Goal: Task Accomplishment & Management: Manage account settings

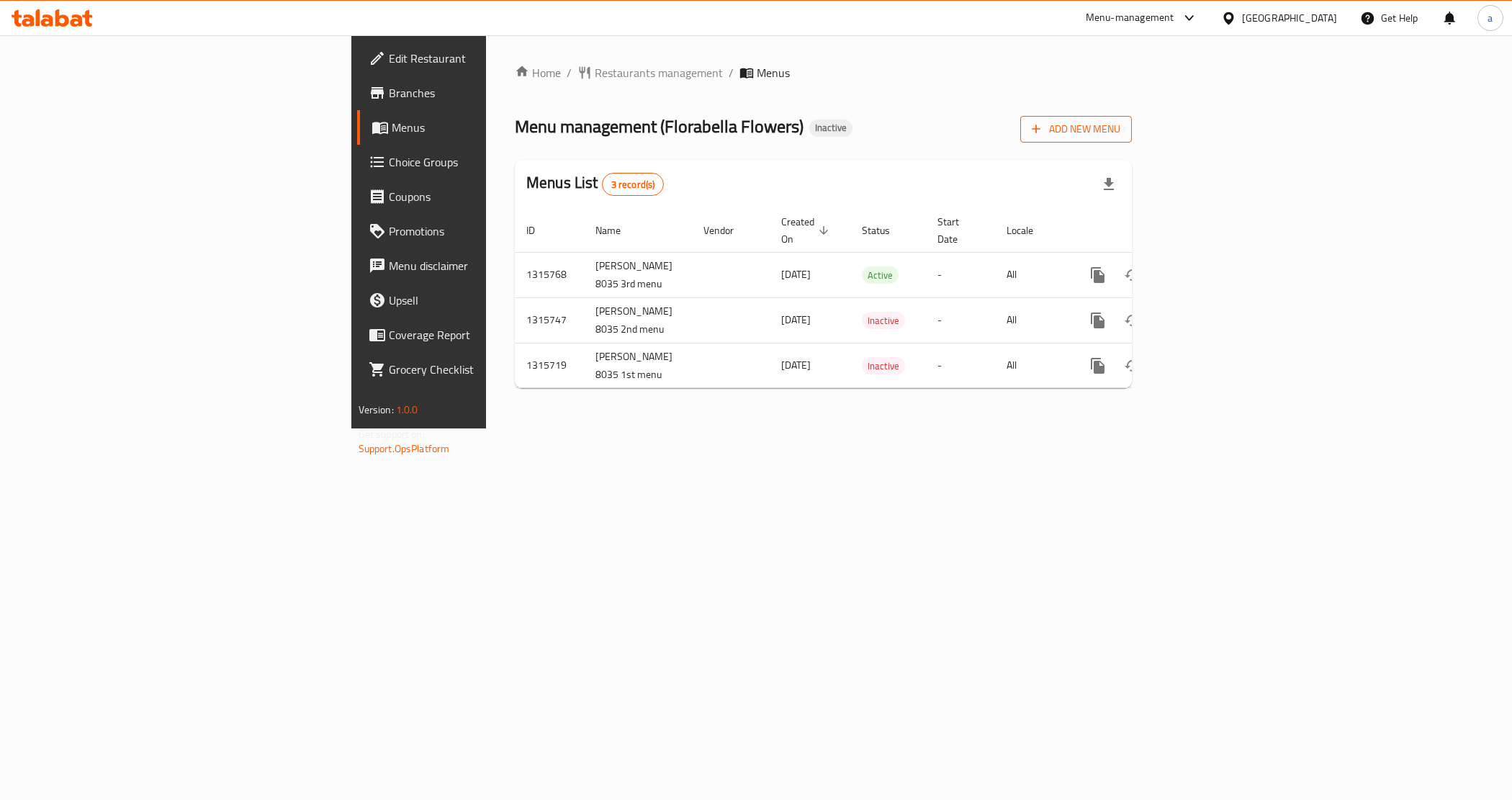
click at [1120, 137] on span "Add New Menu" at bounding box center [1076, 129] width 88 height 18
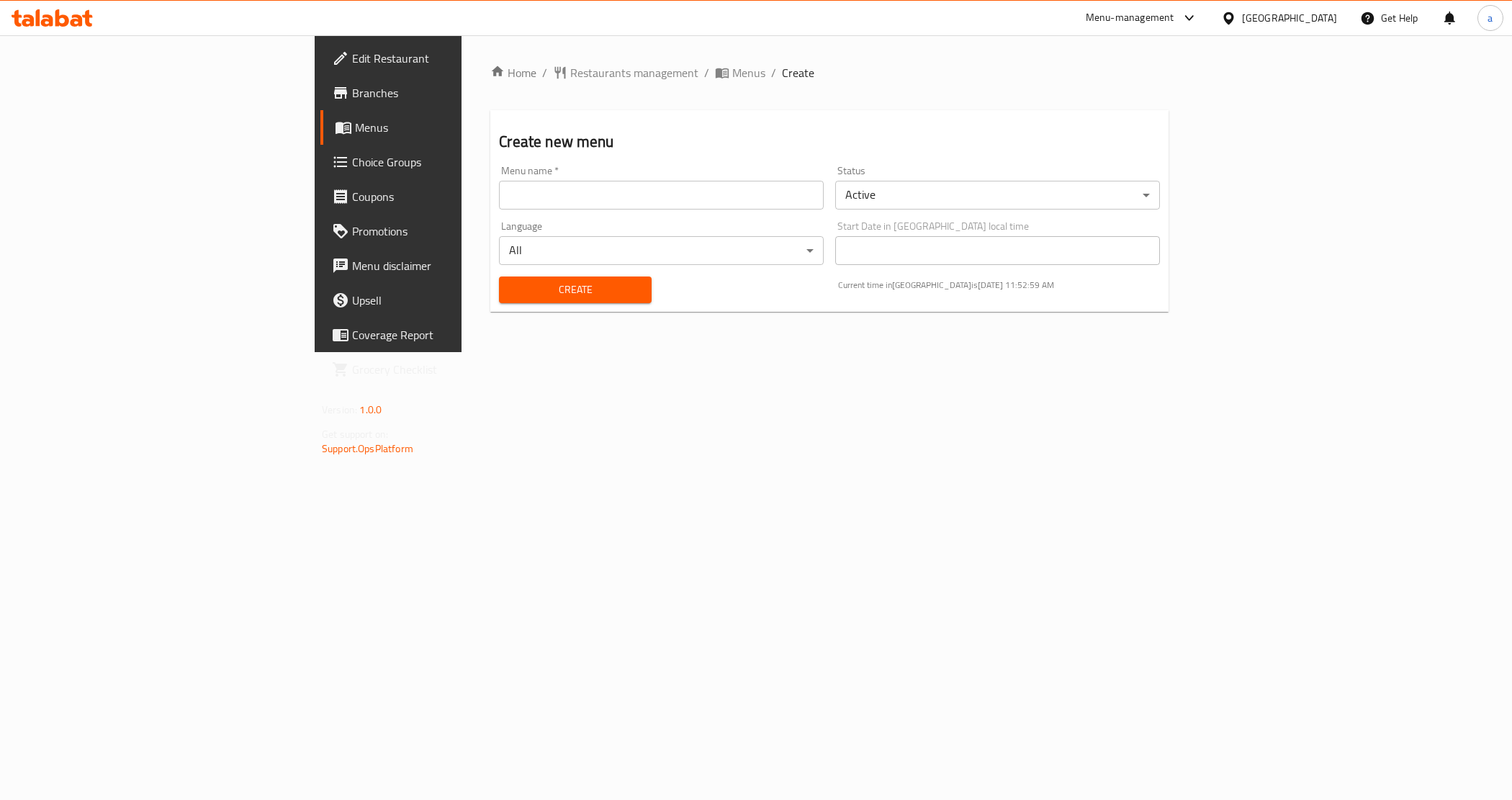
click at [730, 198] on input "text" at bounding box center [661, 195] width 325 height 29
click at [519, 192] on input "Abdo Gaber-After2" at bounding box center [661, 195] width 325 height 29
drag, startPoint x: 519, startPoint y: 192, endPoint x: 257, endPoint y: 211, distance: 262.7
click at [462, 211] on div "Home / Restaurants management / Menus / Create Create new menu Menu name   * Ab…" at bounding box center [830, 193] width 736 height 317
type input "abdelrahman mohammed 12/10/2025"
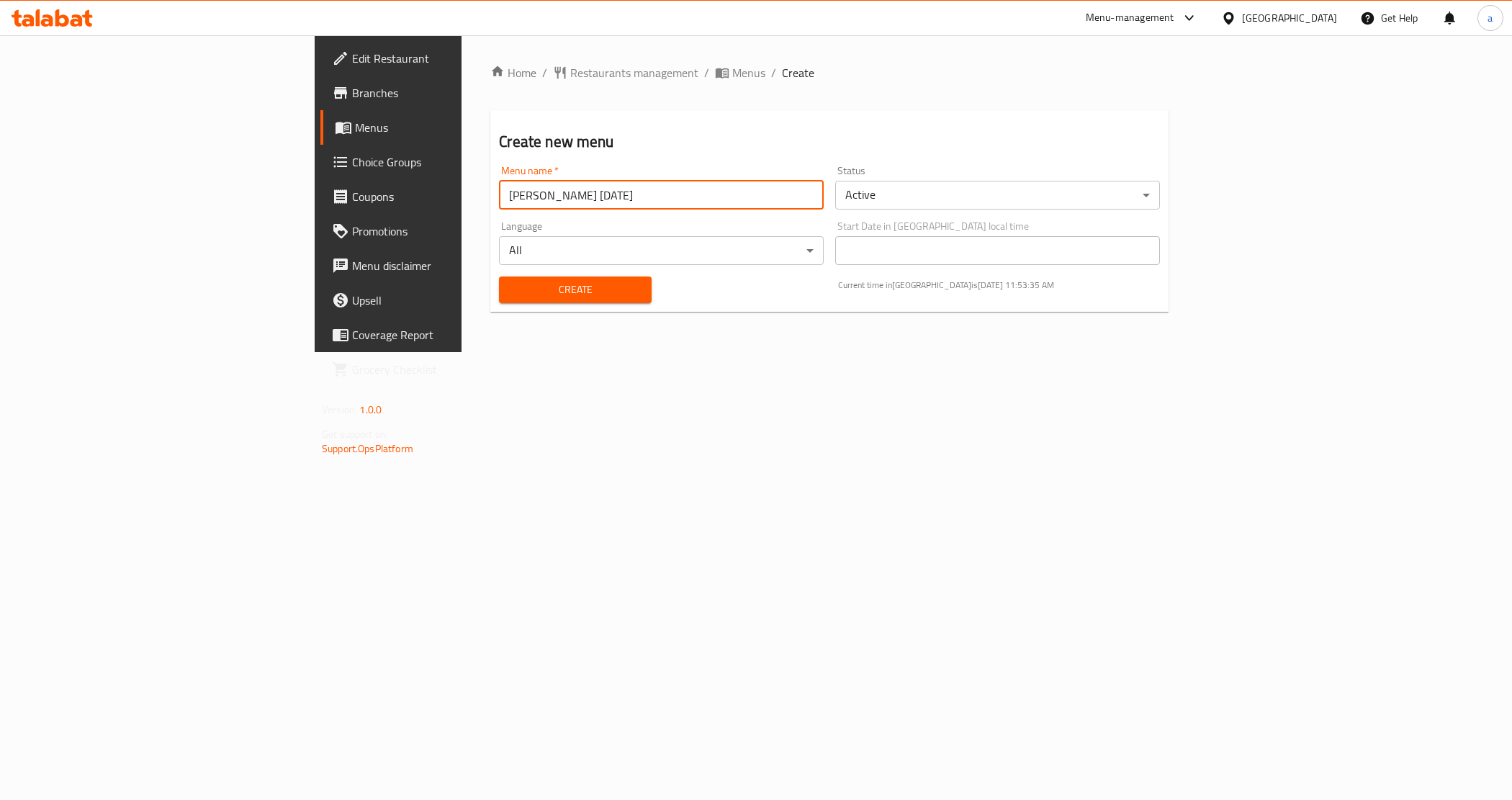
click at [511, 292] on span "Create" at bounding box center [575, 289] width 129 height 18
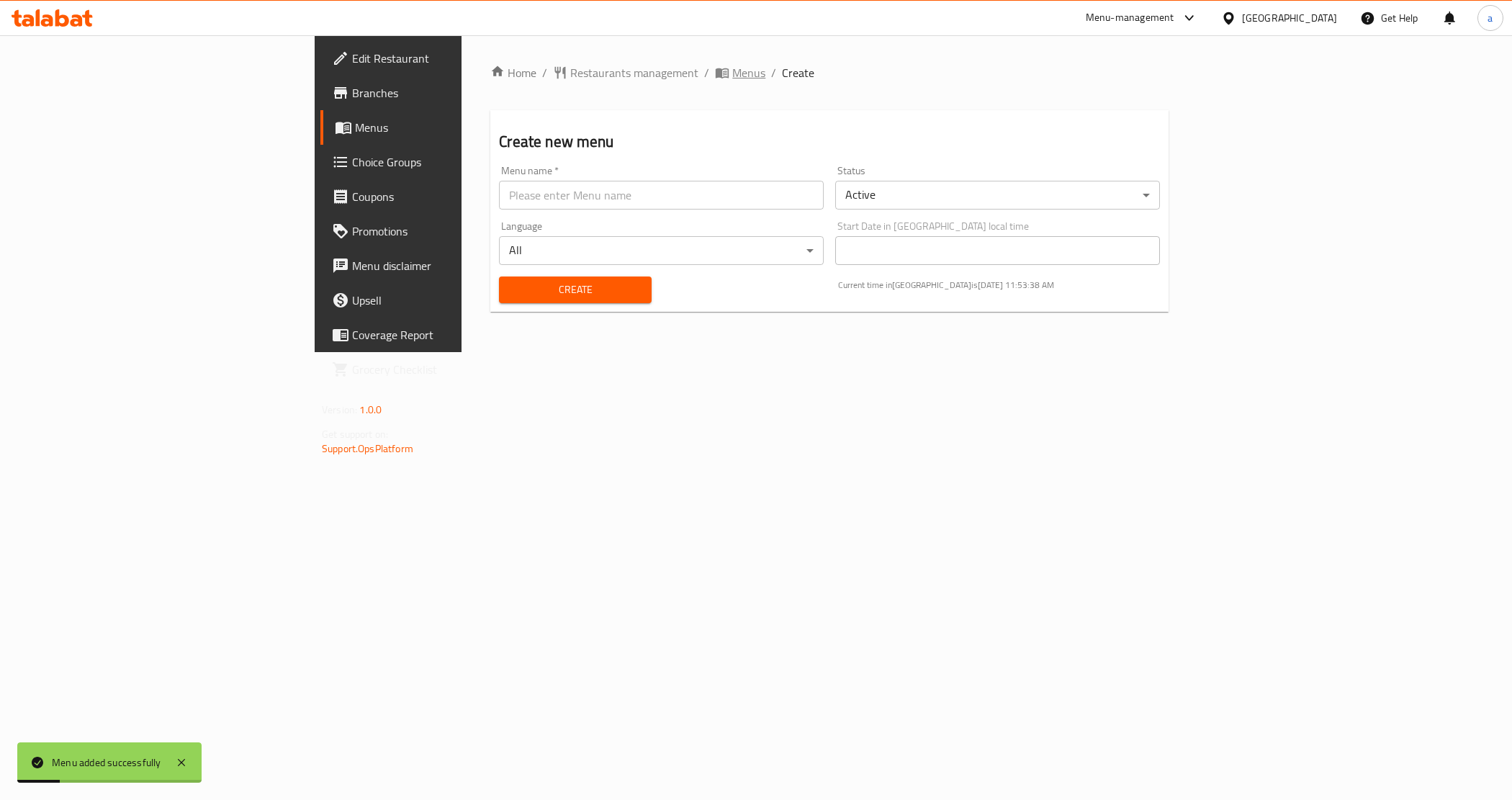
click at [732, 75] on span "Menus" at bounding box center [748, 73] width 33 height 18
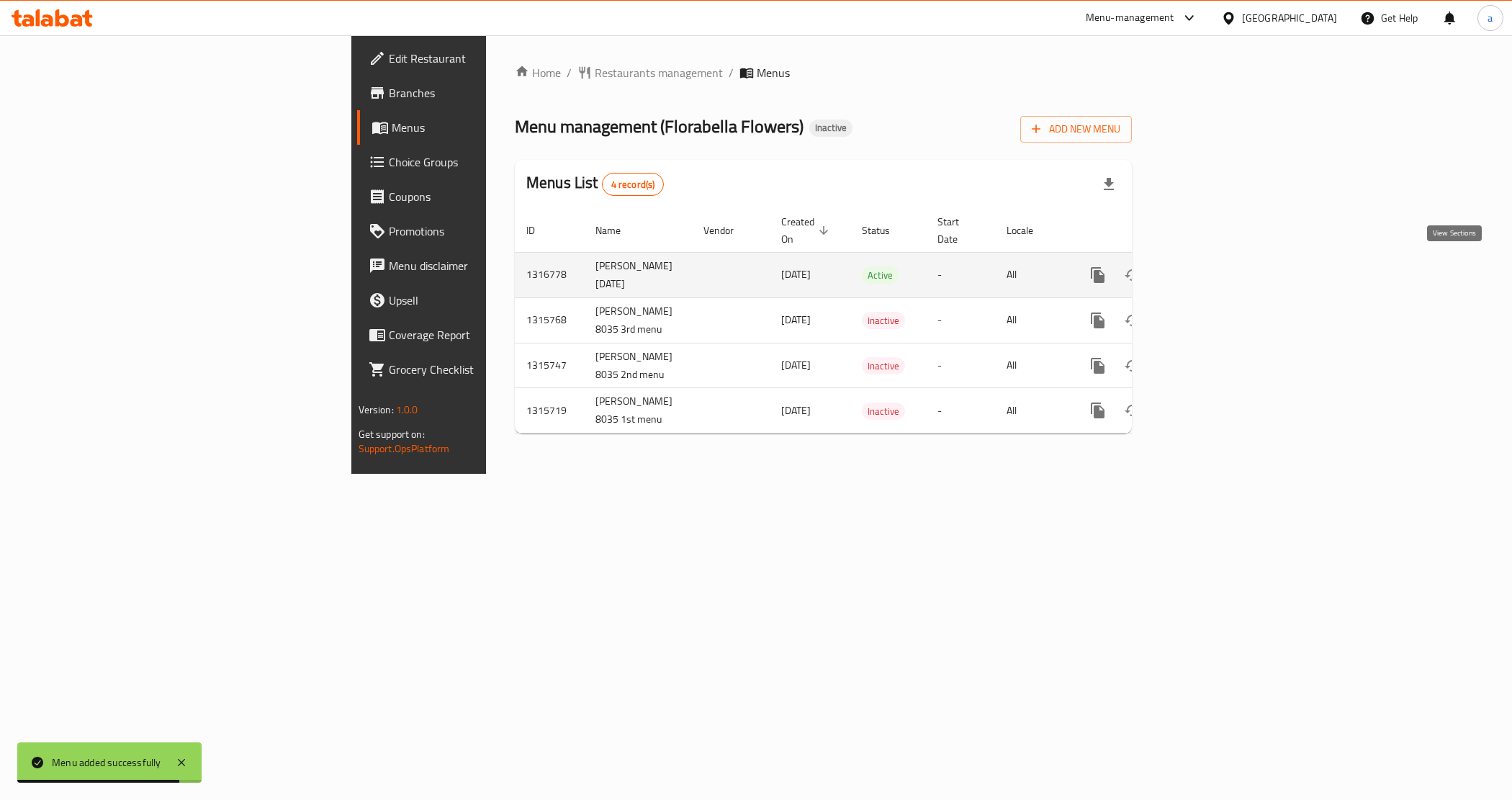
click at [1210, 266] on icon "enhanced table" at bounding box center [1202, 275] width 18 height 18
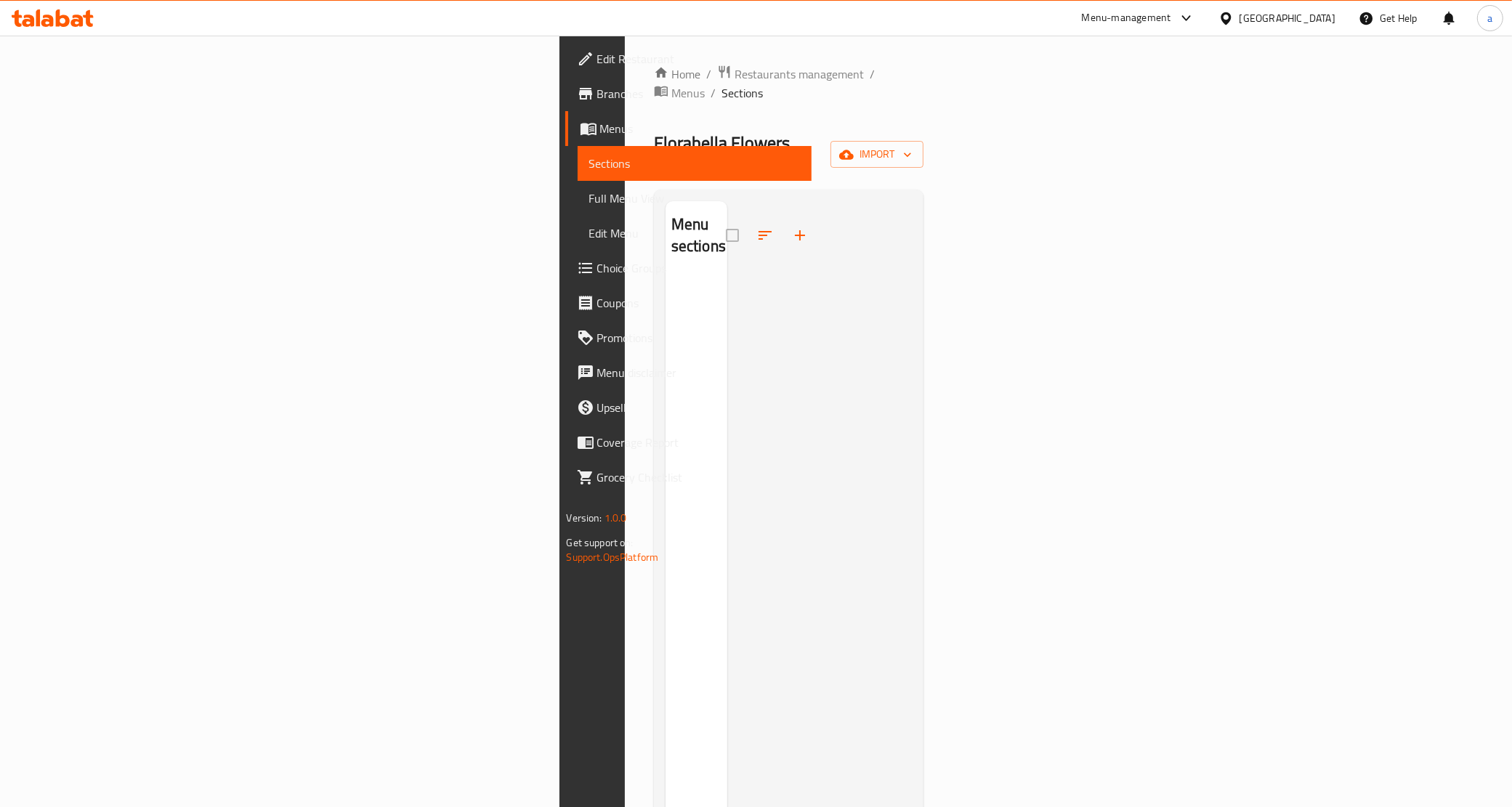
click at [589, 225] on span "Edit Menu" at bounding box center [694, 233] width 211 height 18
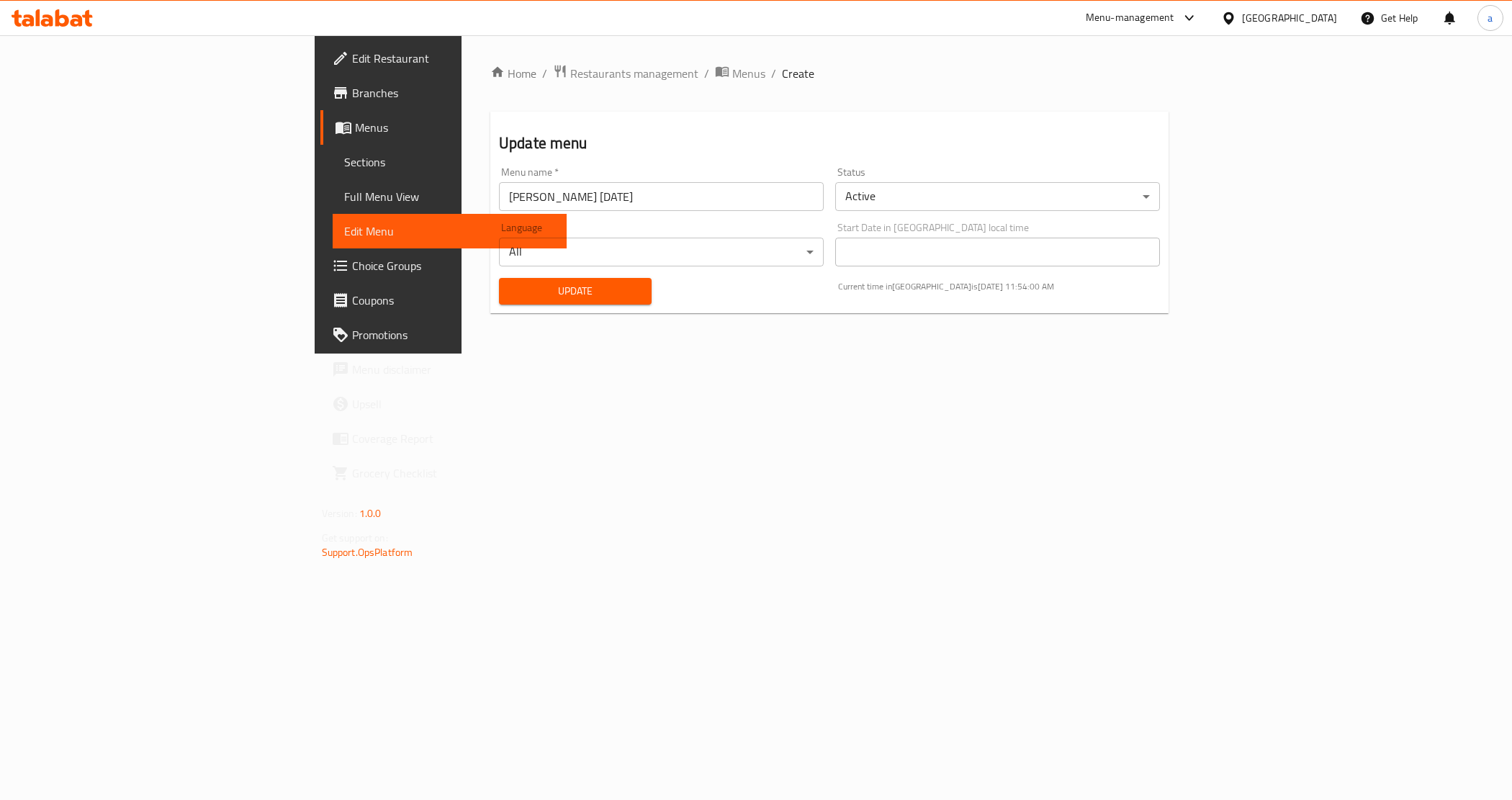
click at [499, 200] on input "abdelrahman mohammed 12/10/2025" at bounding box center [661, 196] width 325 height 29
drag, startPoint x: 300, startPoint y: 194, endPoint x: 455, endPoint y: 196, distance: 155.0
click at [499, 196] on input "abdelrahman mohammed gaber 12/10/2025" at bounding box center [661, 196] width 325 height 29
type input "Abdelrahman Mohammed Gaber 12/10/2025"
click at [511, 283] on span "Update" at bounding box center [576, 291] width 130 height 18
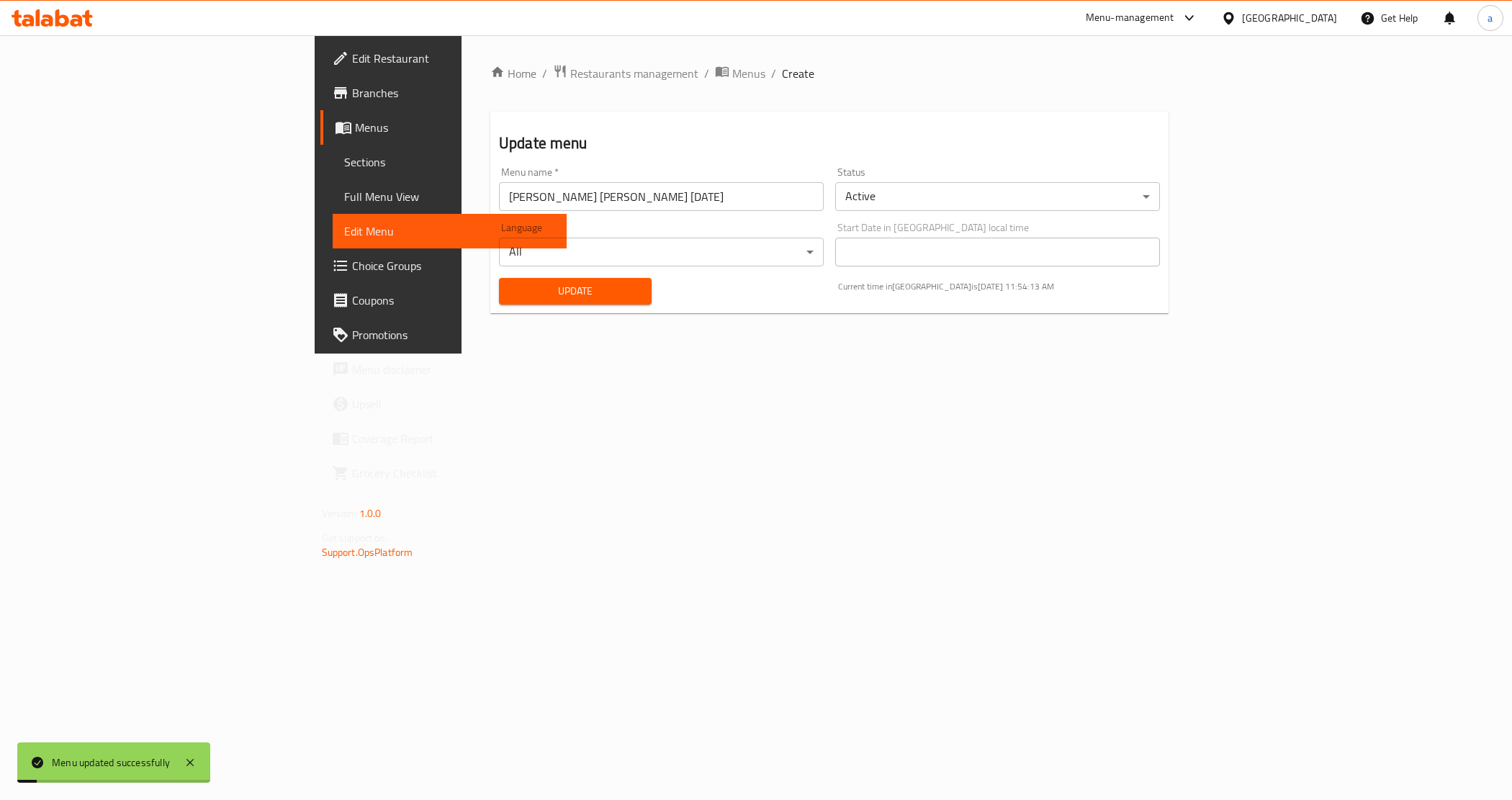
click at [344, 188] on span "Full Menu View" at bounding box center [450, 196] width 212 height 18
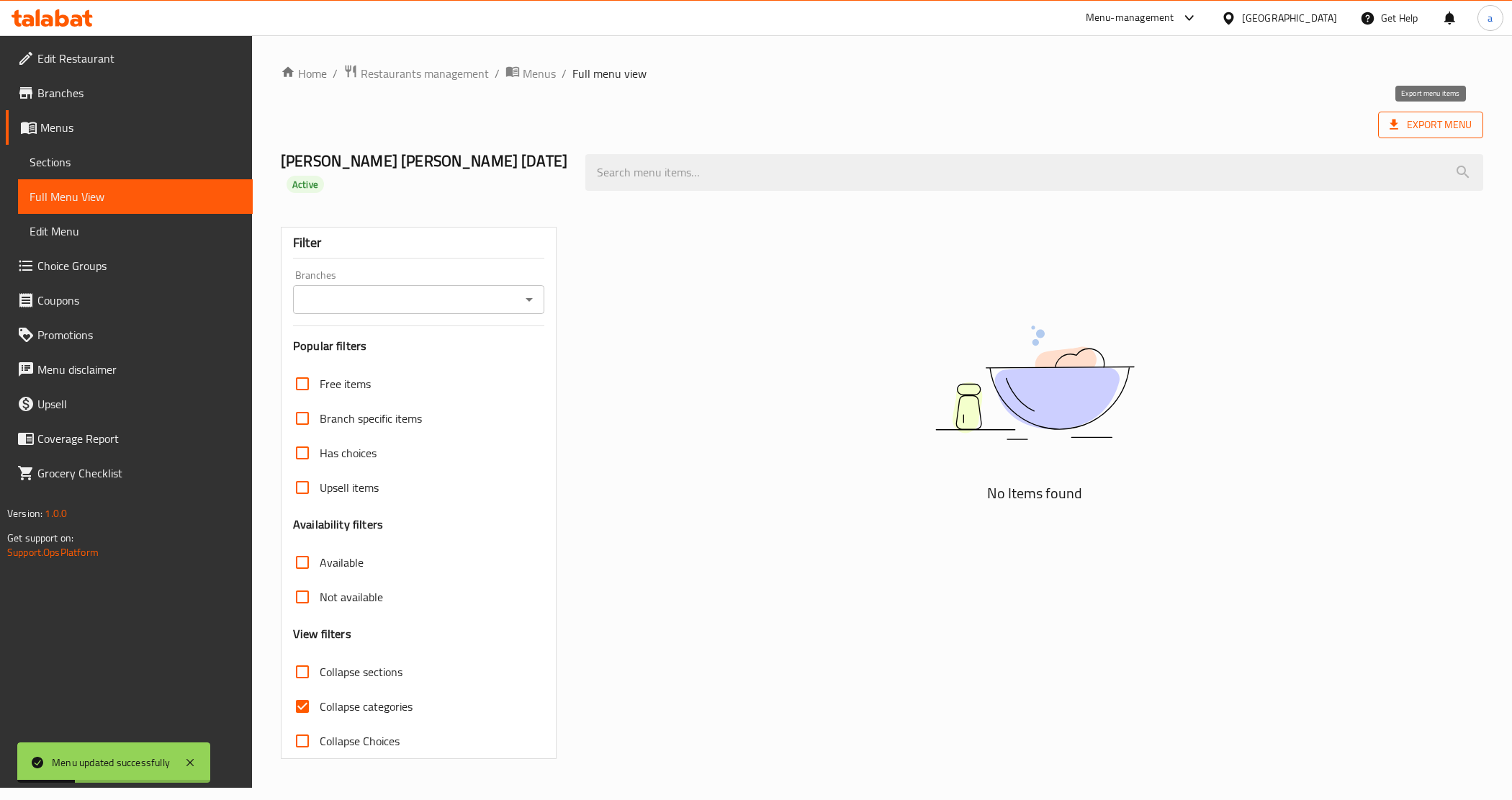
click at [1417, 124] on span "Export Menu" at bounding box center [1430, 125] width 82 height 18
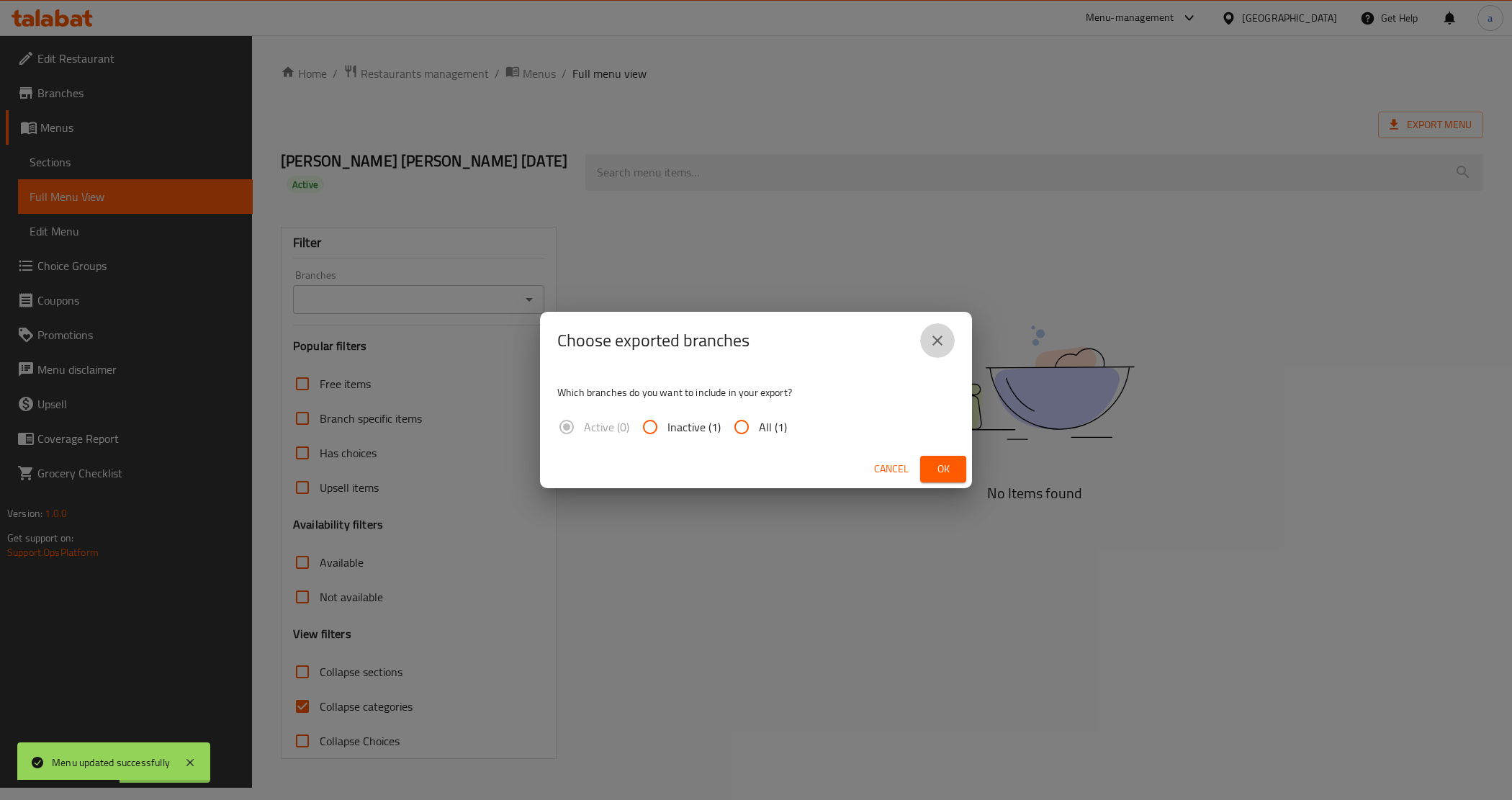
click at [949, 343] on button "close" at bounding box center [937, 340] width 34 height 34
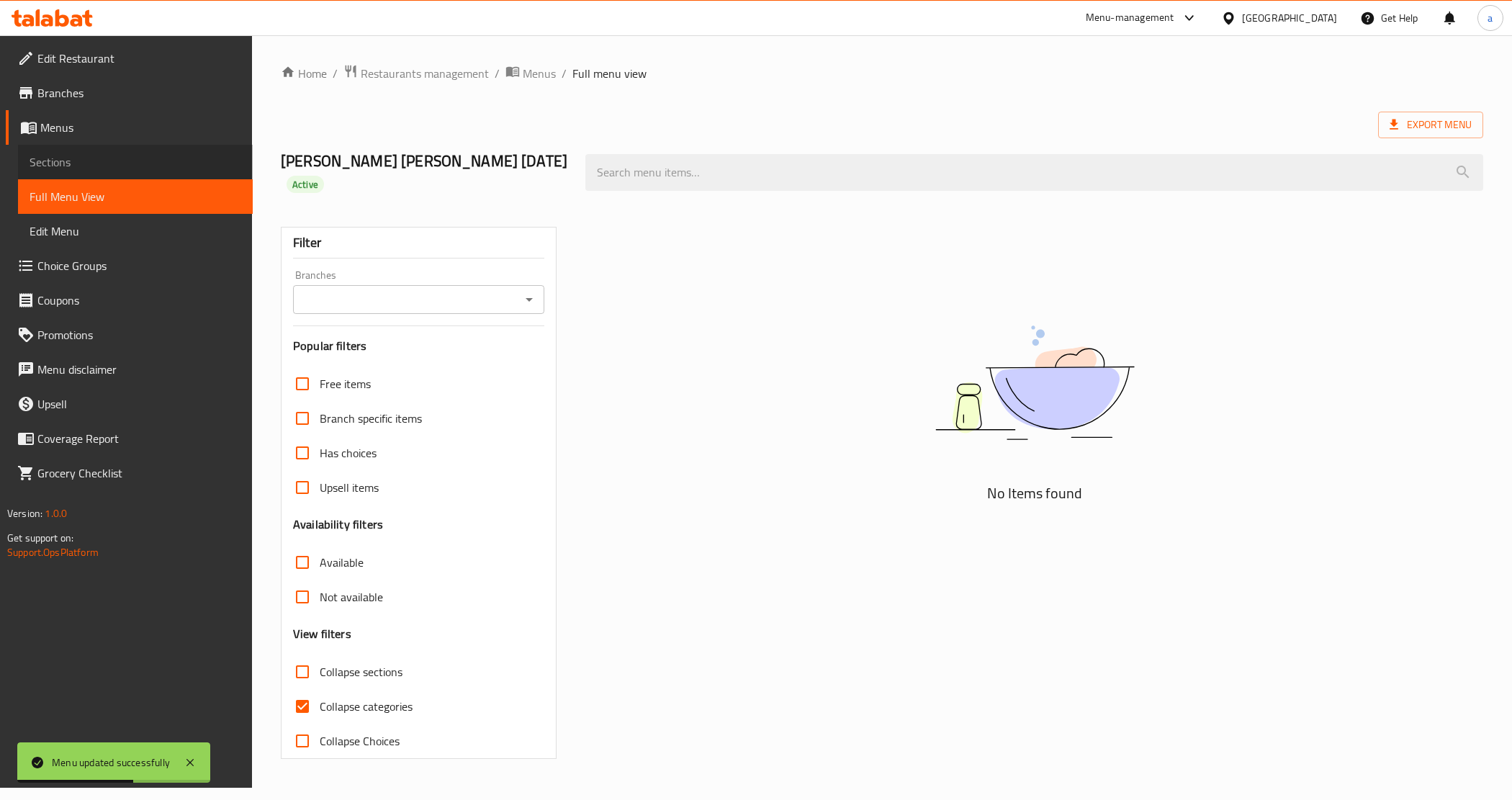
click at [99, 152] on link "Sections" at bounding box center [135, 161] width 235 height 34
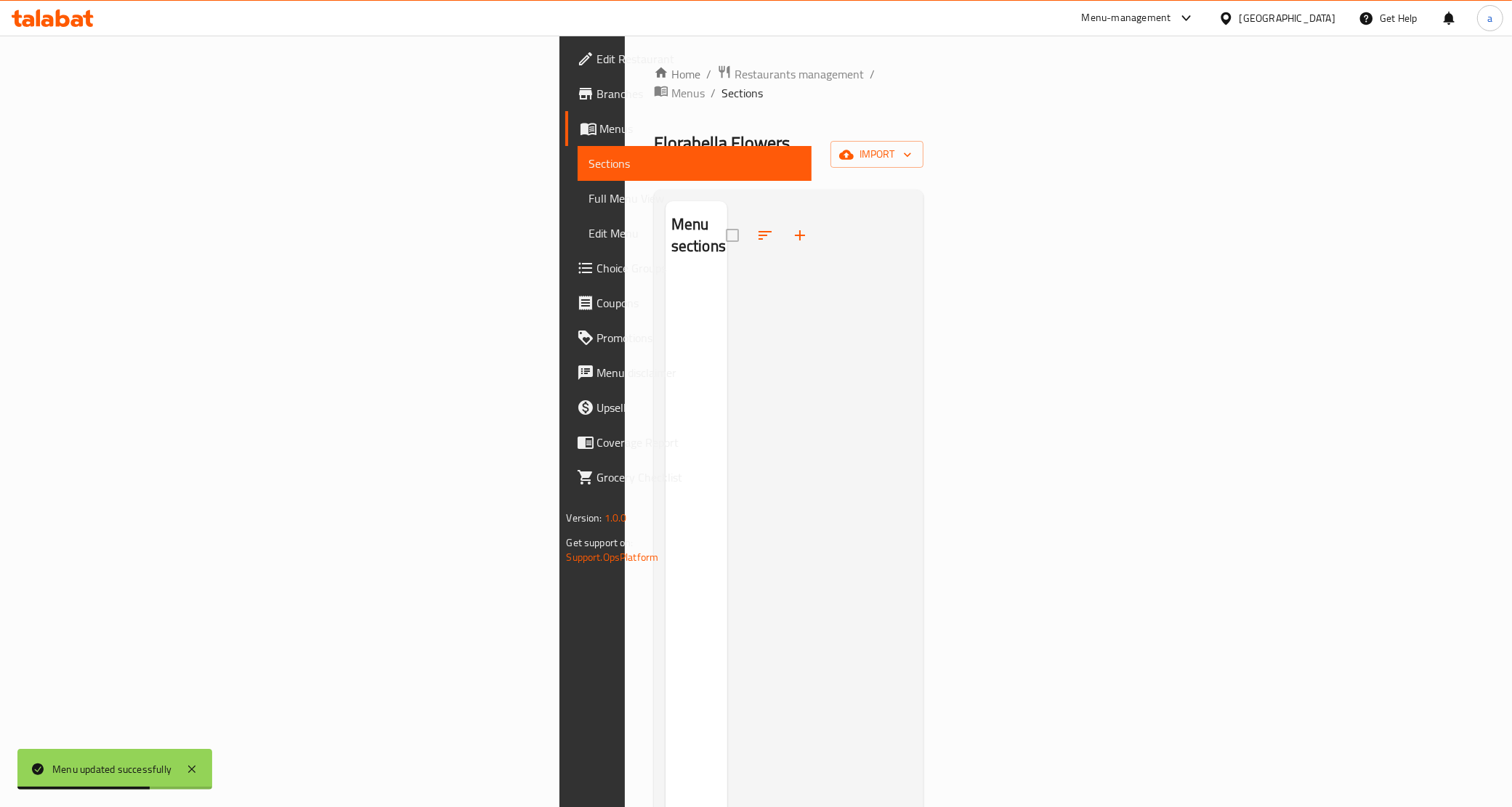
click at [600, 131] on span "Menus" at bounding box center [701, 129] width 201 height 18
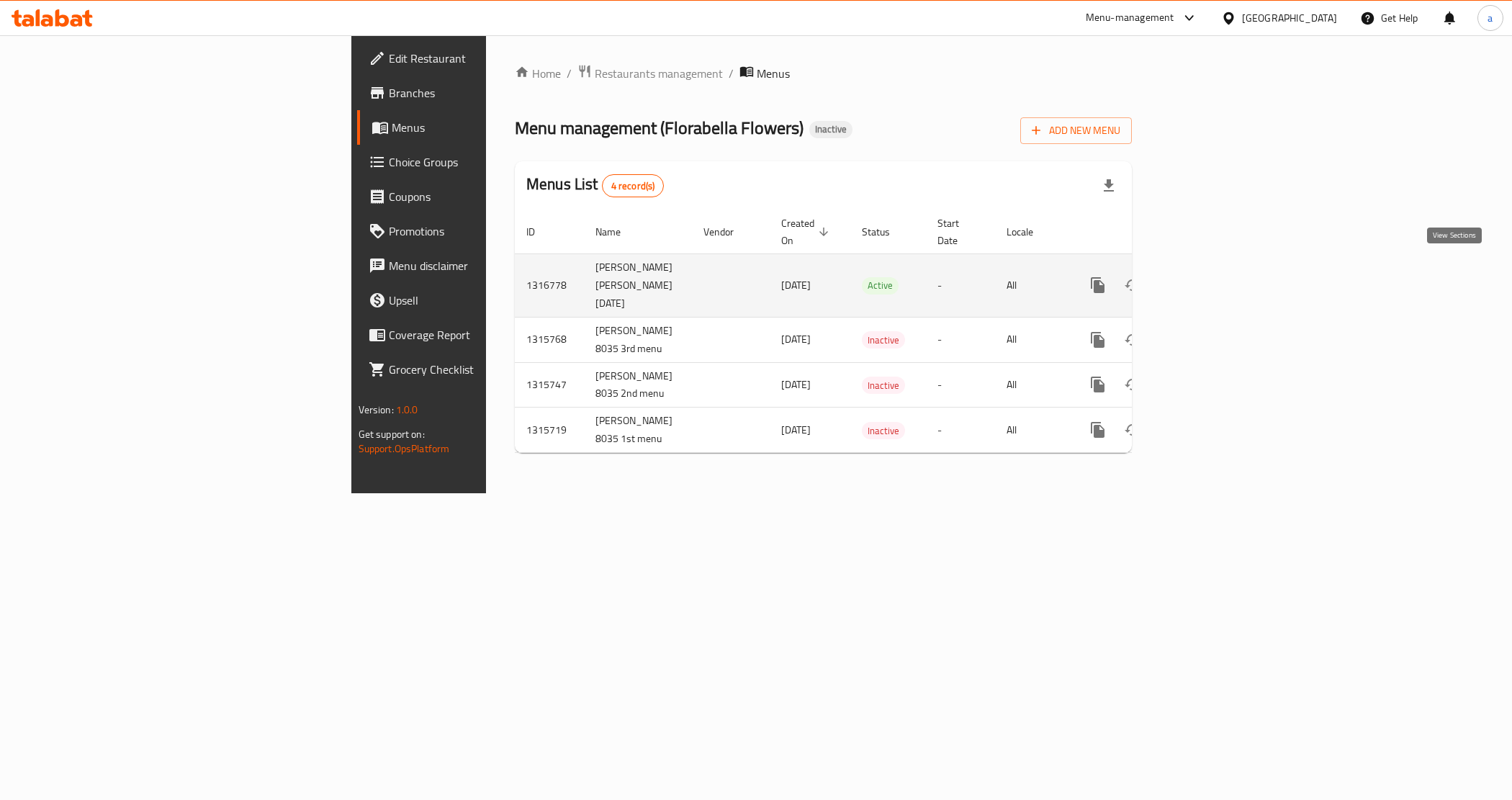
click at [1210, 277] on icon "enhanced table" at bounding box center [1202, 285] width 18 height 18
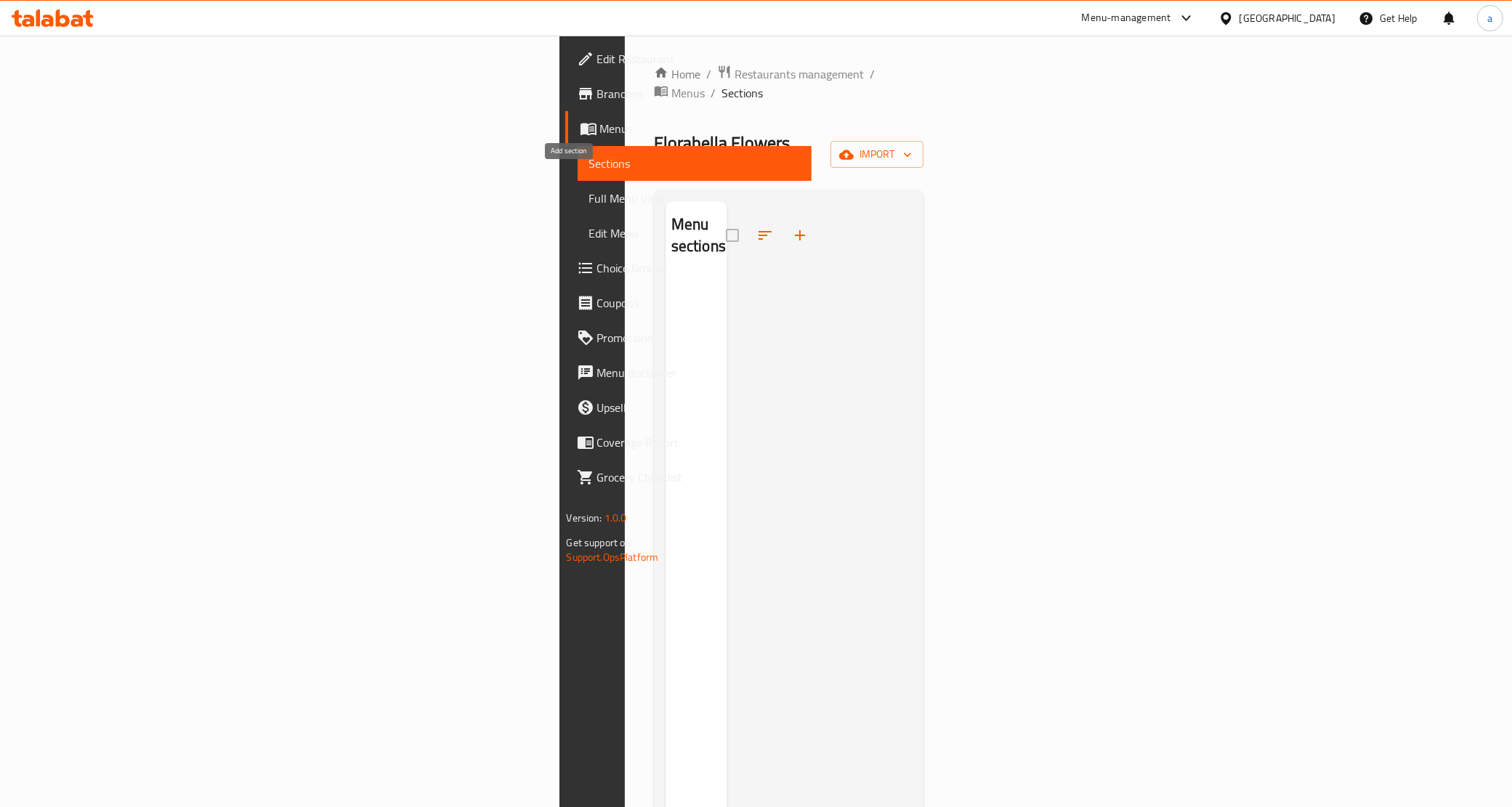
click at [791, 226] on icon "button" at bounding box center [800, 235] width 18 height 18
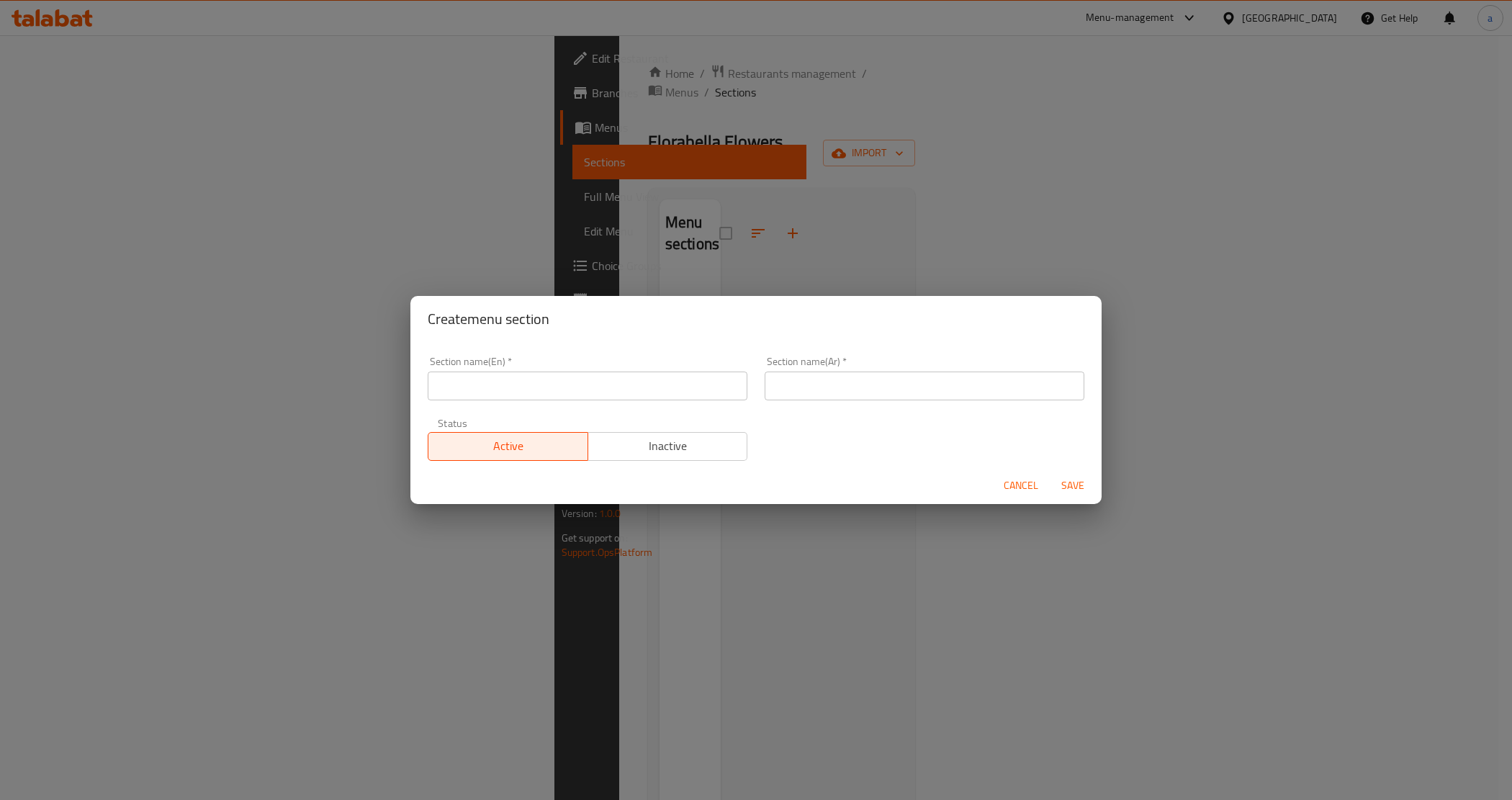
click at [1031, 484] on span "Cancel" at bounding box center [1021, 485] width 34 height 18
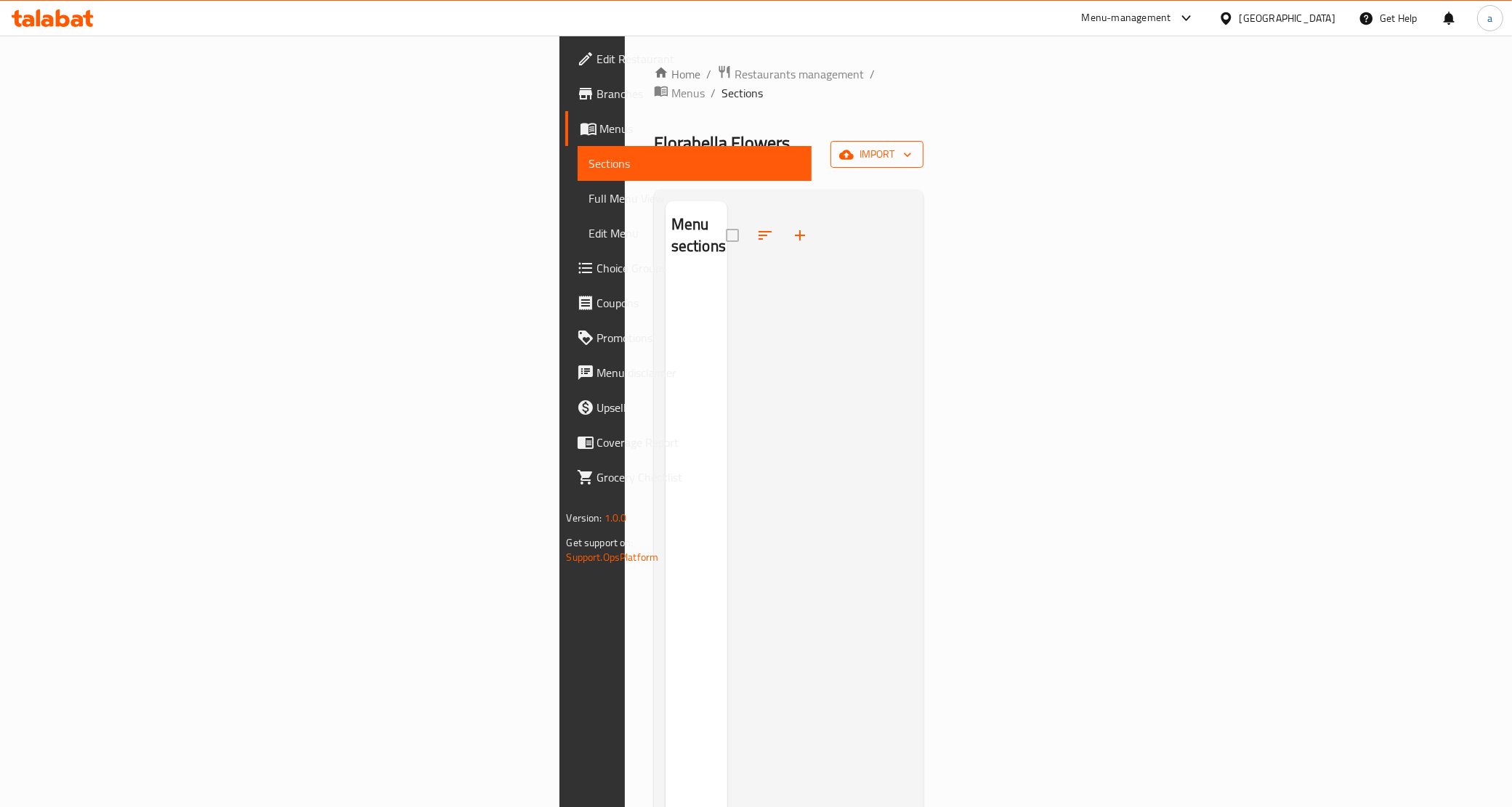
click at [923, 141] on button "import" at bounding box center [876, 154] width 93 height 27
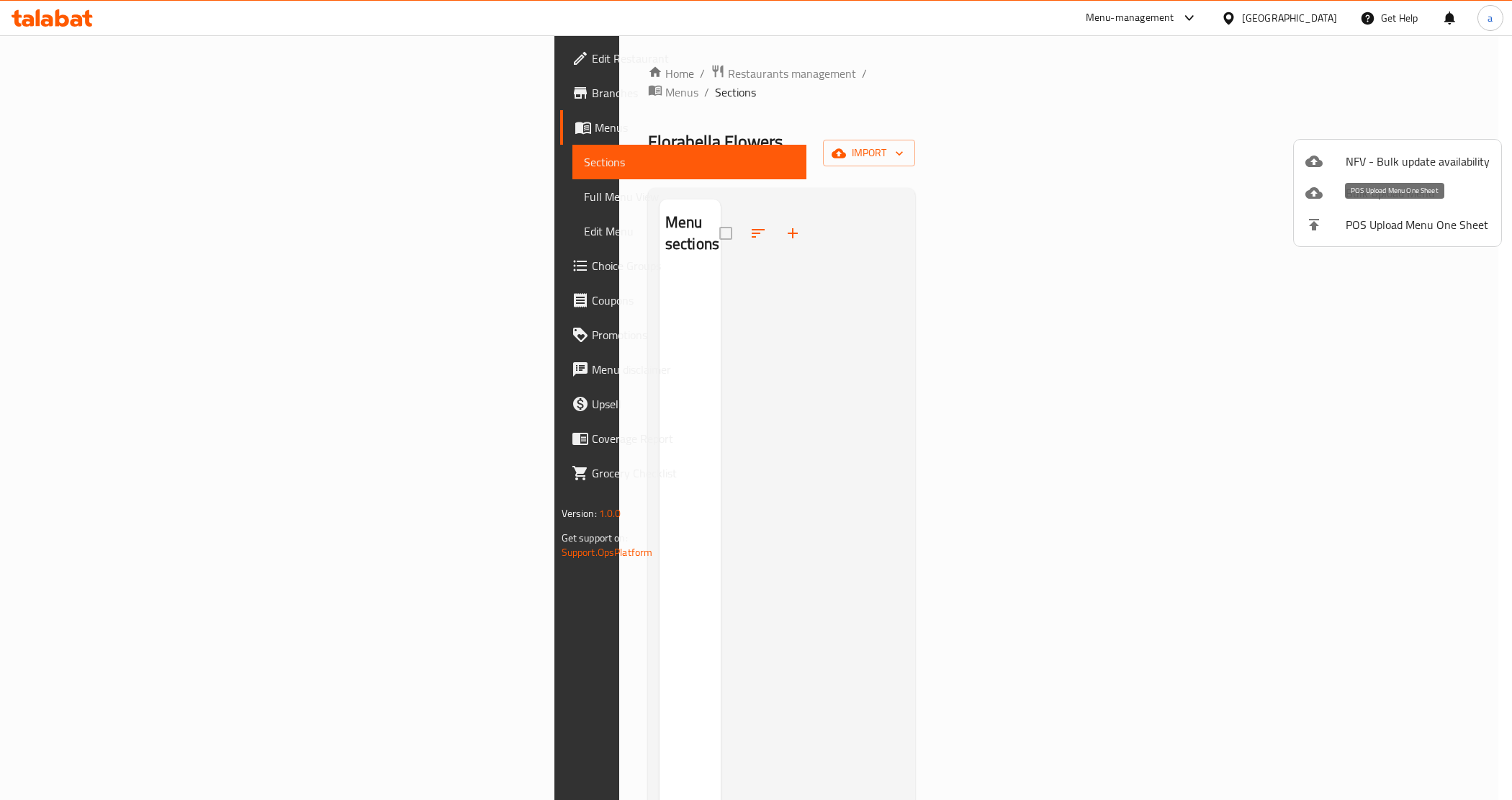
click at [1445, 232] on span "POS Upload Menu One Sheet" at bounding box center [1417, 224] width 144 height 18
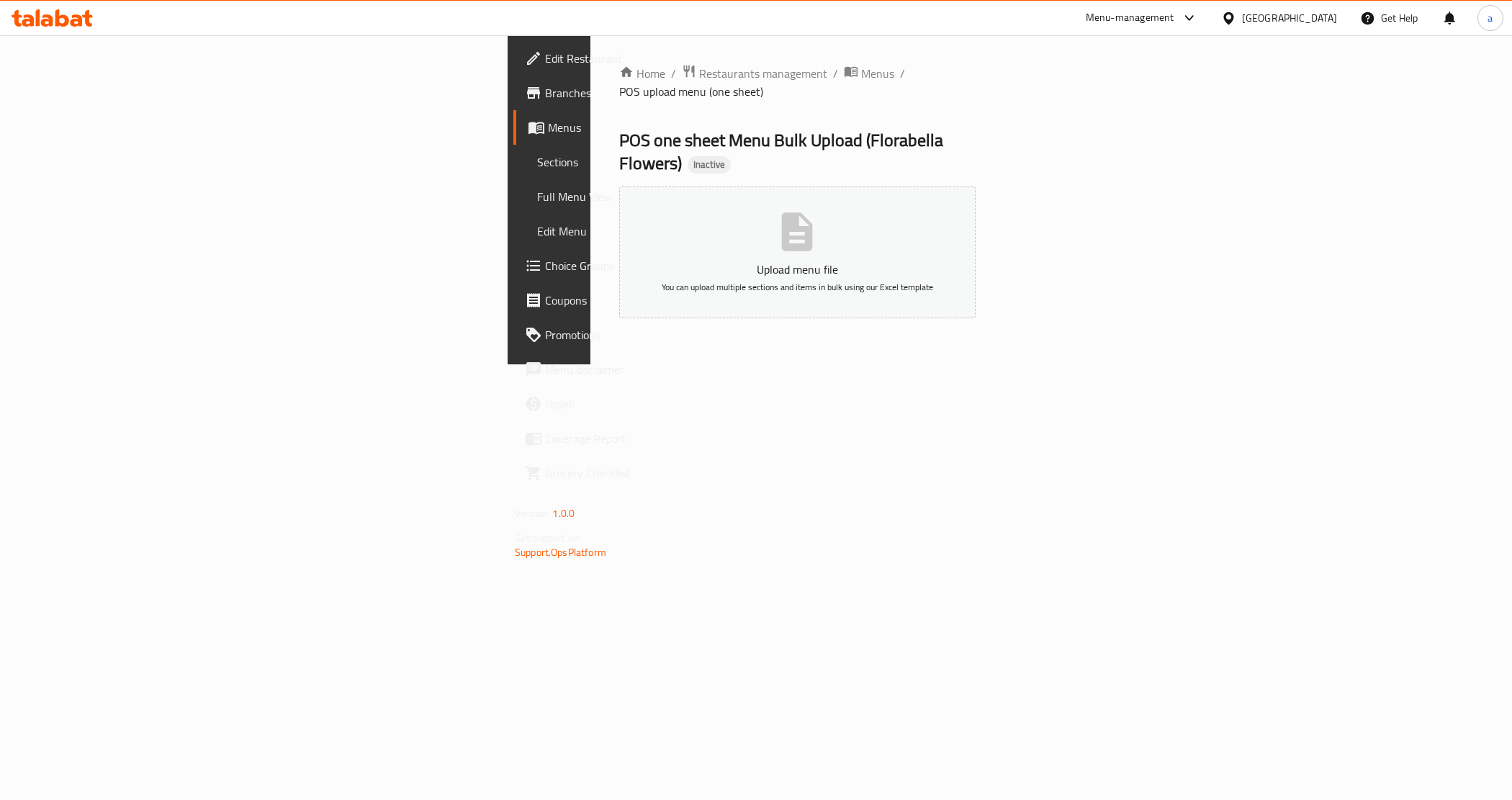
click at [908, 216] on button "Upload menu file You can upload multiple sections and items in bulk using our E…" at bounding box center [797, 253] width 356 height 131
click at [919, 261] on p "Upload menu file" at bounding box center [797, 269] width 312 height 18
click at [152, 756] on icon at bounding box center [145, 762] width 18 height 18
click at [861, 72] on span "Menus" at bounding box center [877, 74] width 33 height 18
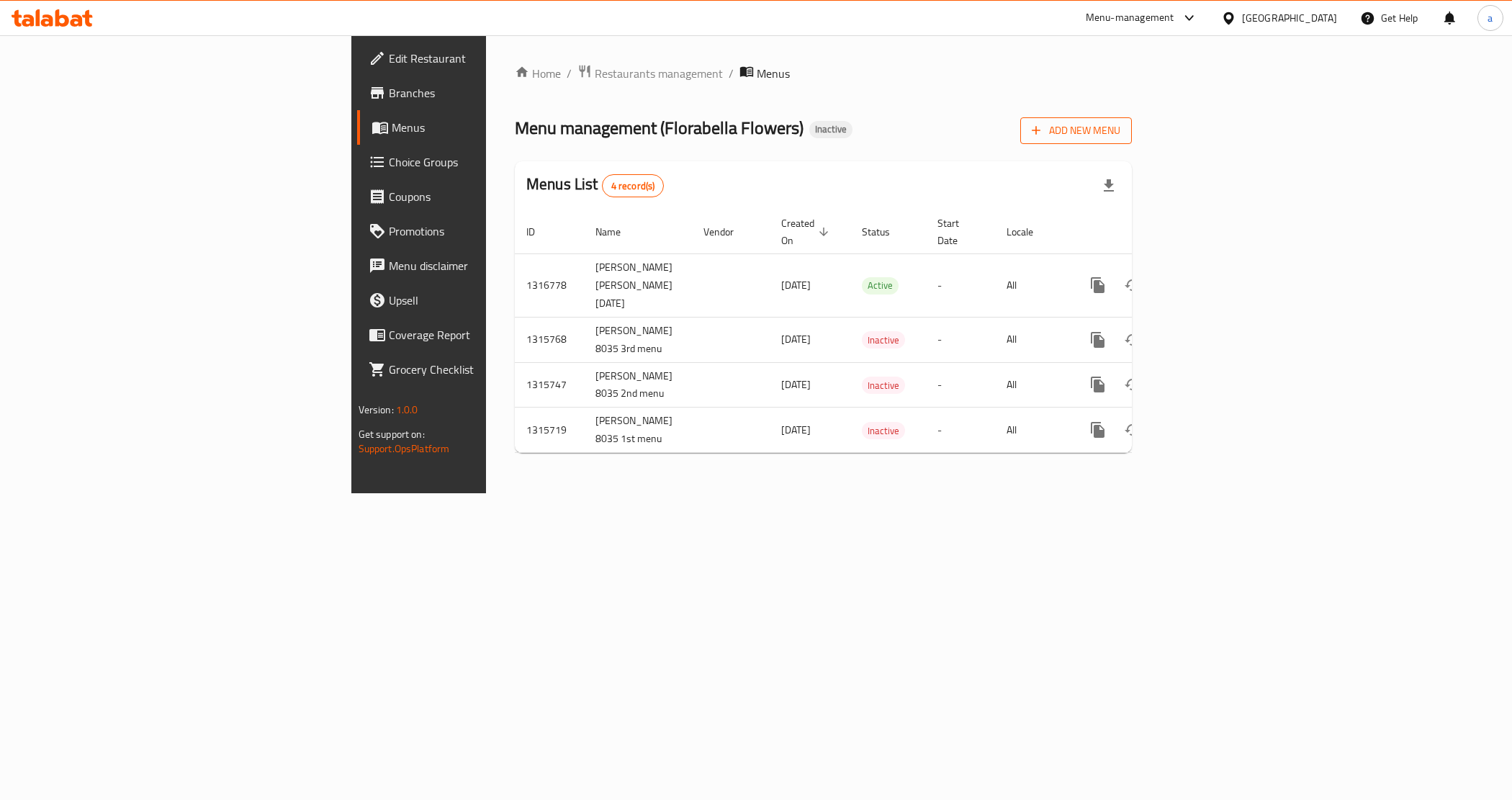
click at [1120, 123] on span "Add New Menu" at bounding box center [1076, 131] width 88 height 18
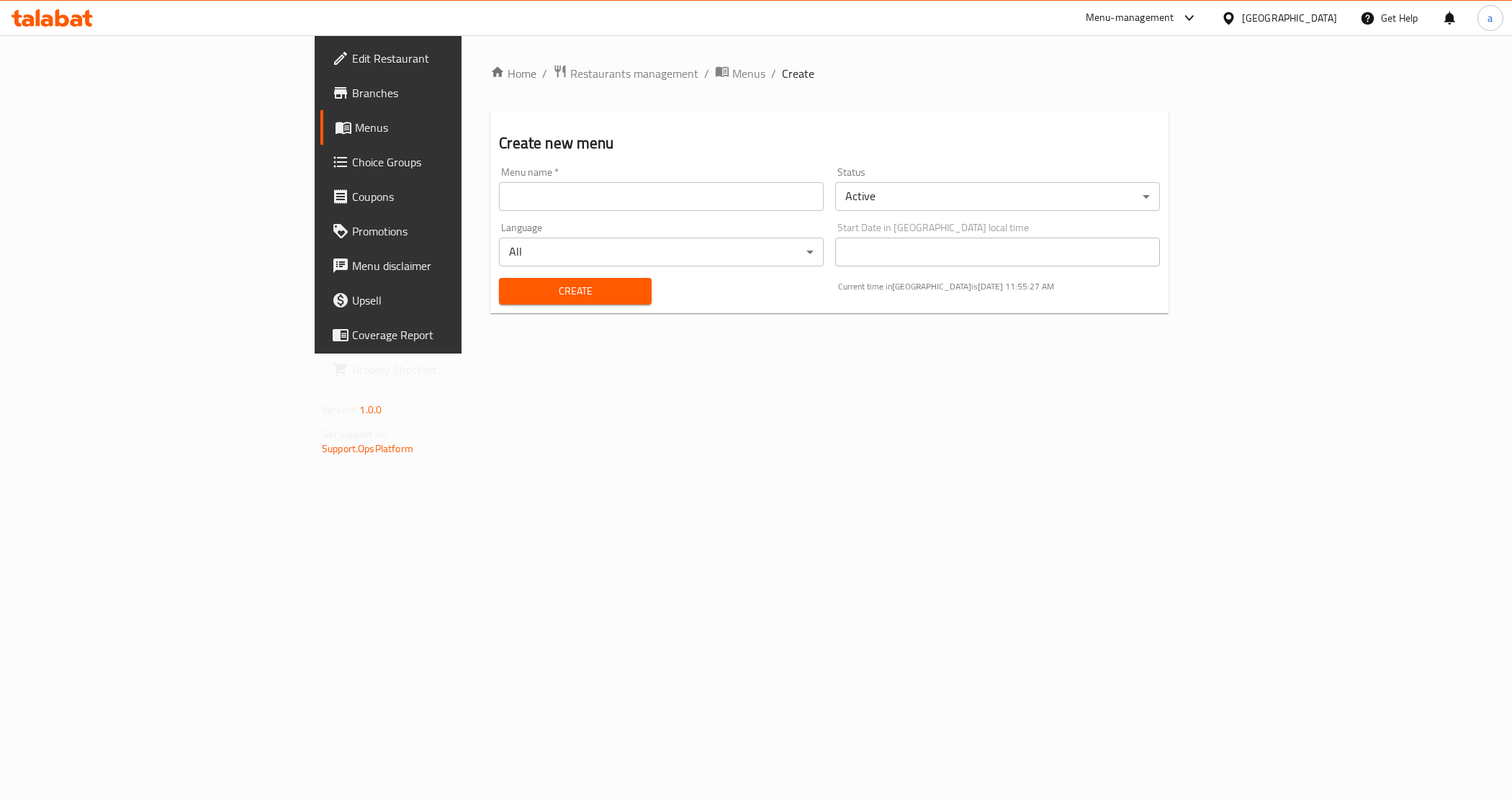
click at [540, 61] on div "Home / Restaurants management / Menus / Create Create new menu Menu name   * Me…" at bounding box center [830, 194] width 736 height 318
click at [732, 71] on span "Menus" at bounding box center [748, 74] width 33 height 18
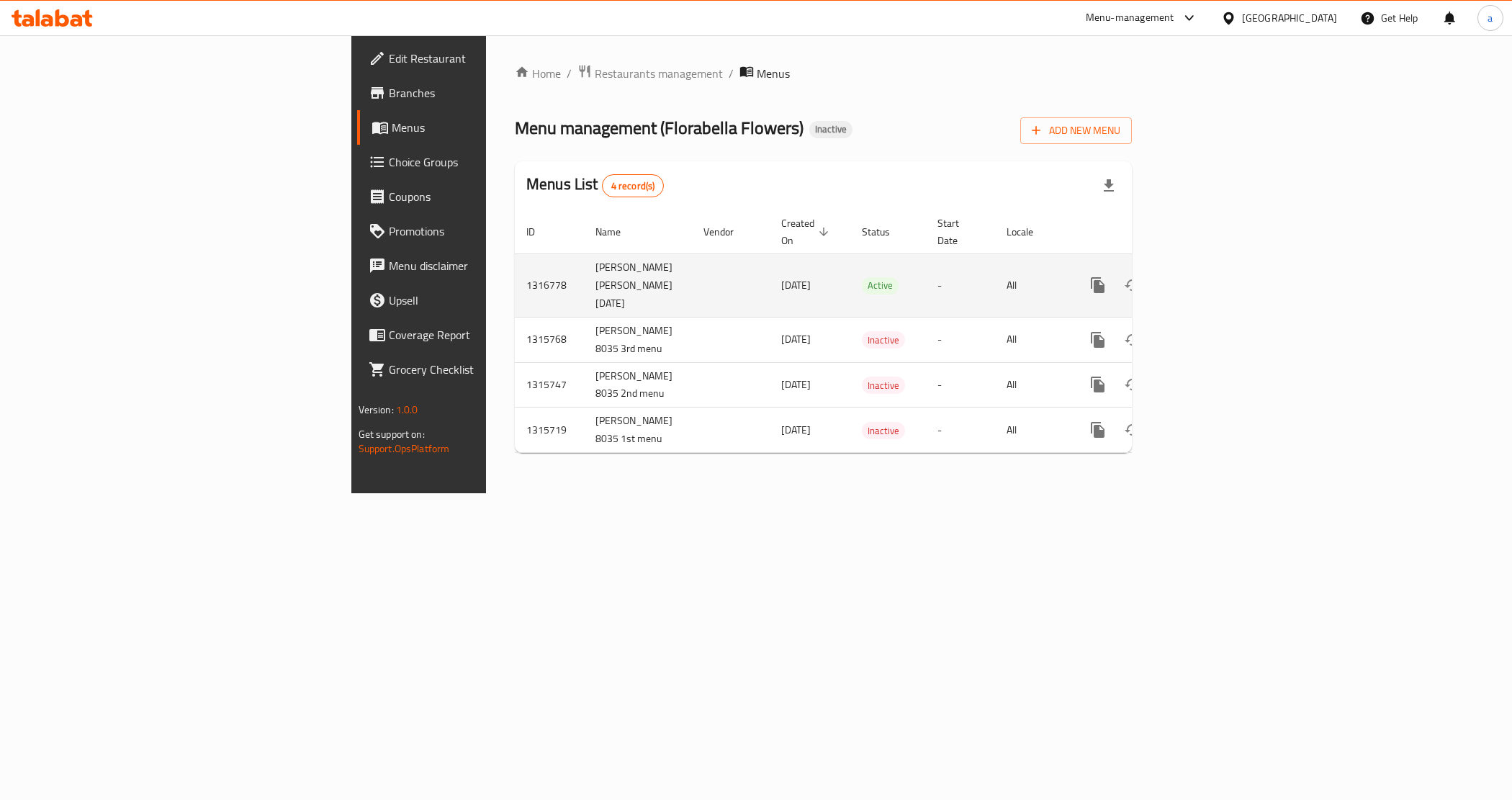
click at [1219, 281] on link "enhanced table" at bounding box center [1201, 285] width 34 height 34
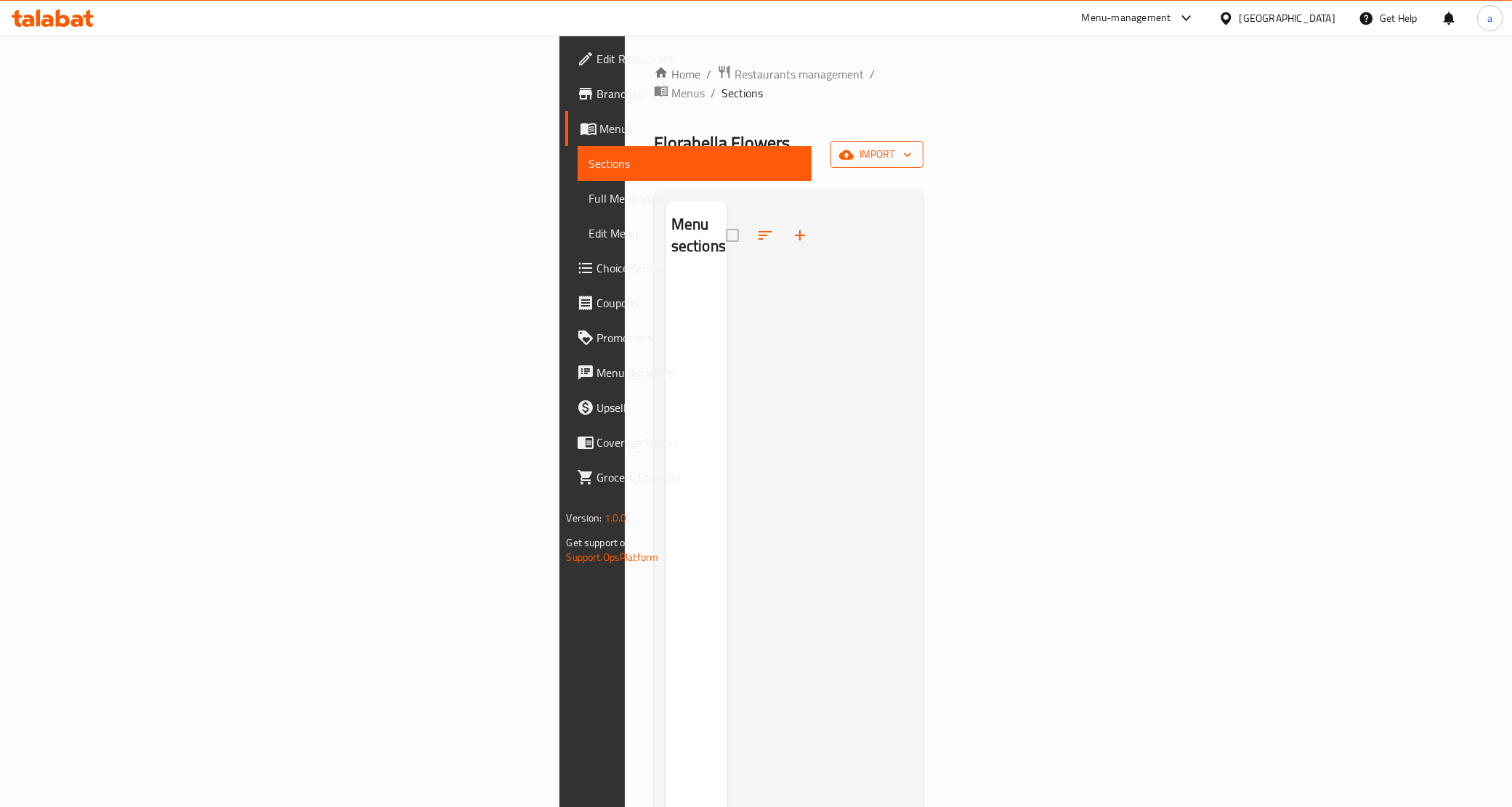
click at [912, 146] on span "import" at bounding box center [877, 154] width 70 height 18
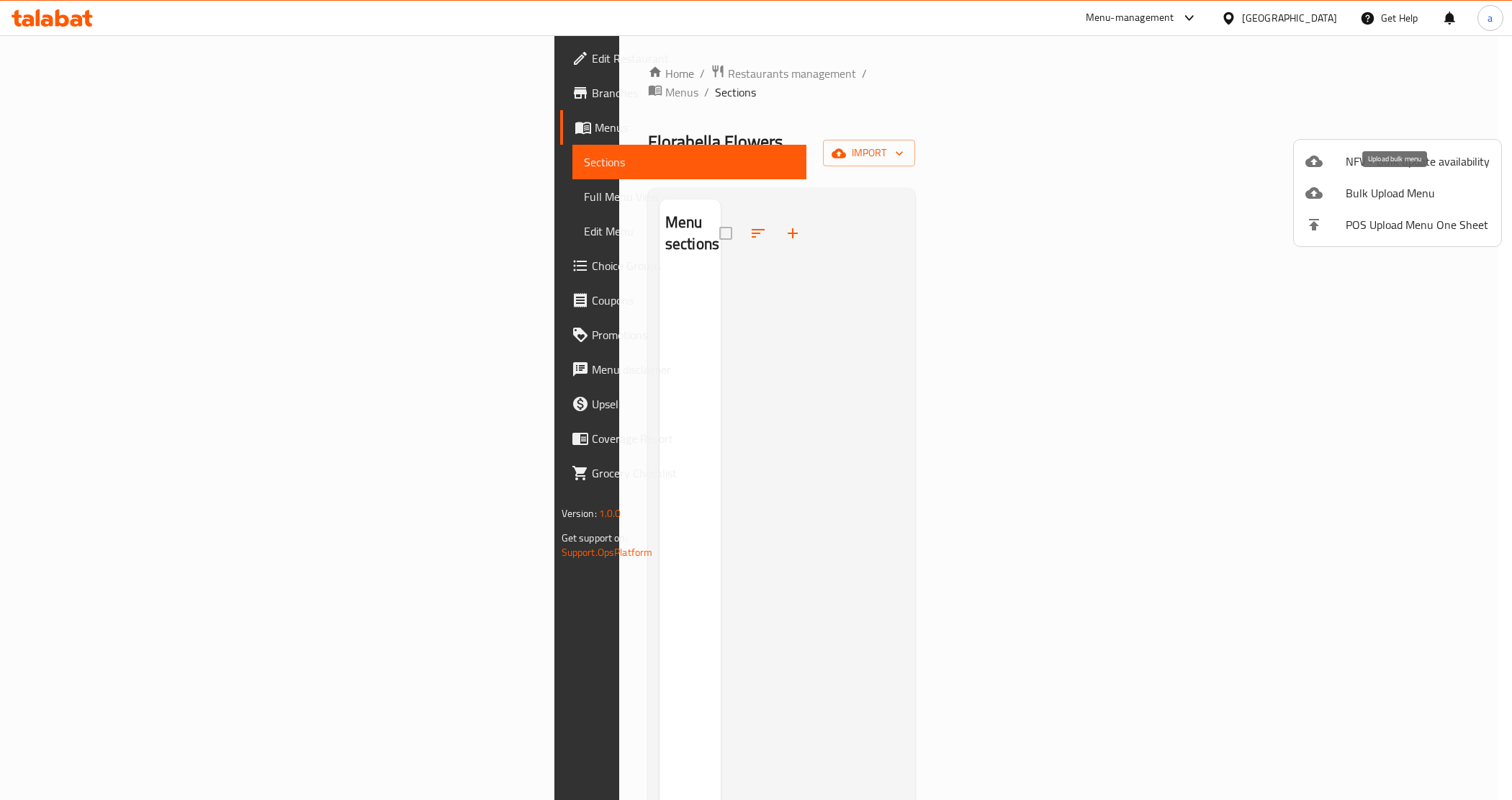
click at [1440, 188] on span "Bulk Upload Menu" at bounding box center [1417, 193] width 144 height 18
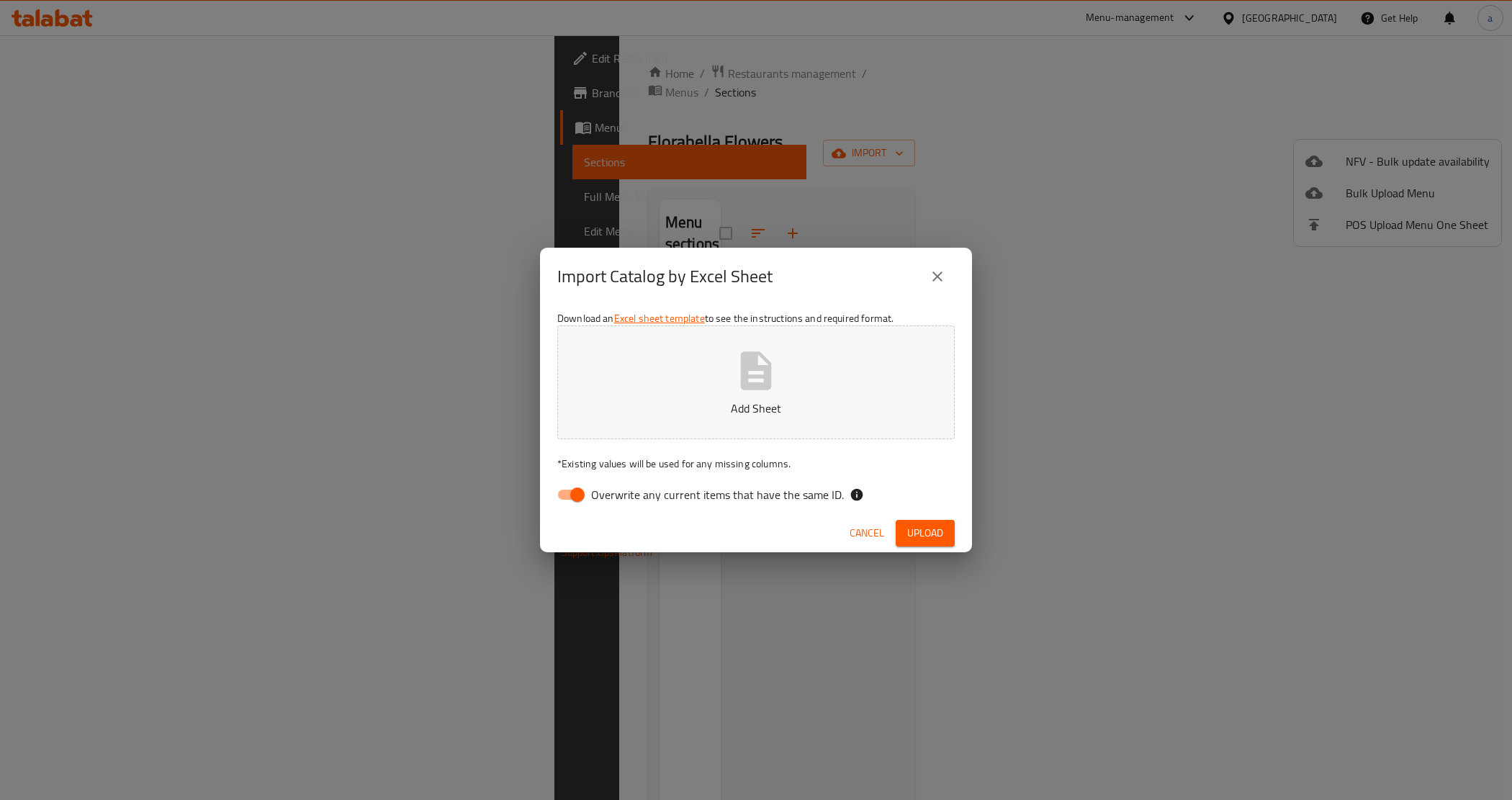
click at [576, 499] on input "Overwrite any current items that have the same ID." at bounding box center [577, 495] width 82 height 27
checkbox input "false"
click at [747, 373] on icon "button" at bounding box center [756, 370] width 31 height 38
click at [846, 406] on p "Add Sheet" at bounding box center [756, 408] width 353 height 18
click at [934, 536] on span "Upload" at bounding box center [924, 533] width 36 height 18
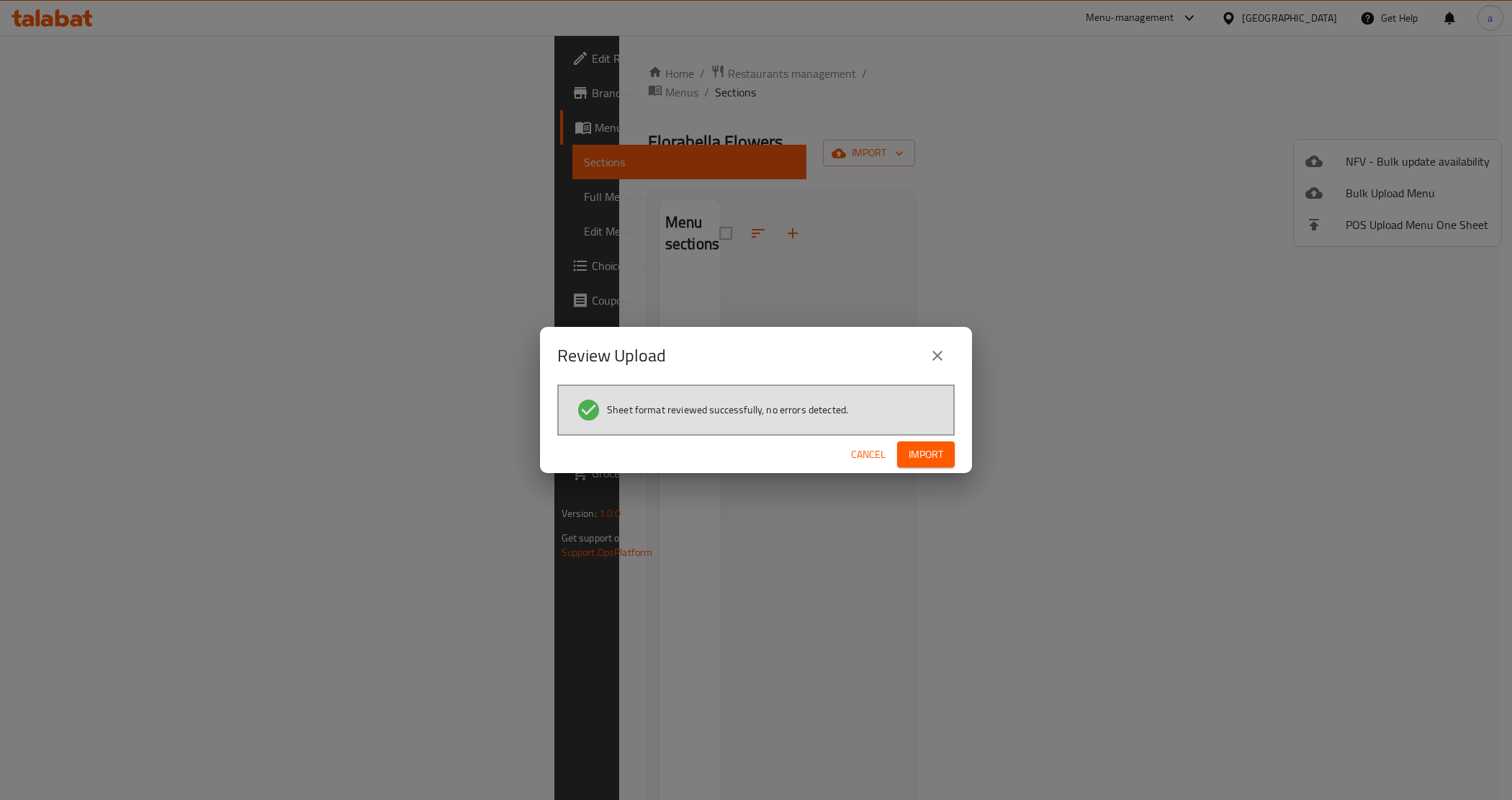
click at [935, 455] on span "Import" at bounding box center [925, 455] width 34 height 18
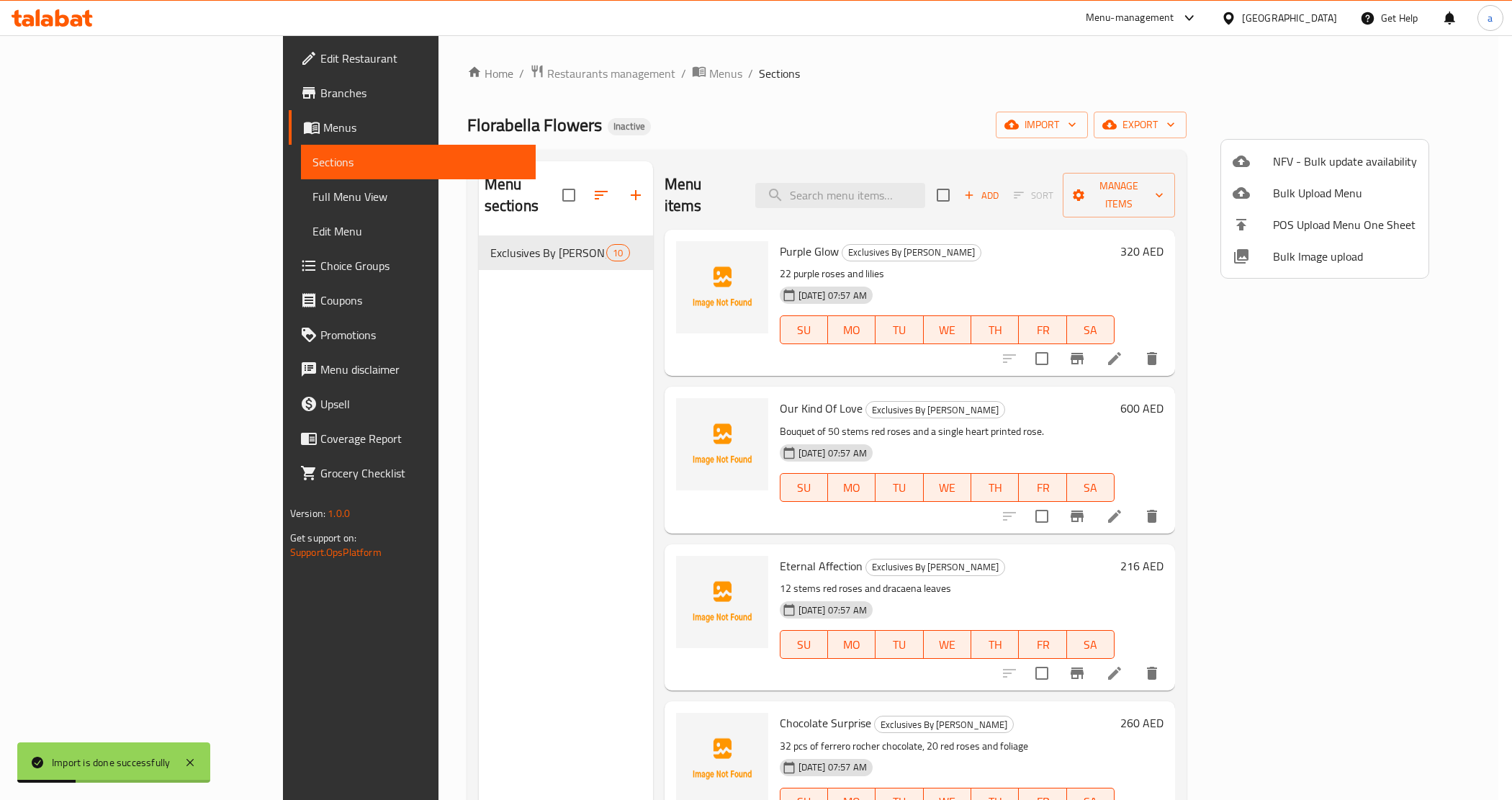
click at [97, 194] on div at bounding box center [756, 400] width 1512 height 800
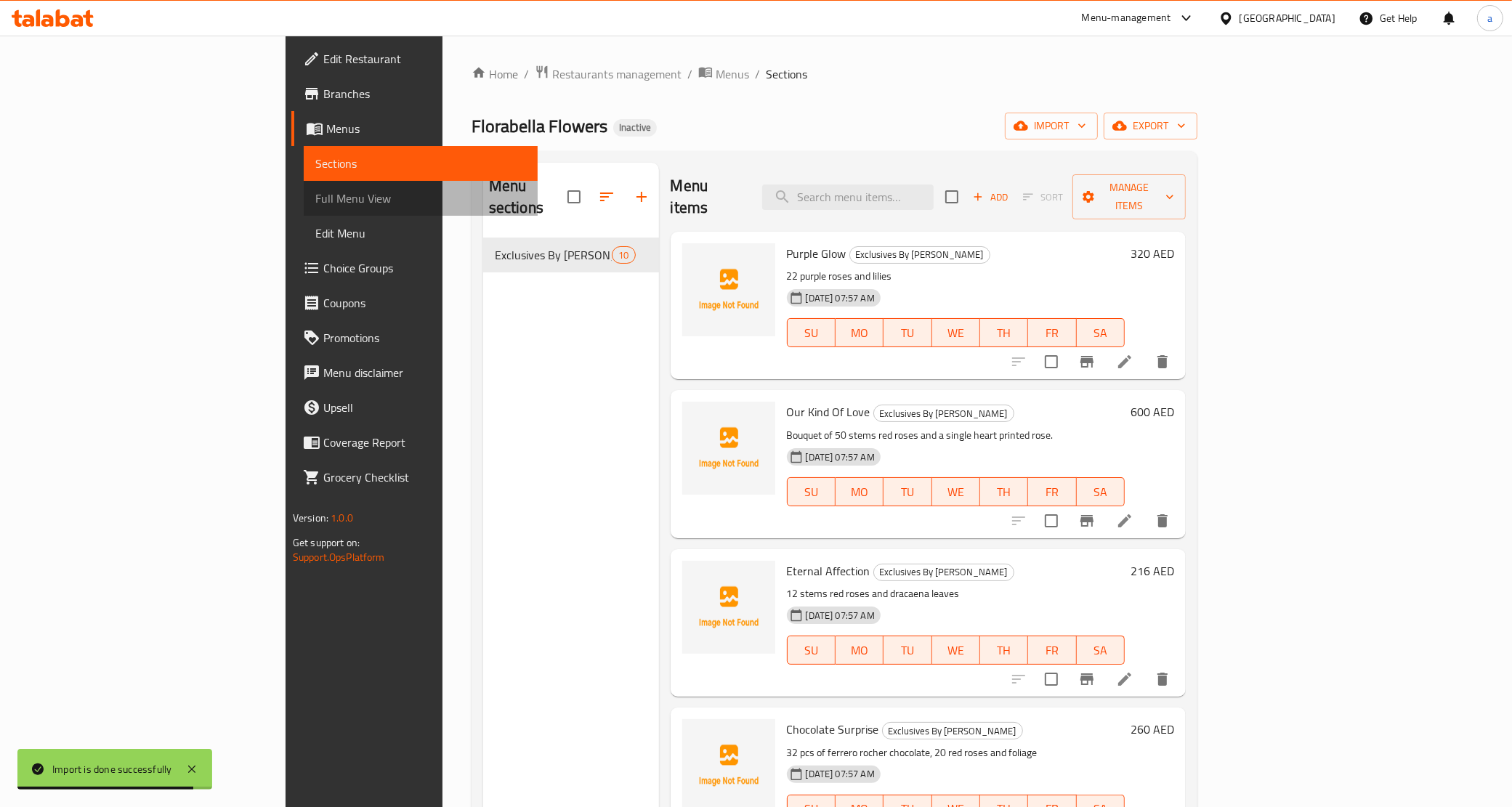
click at [316, 196] on span "Full Menu View" at bounding box center [421, 198] width 211 height 18
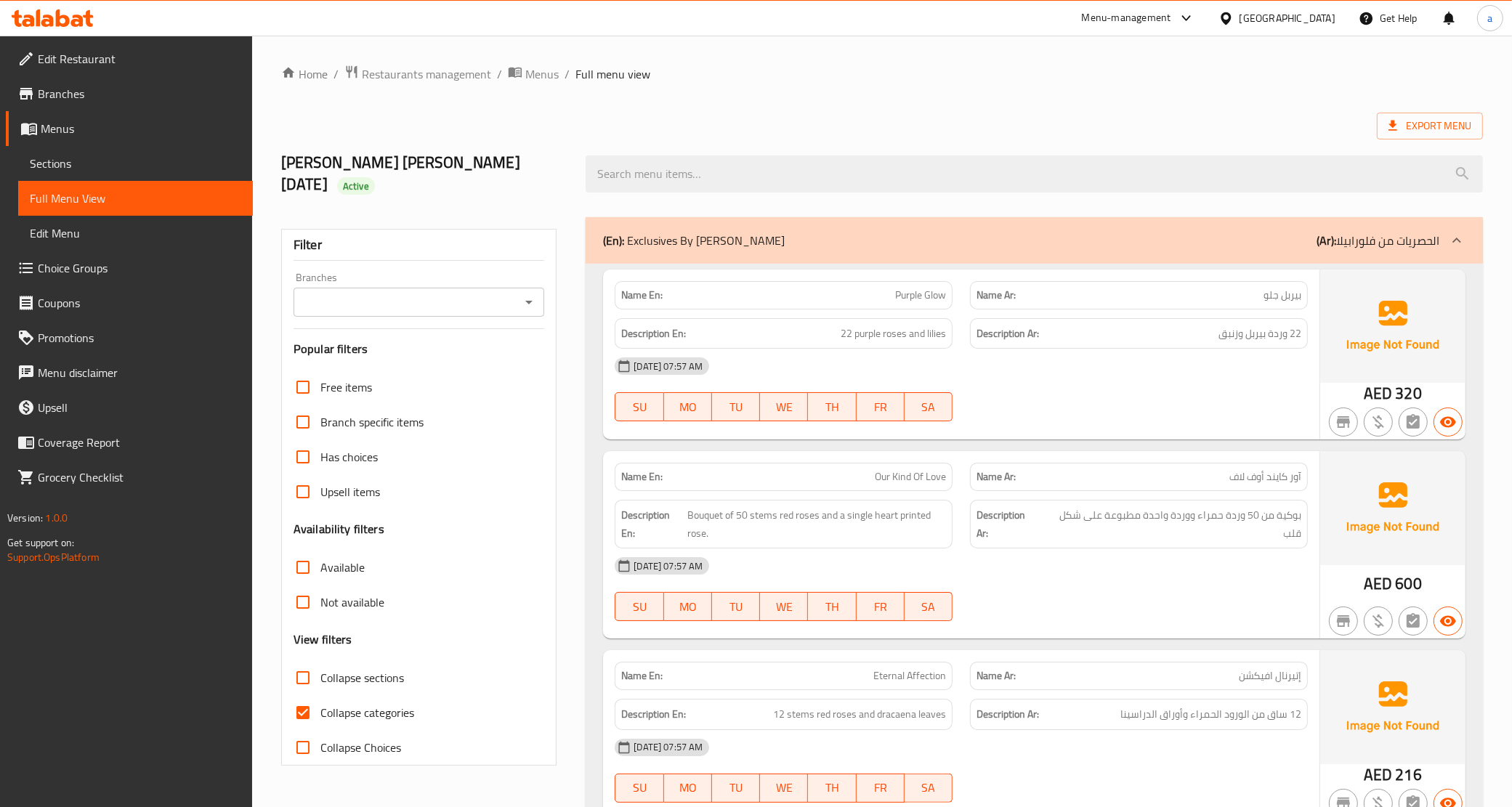
click at [401, 709] on span "Collapse categories" at bounding box center [367, 712] width 94 height 18
click at [320, 709] on input "Collapse categories" at bounding box center [303, 712] width 35 height 35
checkbox input "false"
click at [1255, 296] on p "Name Ar: بيربل جلو" at bounding box center [1138, 295] width 324 height 15
click at [118, 229] on span "Edit Menu" at bounding box center [135, 233] width 211 height 18
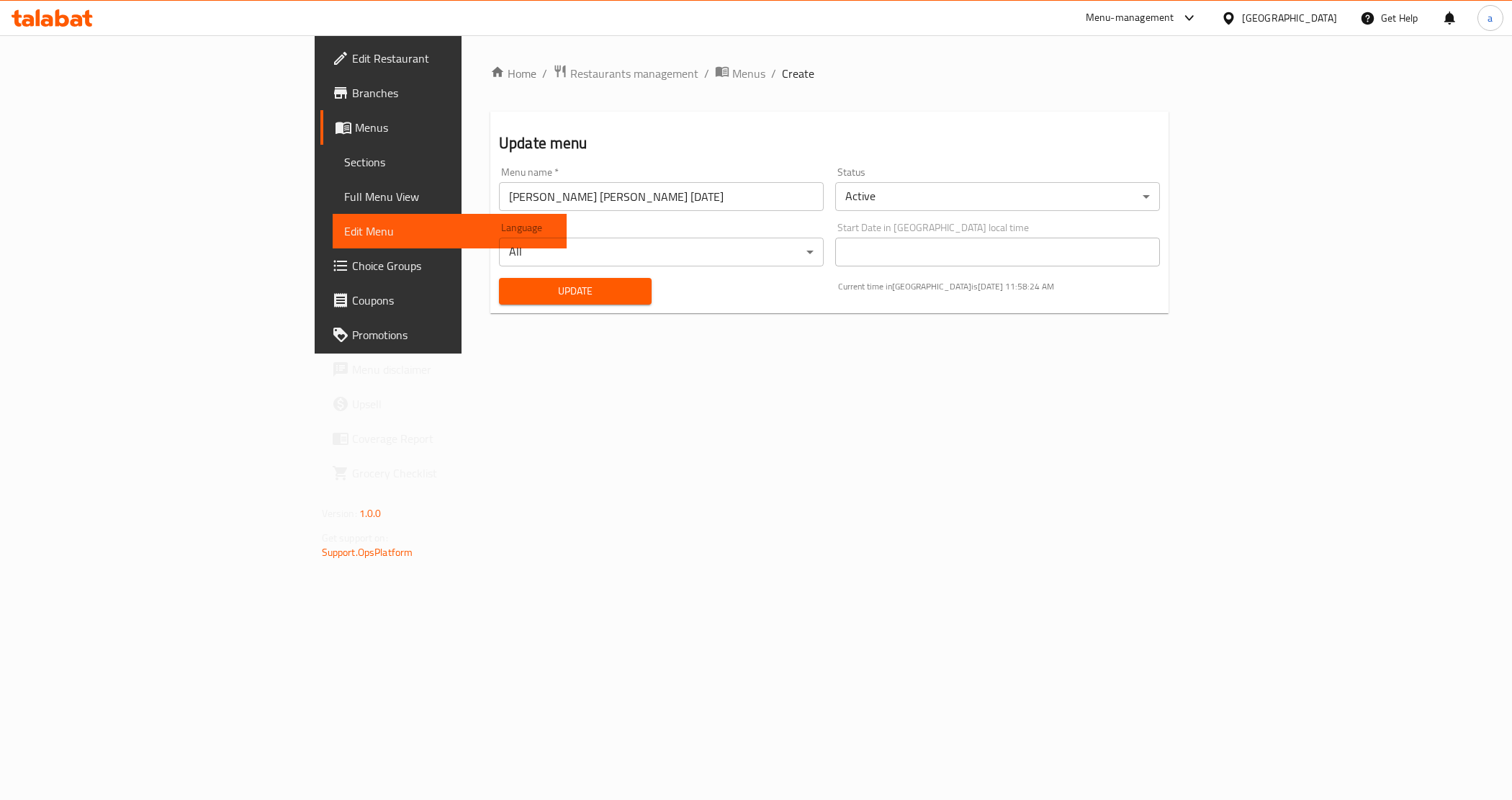
click at [344, 170] on span "Sections" at bounding box center [450, 162] width 212 height 18
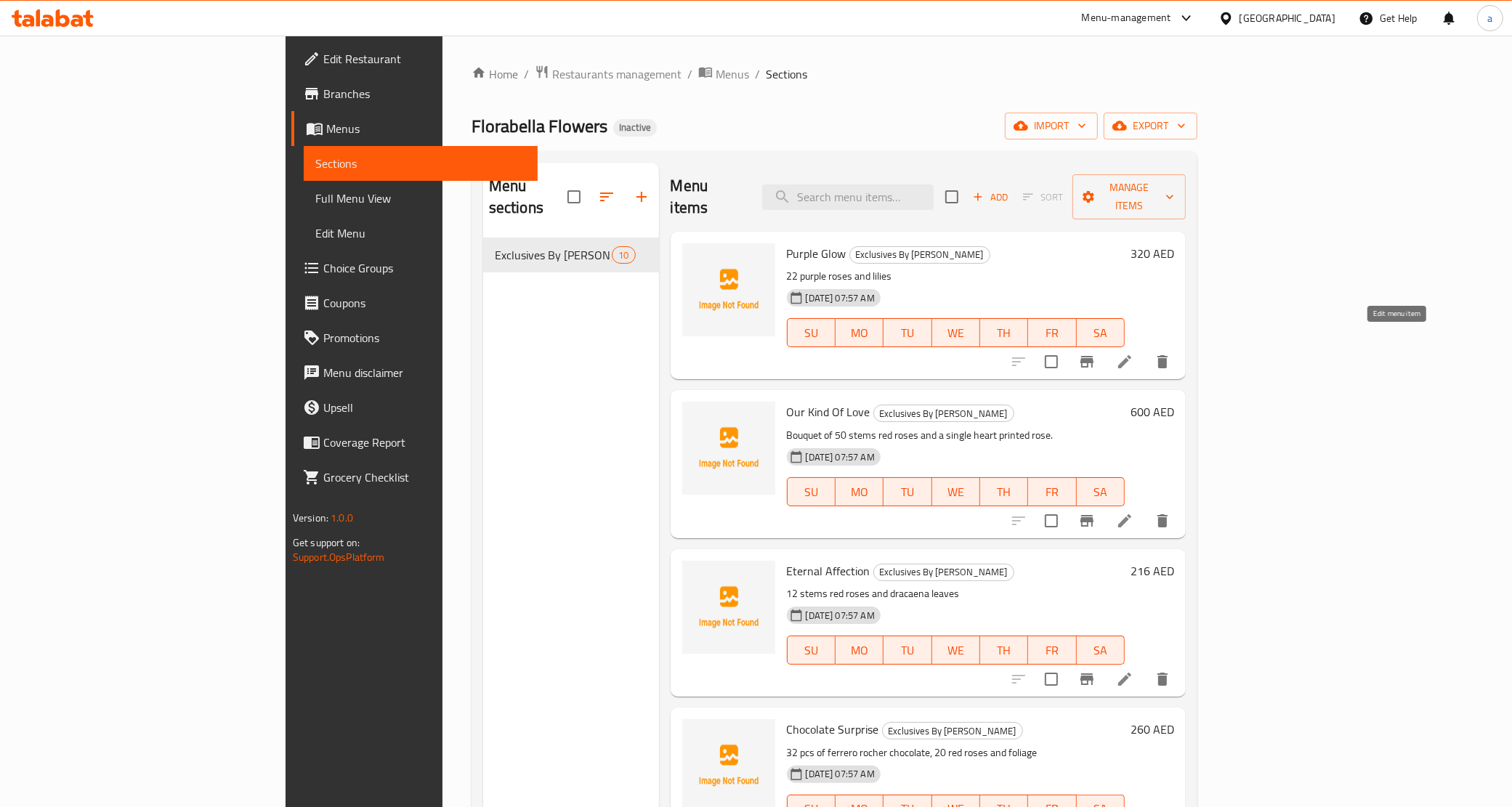
click at [1131, 355] on icon at bounding box center [1124, 361] width 13 height 13
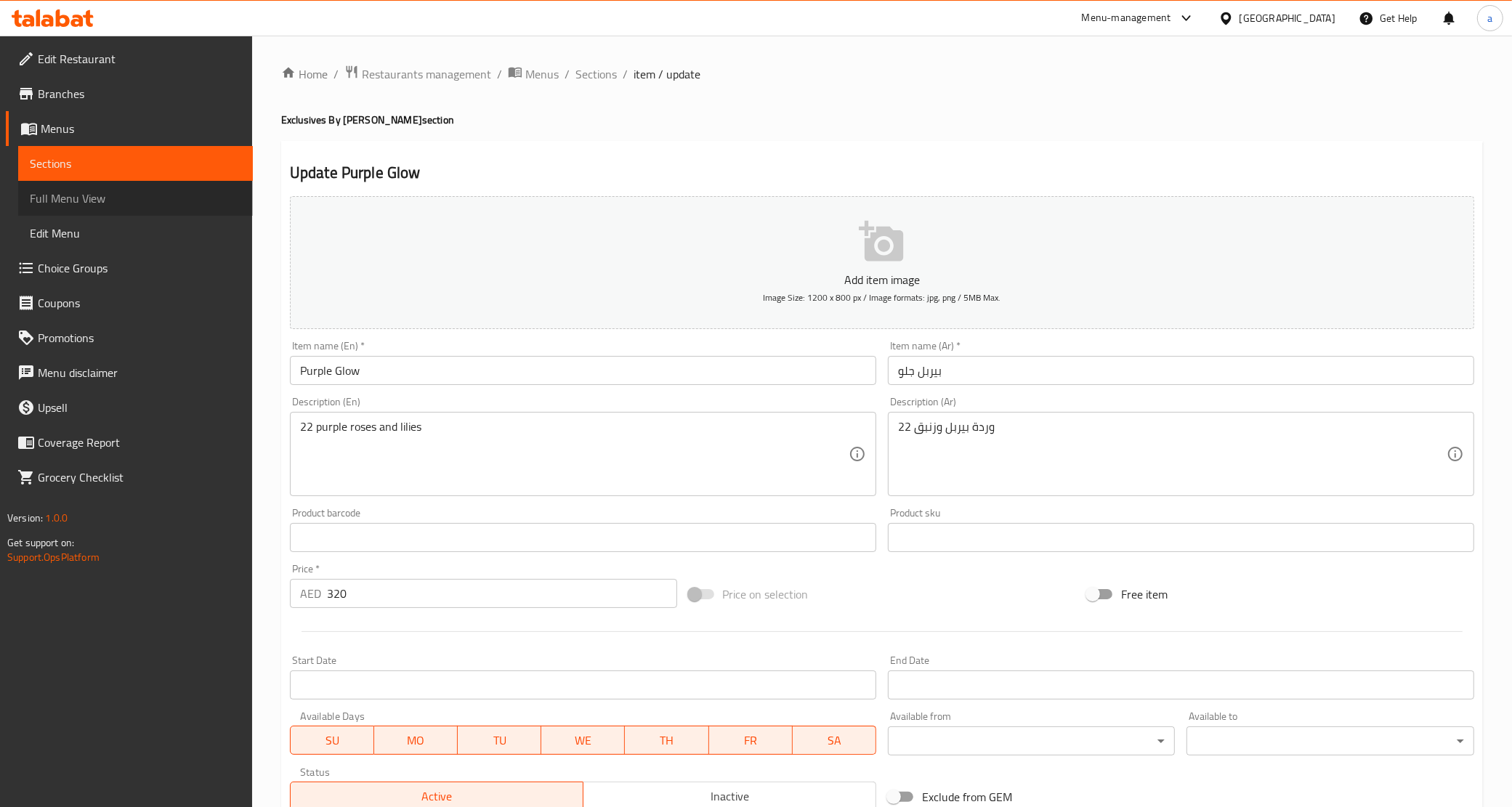
click at [120, 196] on span "Full Menu View" at bounding box center [135, 198] width 211 height 18
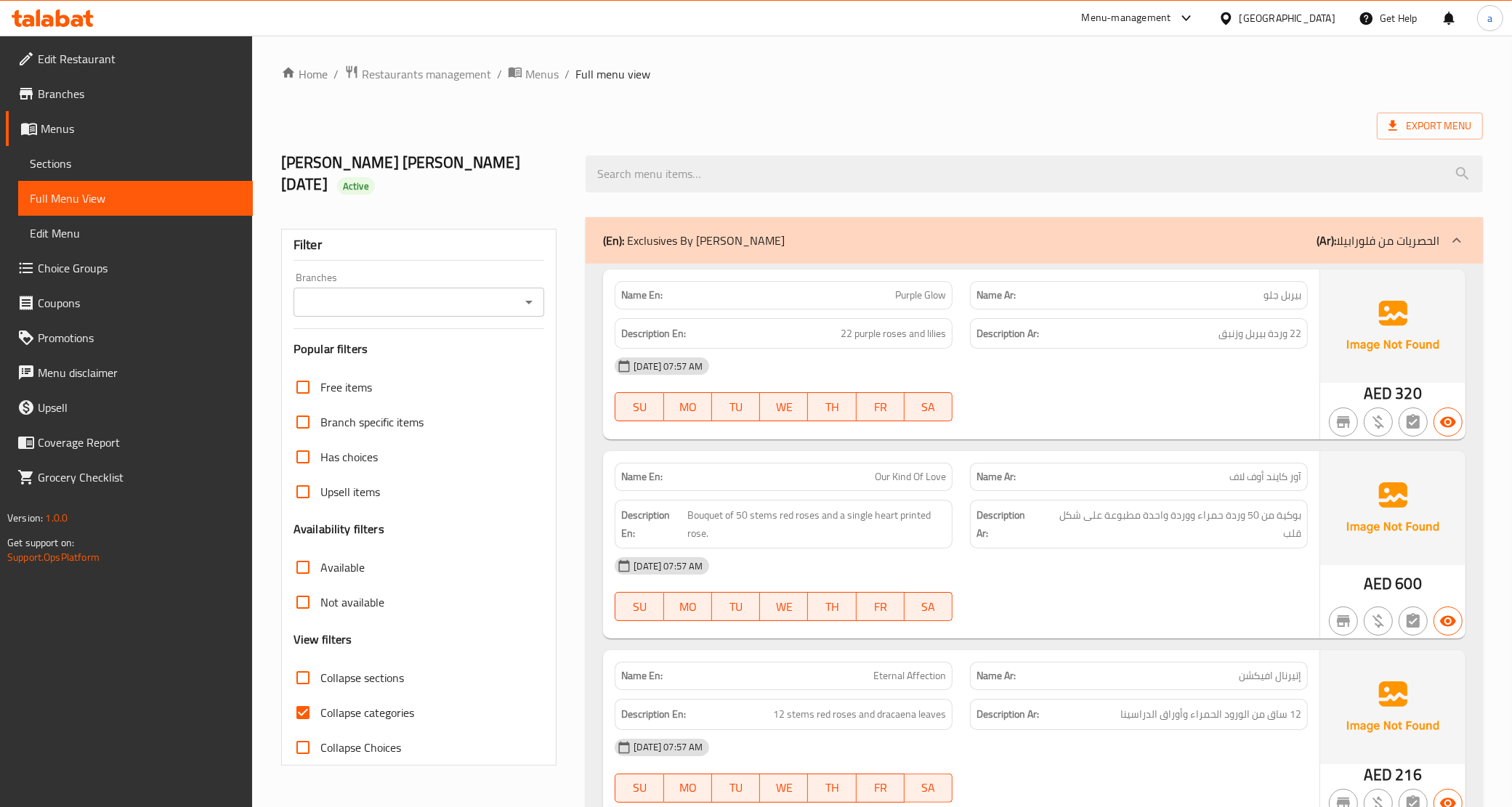
click at [342, 703] on span "Collapse categories" at bounding box center [367, 712] width 94 height 18
click at [320, 703] on input "Collapse categories" at bounding box center [303, 712] width 35 height 35
checkbox input "false"
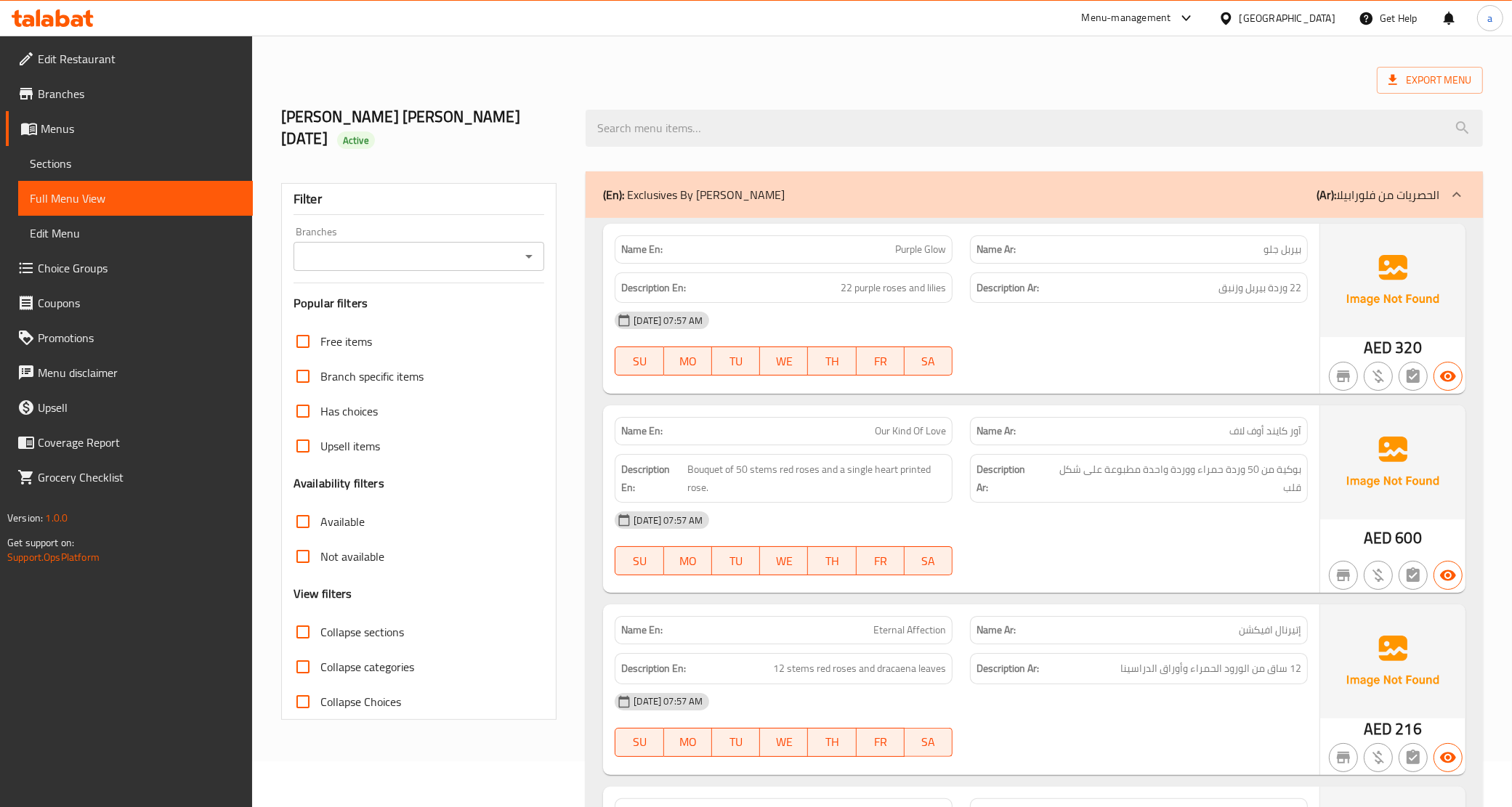
scroll to position [91, 0]
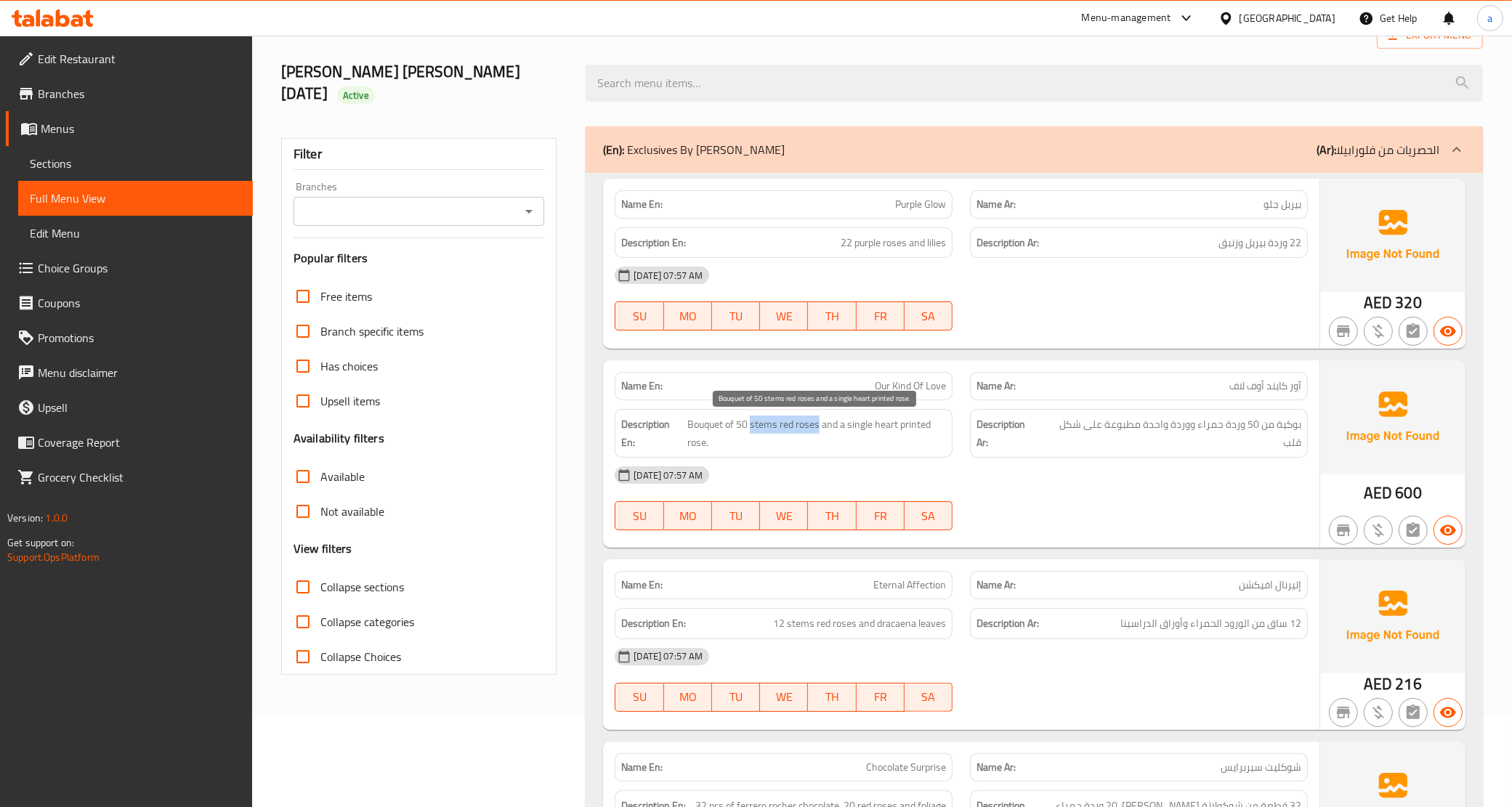
drag, startPoint x: 749, startPoint y: 426, endPoint x: 818, endPoint y: 424, distance: 69.0
click at [818, 424] on span "Bouquet of 50 stems red roses and a single heart printed rose." at bounding box center [816, 433] width 259 height 36
copy span "stems red roses"
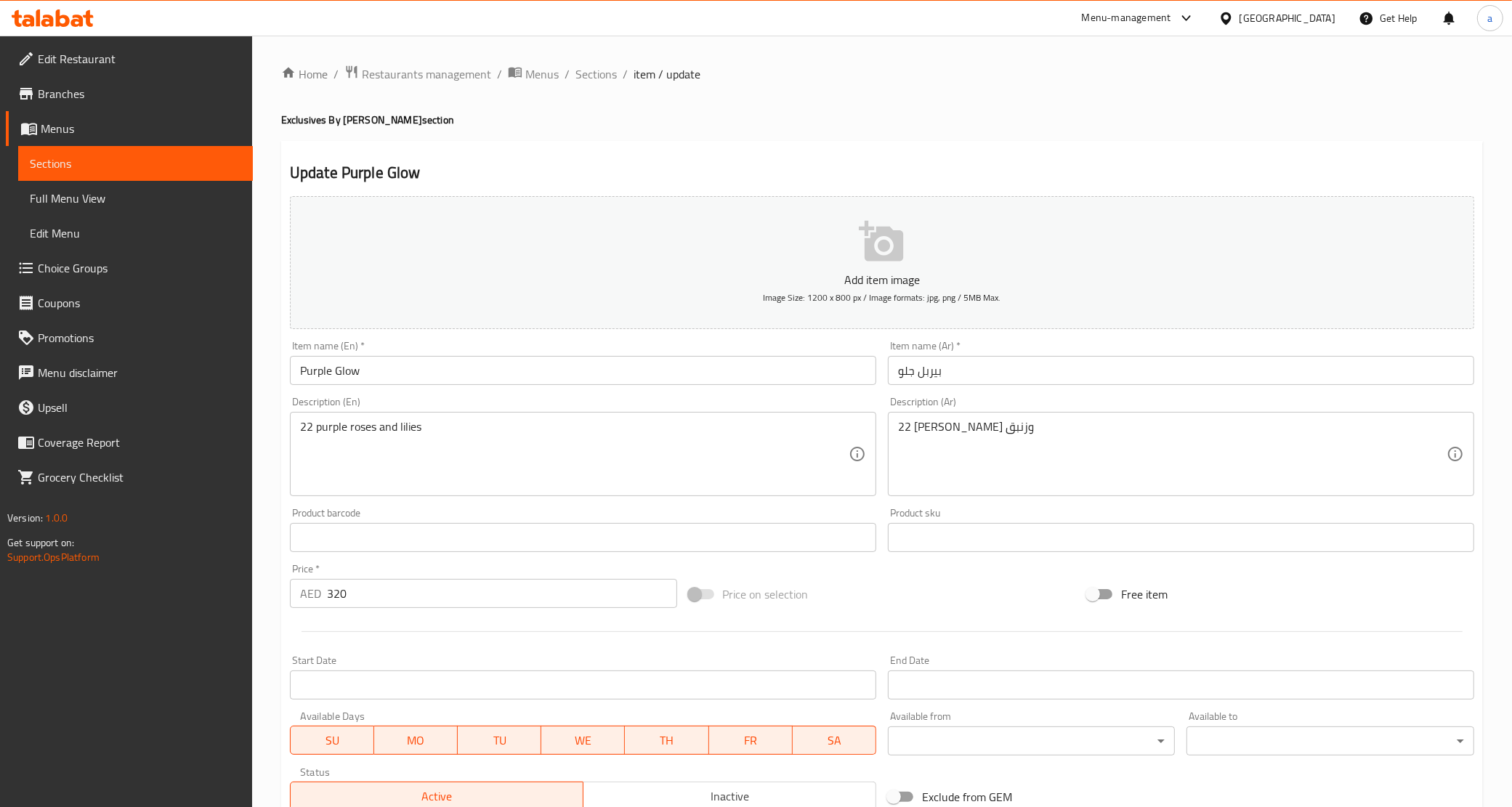
click at [907, 378] on input "بيربل جلو" at bounding box center [1180, 370] width 587 height 29
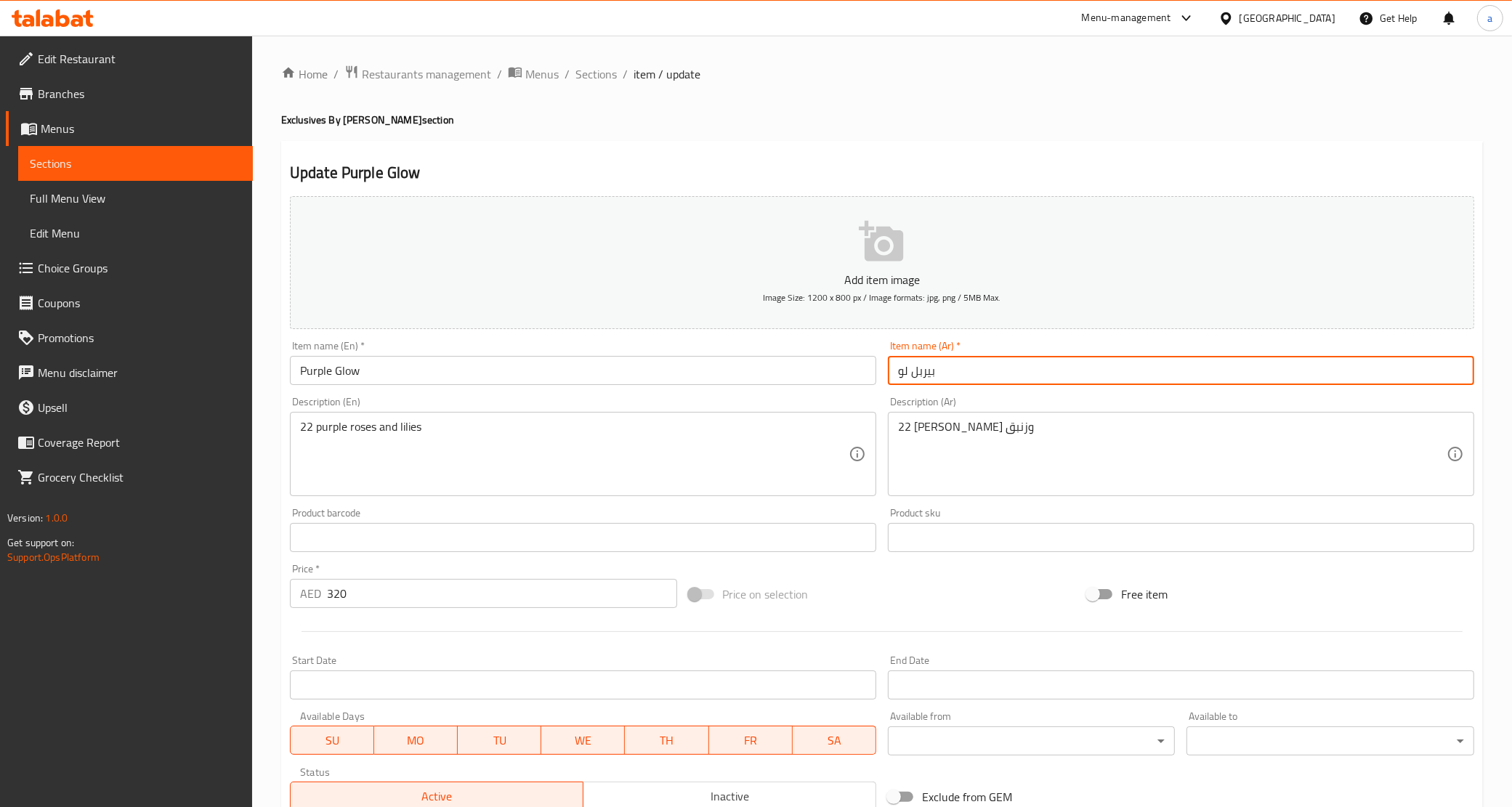
type input "بيربل جلو"
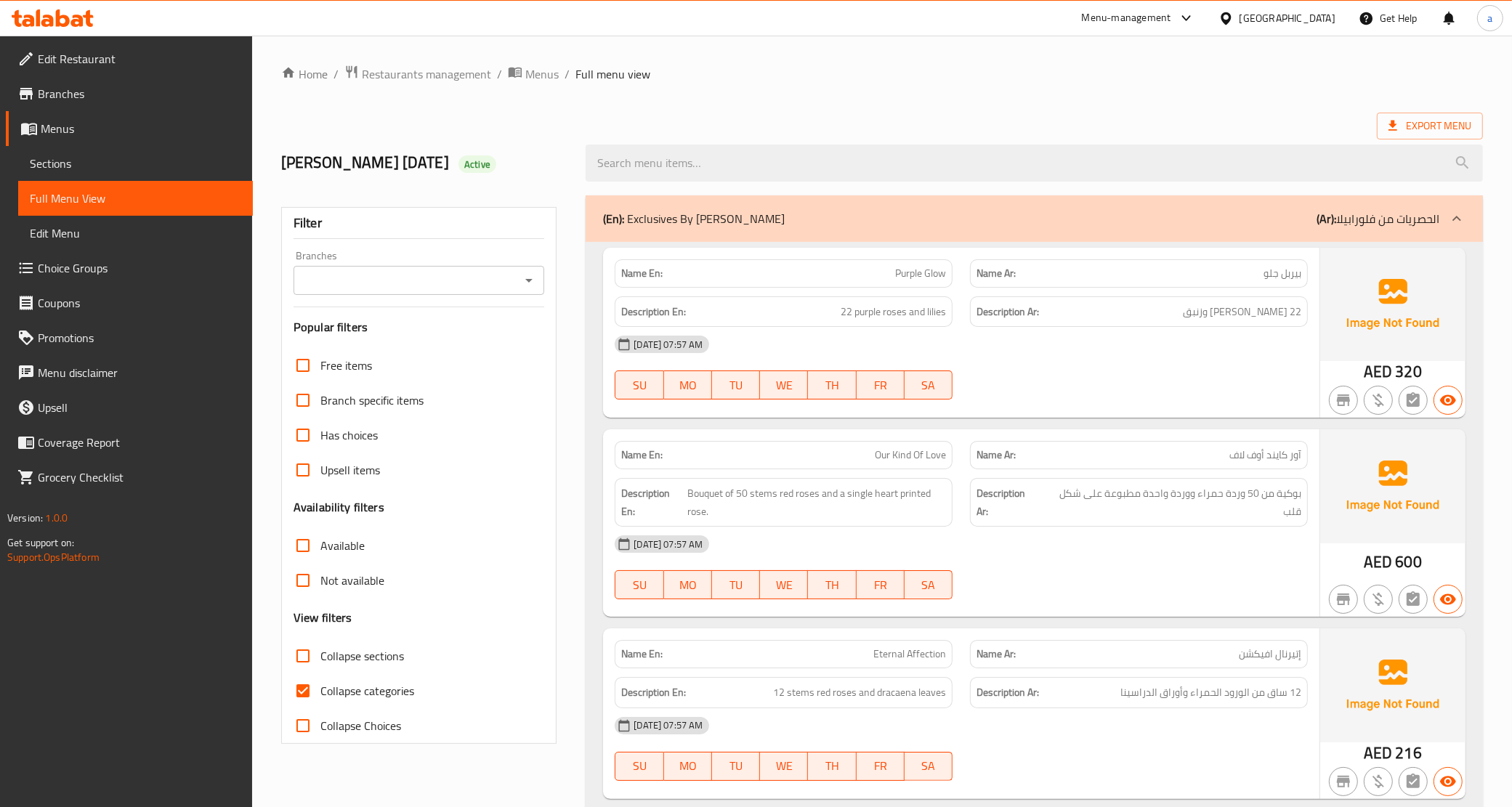
click at [124, 164] on span "Sections" at bounding box center [135, 163] width 211 height 18
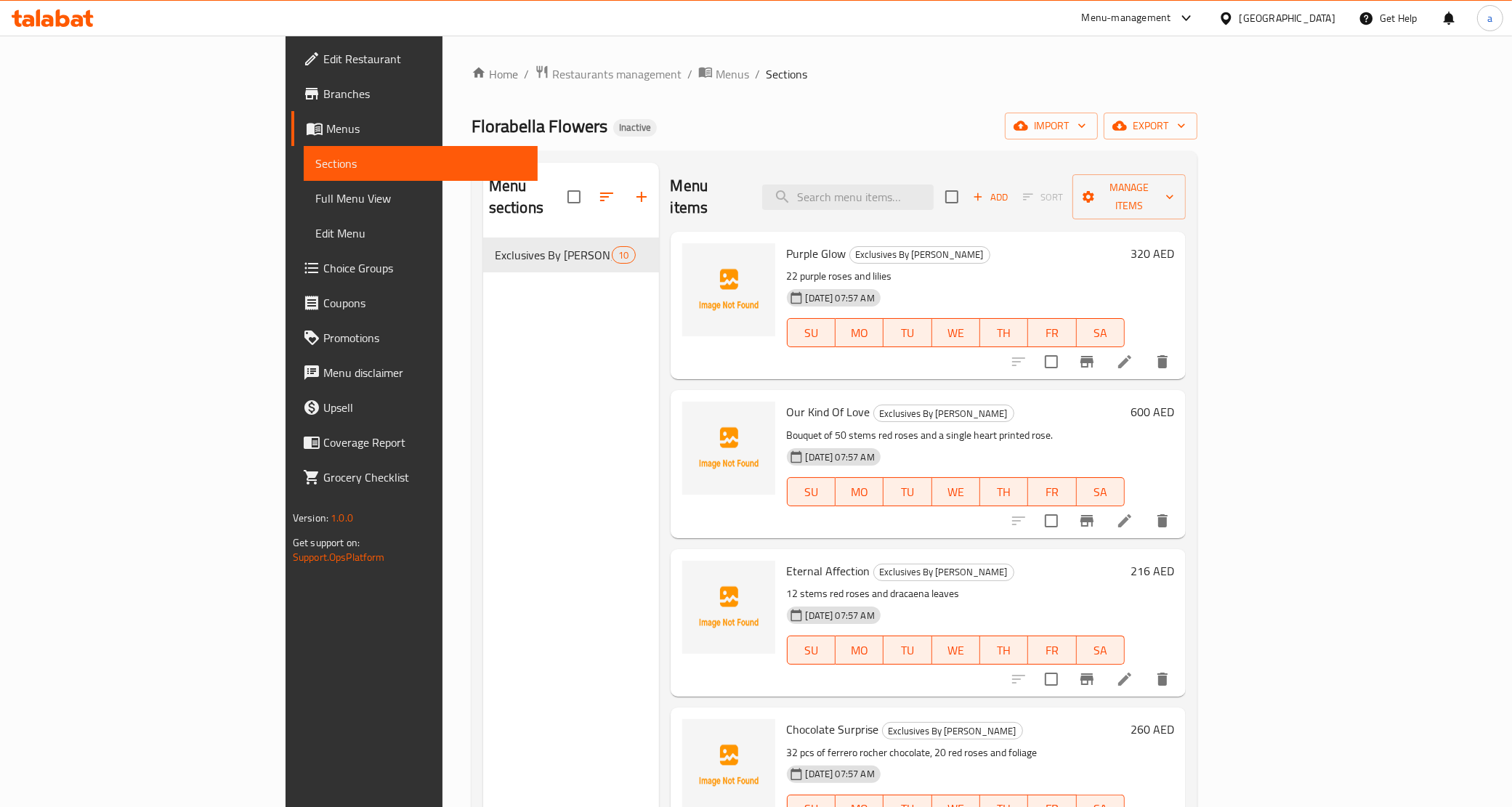
click at [316, 158] on span "Sections" at bounding box center [421, 163] width 211 height 18
click at [1131, 673] on icon at bounding box center [1124, 679] width 13 height 13
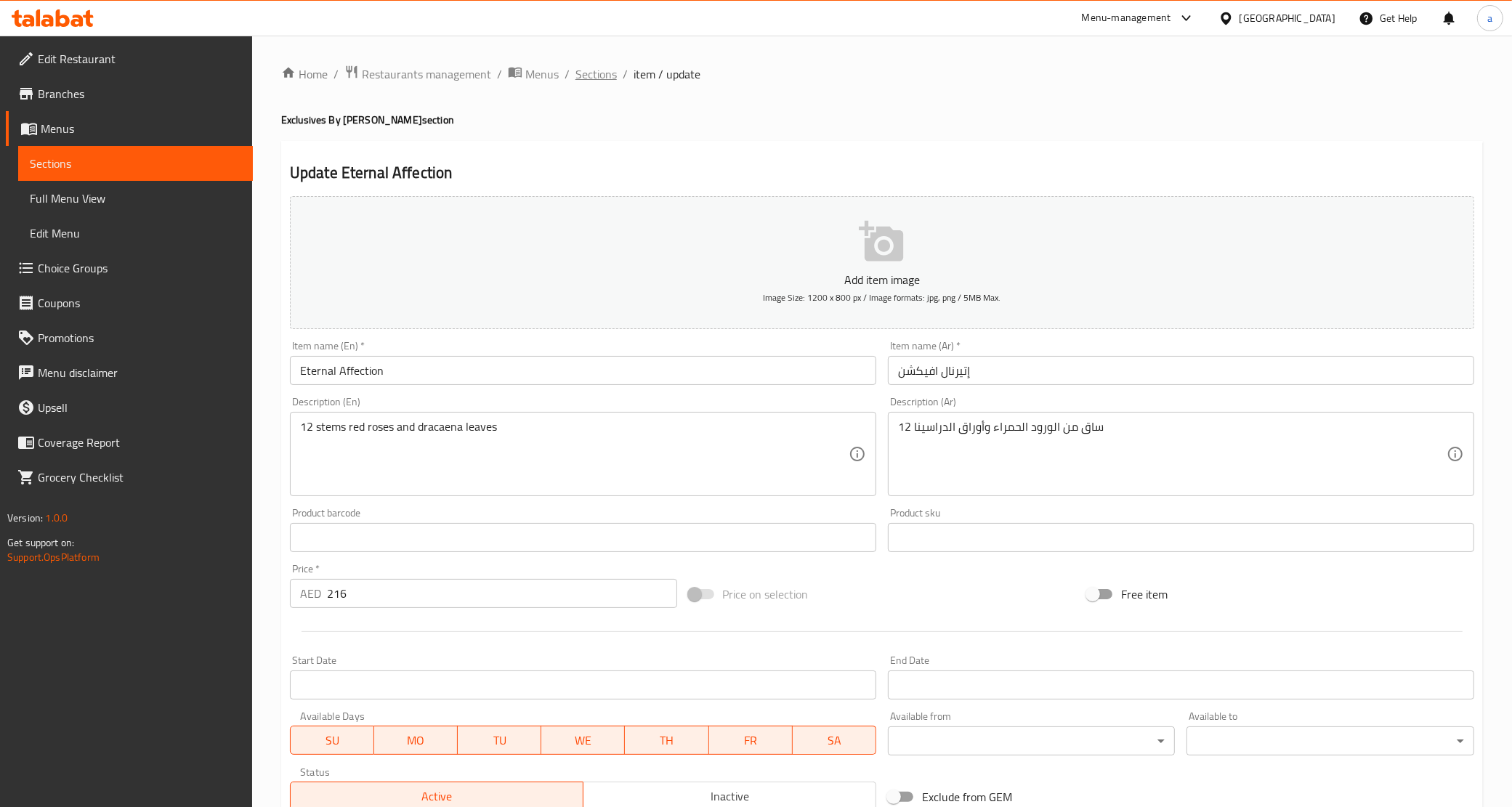
click at [603, 78] on span "Sections" at bounding box center [595, 74] width 41 height 18
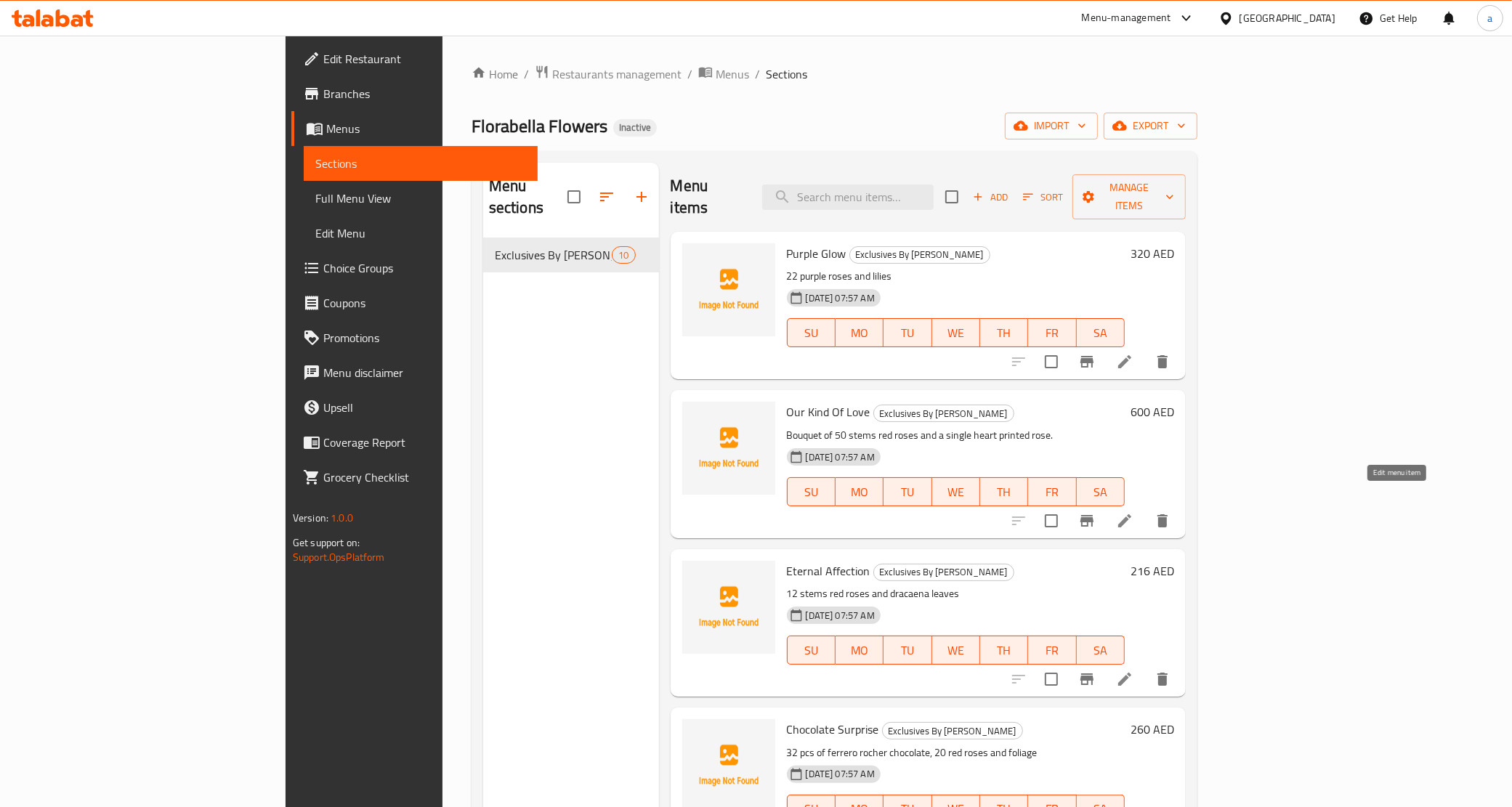
click at [1133, 512] on icon at bounding box center [1124, 521] width 18 height 18
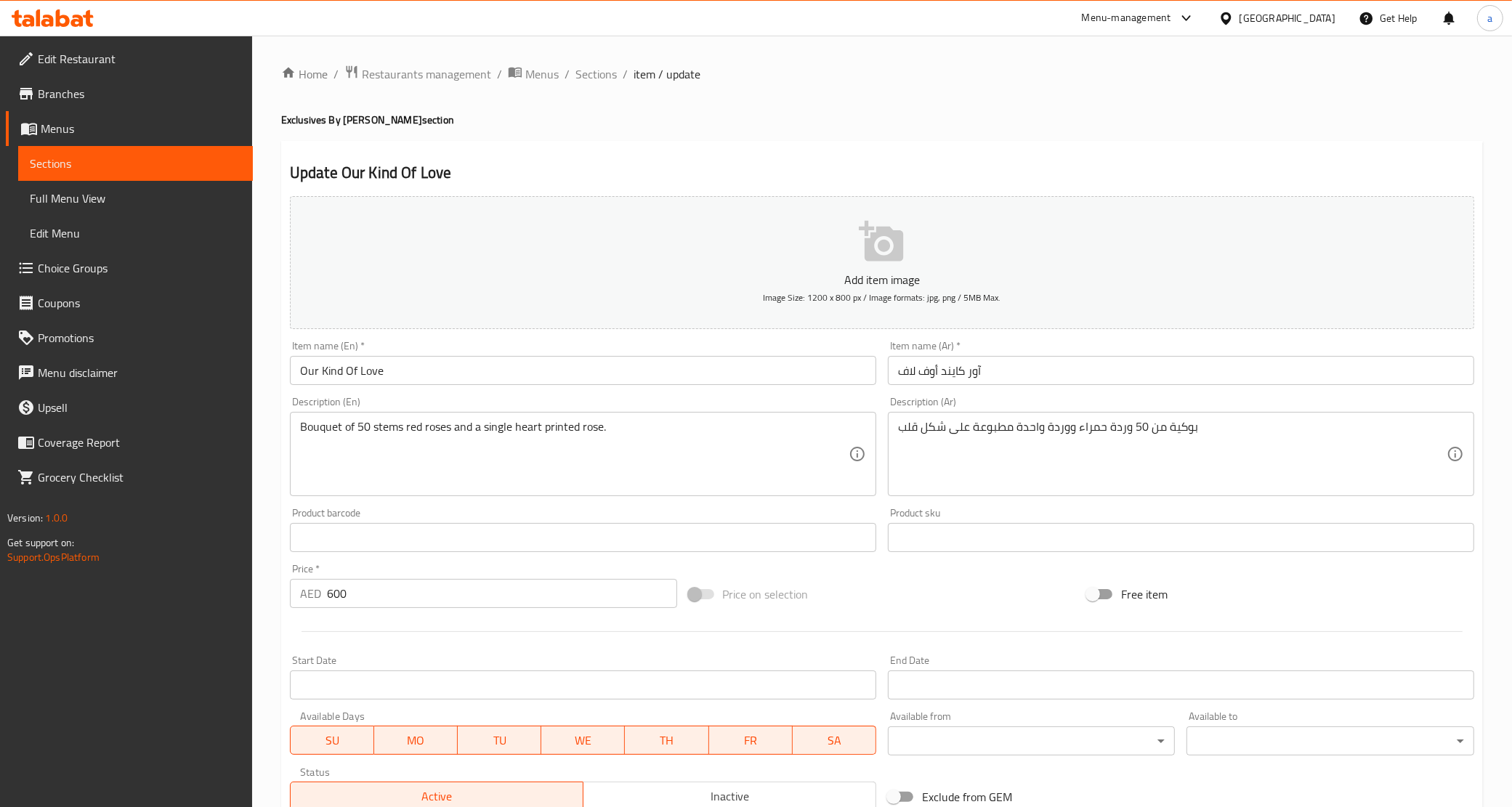
click at [986, 416] on div "بوكية من 50 وردة حمراء ووردة واحدة مطبوعة على شكل قلب Description (Ar)" at bounding box center [1180, 454] width 587 height 84
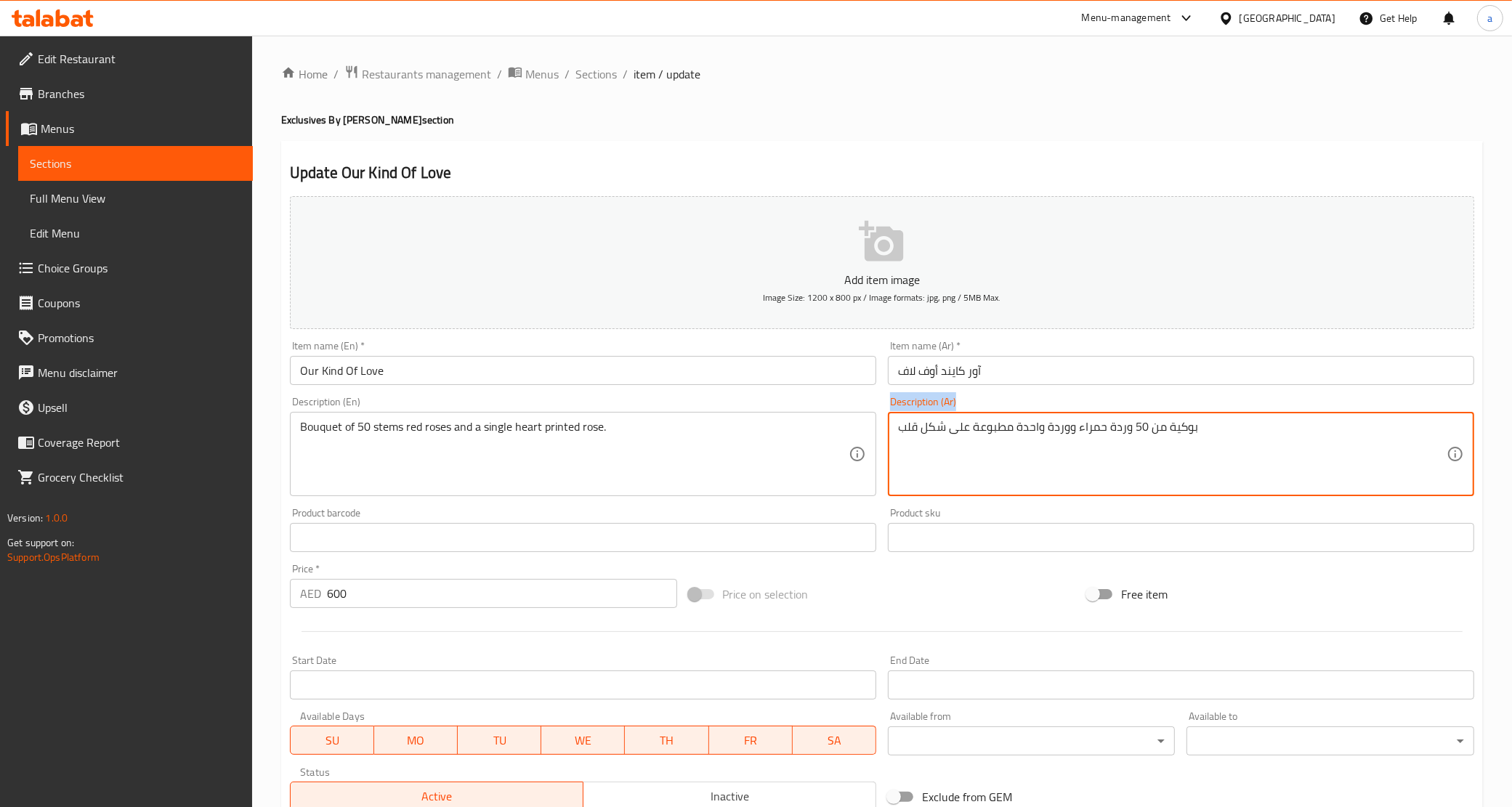
click at [986, 416] on div "بوكية من 50 وردة حمراء ووردة واحدة مطبوعة على شكل قلب Description (Ar)" at bounding box center [1180, 454] width 587 height 84
click at [988, 424] on textarea "بوكية من 50 وردة حمراء ووردة واحدة مطبوعة على شكل قلب" at bounding box center [1172, 454] width 548 height 69
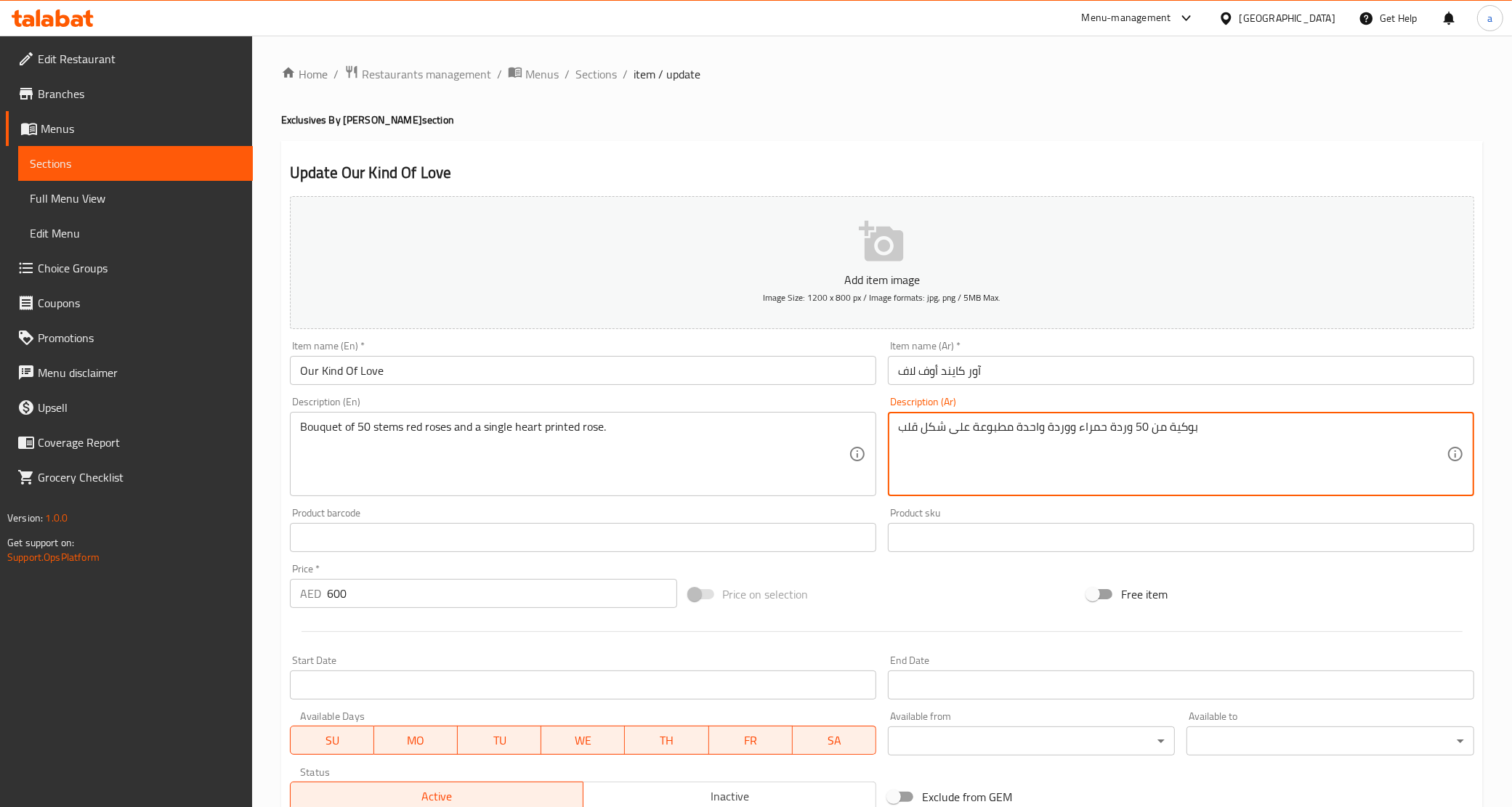
paste textarea "سيقان الورود ال"
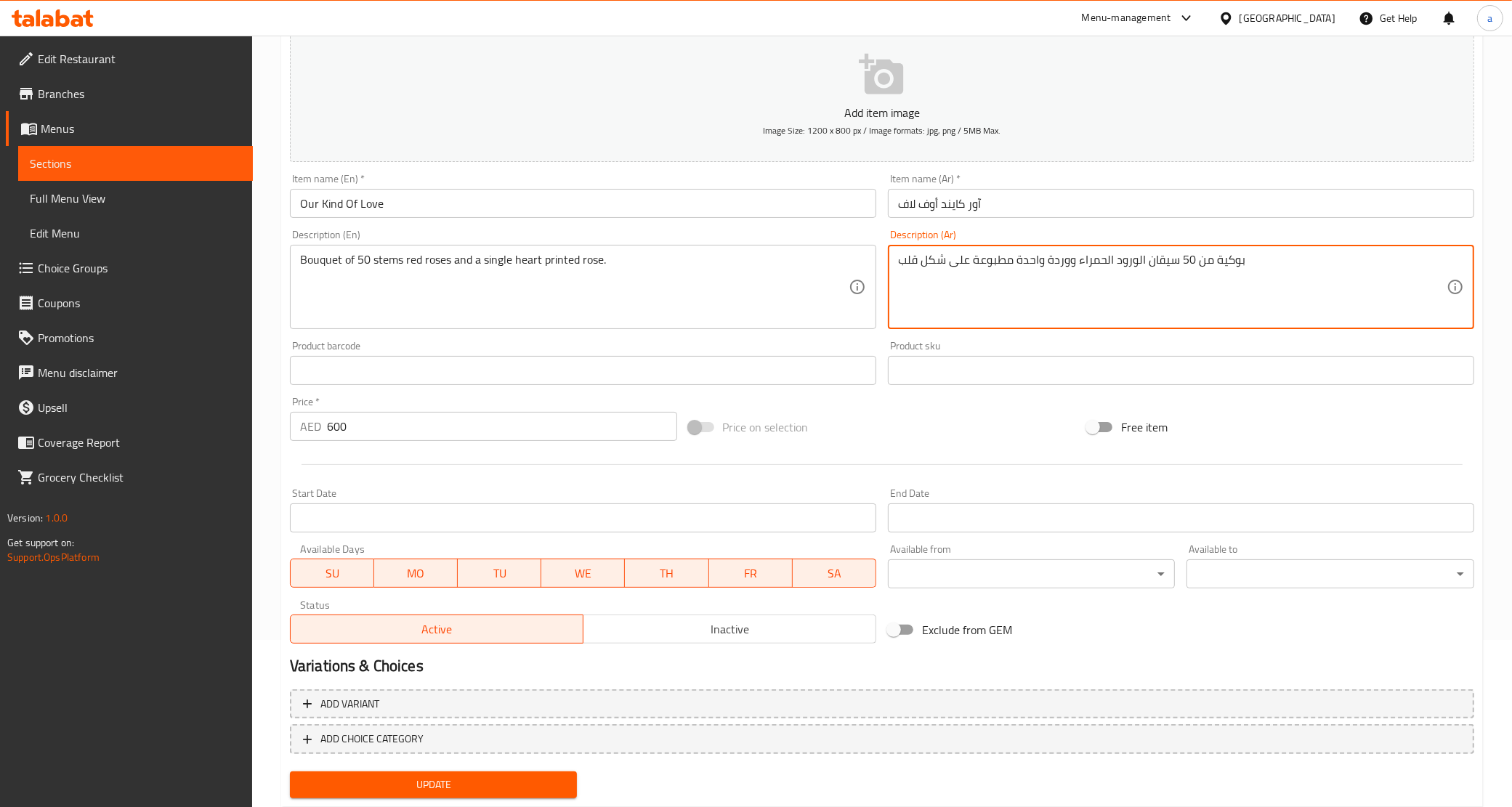
scroll to position [205, 0]
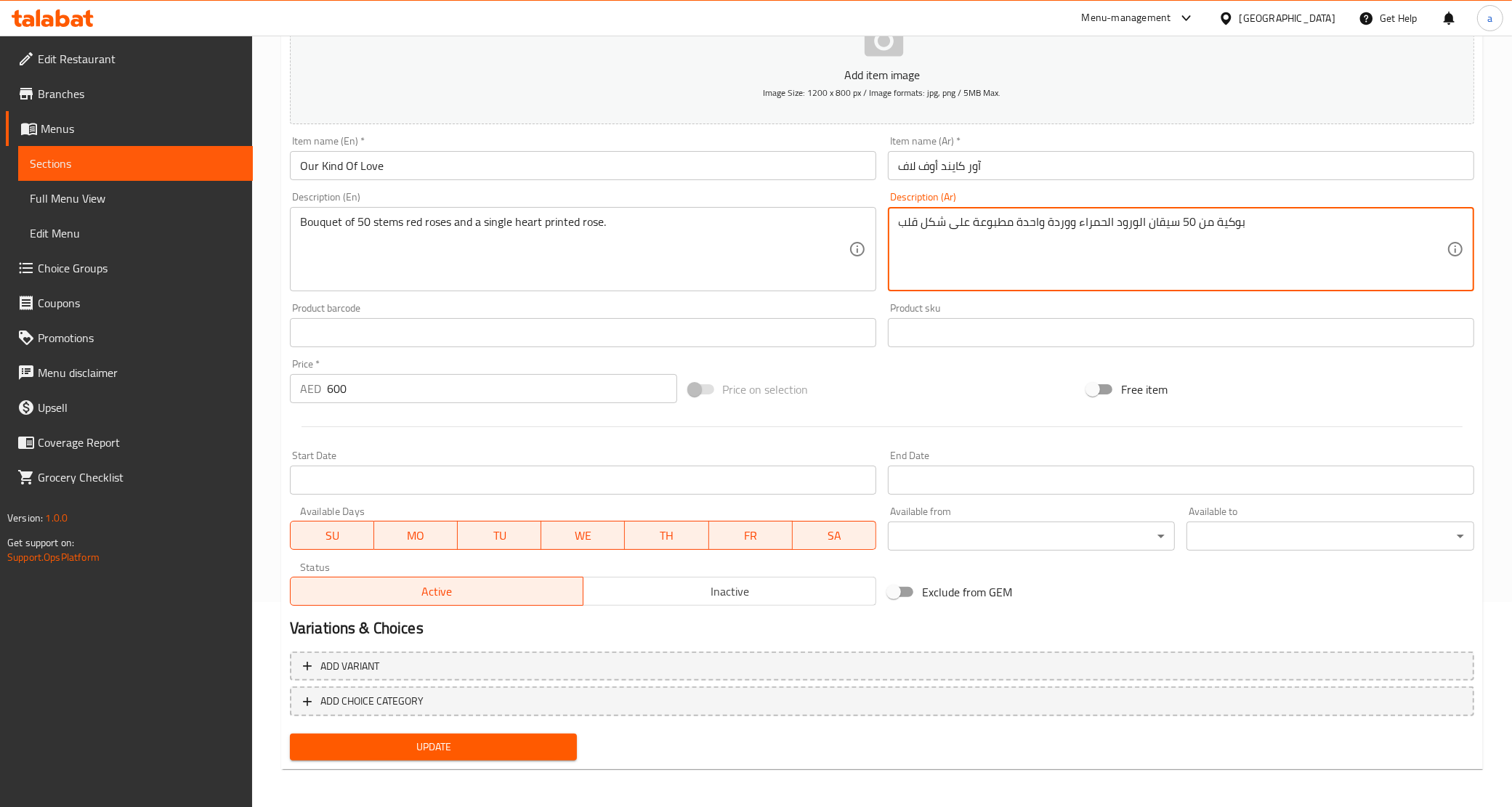
type textarea "بوكية من 50 سيقان الورود الحمراء ووردة واحدة مطبوعة على شكل قلب"
click at [532, 746] on span "Update" at bounding box center [434, 746] width 265 height 18
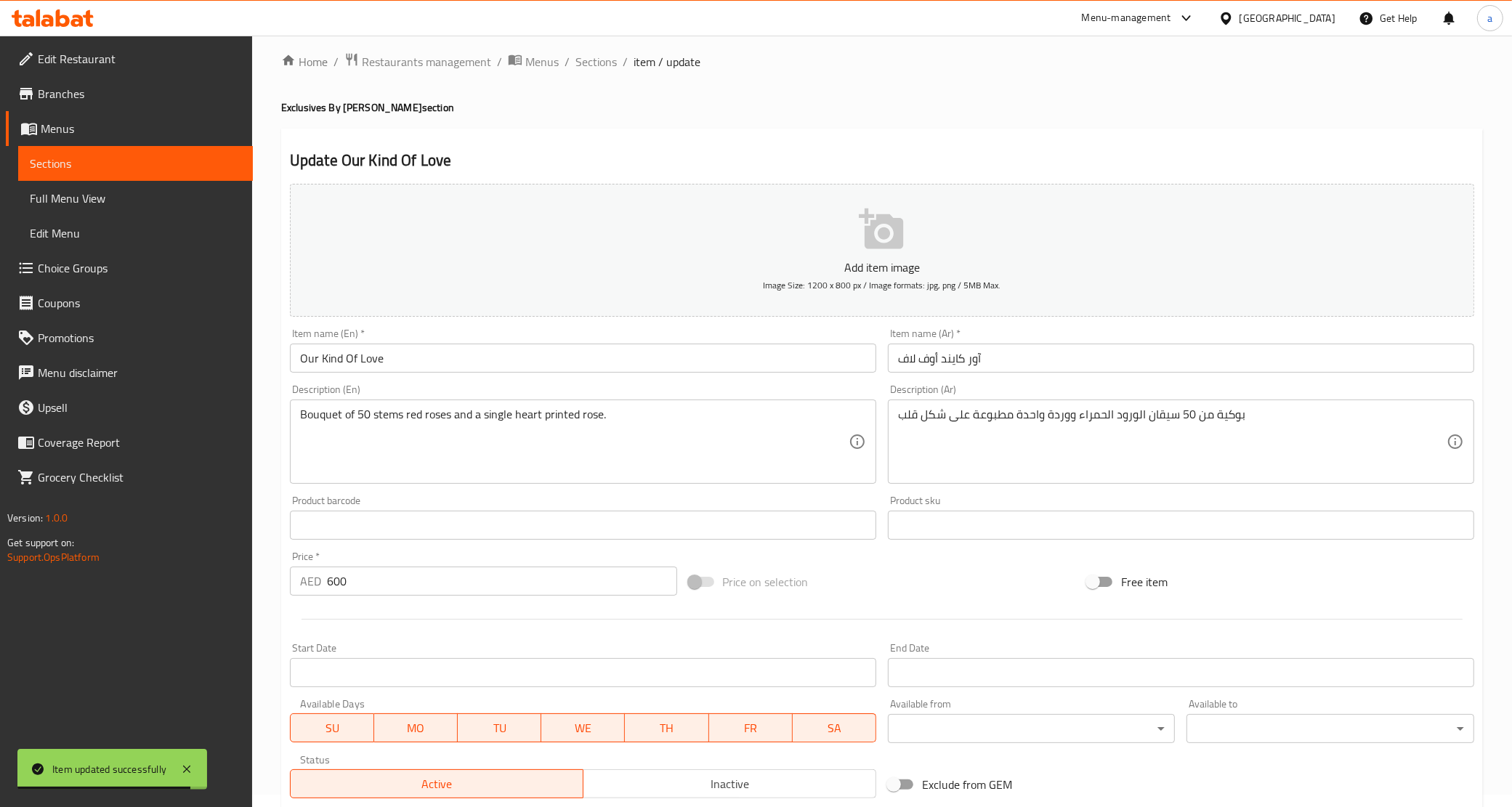
scroll to position [0, 0]
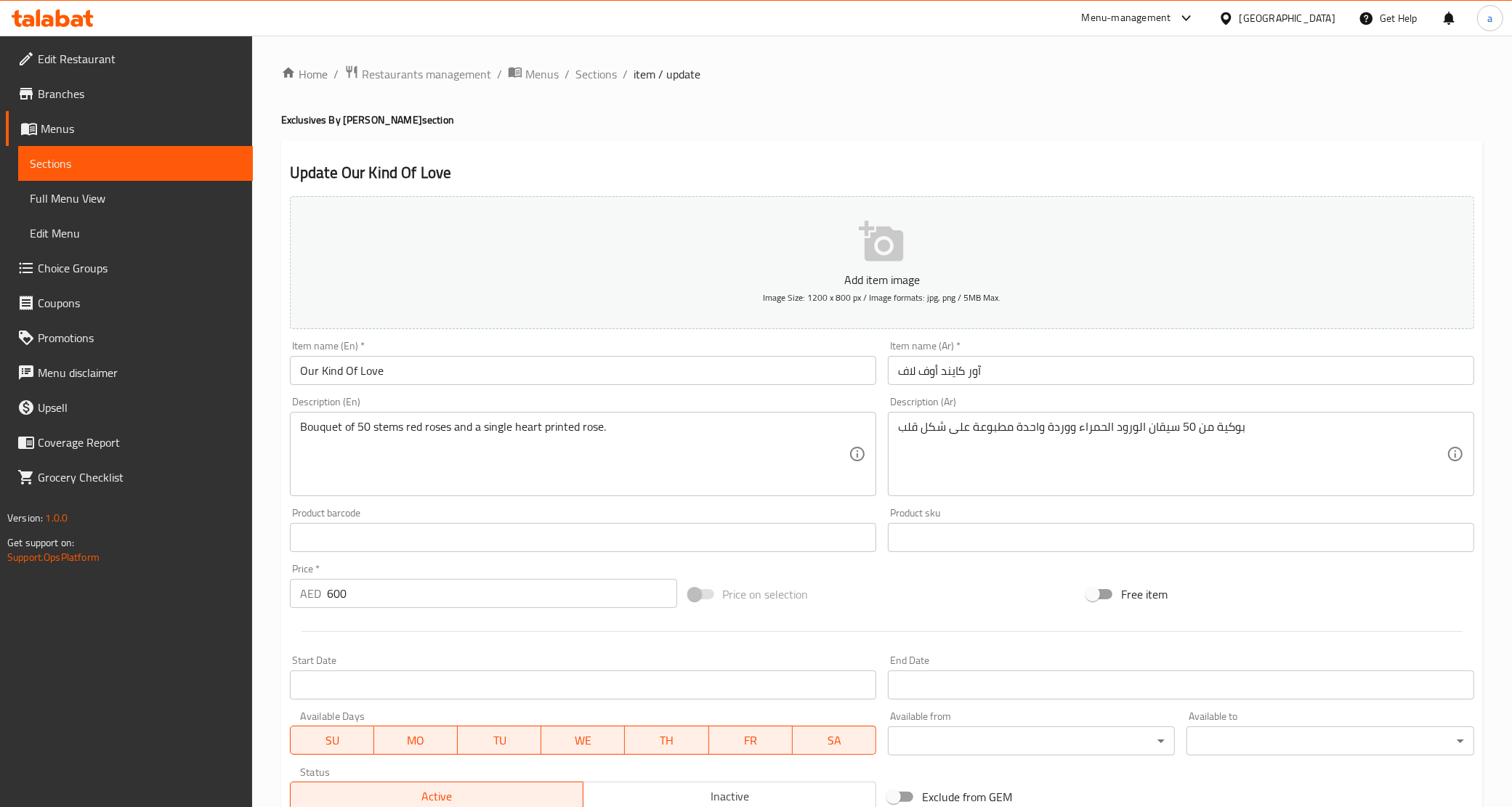
click at [116, 169] on span "Sections" at bounding box center [135, 163] width 211 height 18
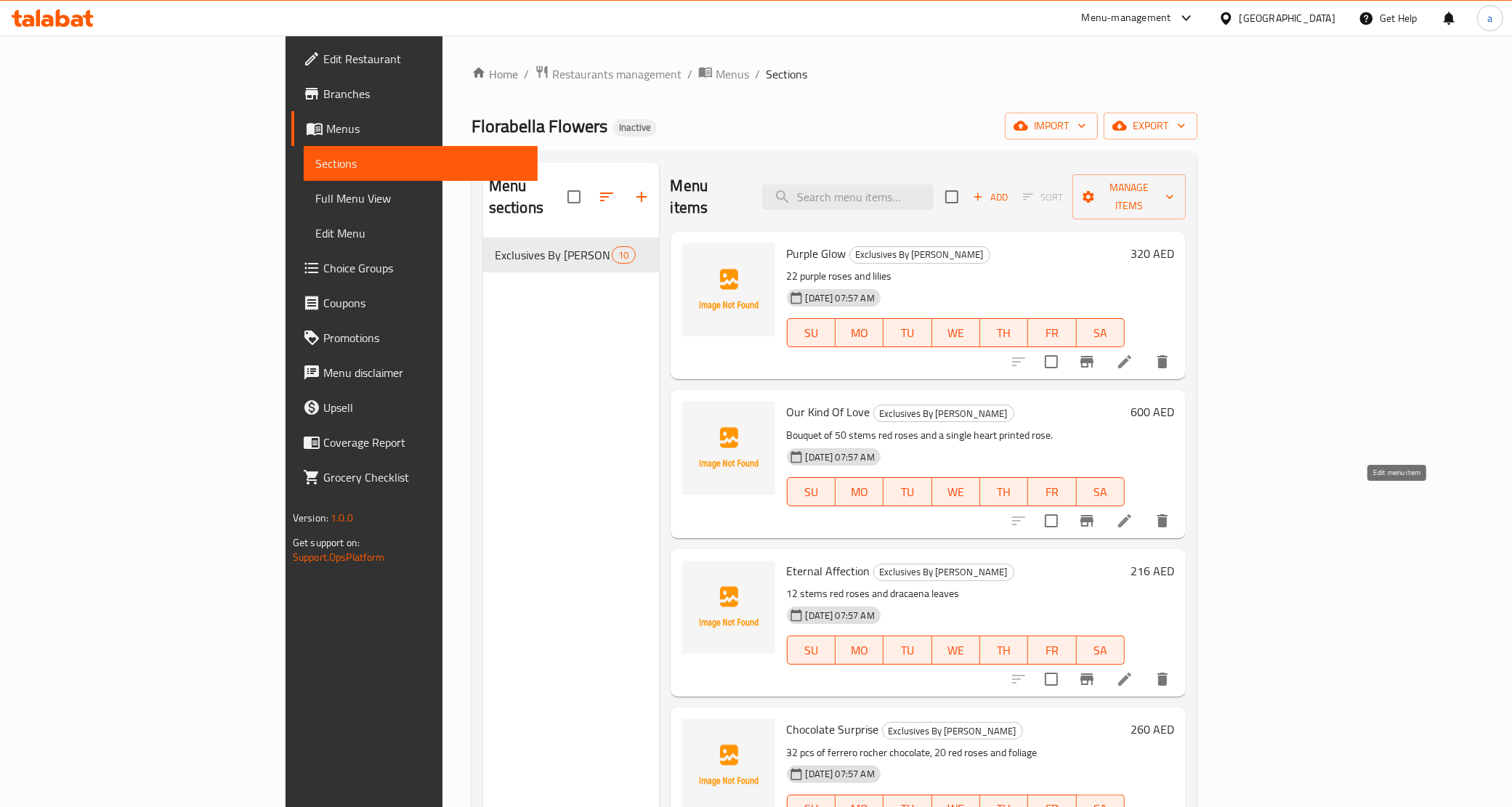
click at [1131, 514] on icon at bounding box center [1124, 521] width 13 height 13
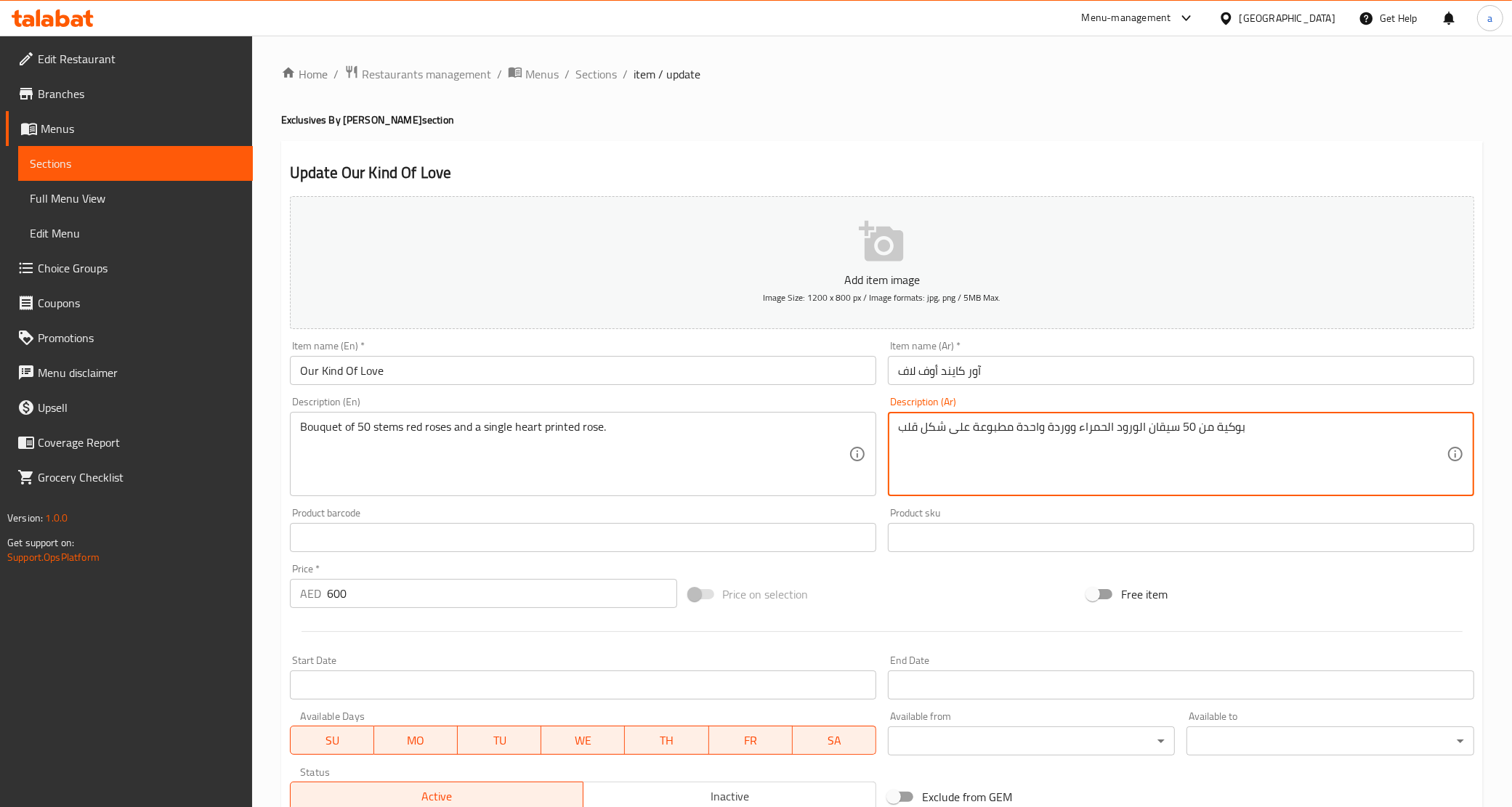
click at [943, 420] on textarea "بوكية من 50 سيقان الورود الحمراء ووردة واحدة مطبوعة على شكل قلب" at bounding box center [1172, 454] width 548 height 69
paste textarea "اق م"
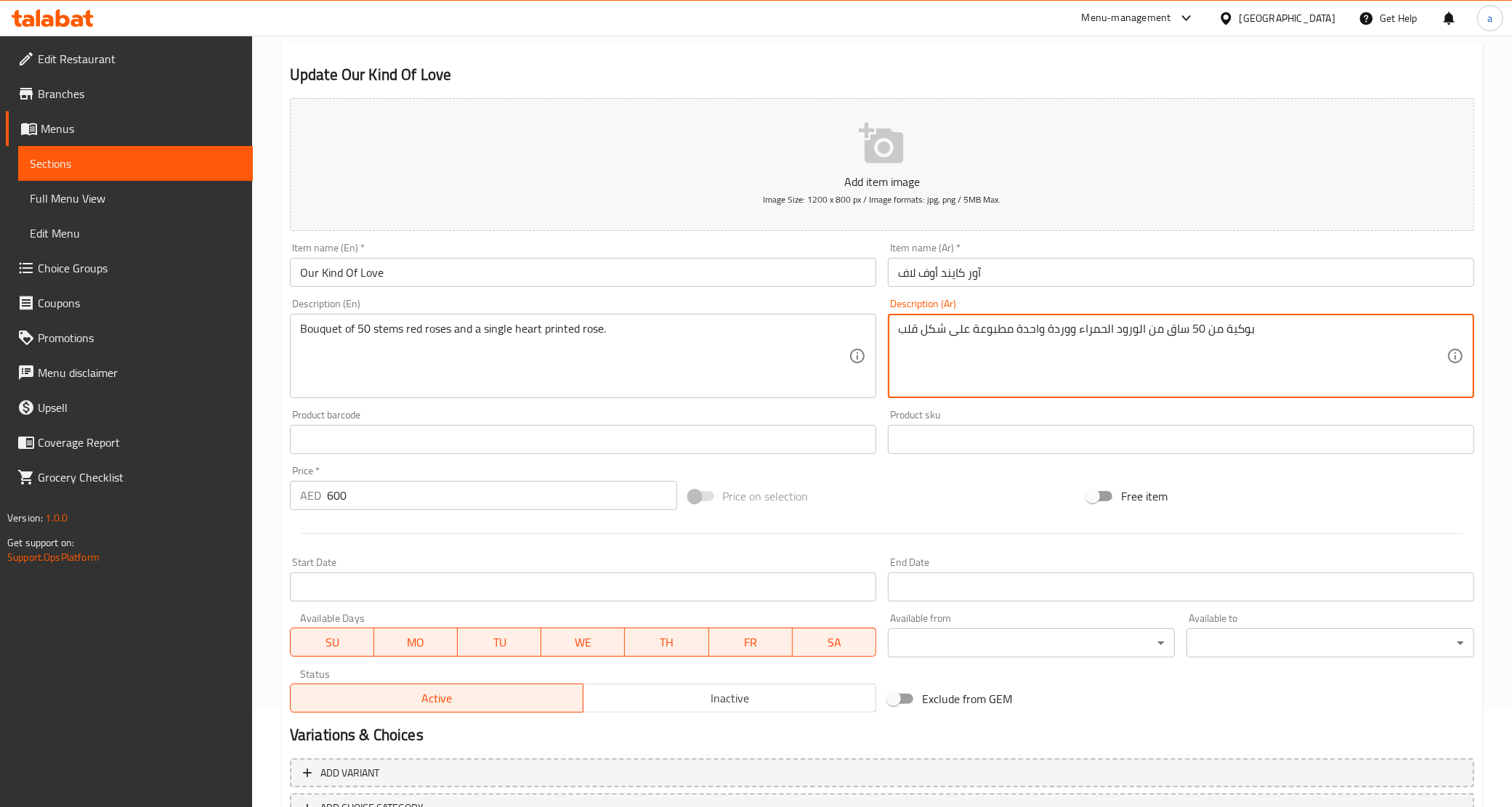
scroll to position [205, 0]
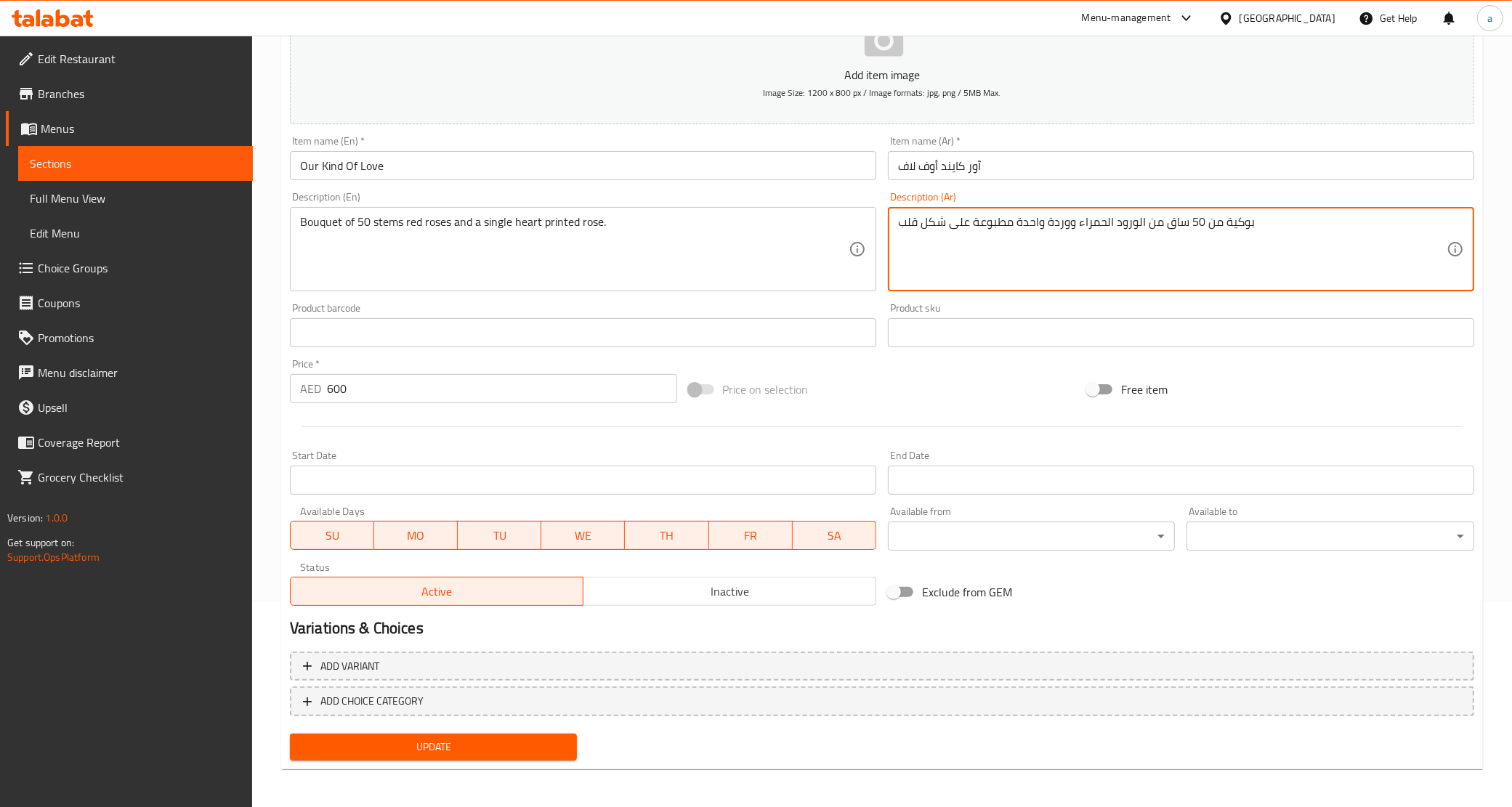
type textarea "بوكية من 50 ساق من الورود الحمراء ووردة واحدة مطبوعة على شكل قلب"
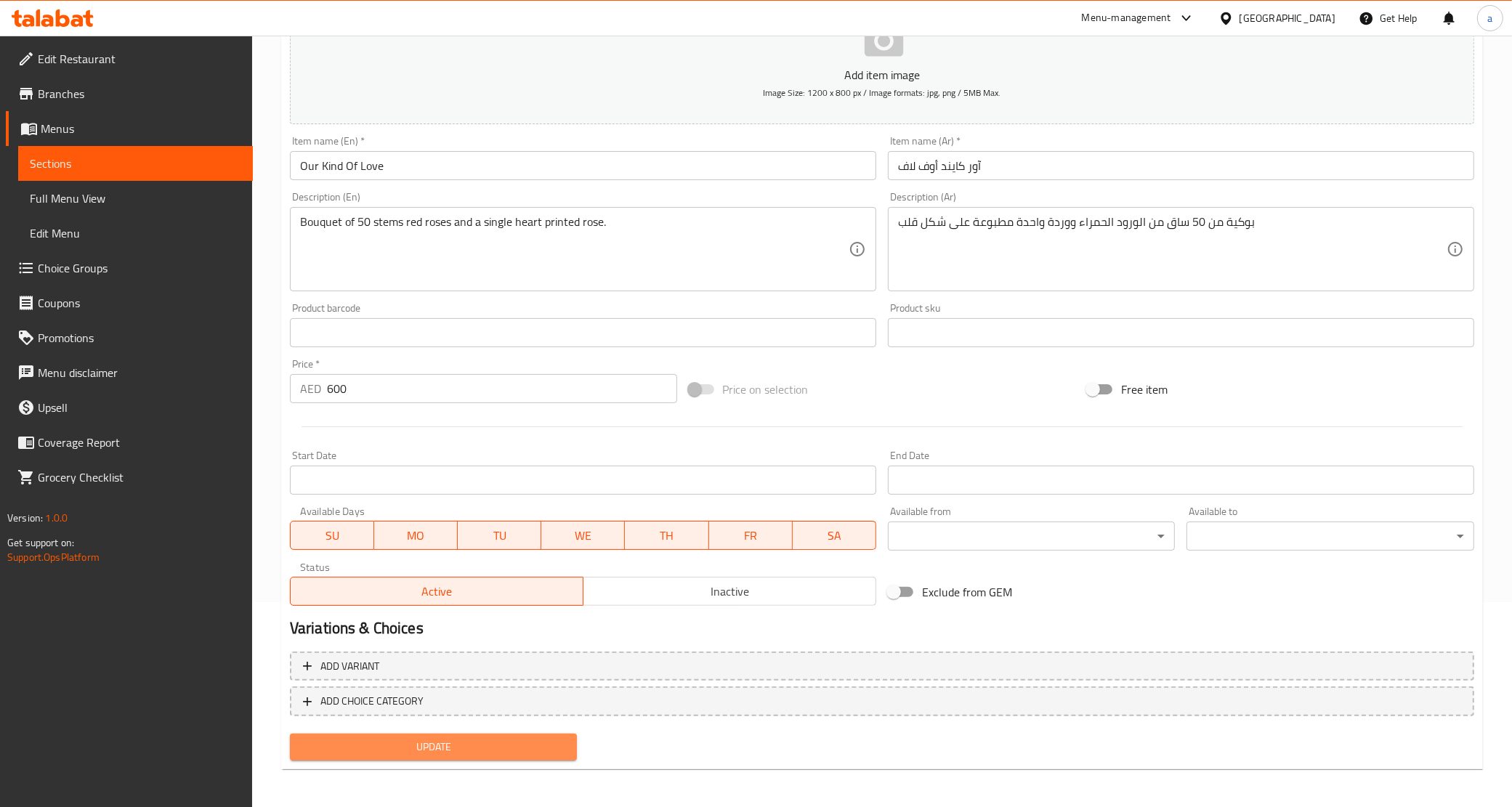
click at [499, 750] on span "Update" at bounding box center [434, 746] width 265 height 18
click at [92, 161] on span "Sections" at bounding box center [135, 163] width 211 height 18
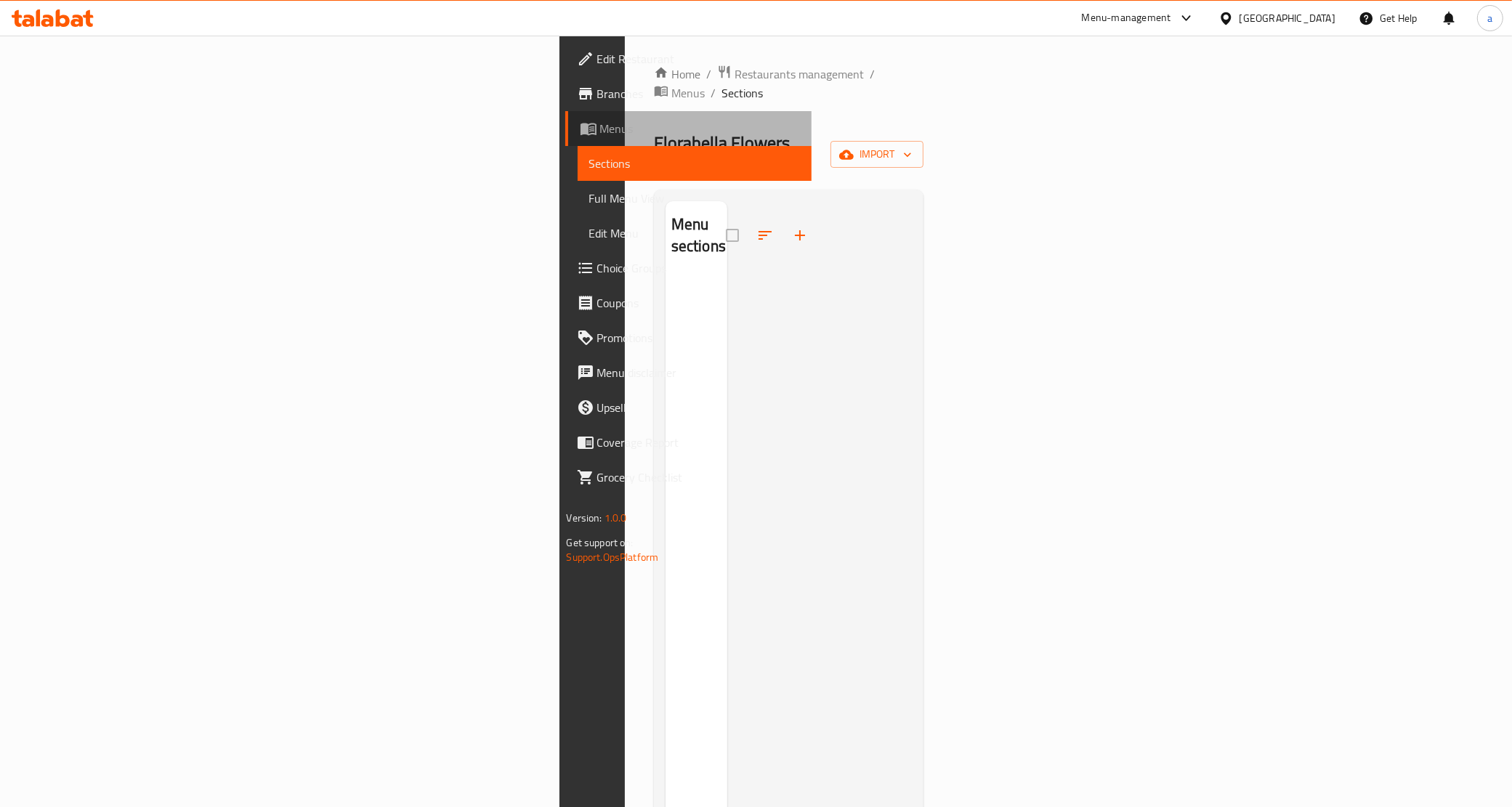
click at [600, 135] on span "Menus" at bounding box center [701, 129] width 201 height 18
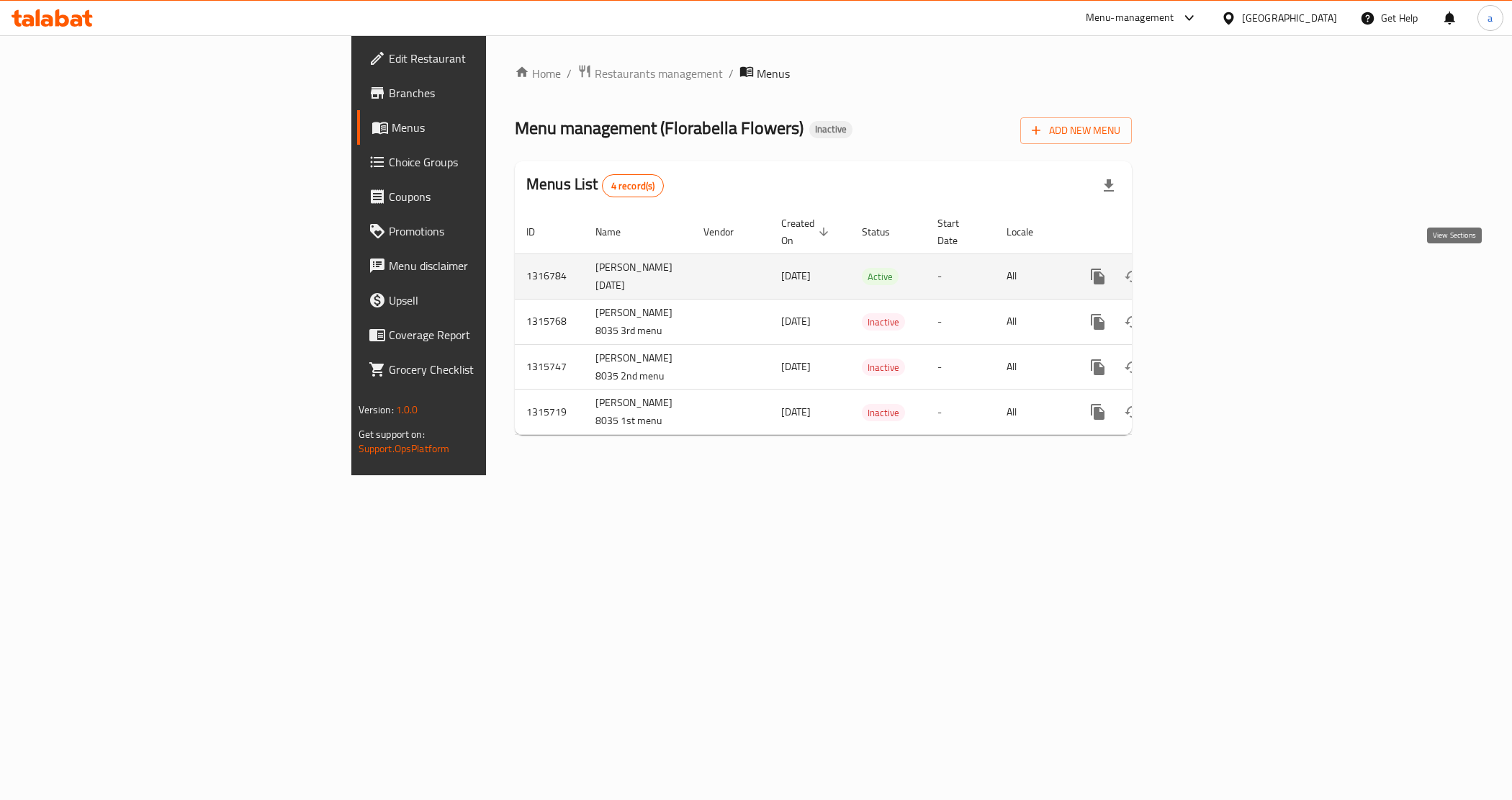
click at [1210, 268] on icon "enhanced table" at bounding box center [1202, 277] width 18 height 18
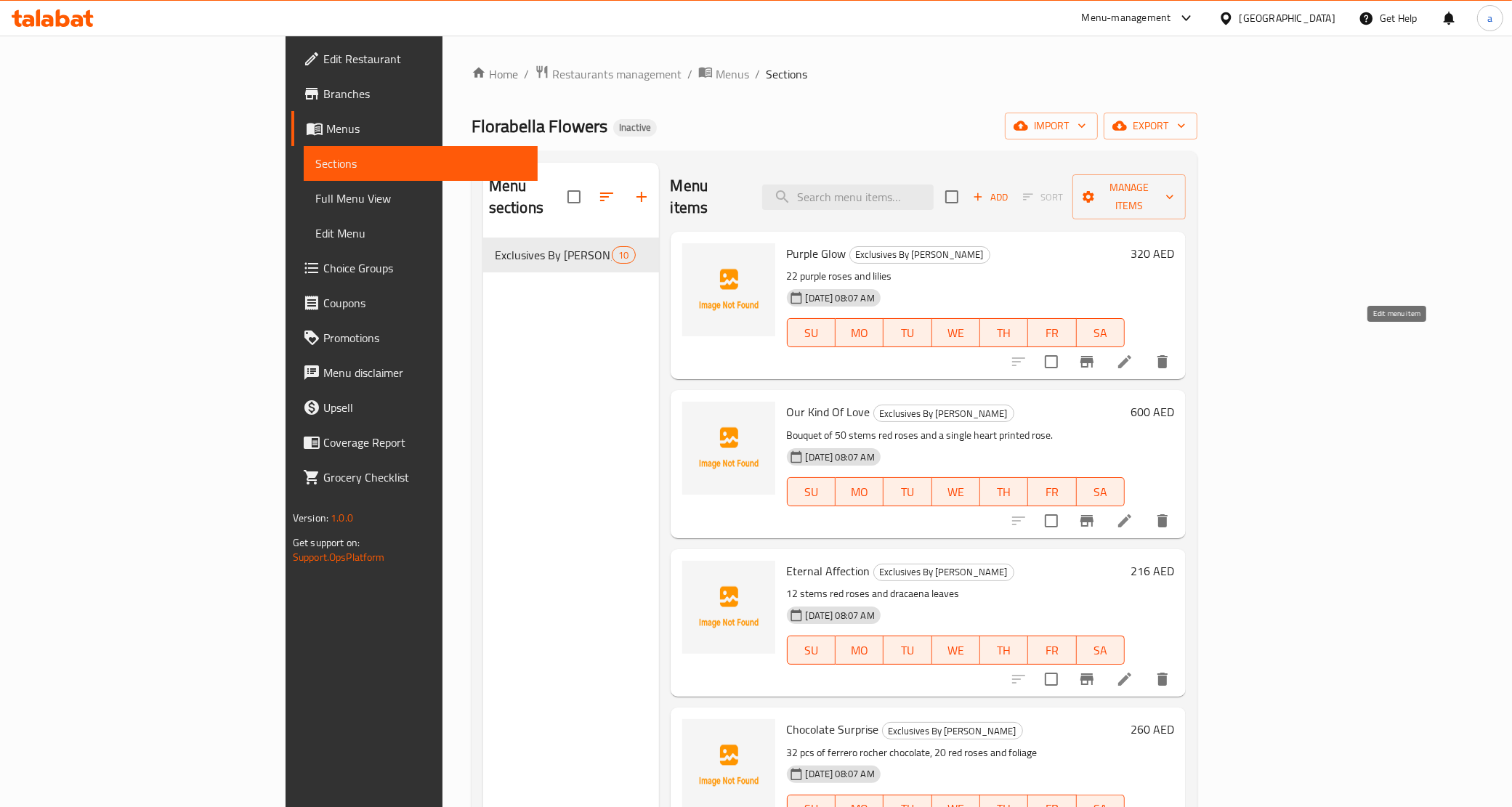
click at [1133, 353] on icon at bounding box center [1124, 361] width 18 height 18
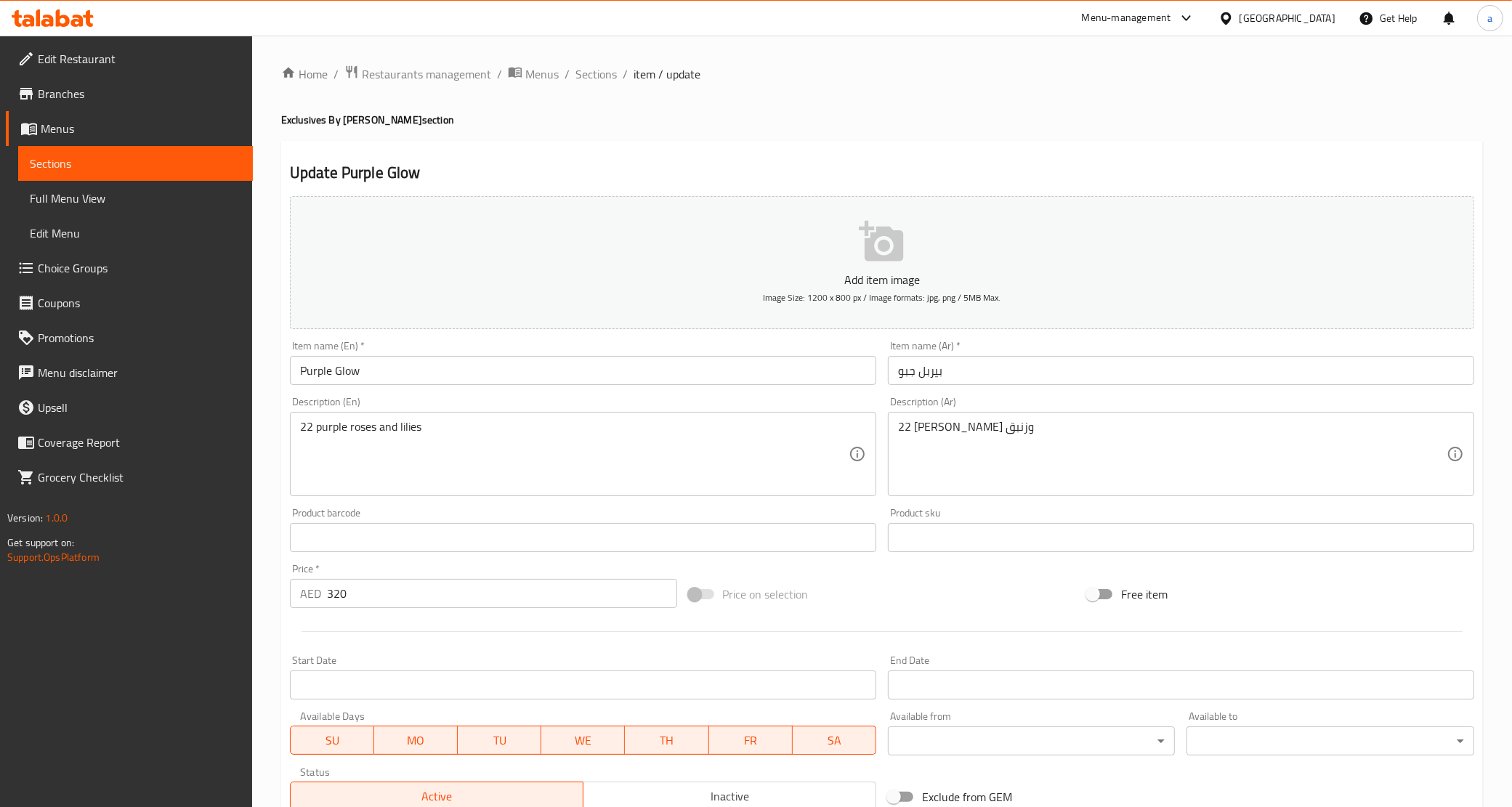
click at [904, 372] on input "بيربل جبو" at bounding box center [1180, 370] width 587 height 29
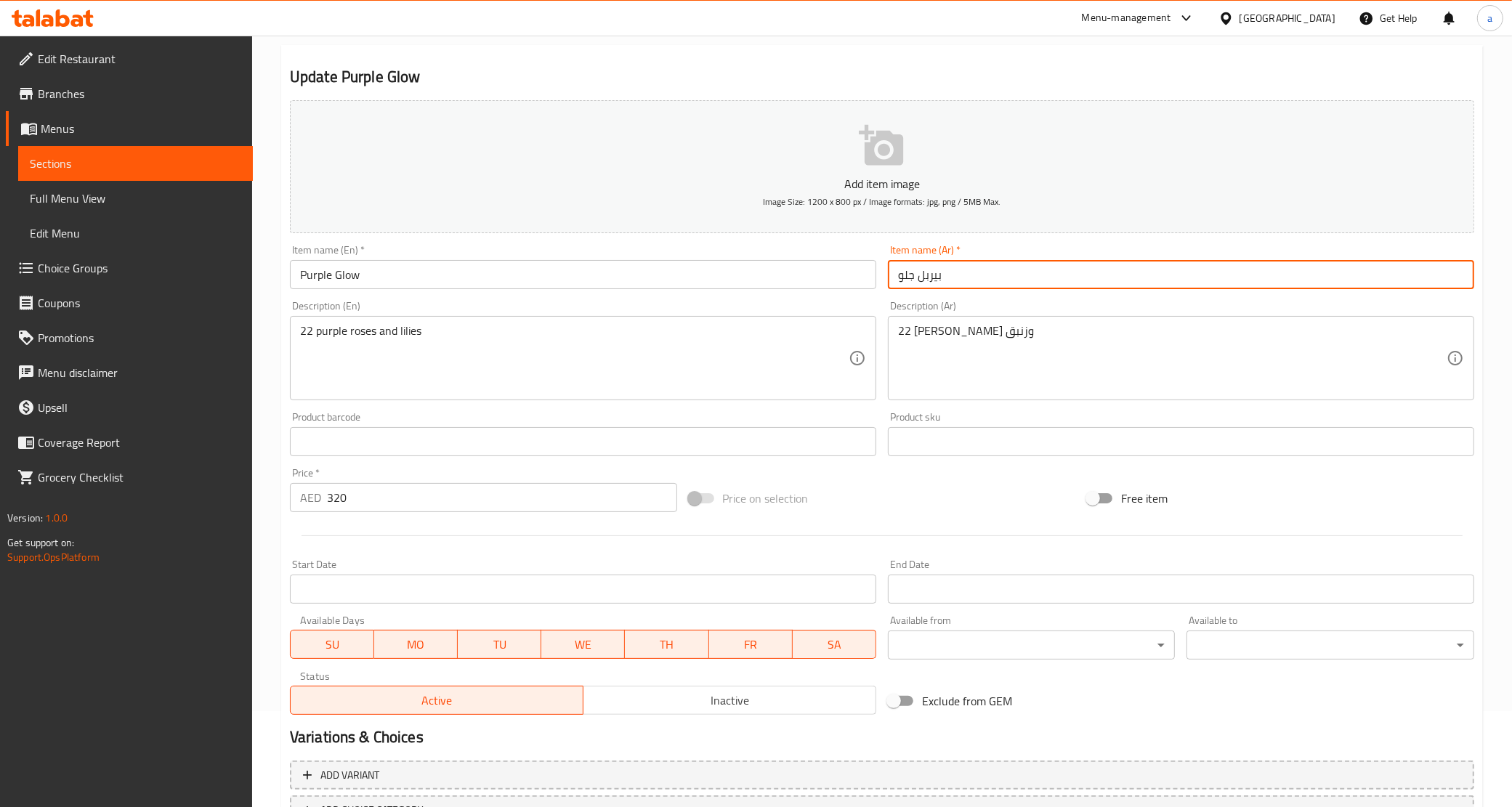
scroll to position [205, 0]
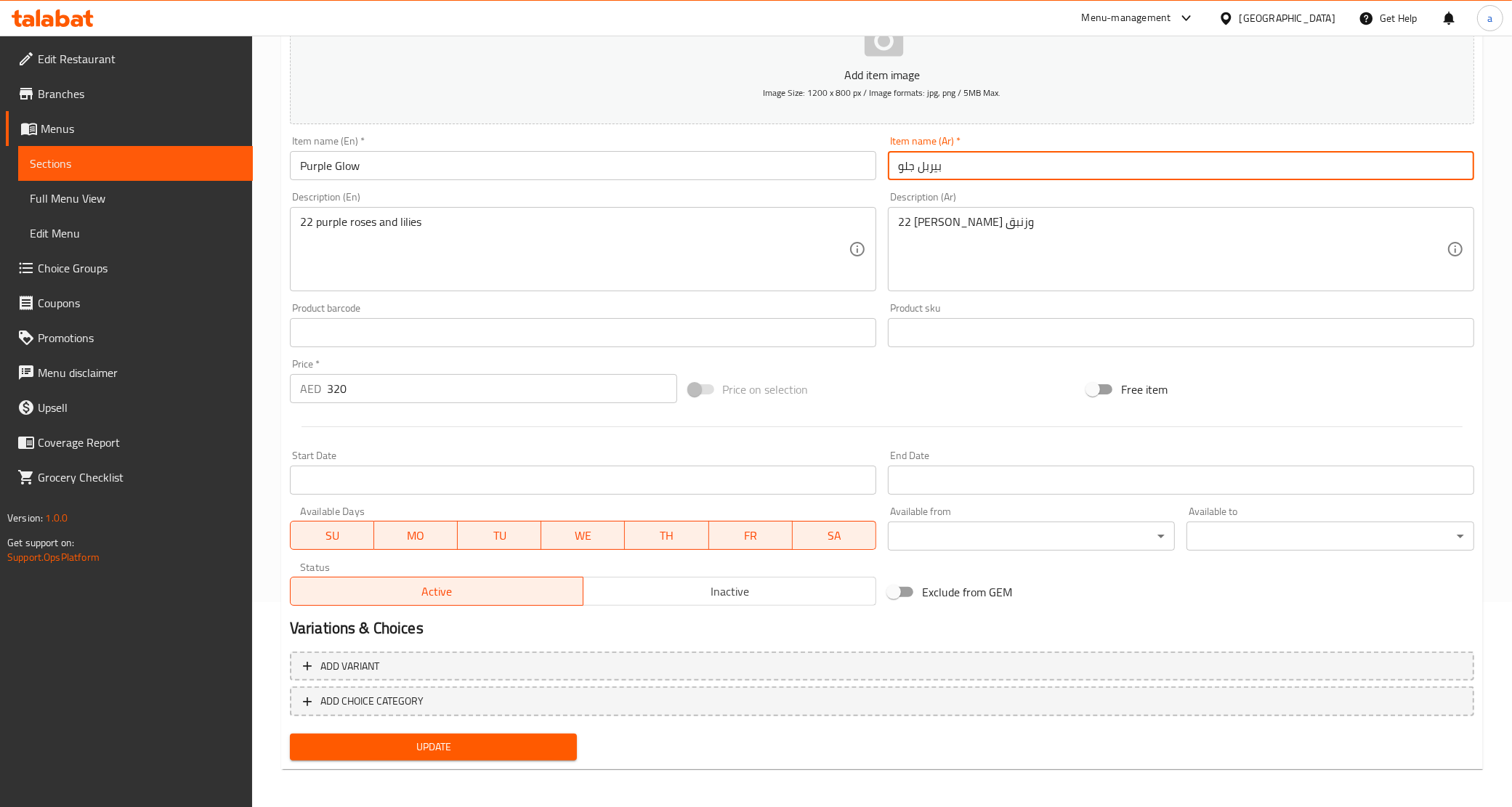
type input "بيربل جلو"
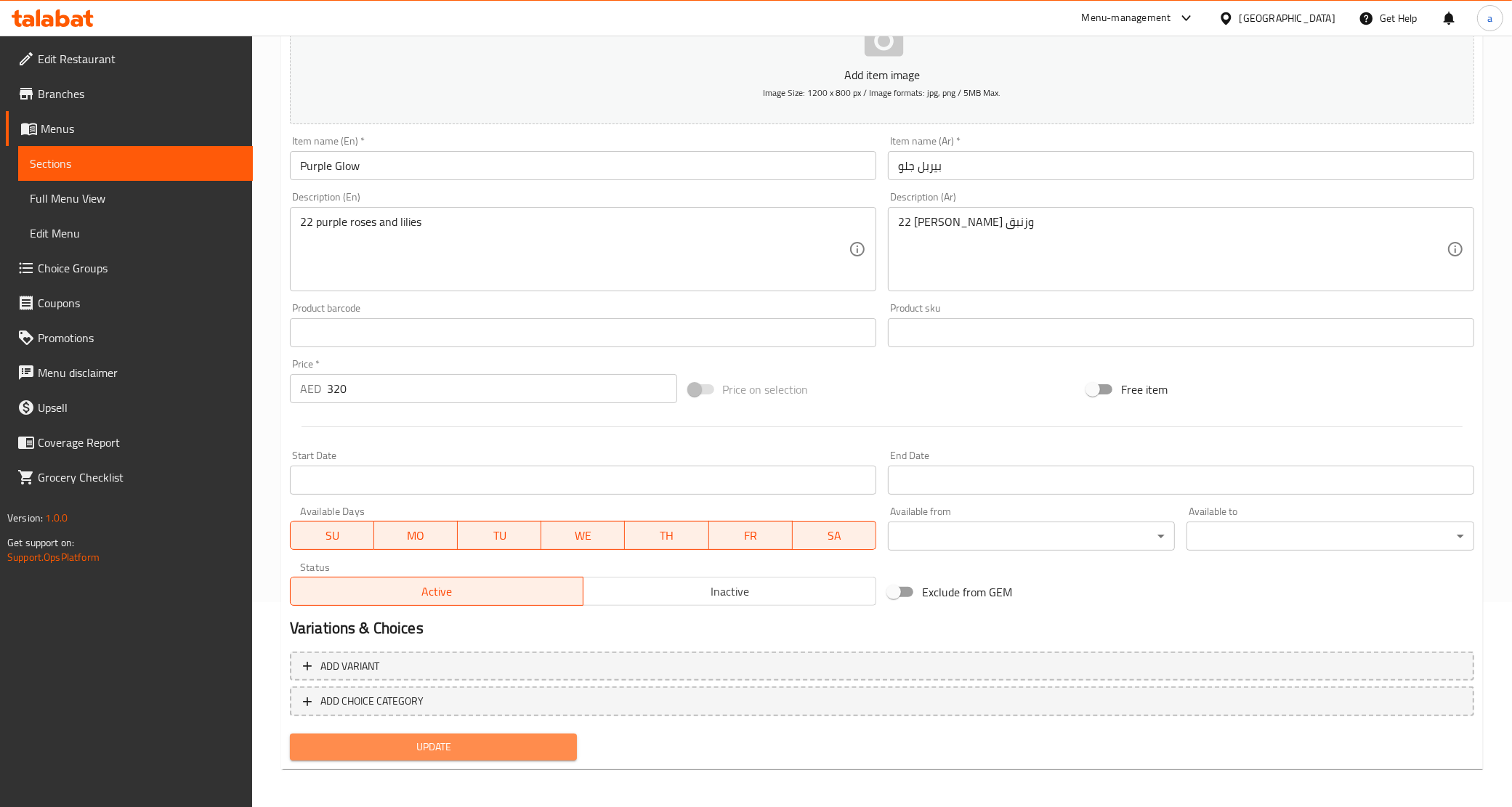
click at [417, 749] on span "Update" at bounding box center [434, 746] width 265 height 18
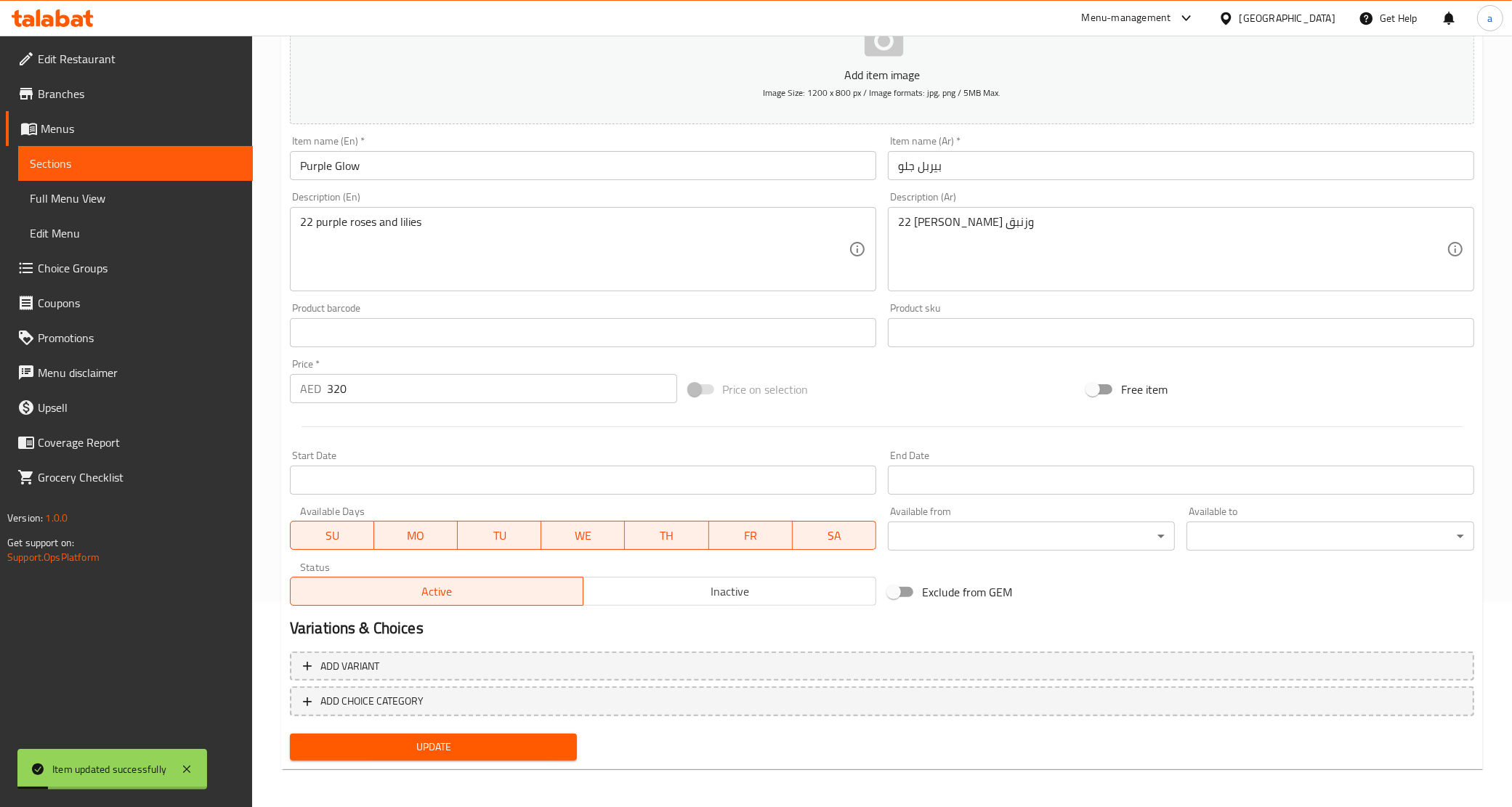
click at [73, 203] on span "Full Menu View" at bounding box center [135, 198] width 211 height 18
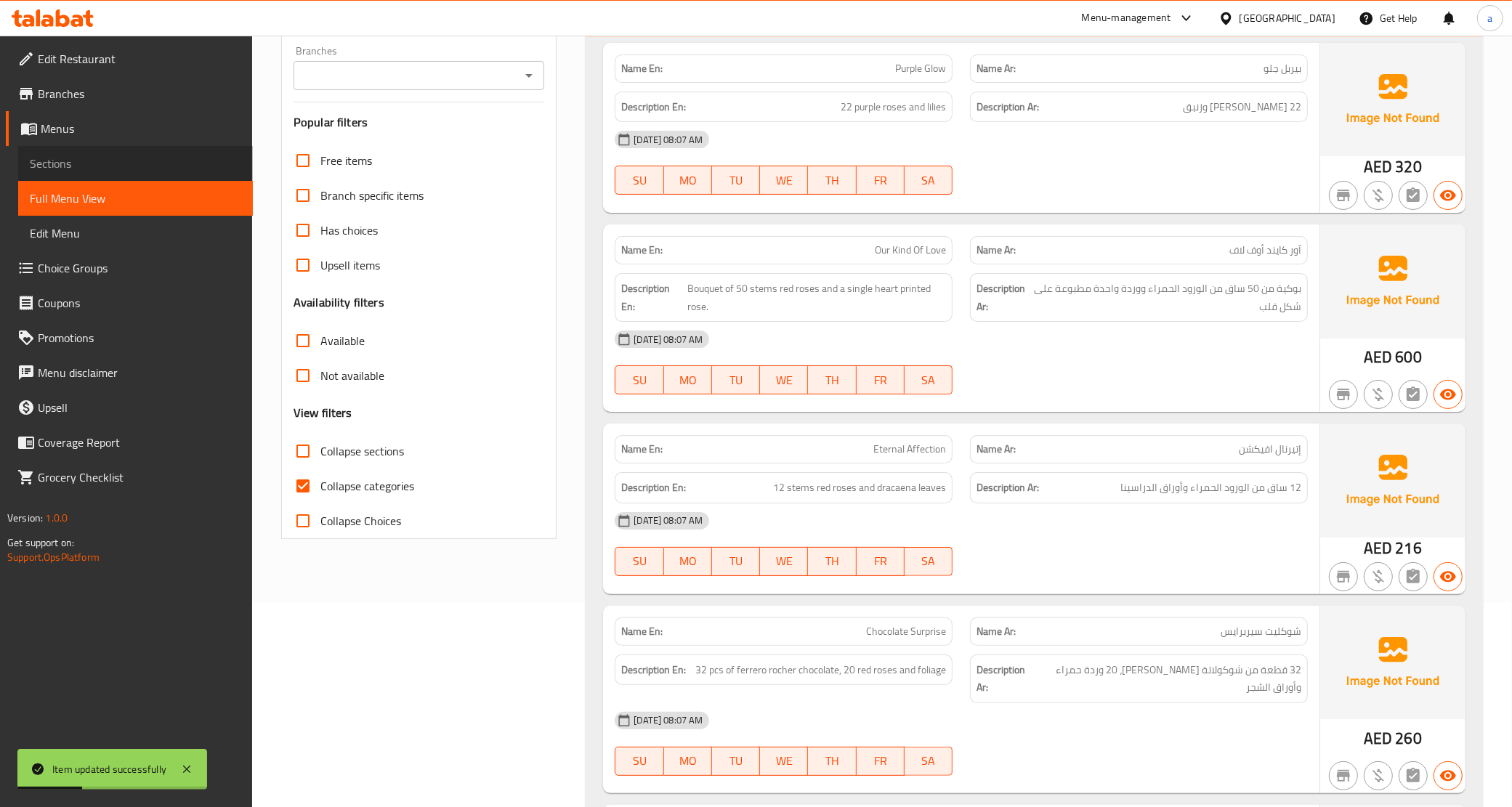
click at [150, 157] on span "Sections" at bounding box center [135, 163] width 211 height 18
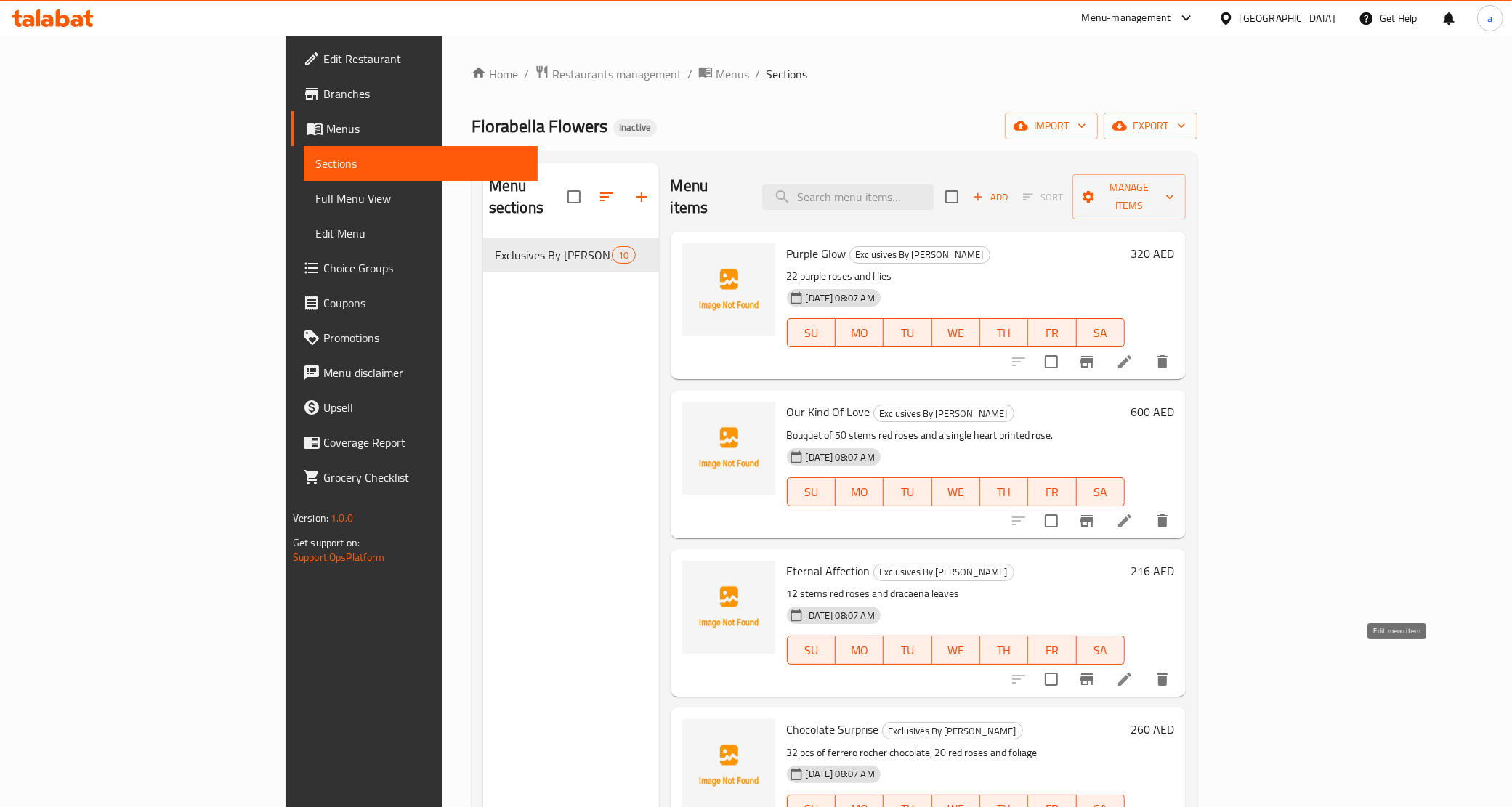
click at [1133, 670] on icon at bounding box center [1124, 679] width 18 height 18
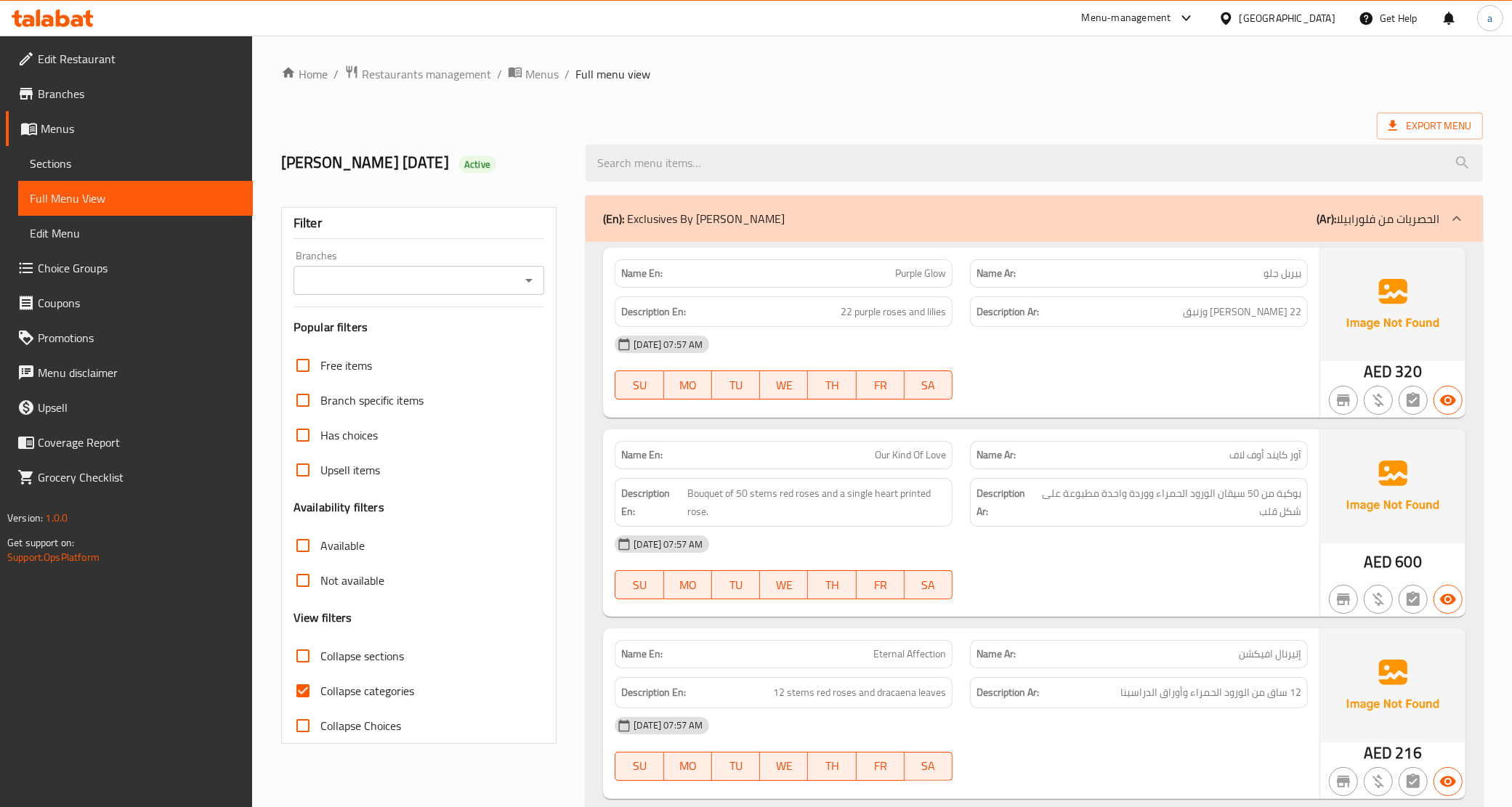
click at [396, 699] on span "Collapse categories" at bounding box center [367, 691] width 94 height 18
click at [320, 704] on input "Collapse categories" at bounding box center [303, 690] width 35 height 35
checkbox input "false"
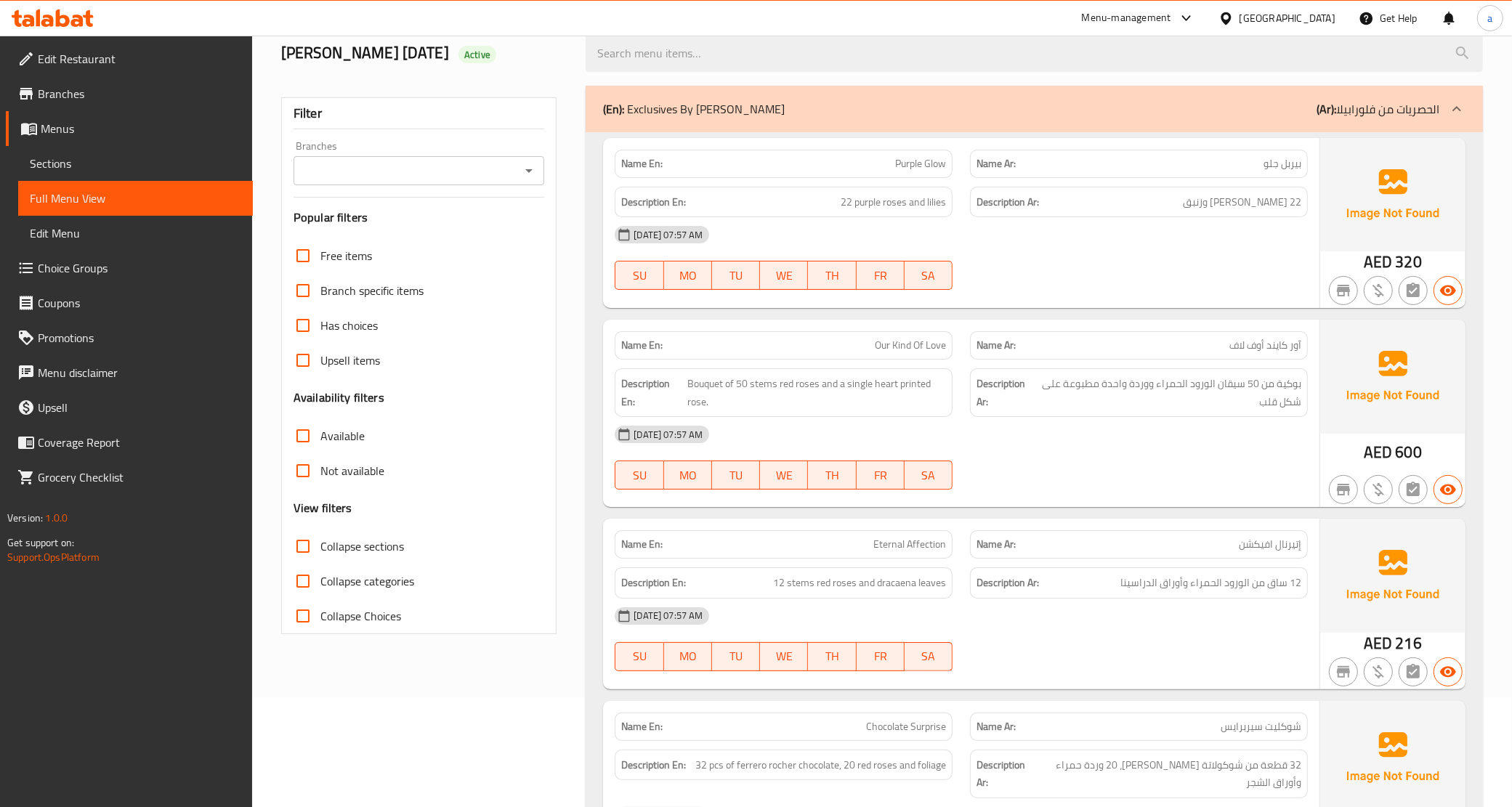
scroll to position [273, 0]
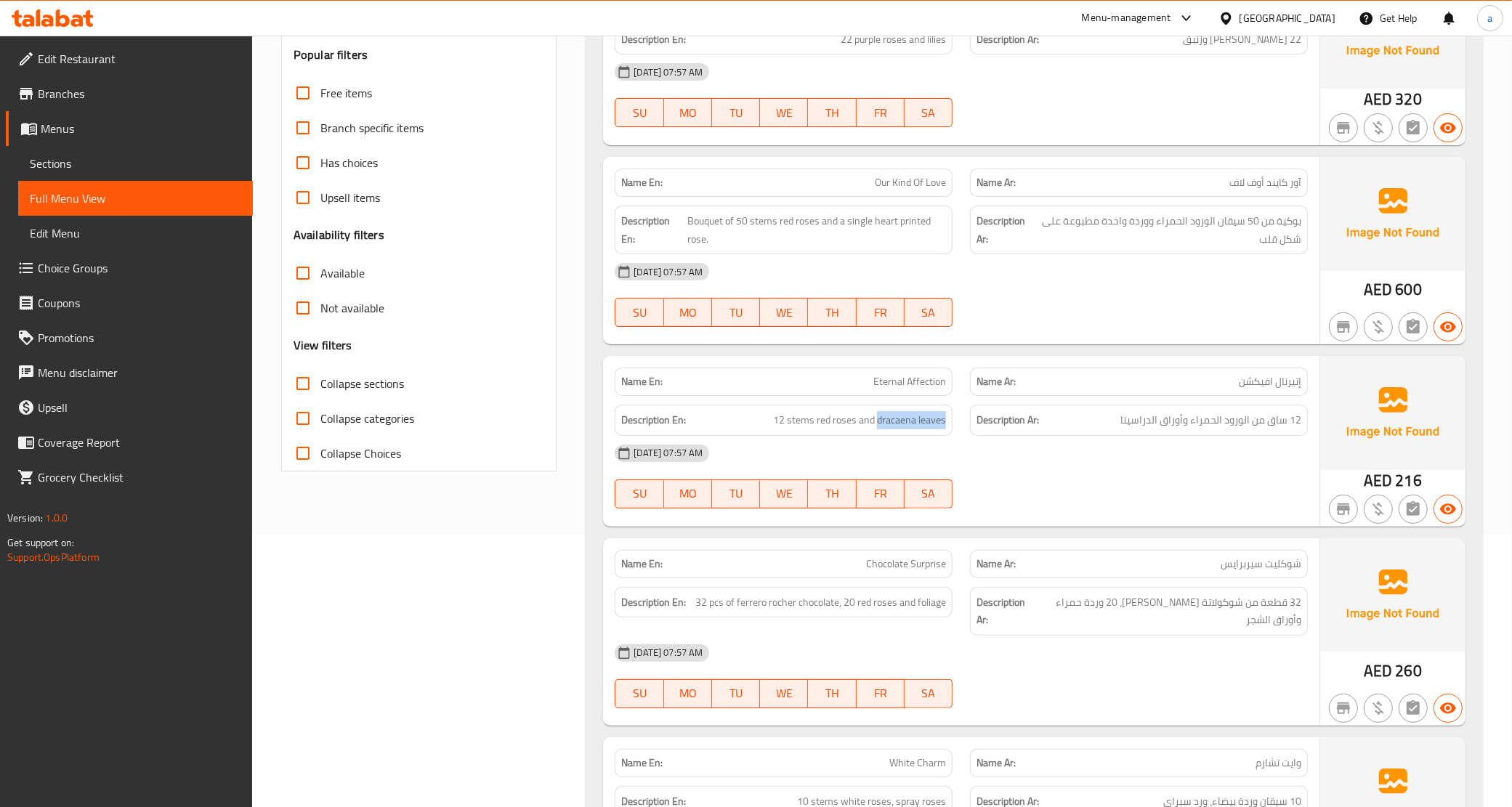
drag, startPoint x: 878, startPoint y: 440, endPoint x: 964, endPoint y: 450, distance: 86.6
click at [964, 445] on div "Description En: 12 stems red roses and dracaena leaves Description Ar: 12 ساق م…" at bounding box center [961, 420] width 710 height 49
copy span "dracaena leaves"
click at [1190, 471] on div "[DATE] 07:57 AM" at bounding box center [961, 453] width 710 height 35
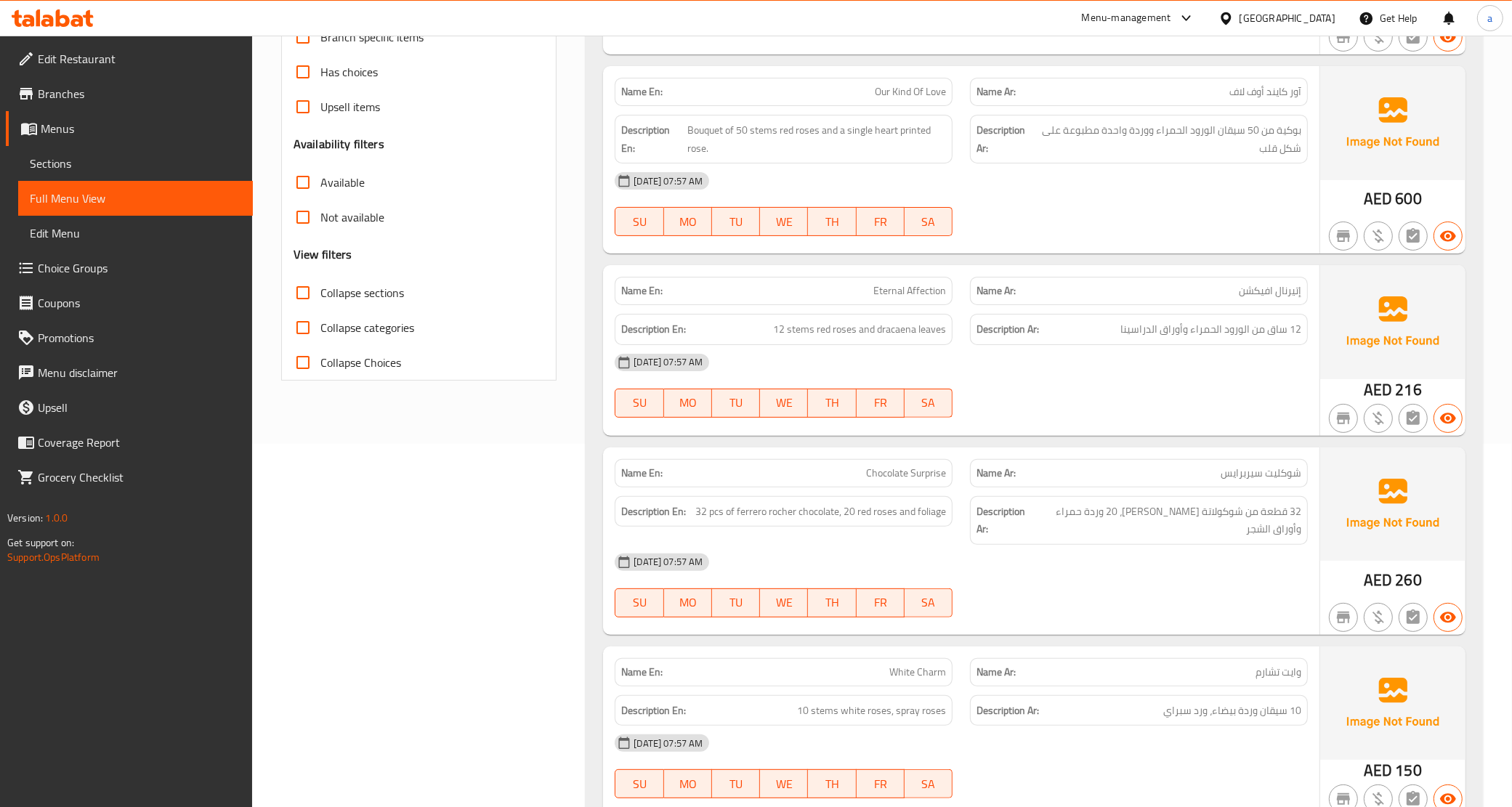
scroll to position [454, 0]
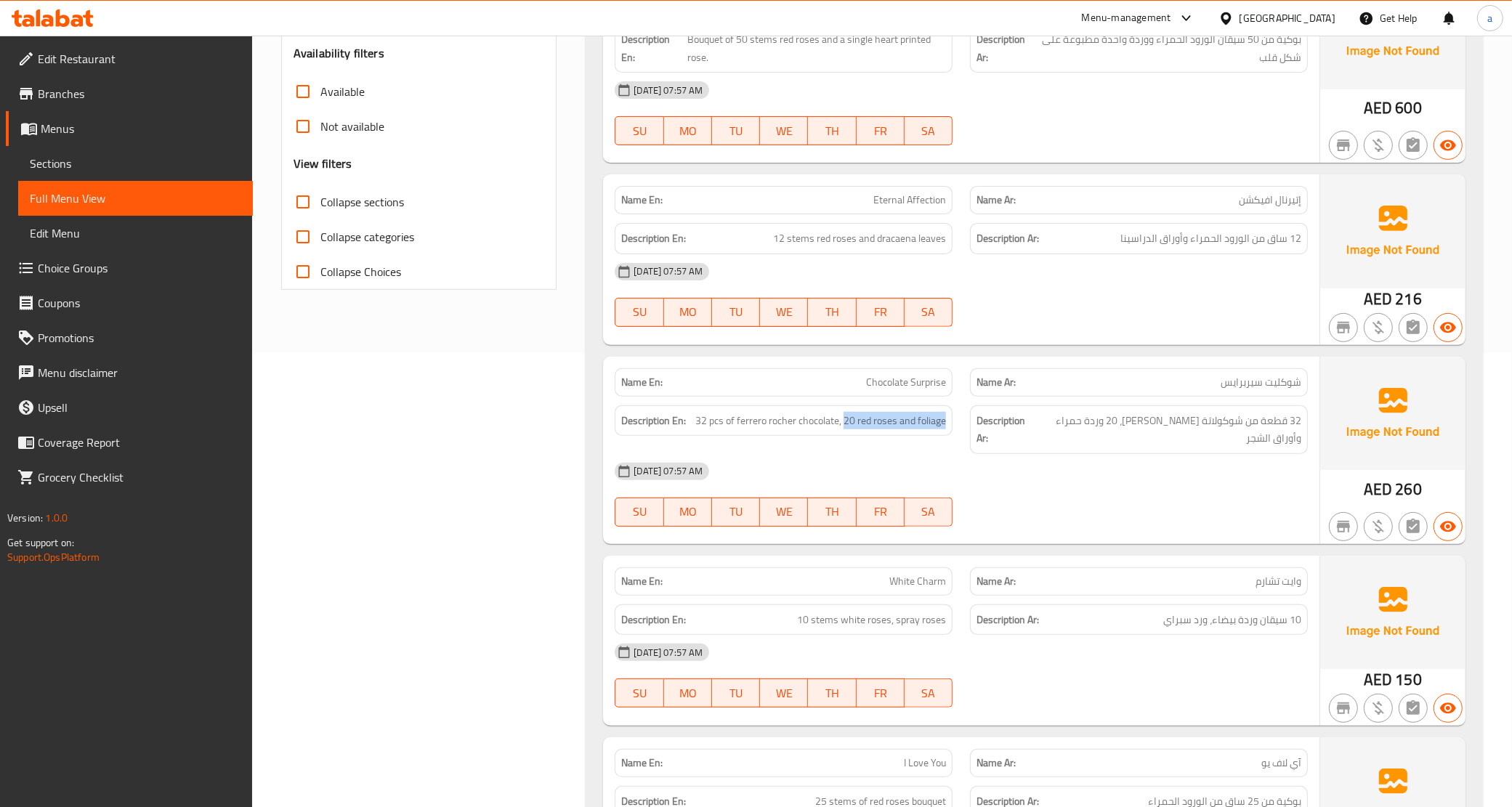
drag, startPoint x: 844, startPoint y: 442, endPoint x: 949, endPoint y: 440, distance: 105.0
click at [949, 437] on div "Description En: 32 pcs of ferrero rocher chocolate, 20 red roses and foliage" at bounding box center [784, 420] width 338 height 32
copy span "20 red roses and foliage"
click at [1106, 535] on div at bounding box center [1138, 526] width 355 height 18
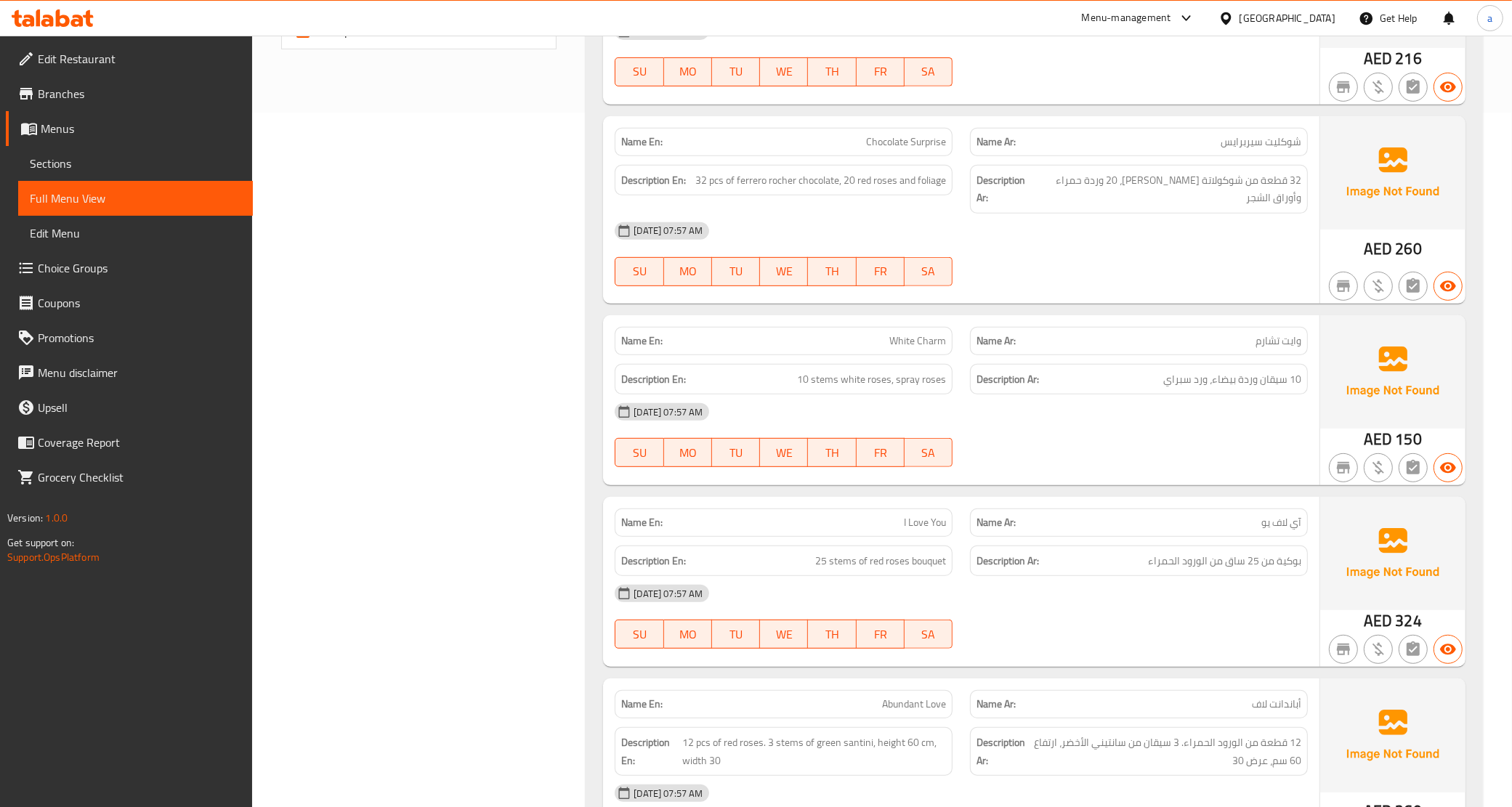
scroll to position [726, 0]
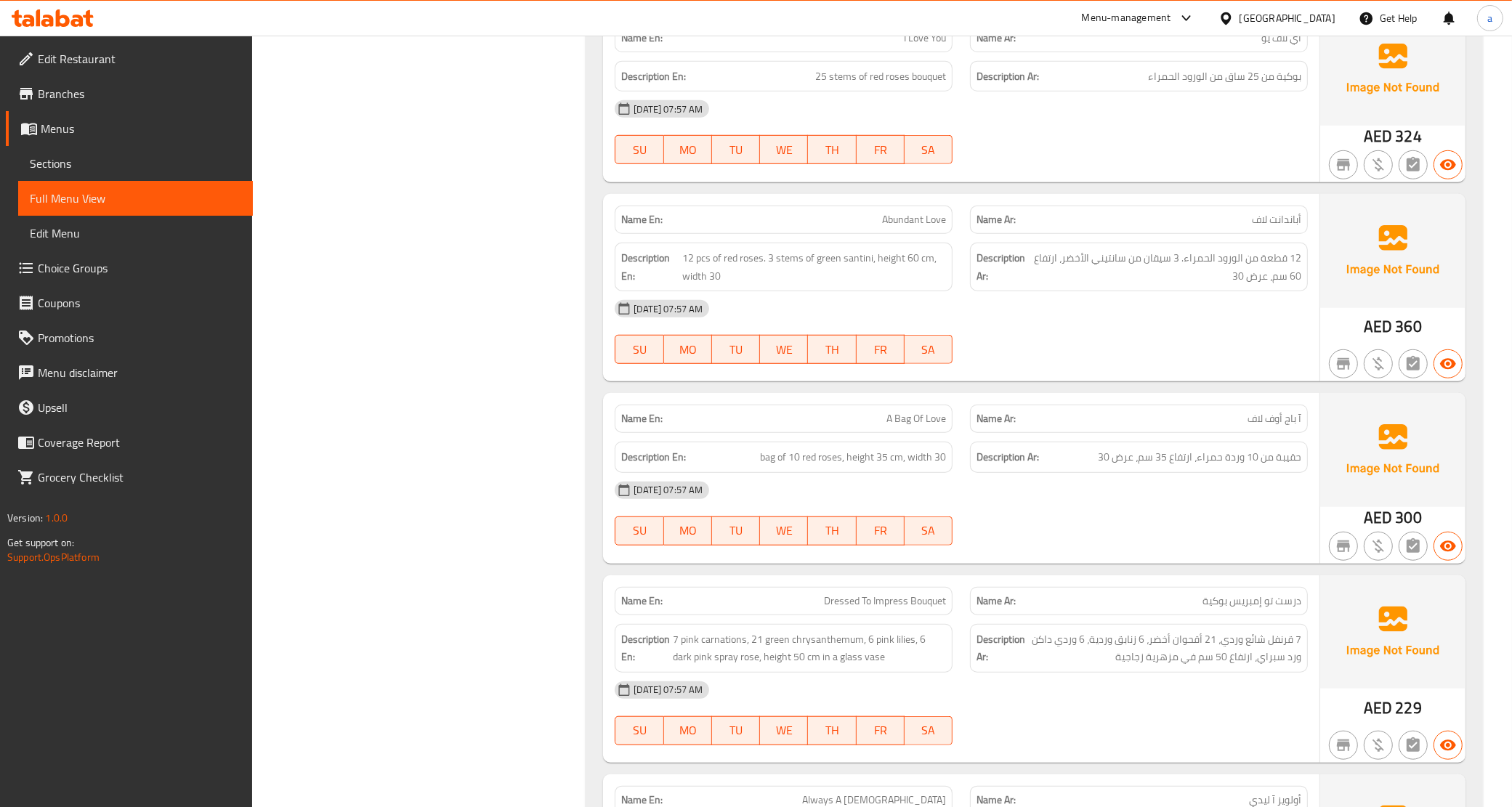
scroll to position [1180, 0]
drag, startPoint x: 841, startPoint y: 484, endPoint x: 785, endPoint y: 491, distance: 56.4
click at [785, 471] on div "Description En: bag of 10 red roses, height 35 cm, width 30" at bounding box center [784, 455] width 338 height 32
click at [1175, 502] on div "[DATE] 07:57 AM" at bounding box center [961, 488] width 710 height 35
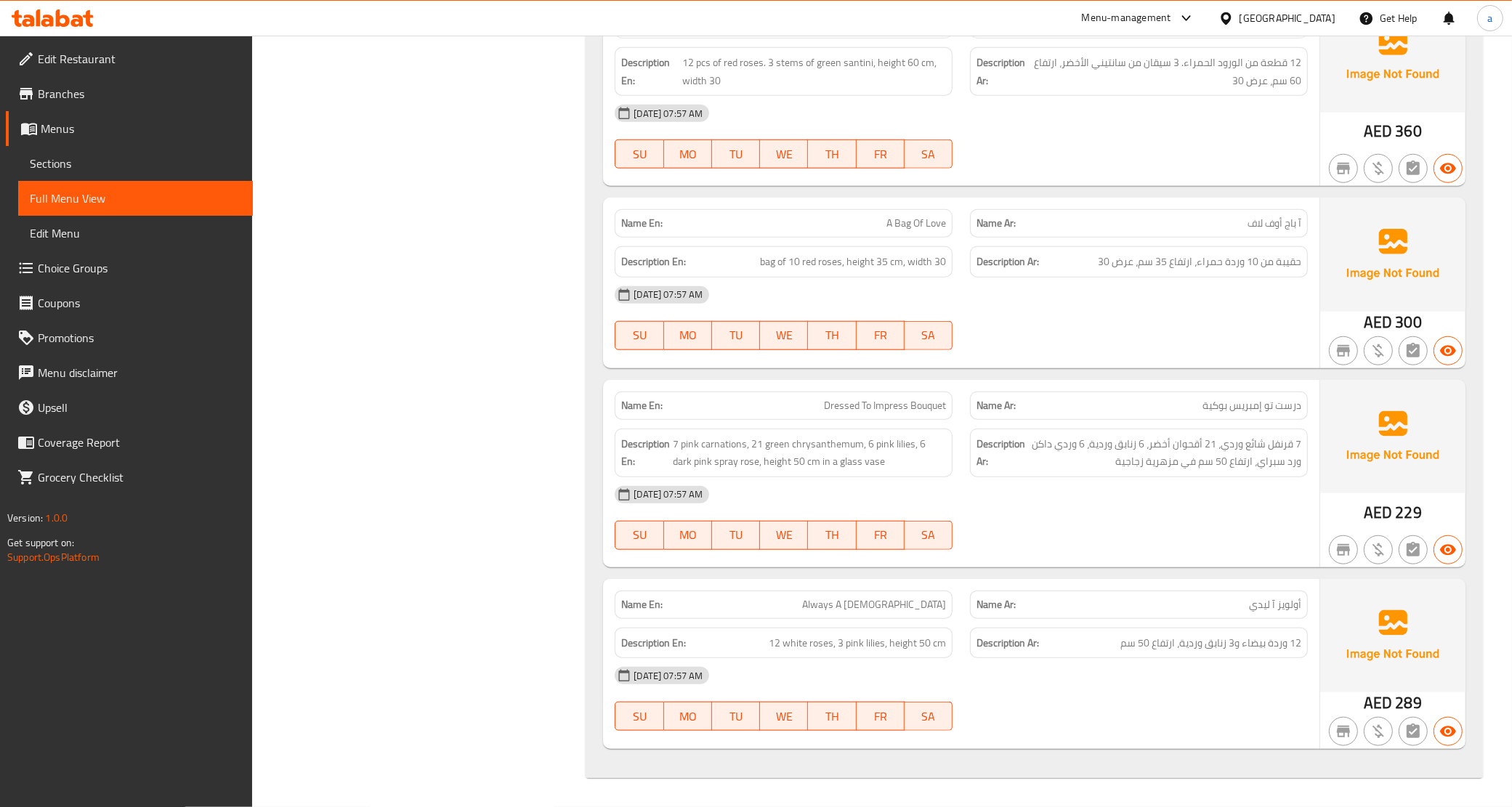
scroll to position [1399, 0]
drag, startPoint x: 700, startPoint y: 446, endPoint x: 745, endPoint y: 440, distance: 45.4
click at [745, 440] on span "7 pink carnations, 21 green chrysanthemum, 6 pink lilies, 6 dark pink spray ros…" at bounding box center [810, 453] width 273 height 36
copy span "carnations"
drag, startPoint x: 792, startPoint y: 439, endPoint x: 859, endPoint y: 448, distance: 67.6
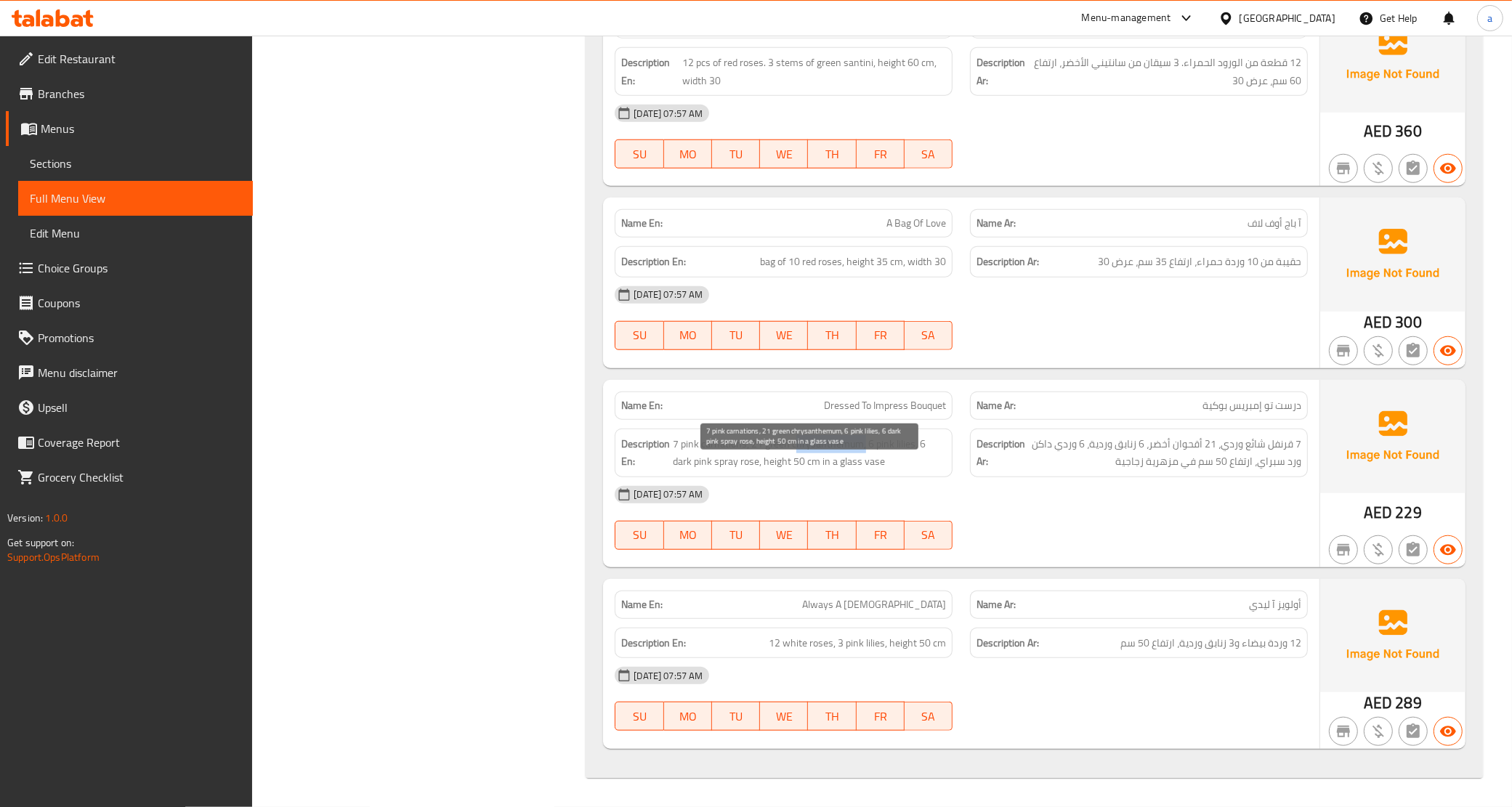
click at [859, 448] on span "7 pink carnations, 21 green chrysanthemum, 6 pink lilies, 6 dark pink spray ros…" at bounding box center [810, 453] width 273 height 36
copy span "chrysanthemum"
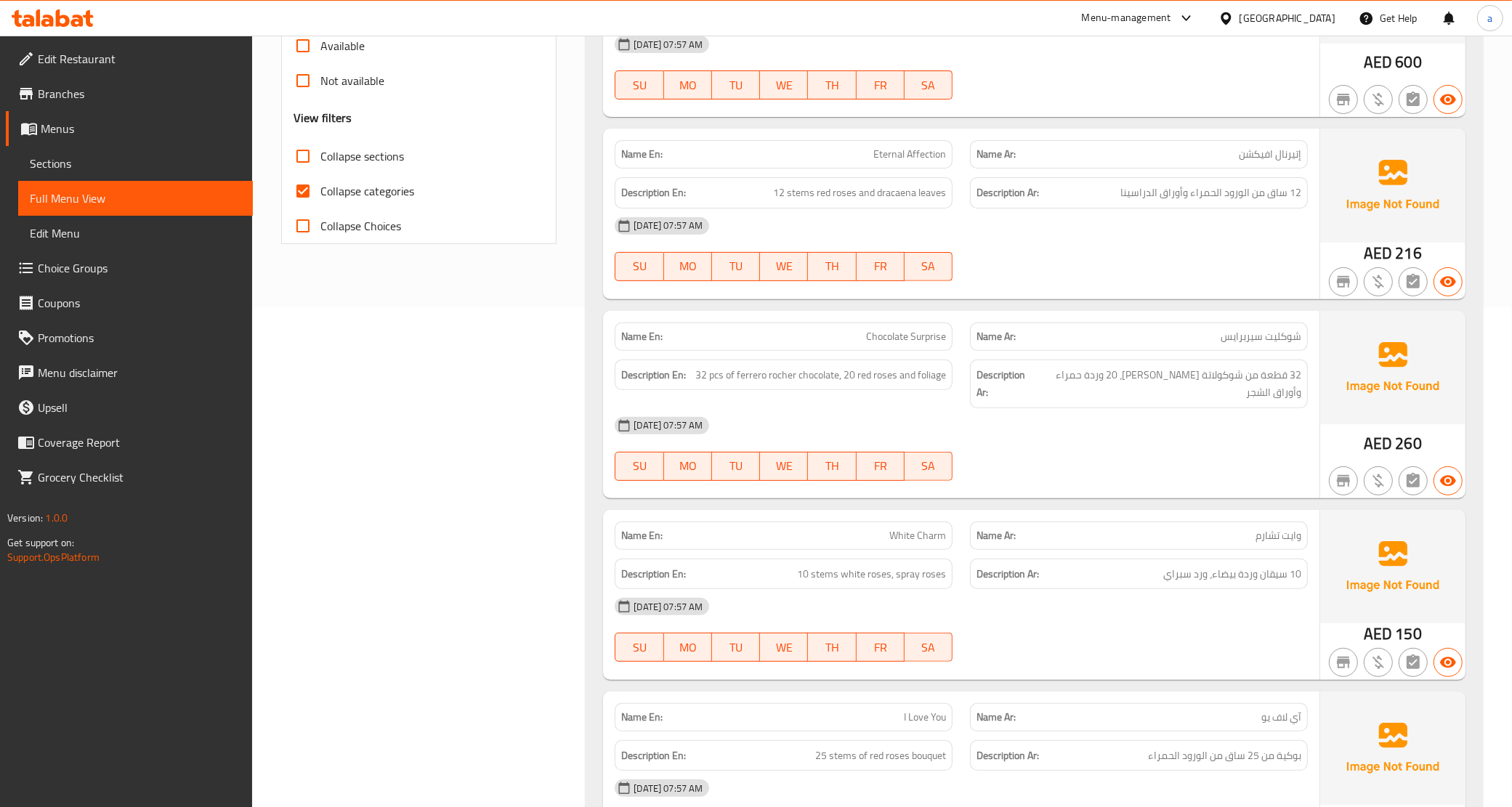
scroll to position [491, 0]
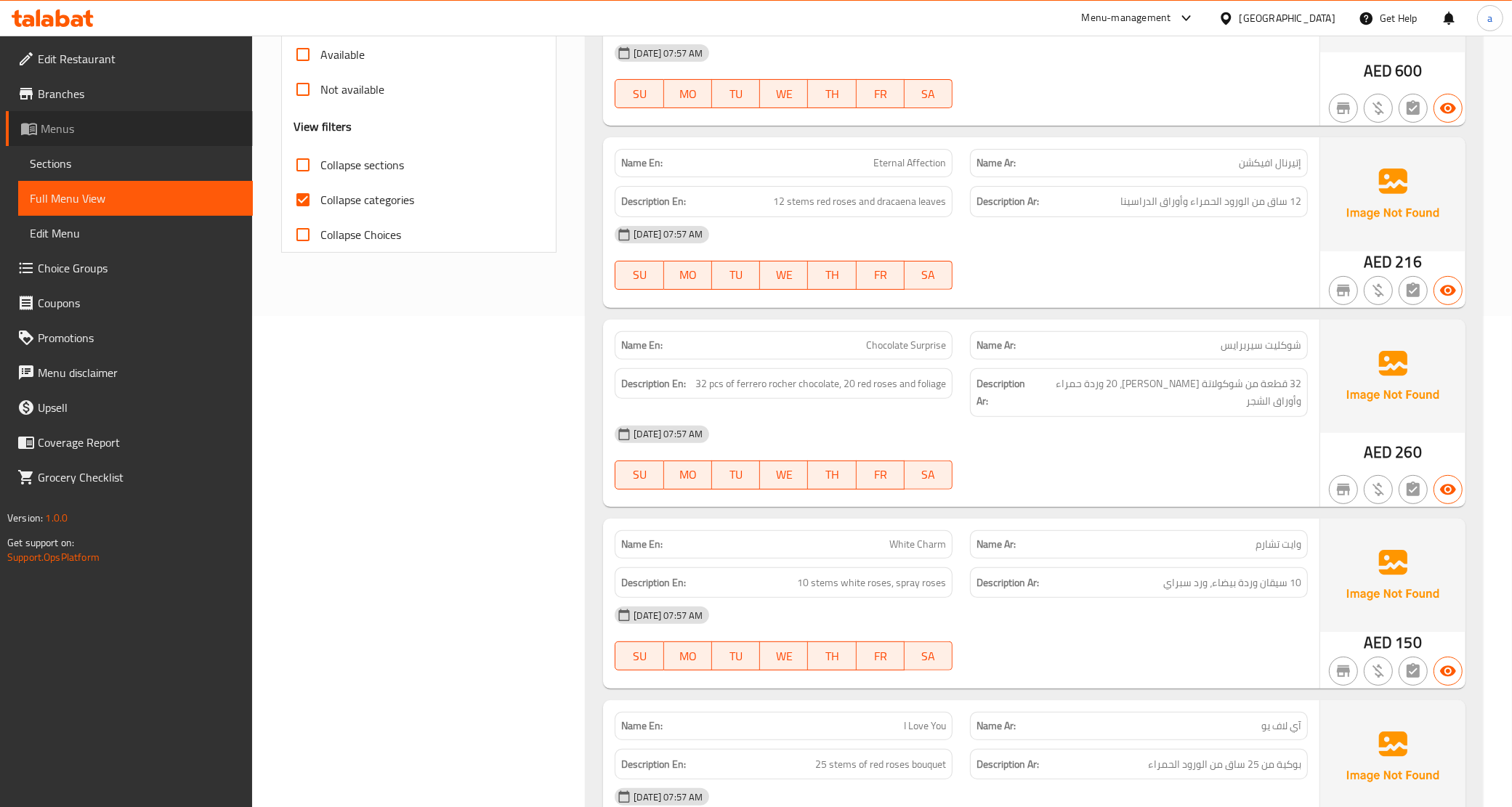
click at [92, 133] on span "Menus" at bounding box center [141, 129] width 201 height 18
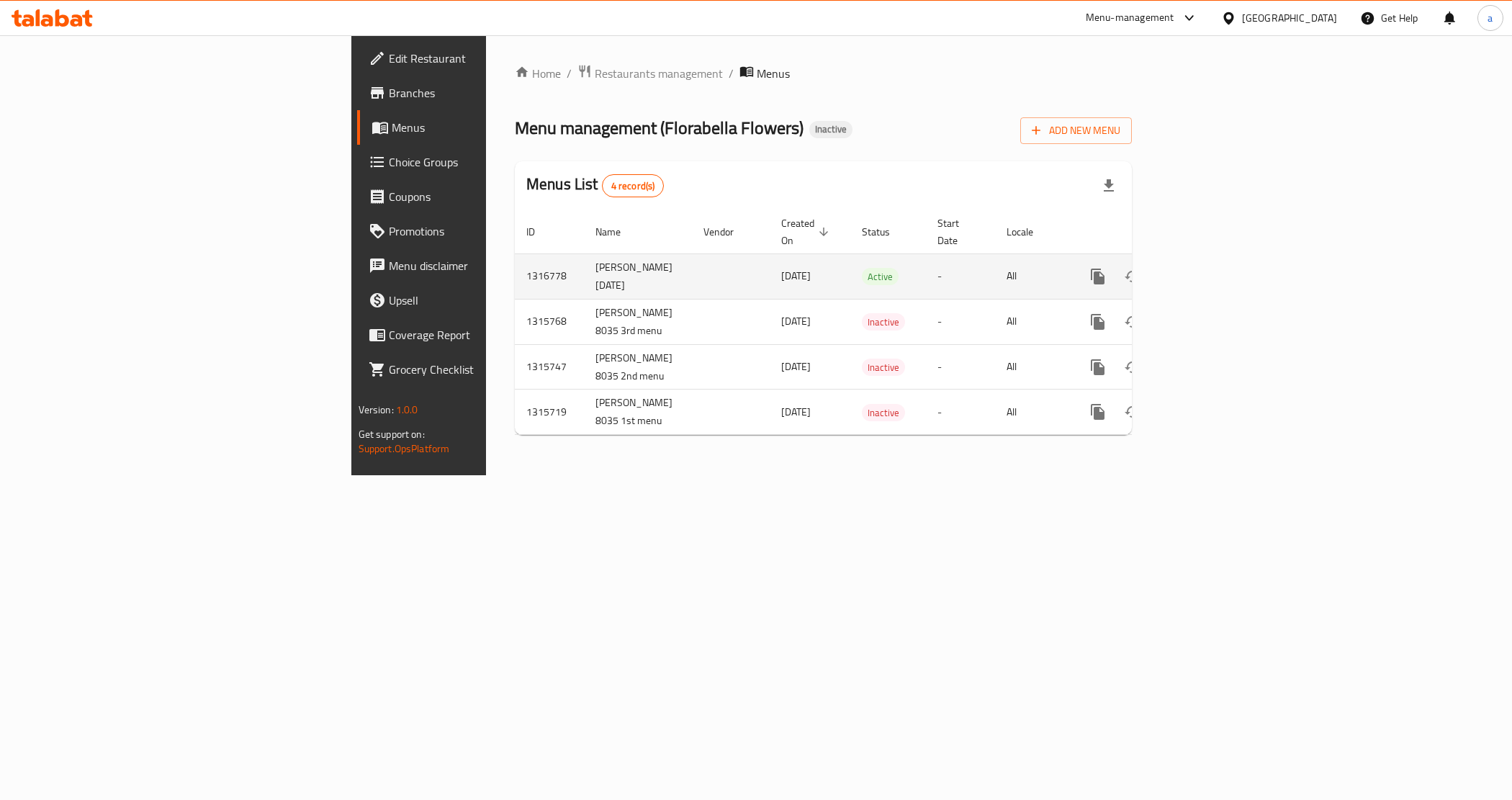
drag, startPoint x: 355, startPoint y: 253, endPoint x: 430, endPoint y: 289, distance: 83.2
click at [584, 289] on td "[PERSON_NAME] [DATE]" at bounding box center [637, 276] width 108 height 46
copy td "[PERSON_NAME] [DATE]"
click at [1120, 138] on span "Add New Menu" at bounding box center [1076, 131] width 88 height 18
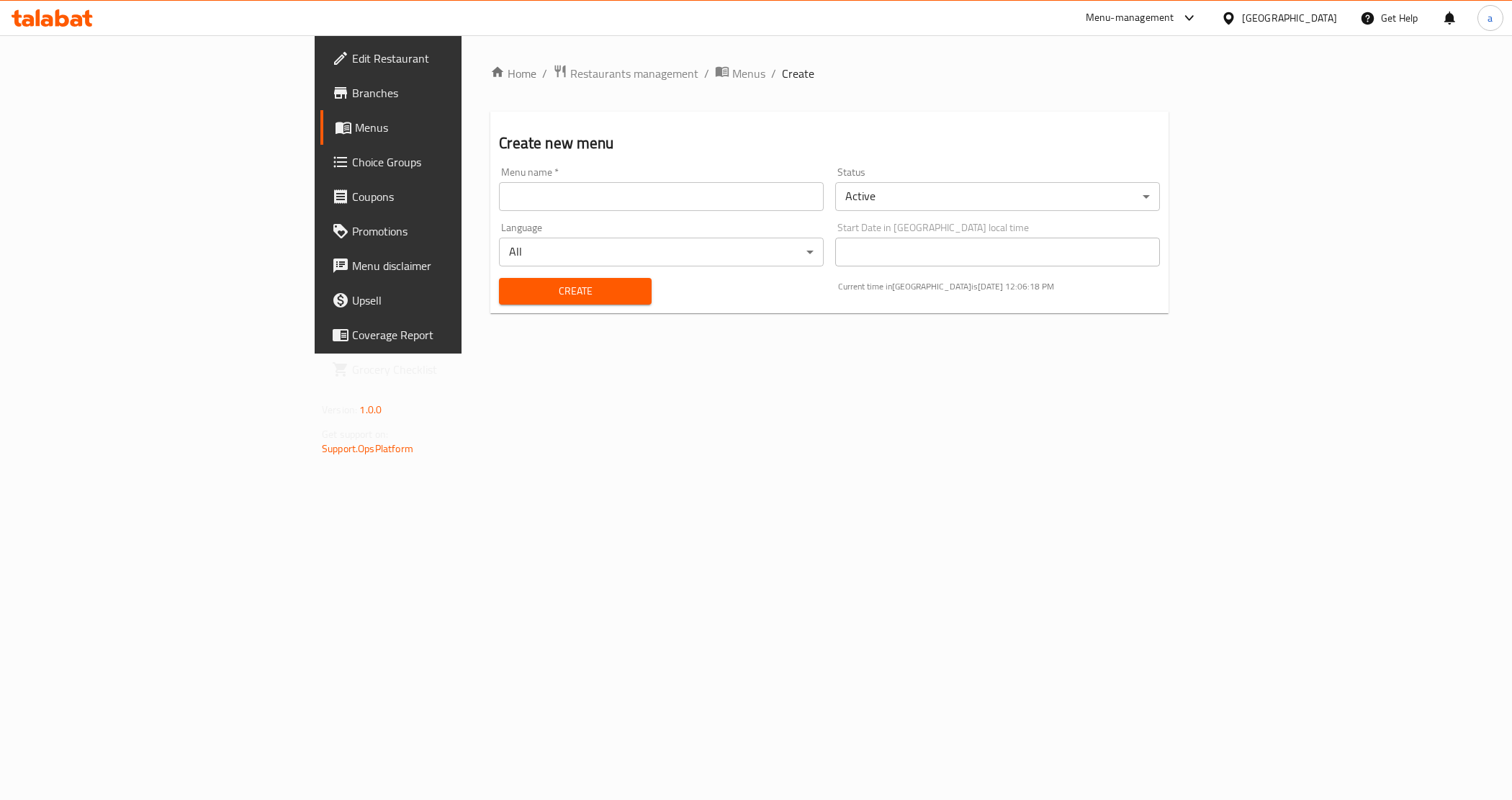
click at [653, 208] on input "text" at bounding box center [661, 196] width 325 height 29
click at [732, 76] on span "Menus" at bounding box center [748, 74] width 33 height 18
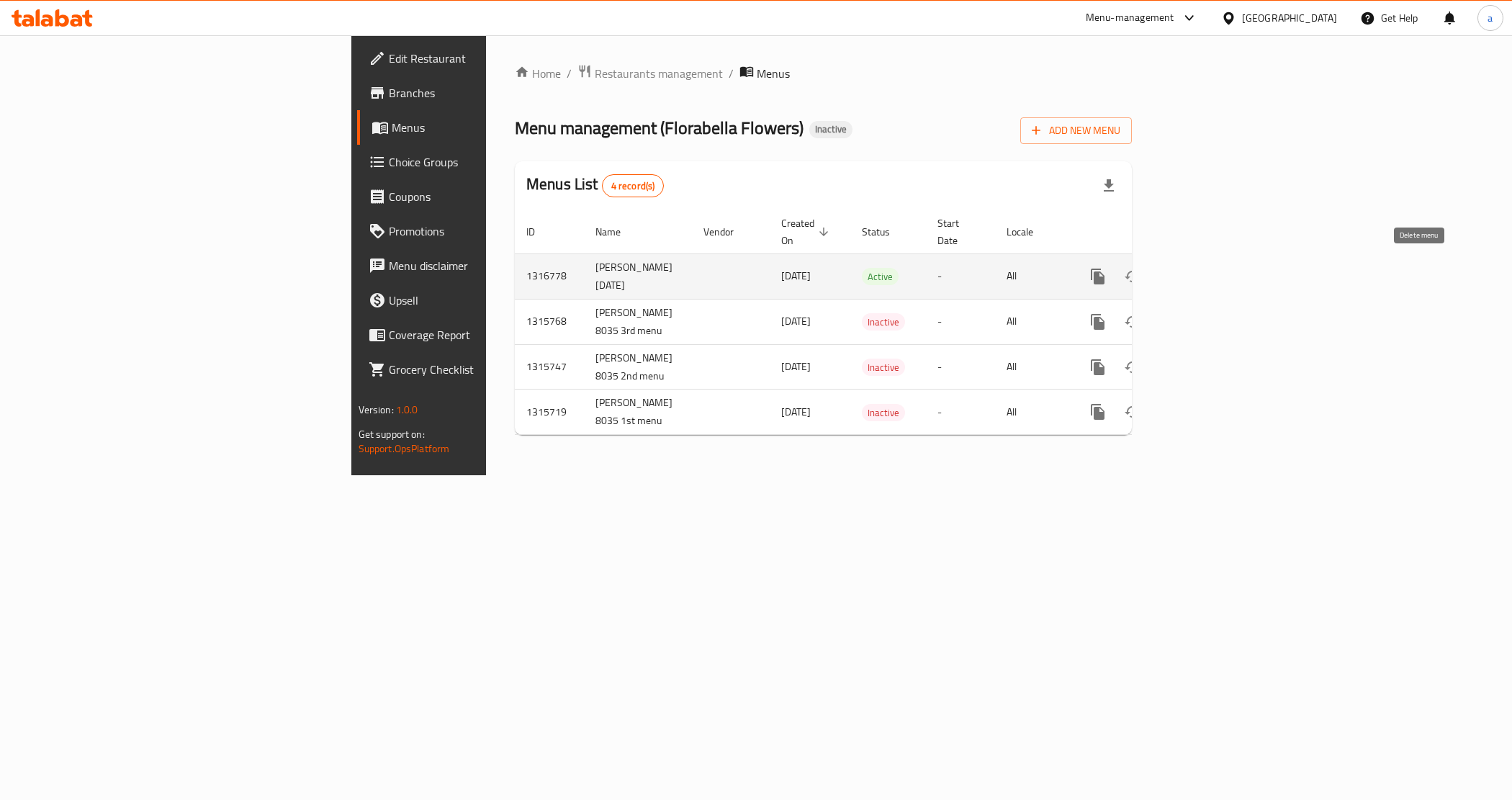
click at [1175, 272] on icon "enhanced table" at bounding box center [1167, 277] width 18 height 18
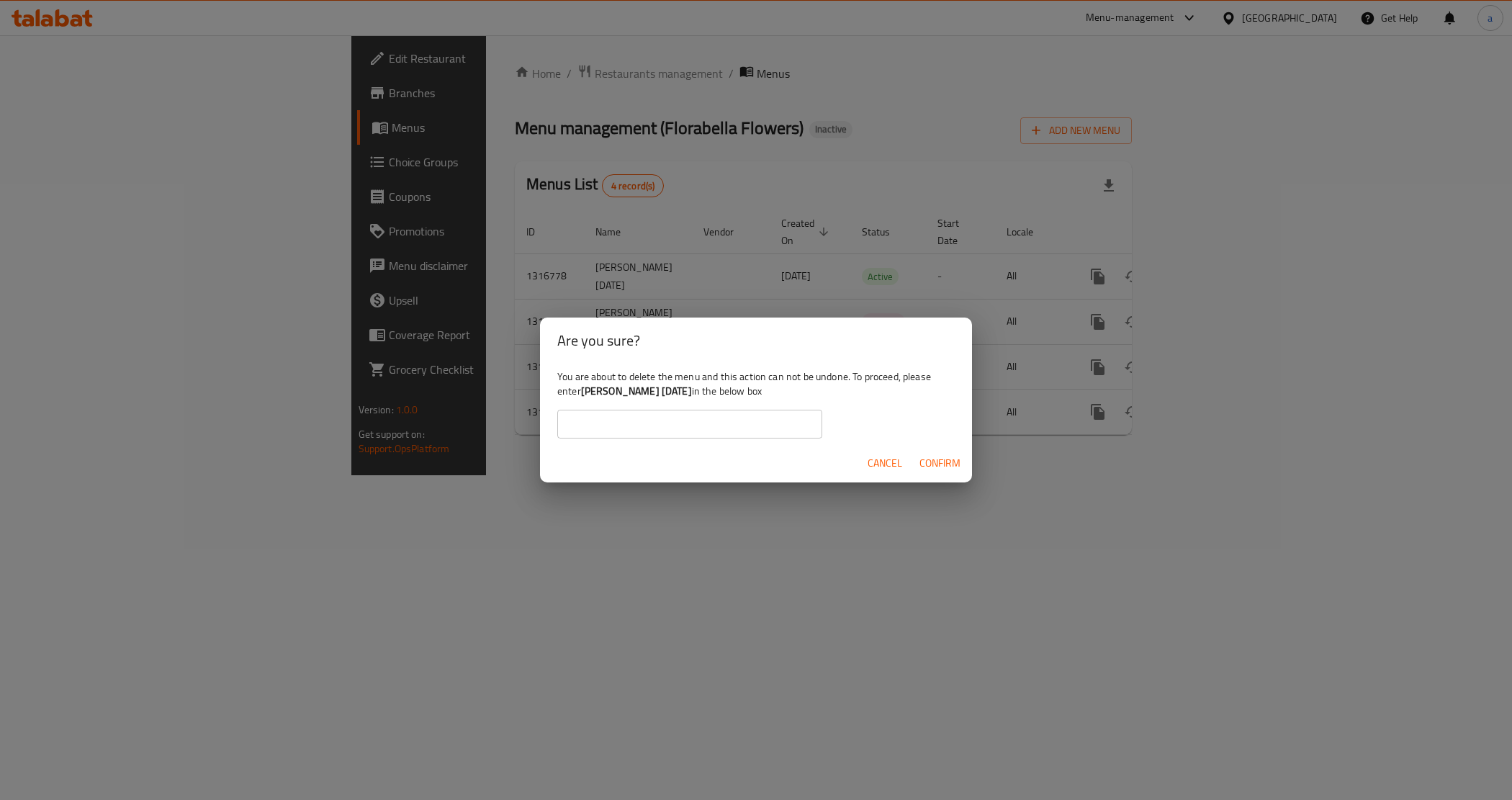
click at [788, 427] on input "text" at bounding box center [689, 424] width 265 height 29
paste input "[PERSON_NAME] [DATE]"
type input "[PERSON_NAME] [DATE]"
click at [940, 458] on span "Confirm" at bounding box center [940, 463] width 41 height 18
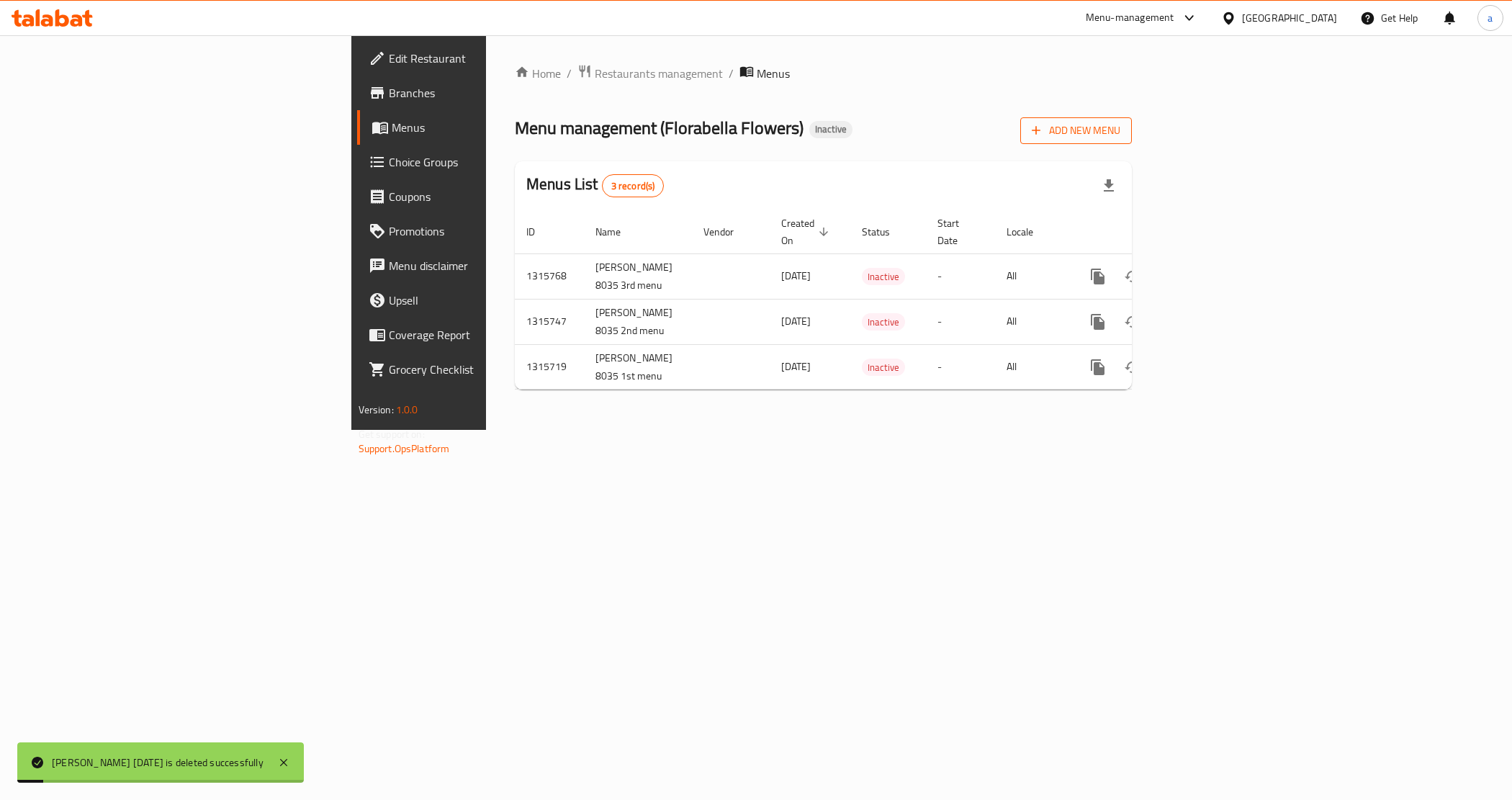
click at [1132, 140] on button "Add New Menu" at bounding box center [1075, 130] width 111 height 26
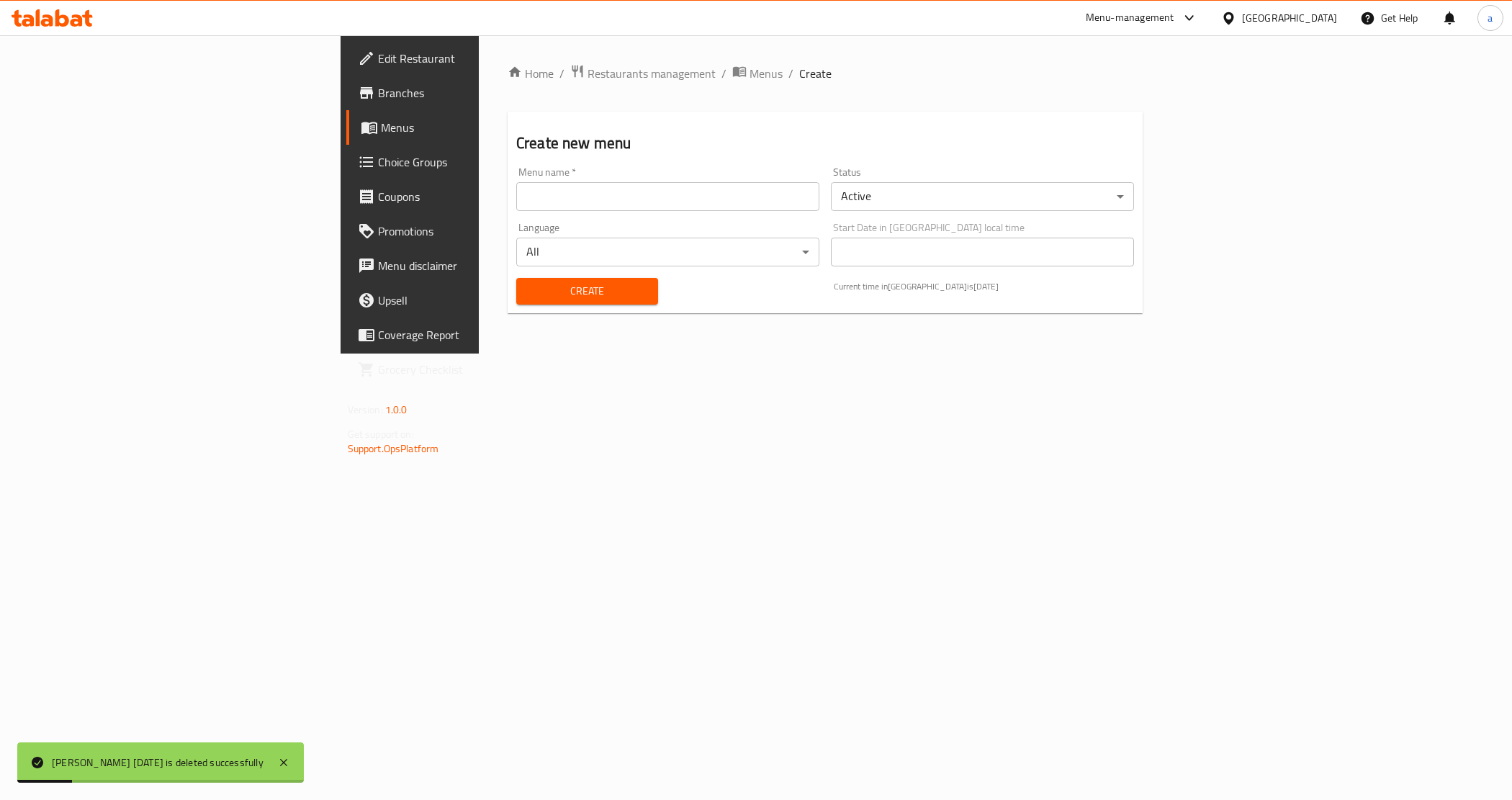
click at [600, 201] on input "text" at bounding box center [668, 196] width 303 height 29
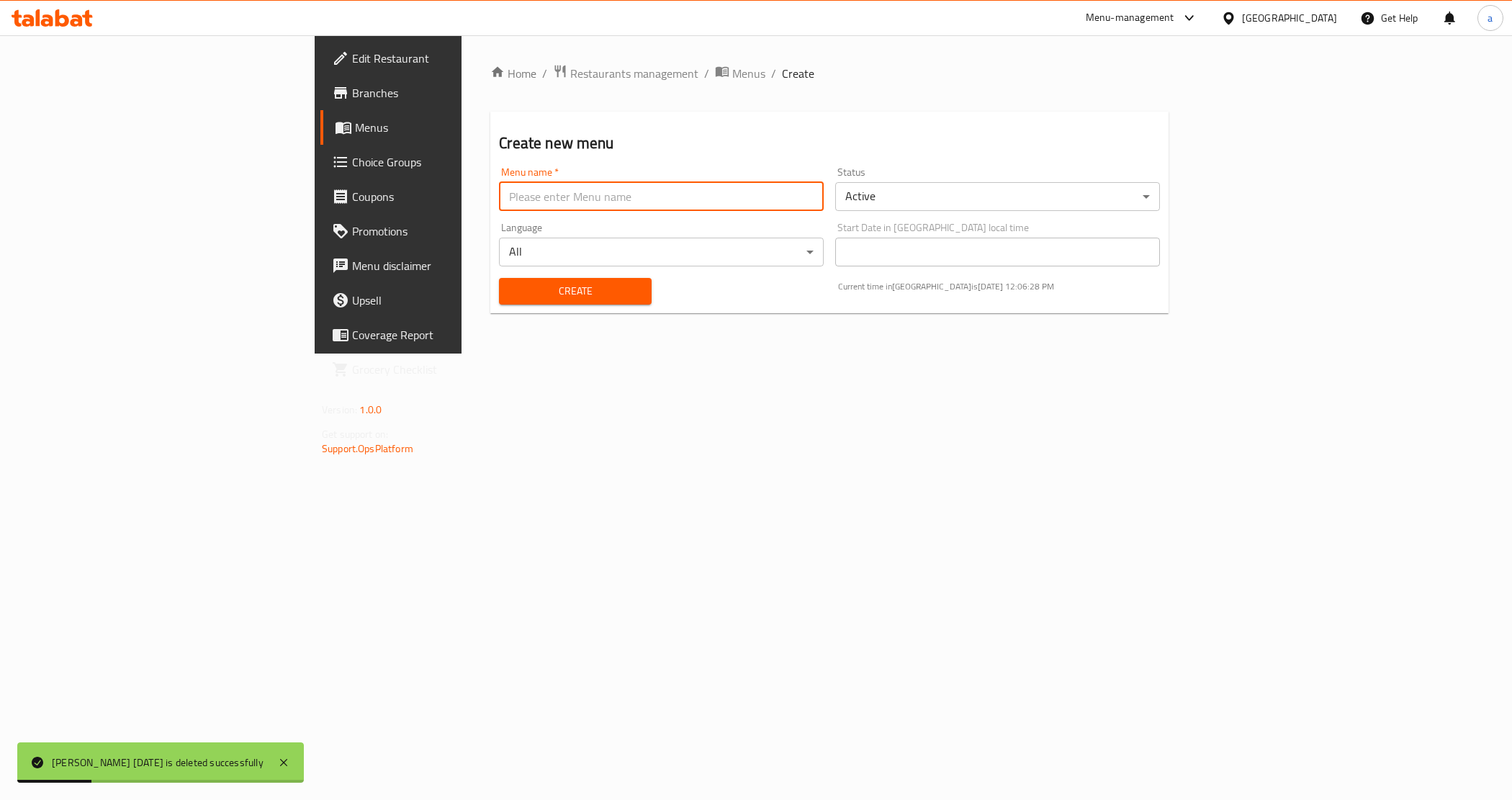
paste input "[PERSON_NAME] [DATE]"
type input "[PERSON_NAME] [DATE]"
click at [511, 297] on span "Create" at bounding box center [575, 291] width 129 height 18
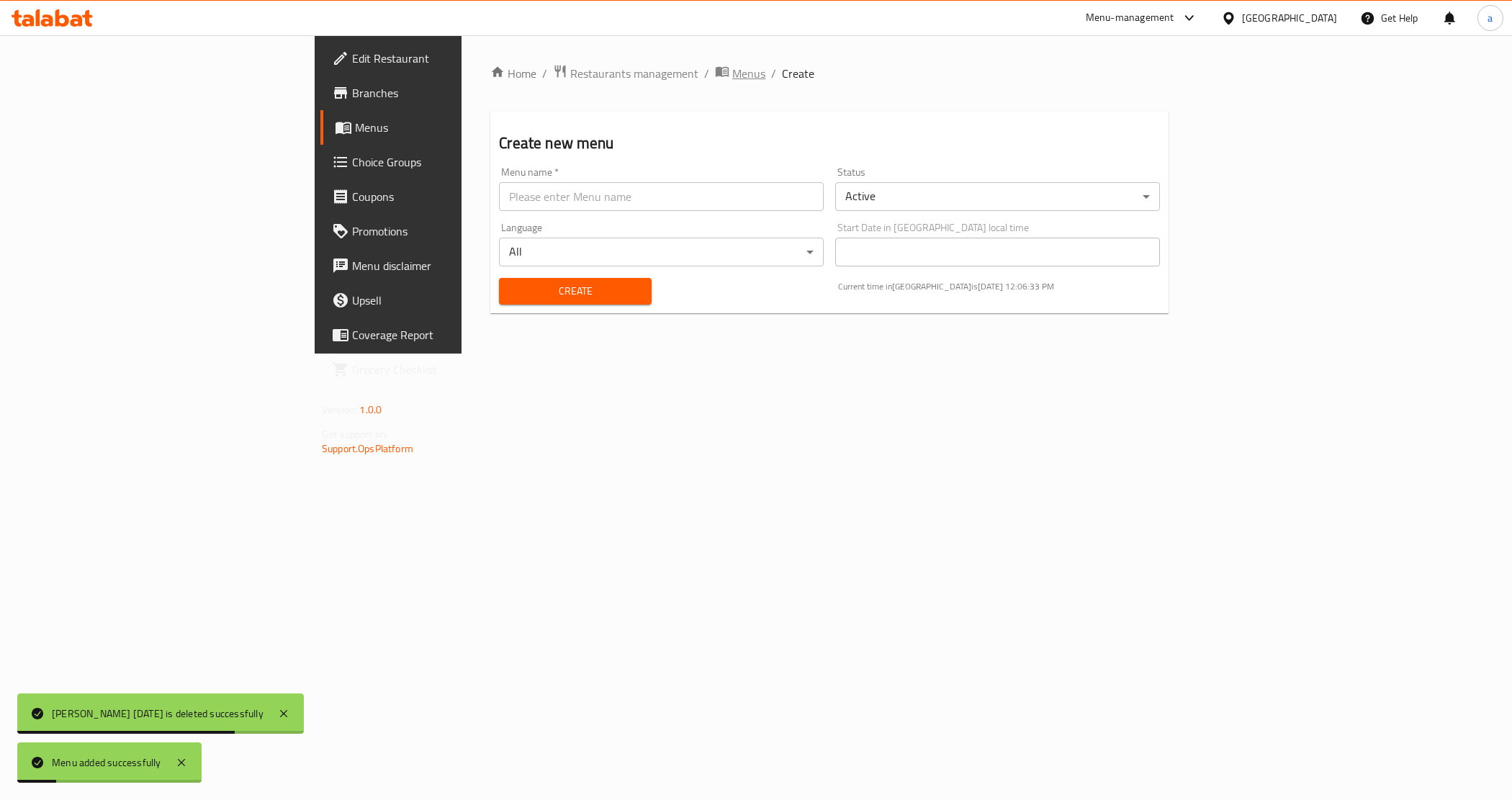
click at [732, 69] on span "Menus" at bounding box center [748, 74] width 33 height 18
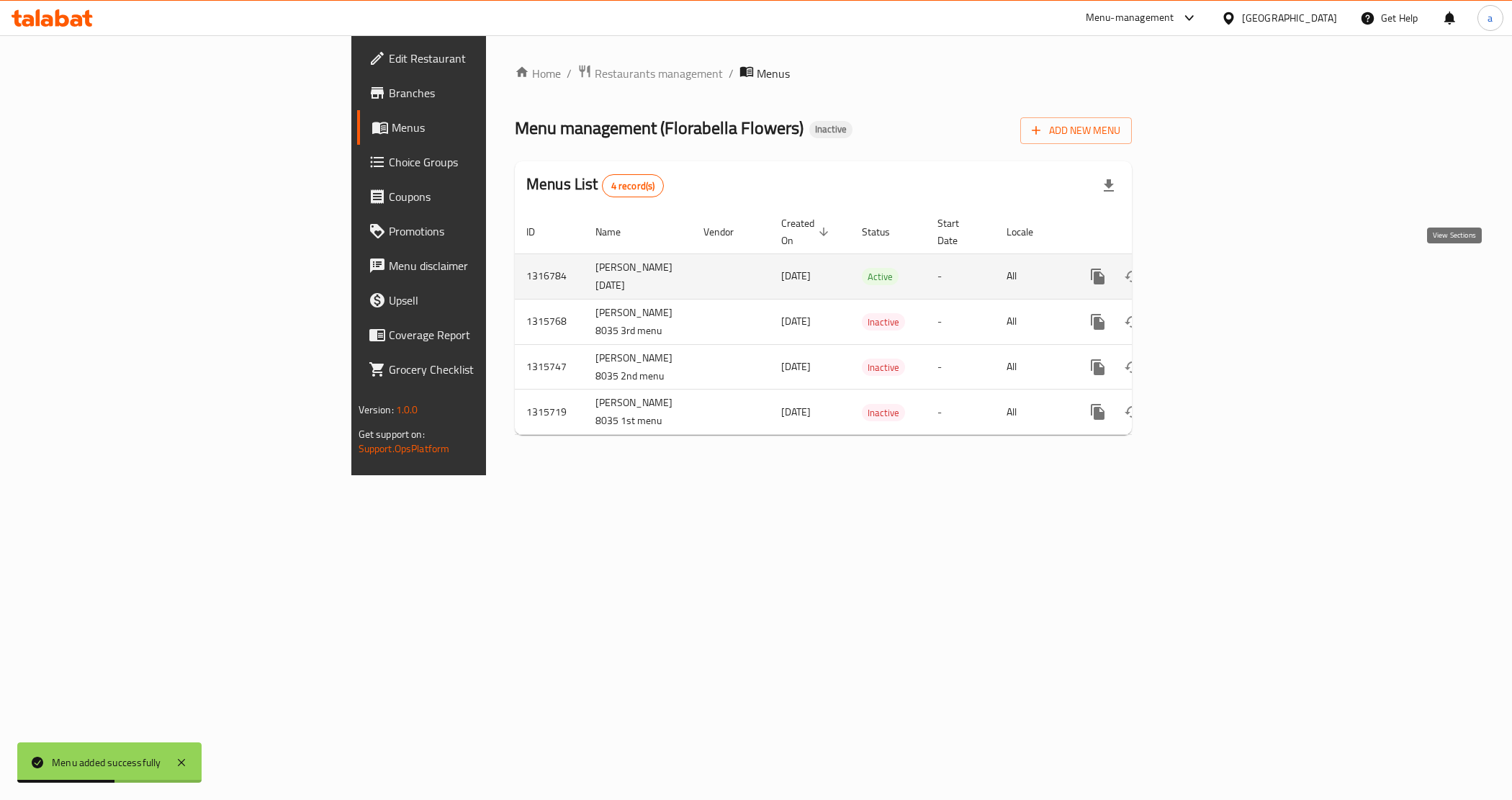
click at [1210, 268] on icon "enhanced table" at bounding box center [1202, 277] width 18 height 18
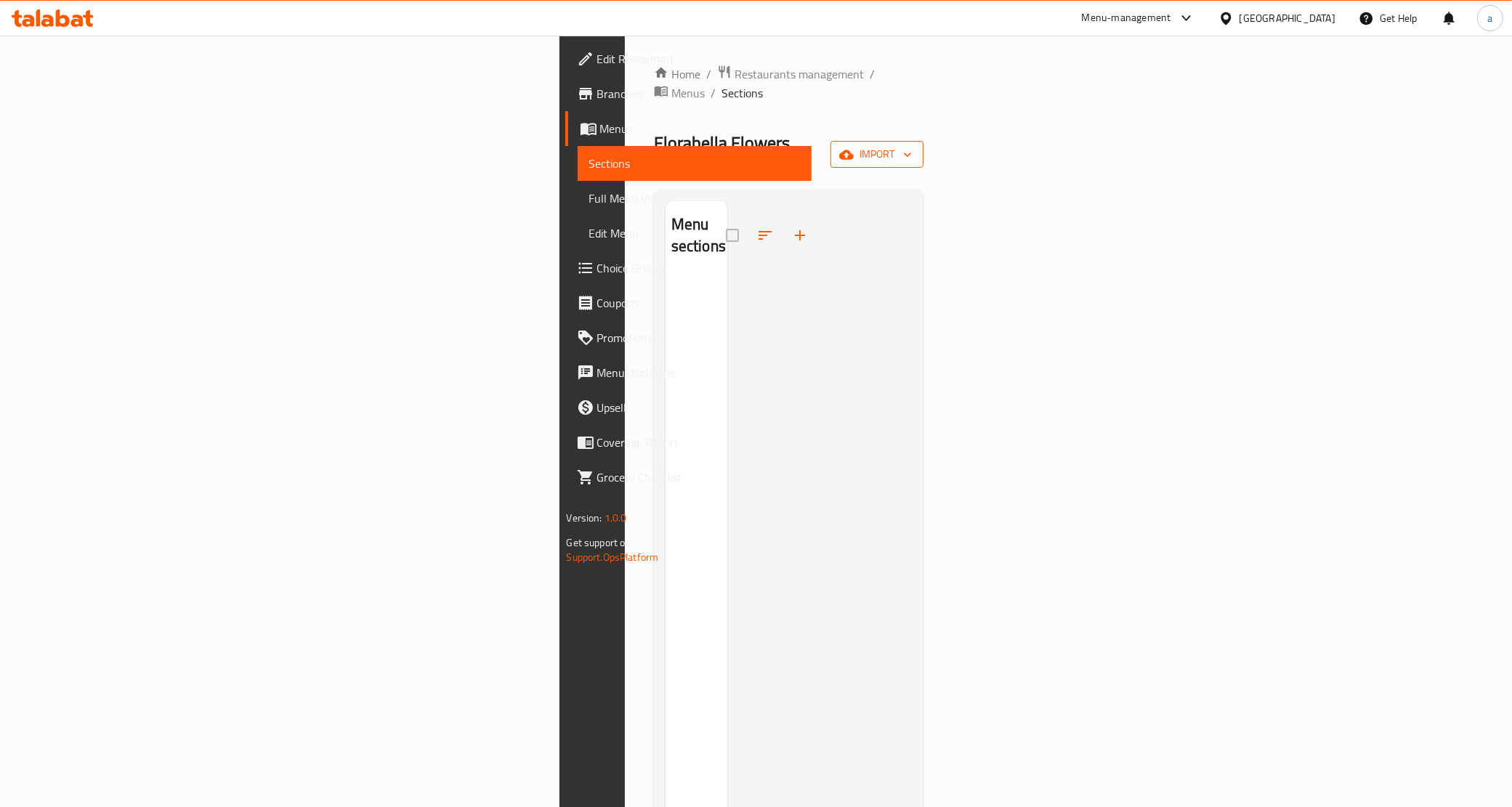
click at [923, 141] on button "import" at bounding box center [876, 154] width 93 height 27
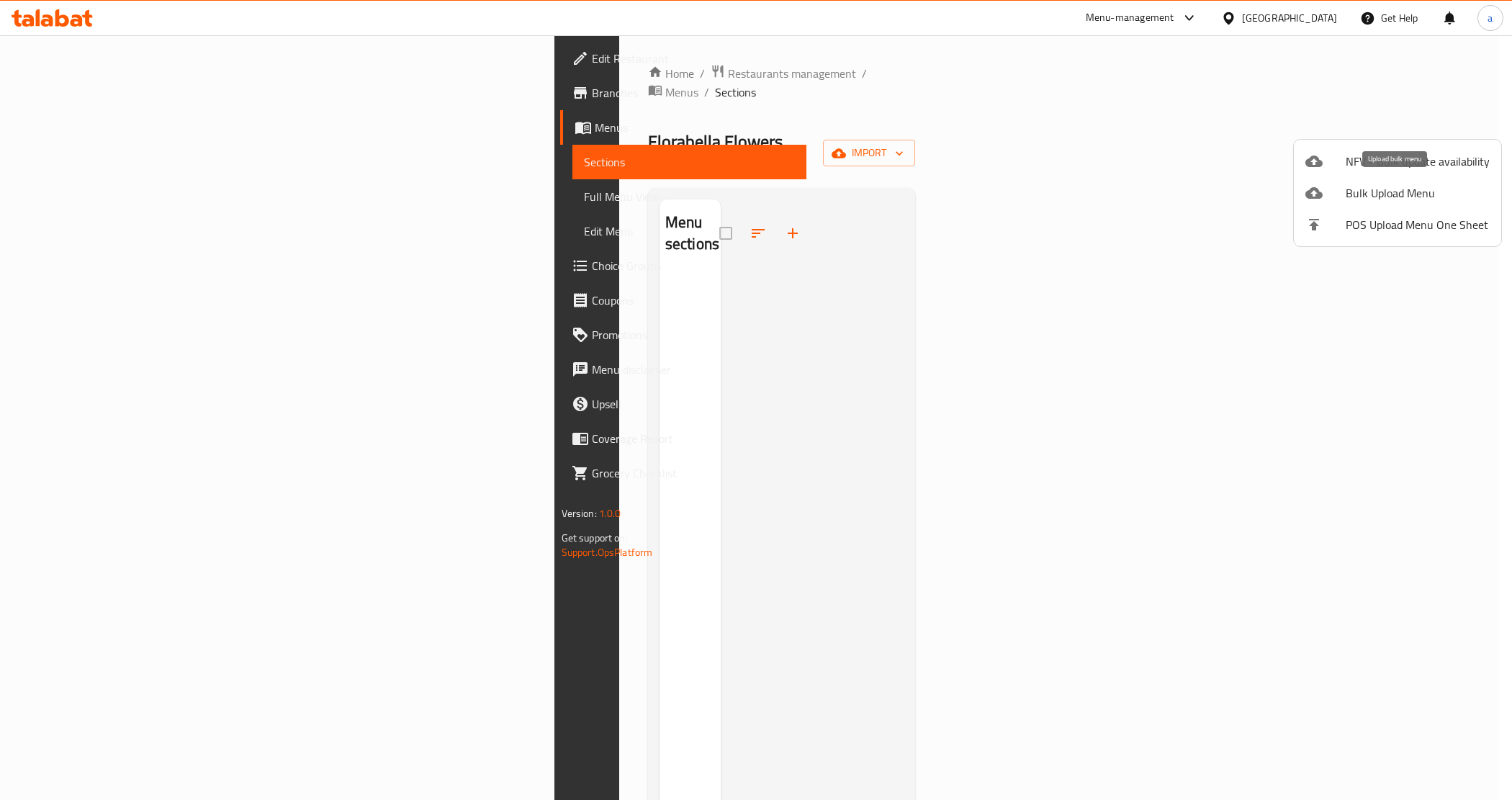
click at [1387, 203] on li "Bulk Upload Menu" at bounding box center [1397, 193] width 208 height 32
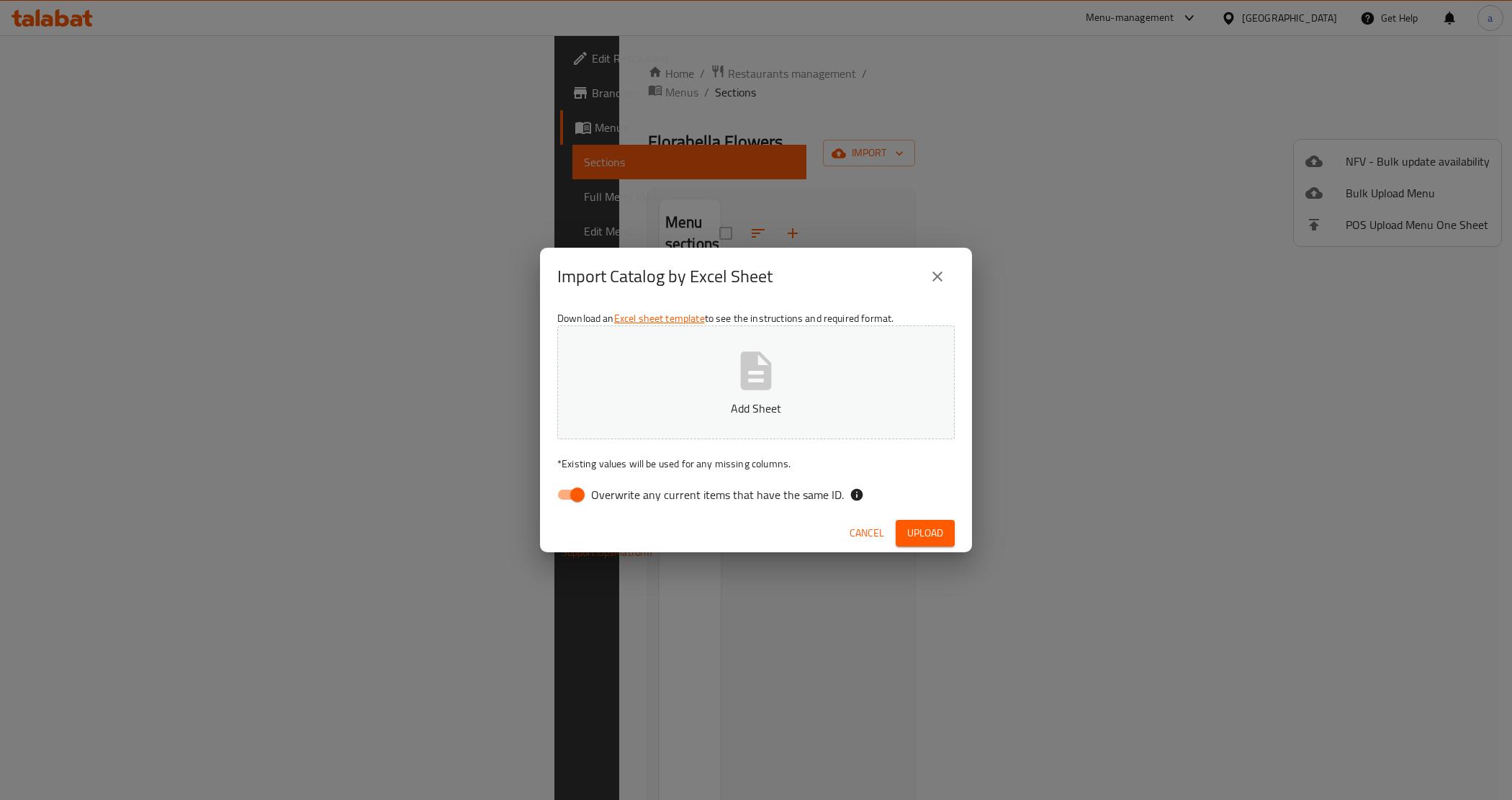
click at [655, 502] on span "Overwrite any current items that have the same ID." at bounding box center [717, 495] width 253 height 18
click at [618, 502] on input "Overwrite any current items that have the same ID." at bounding box center [577, 495] width 82 height 27
checkbox input "false"
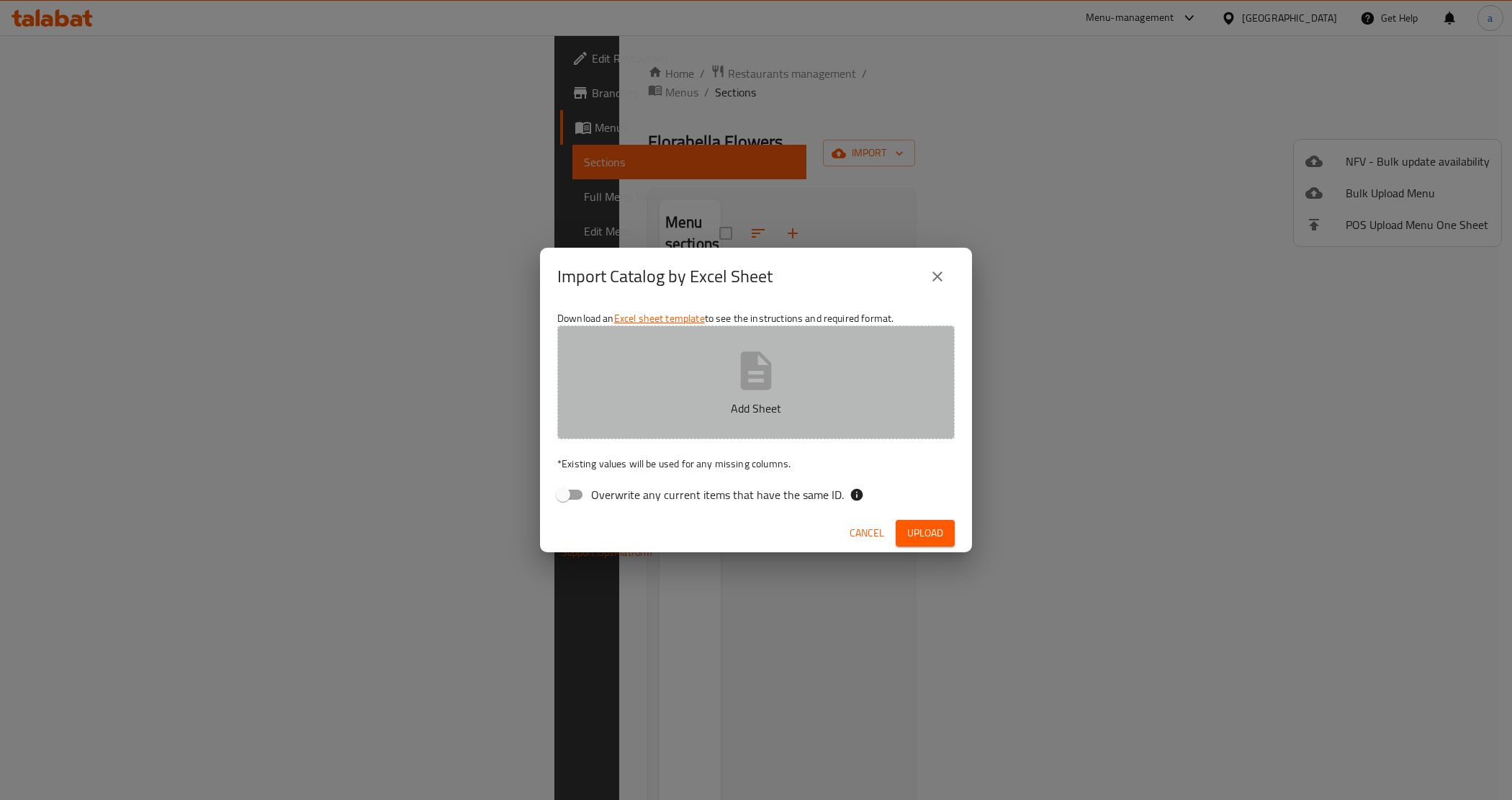
click at [762, 379] on icon "button" at bounding box center [755, 370] width 46 height 46
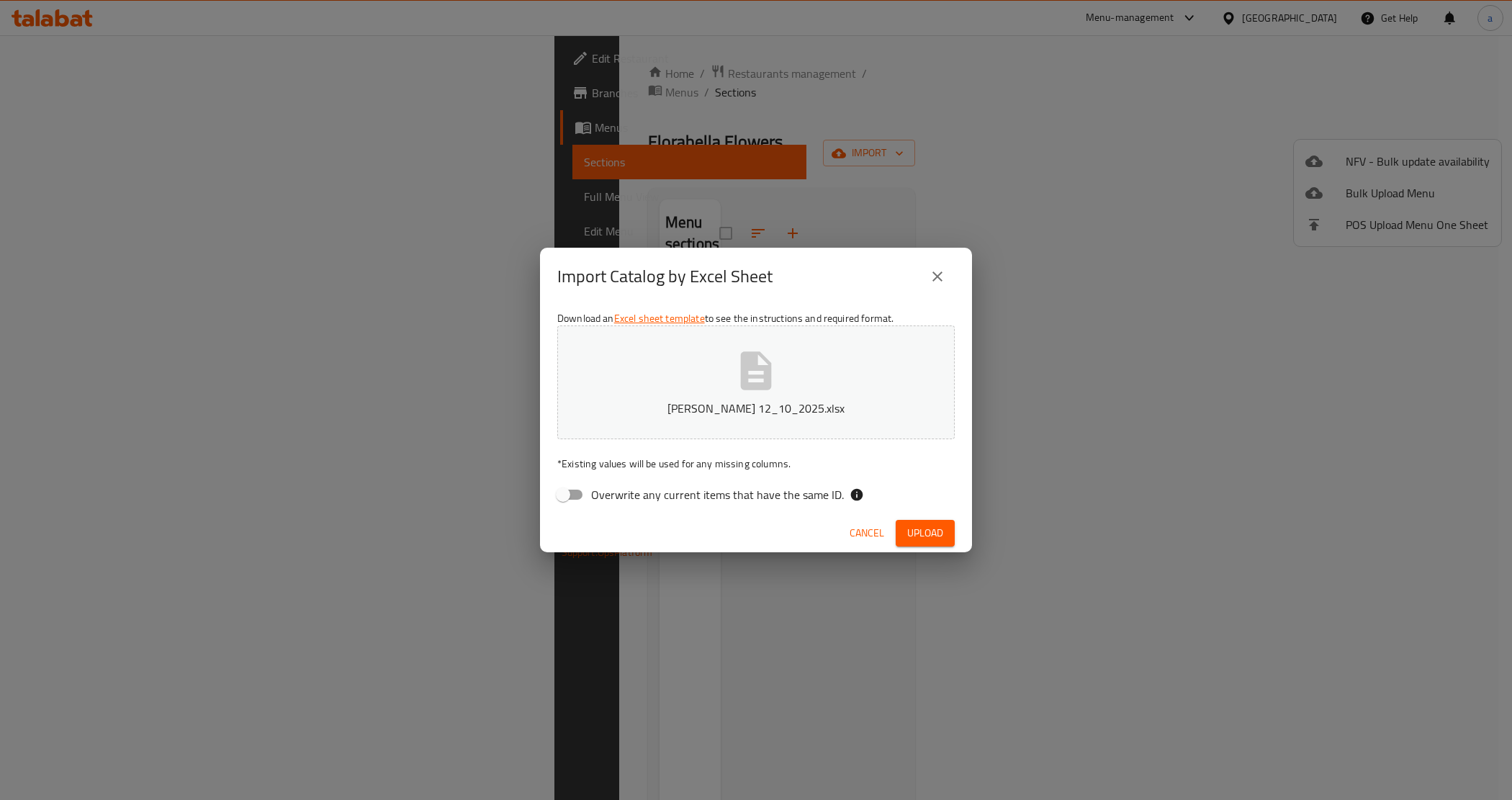
click at [948, 538] on button "Upload" at bounding box center [925, 532] width 59 height 26
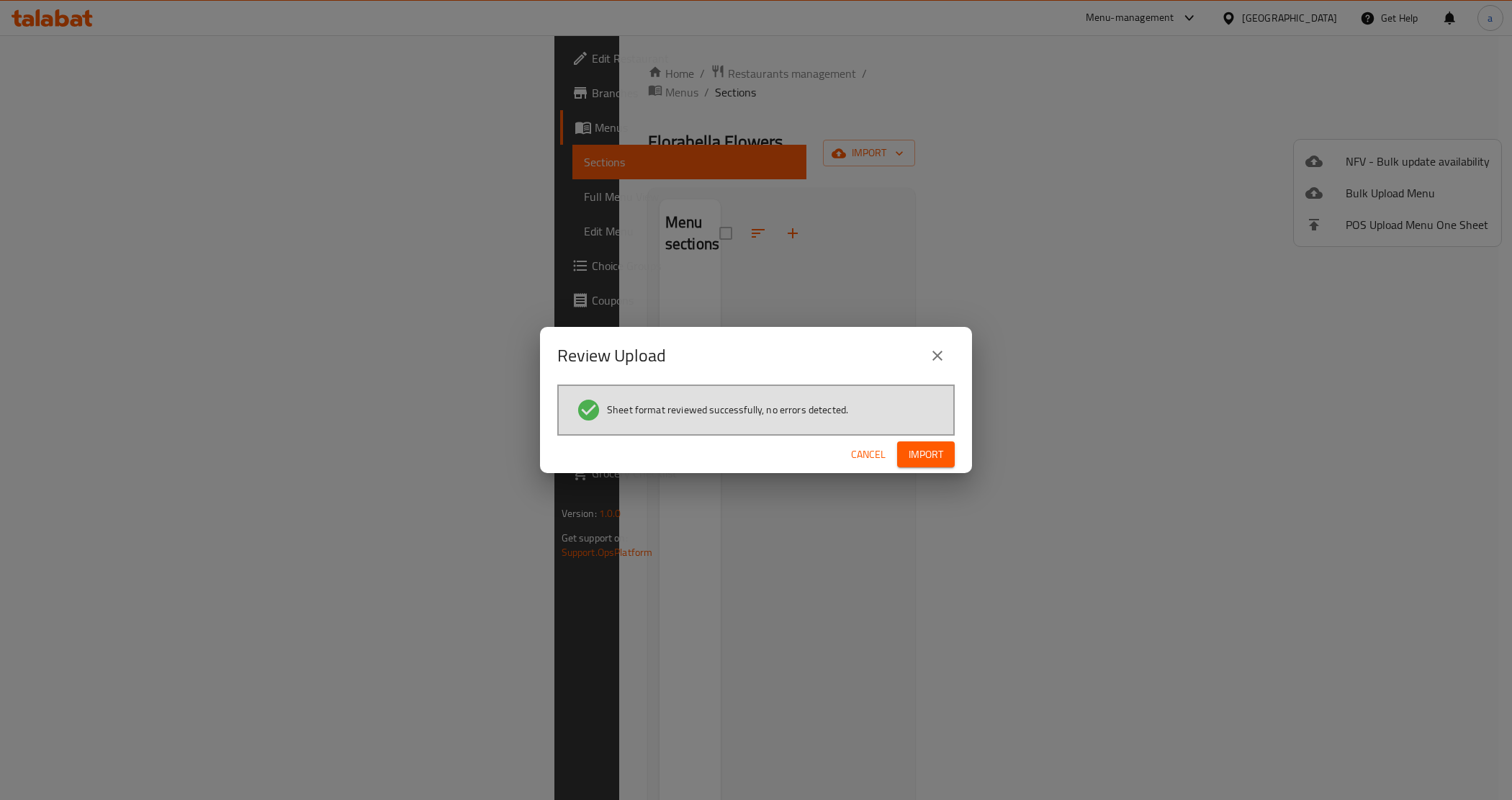
click at [940, 457] on span "Import" at bounding box center [925, 455] width 34 height 18
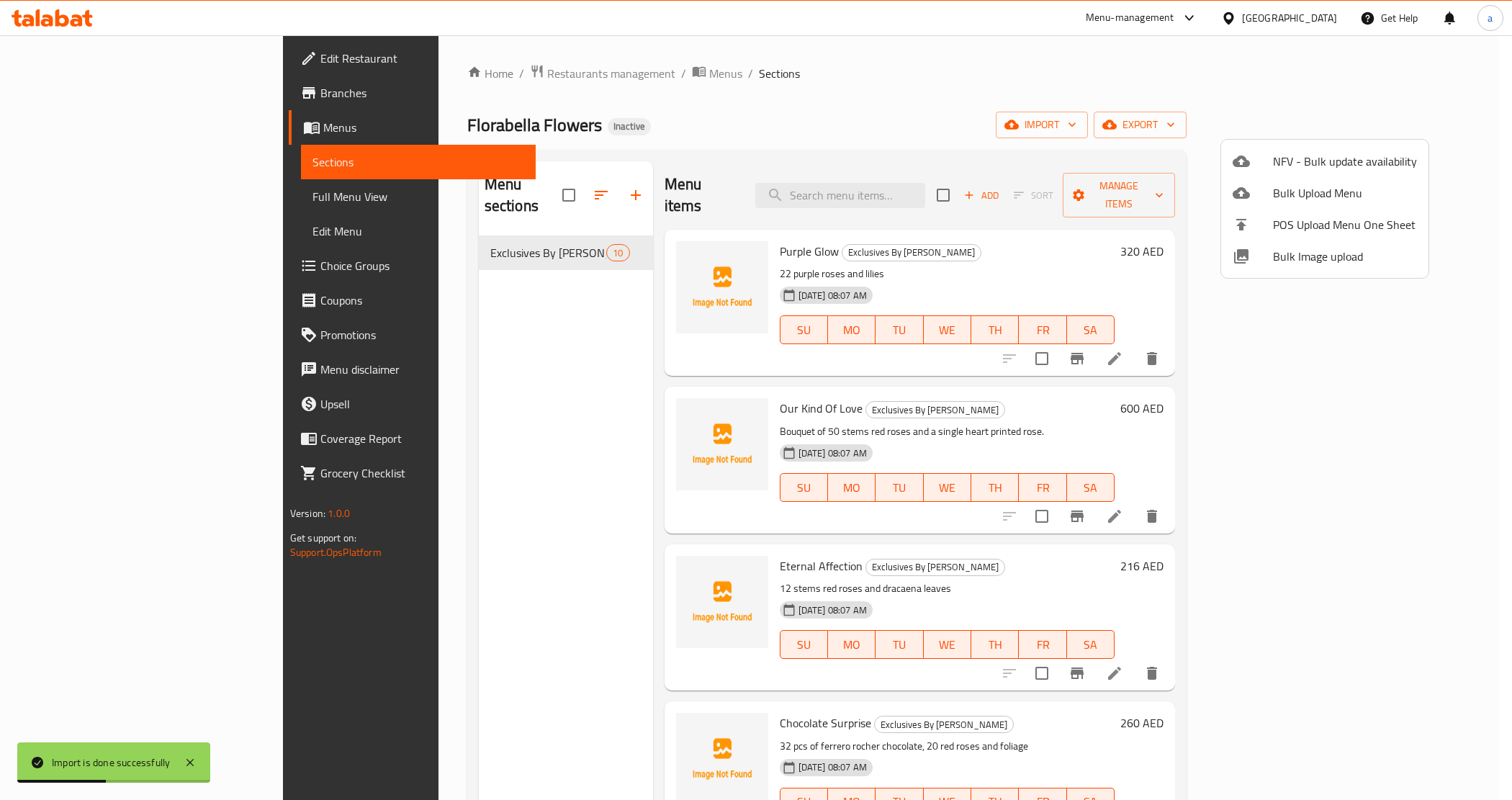
click at [1134, 131] on div at bounding box center [756, 400] width 1512 height 800
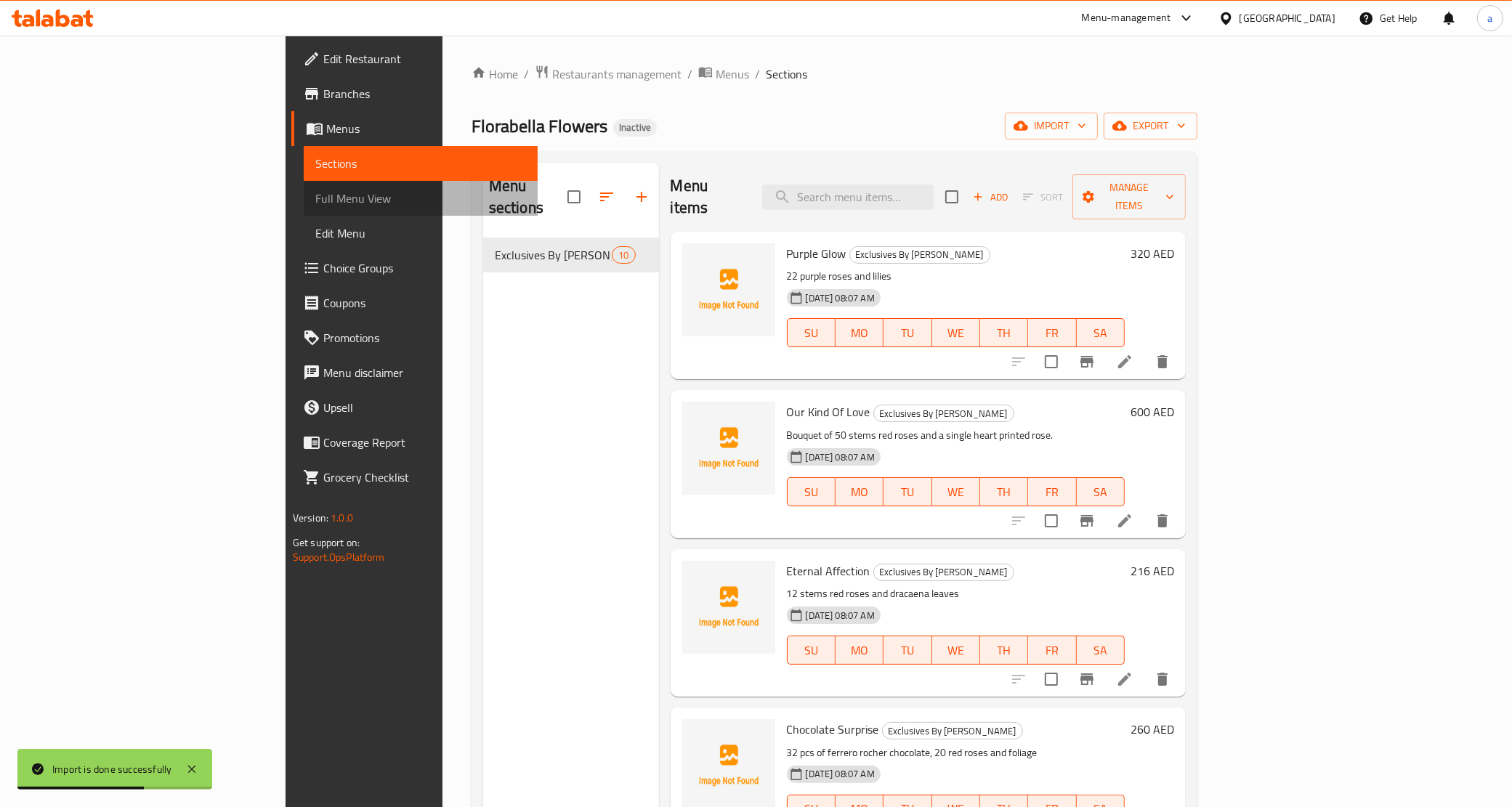
click at [316, 204] on span "Full Menu View" at bounding box center [421, 198] width 211 height 18
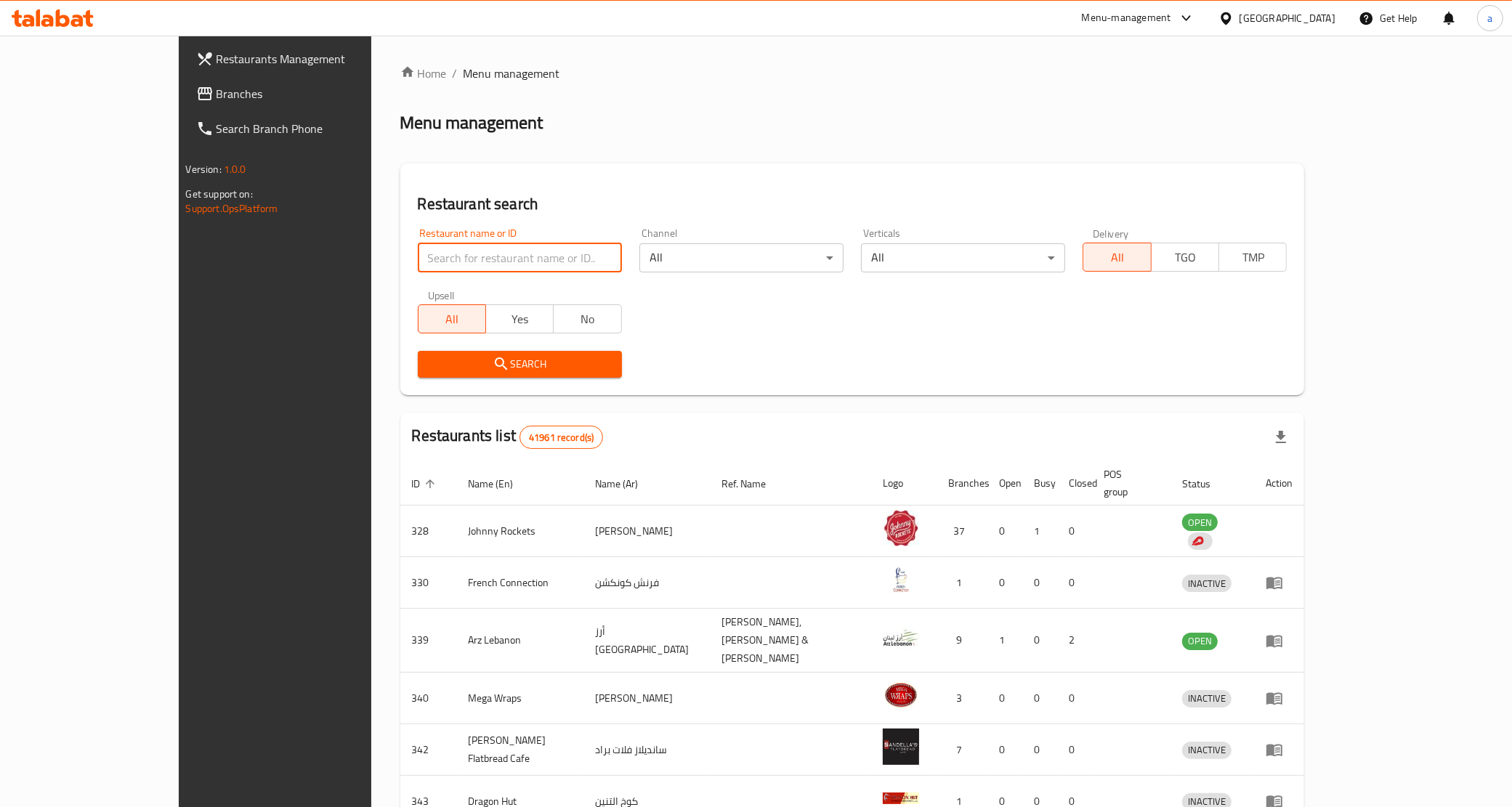
click at [432, 267] on input "search" at bounding box center [519, 258] width 204 height 29
paste input "17430"
type input "17430"
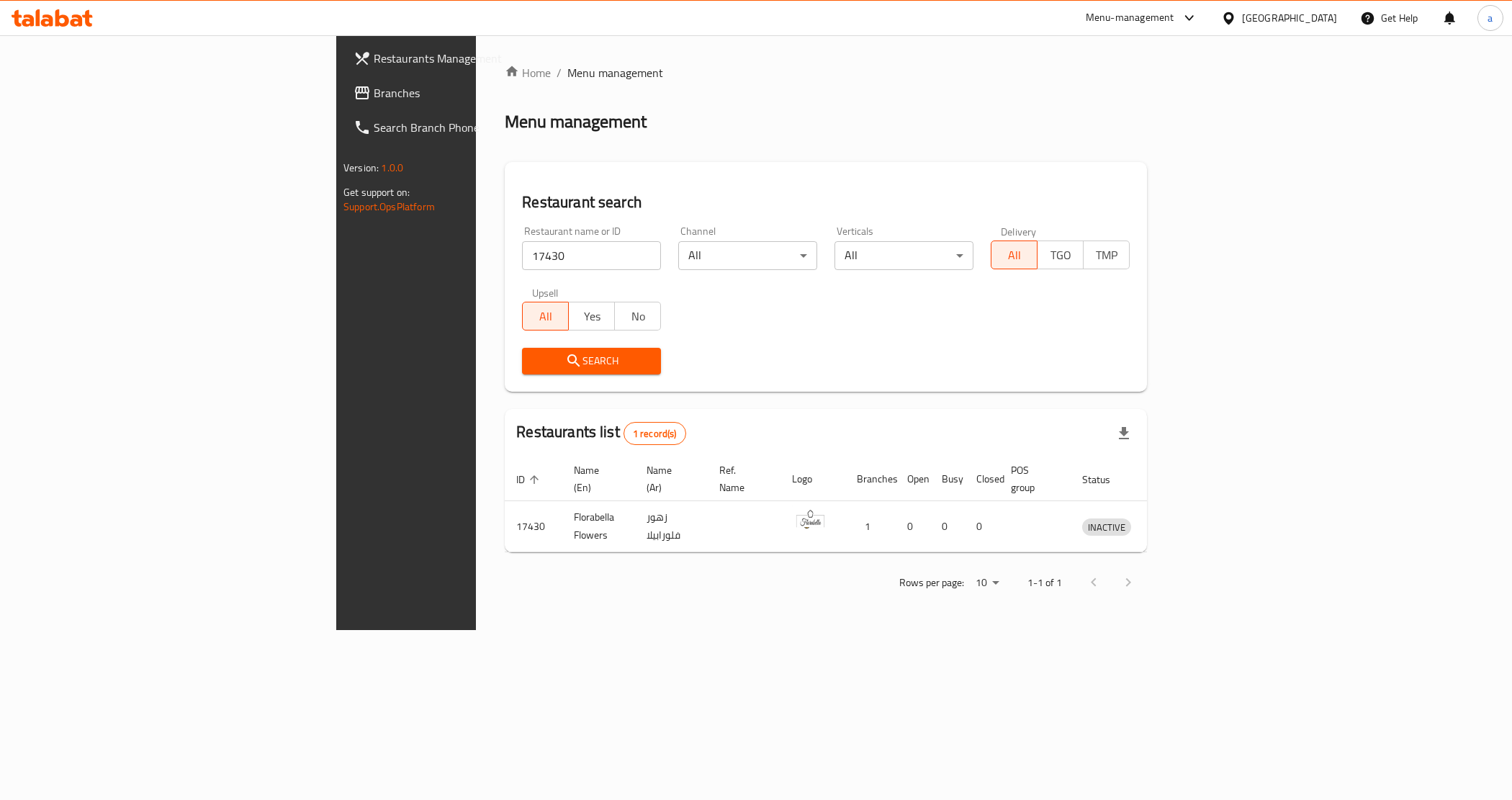
click at [374, 88] on span "Branches" at bounding box center [475, 93] width 204 height 18
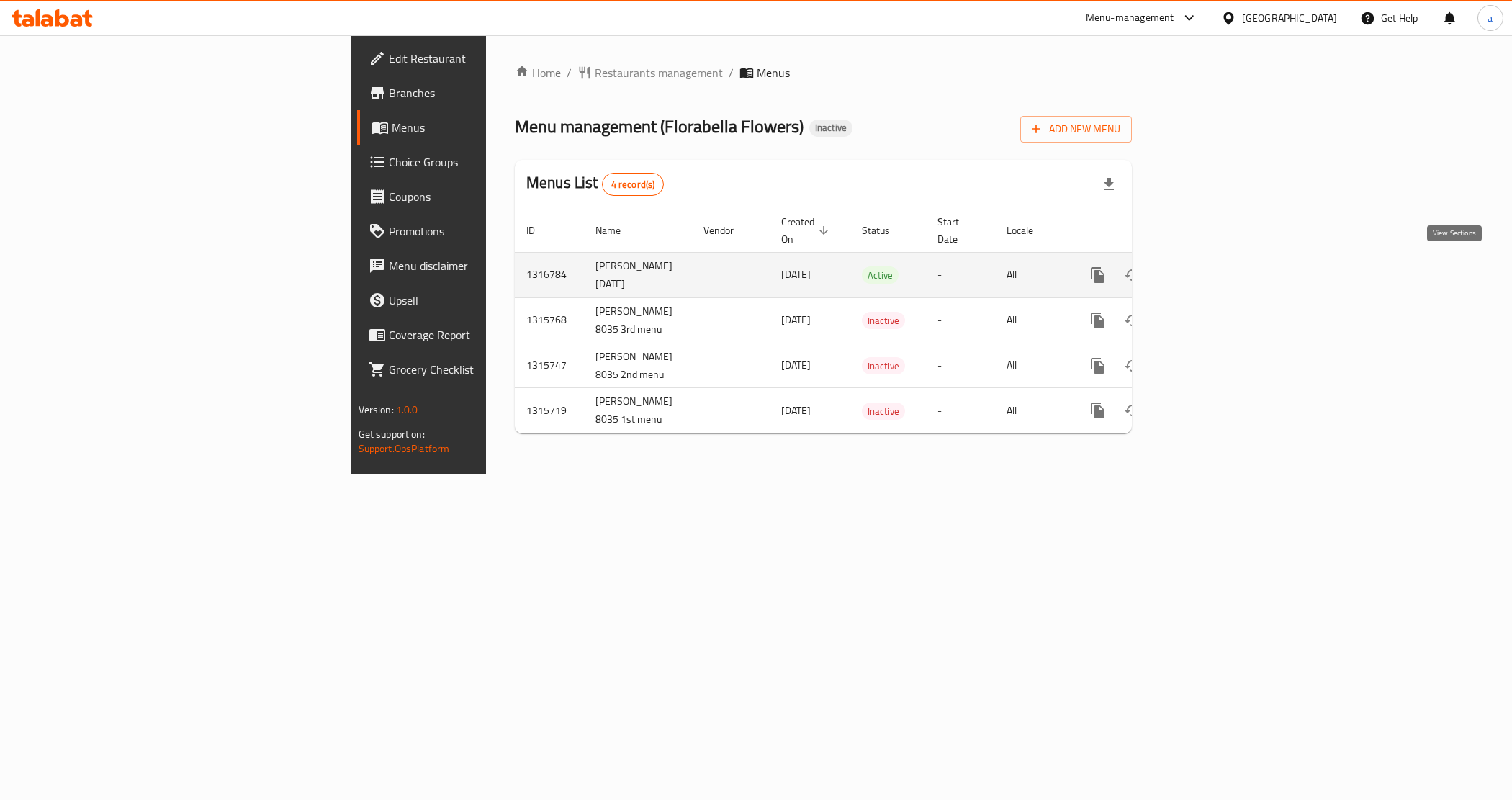
click at [1210, 272] on icon "enhanced table" at bounding box center [1202, 275] width 18 height 18
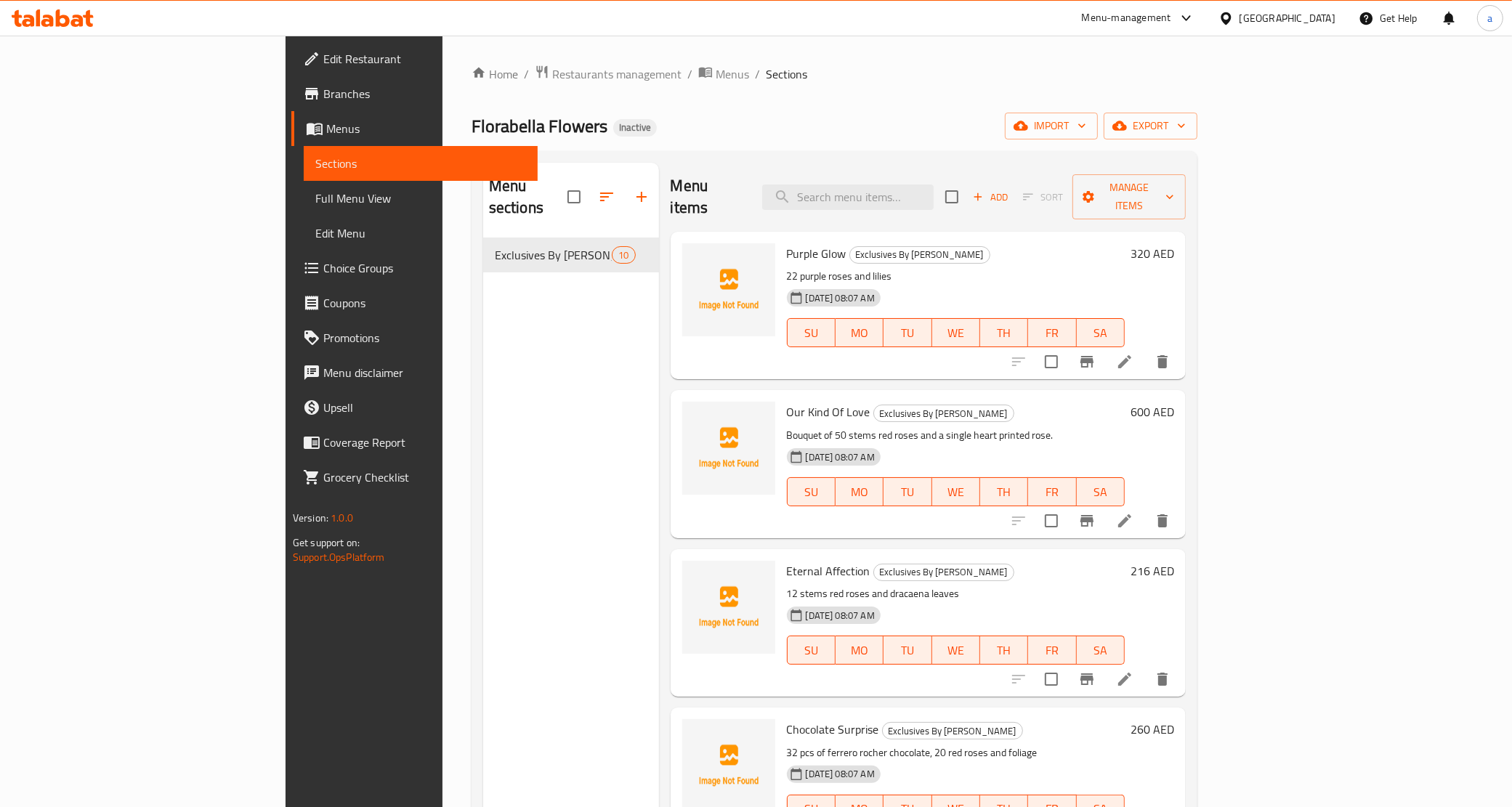
click at [316, 197] on span "Full Menu View" at bounding box center [421, 198] width 211 height 18
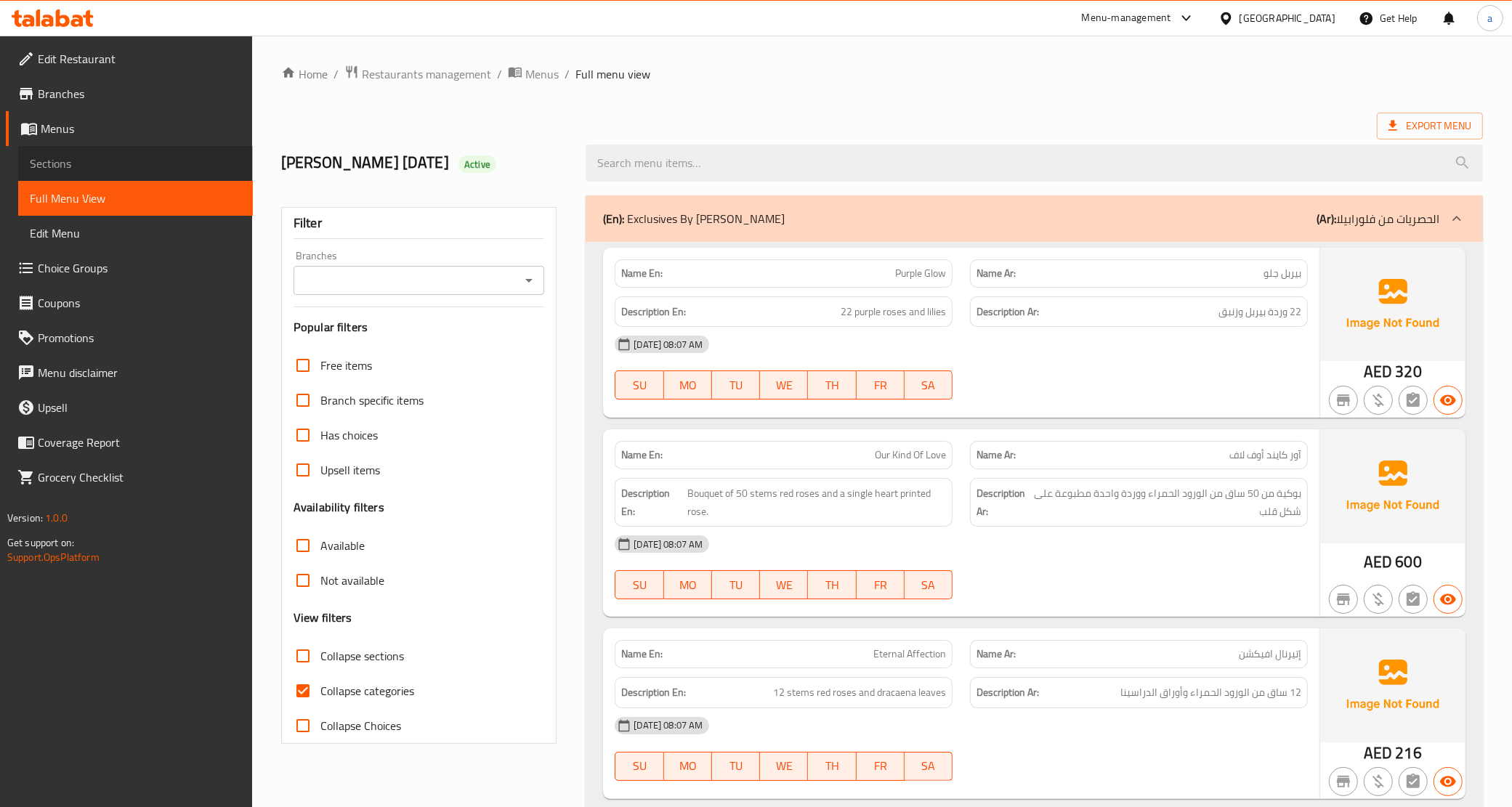
click at [129, 158] on span "Sections" at bounding box center [135, 163] width 211 height 18
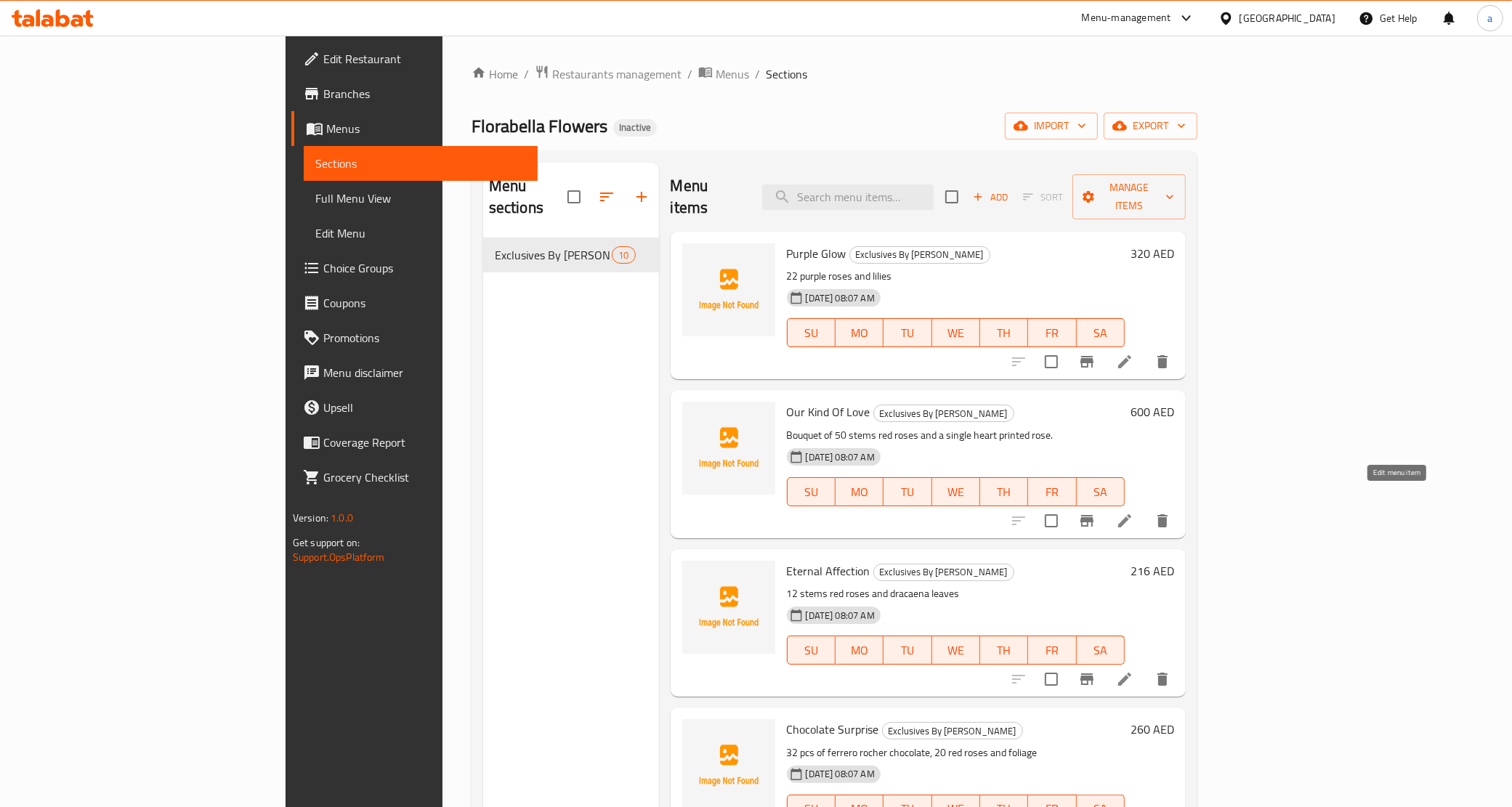
click at [1131, 514] on icon at bounding box center [1124, 521] width 13 height 13
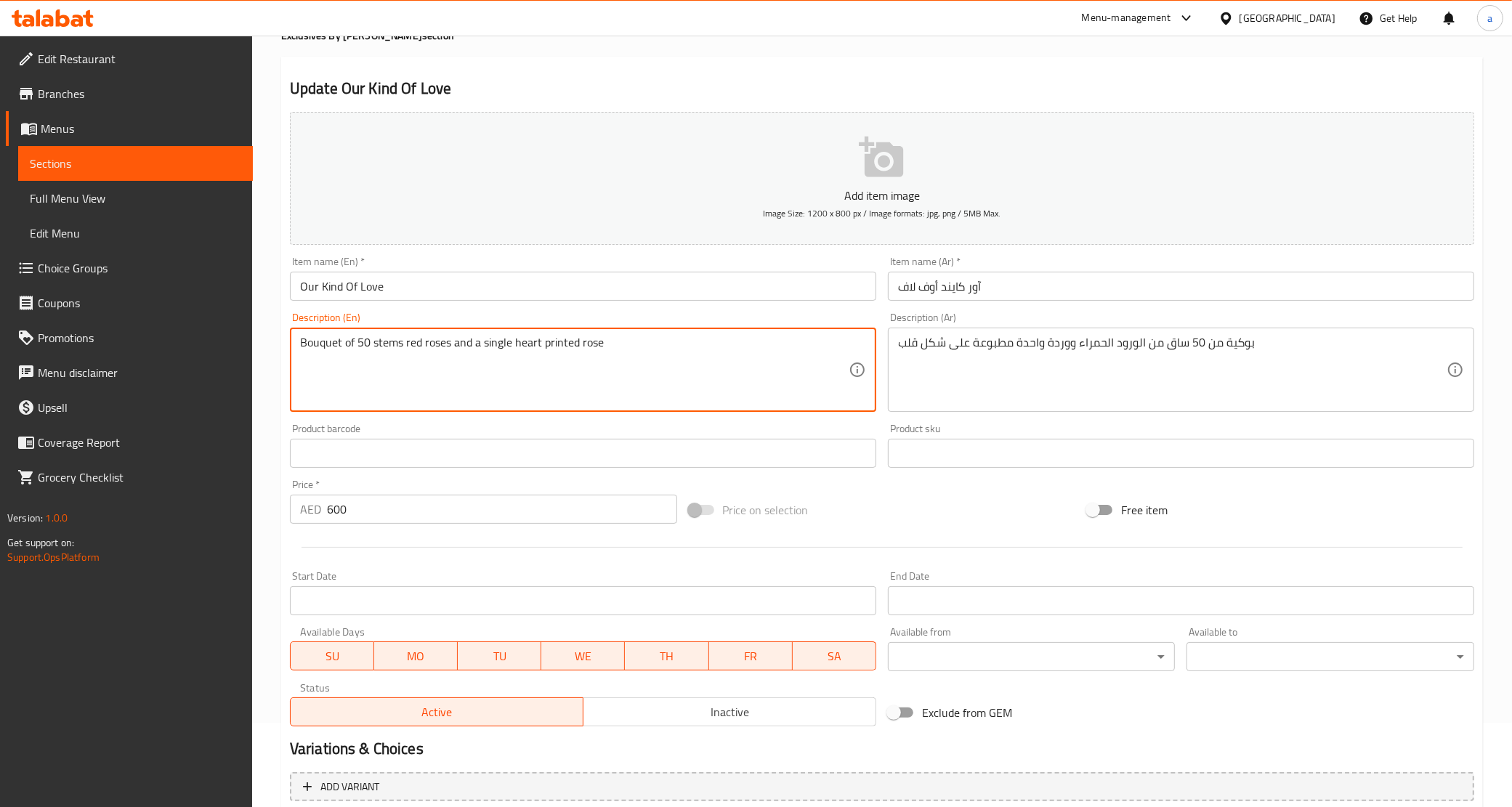
scroll to position [205, 0]
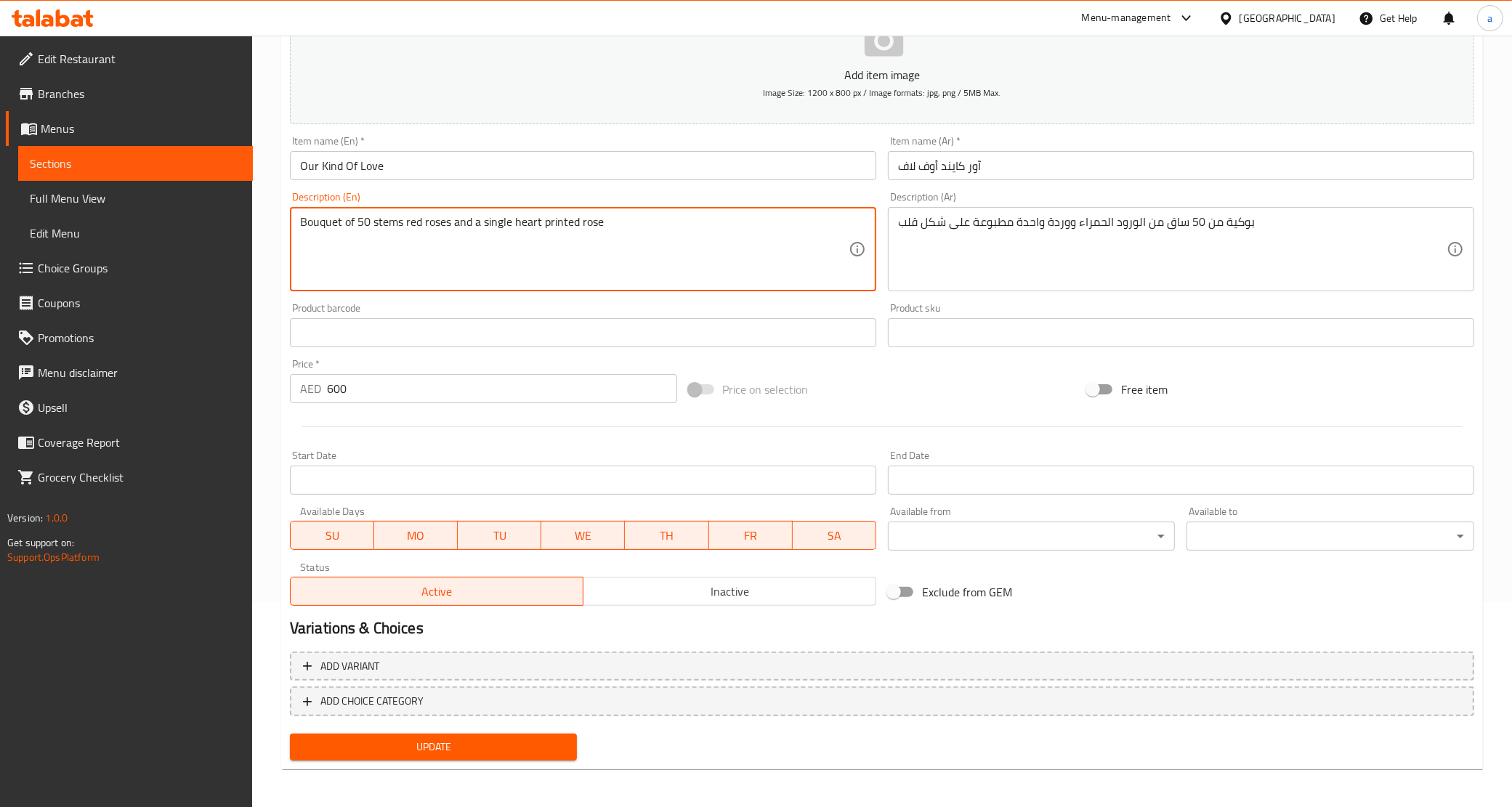
type textarea "Bouquet of 50 stems red roses and a single heart printed rose"
click at [396, 744] on span "Update" at bounding box center [434, 746] width 265 height 18
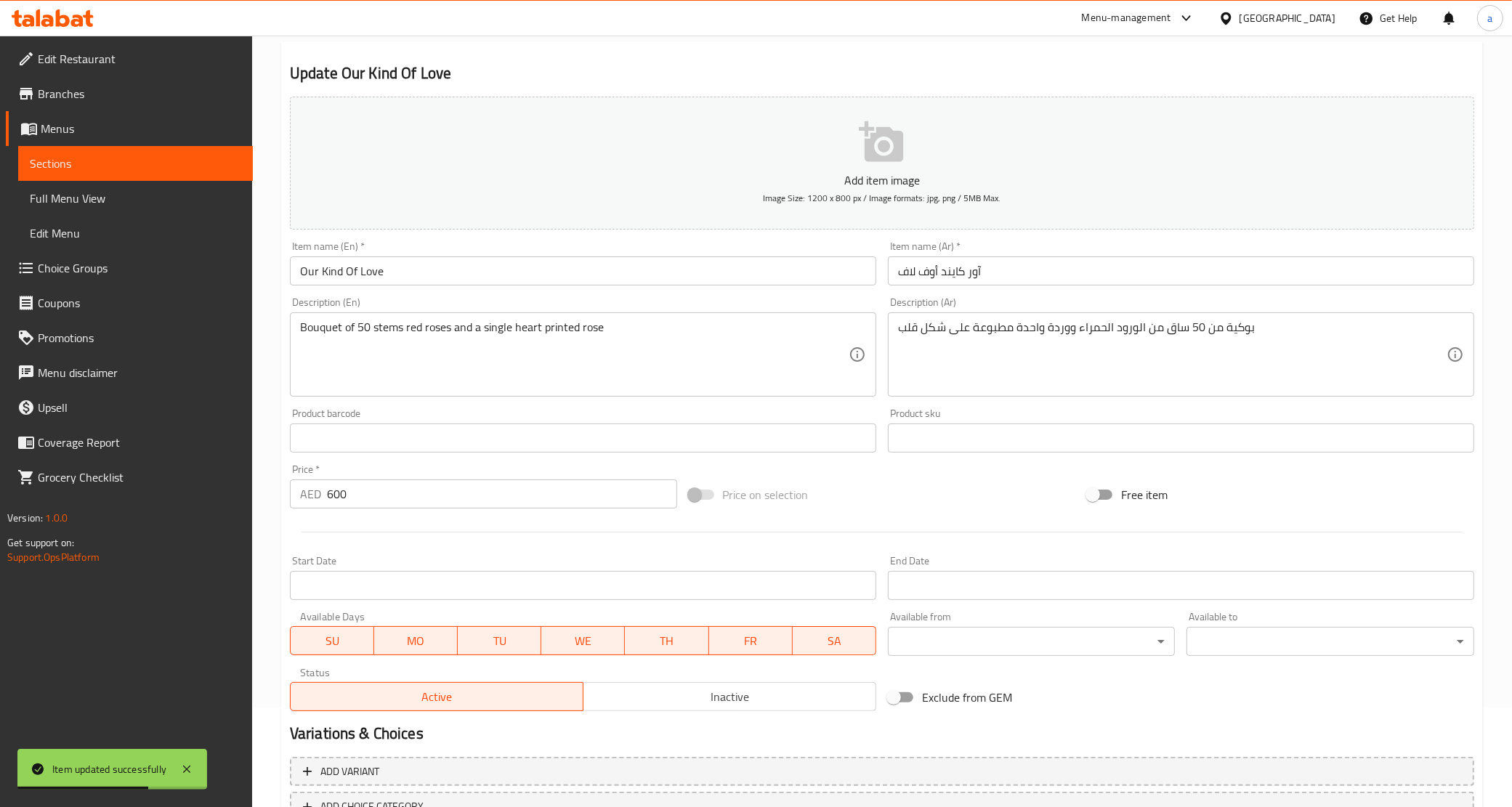
scroll to position [0, 0]
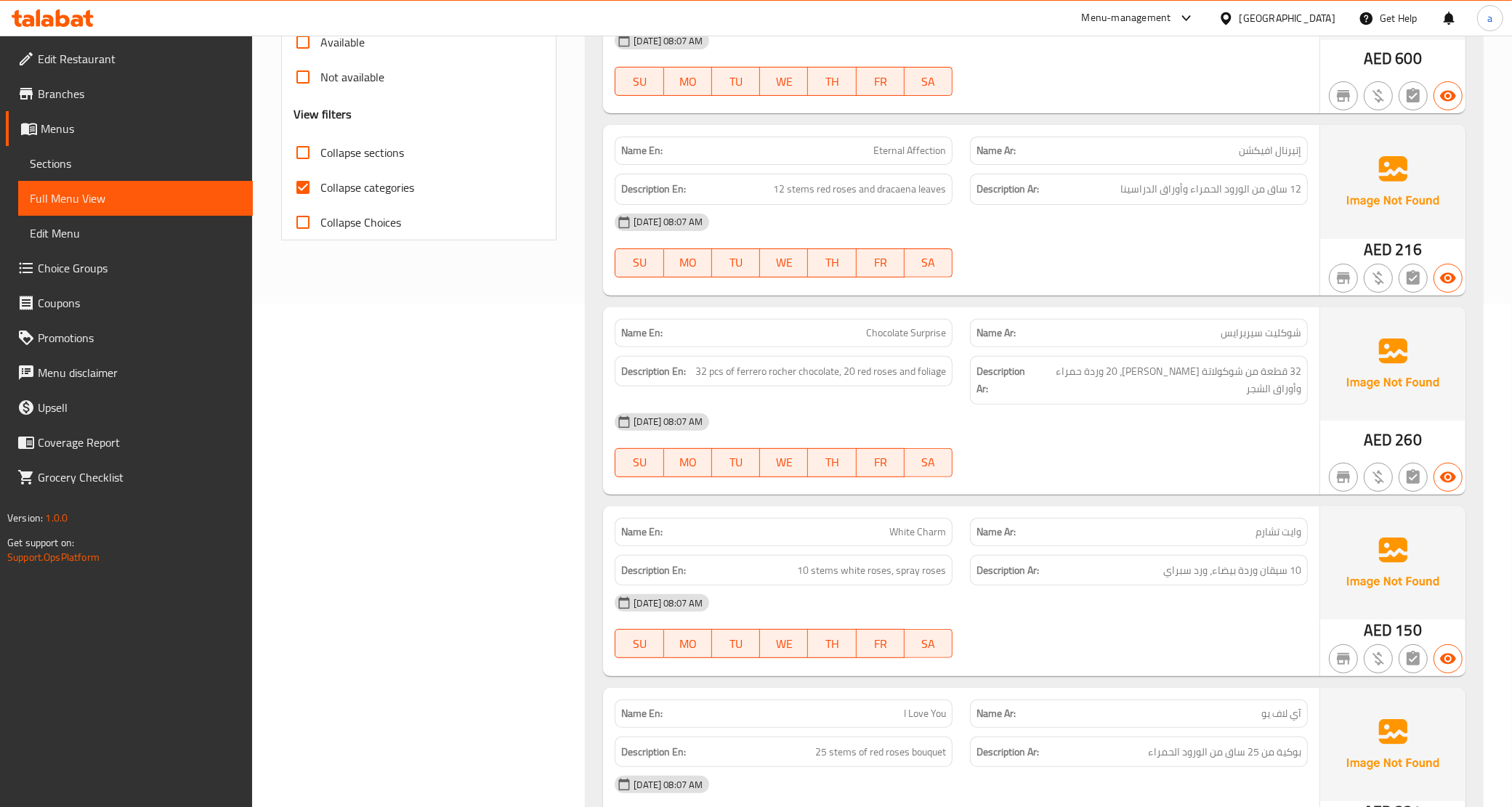
scroll to position [544, 0]
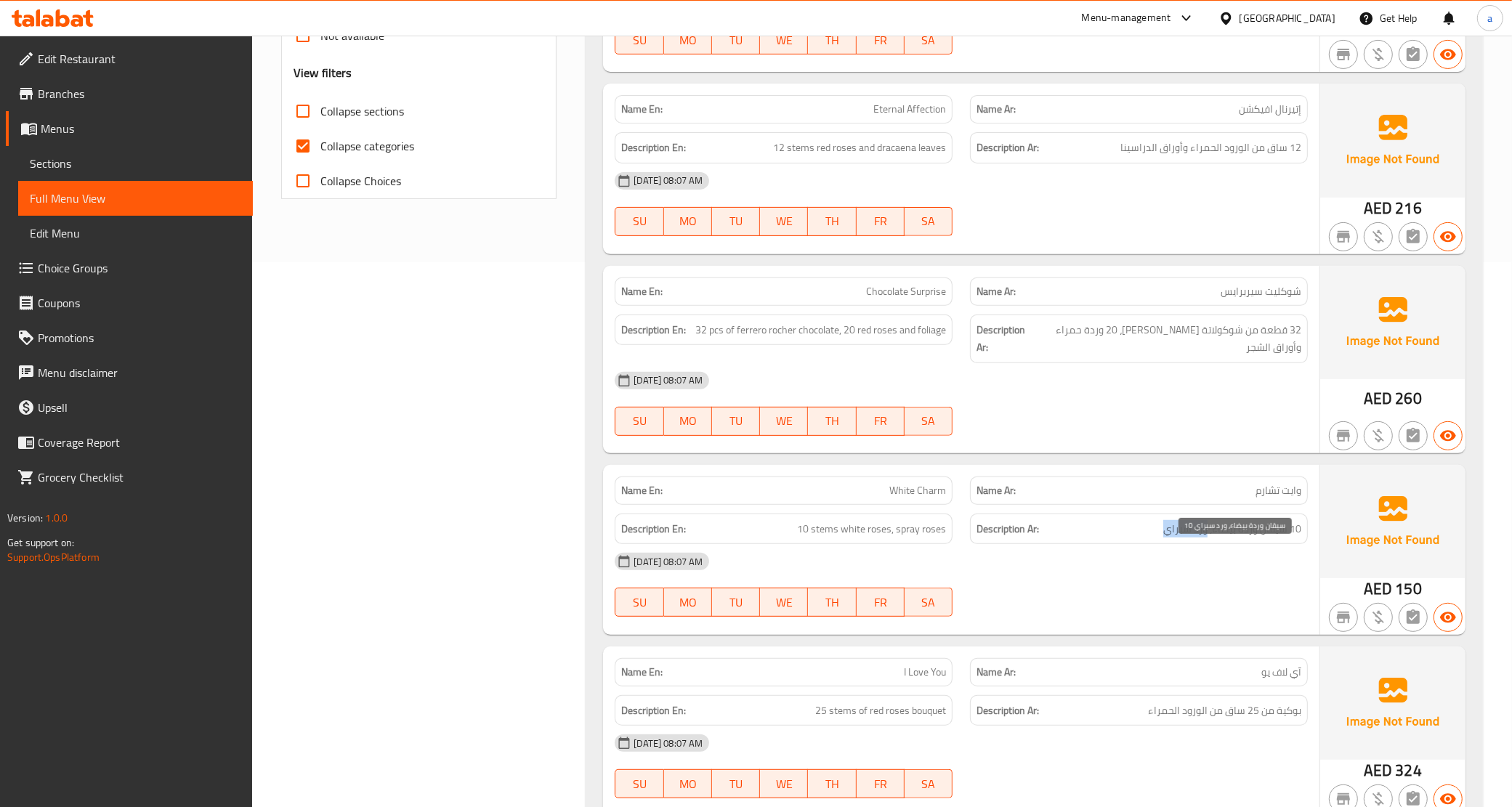
drag, startPoint x: 1148, startPoint y: 551, endPoint x: 1207, endPoint y: 556, distance: 59.2
click at [1207, 538] on h6 "Description Ar: 10 سيقان وردة بيضاء، ورد سبراي" at bounding box center [1138, 529] width 324 height 18
copy span "ورد سبراي"
click at [583, 608] on div "(En): Exclusives By Florabella (Ar): الحصريات من فلورابيلا Name En: Purple Glow…" at bounding box center [1034, 627] width 915 height 1972
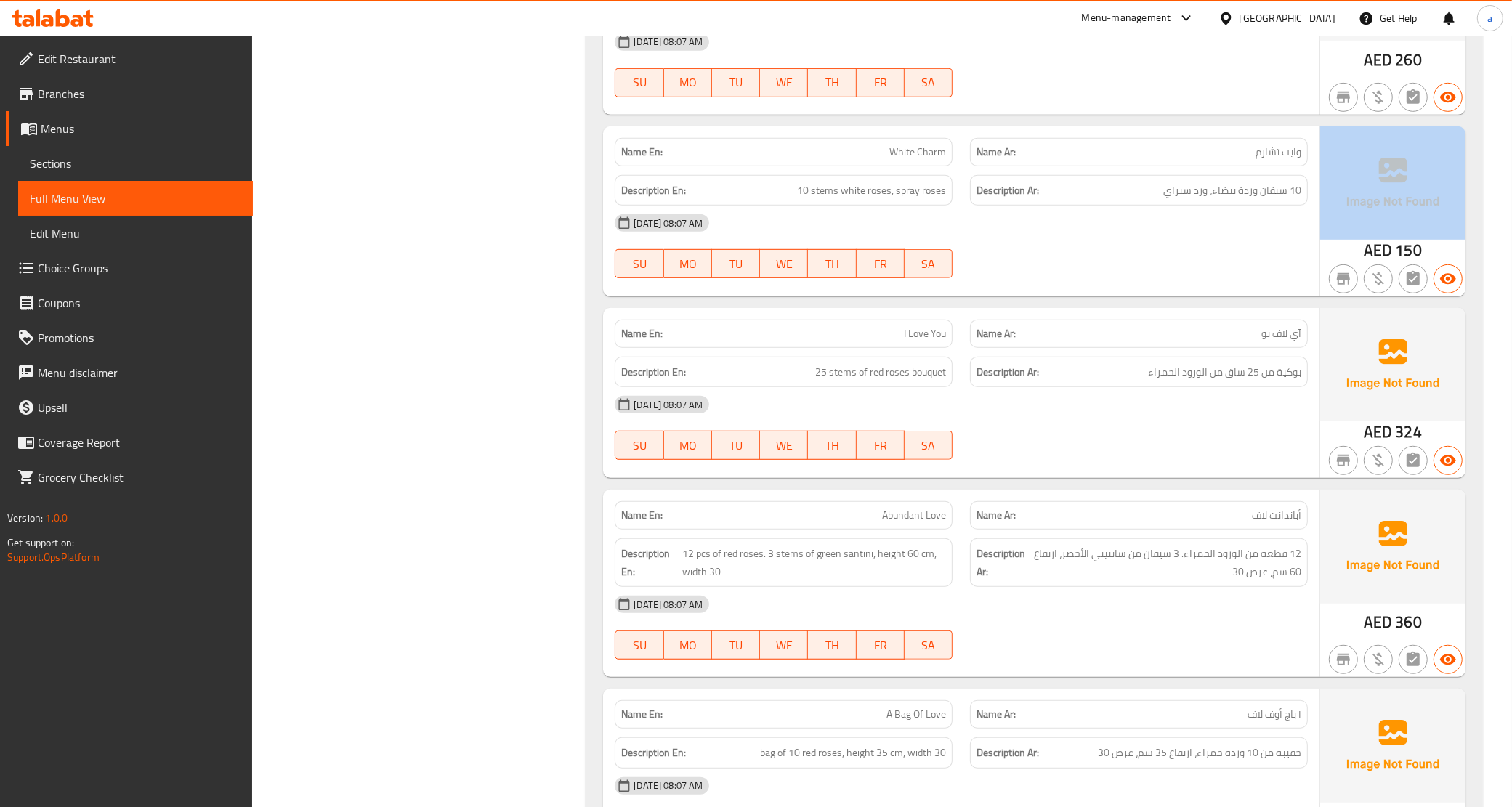
scroll to position [726, 0]
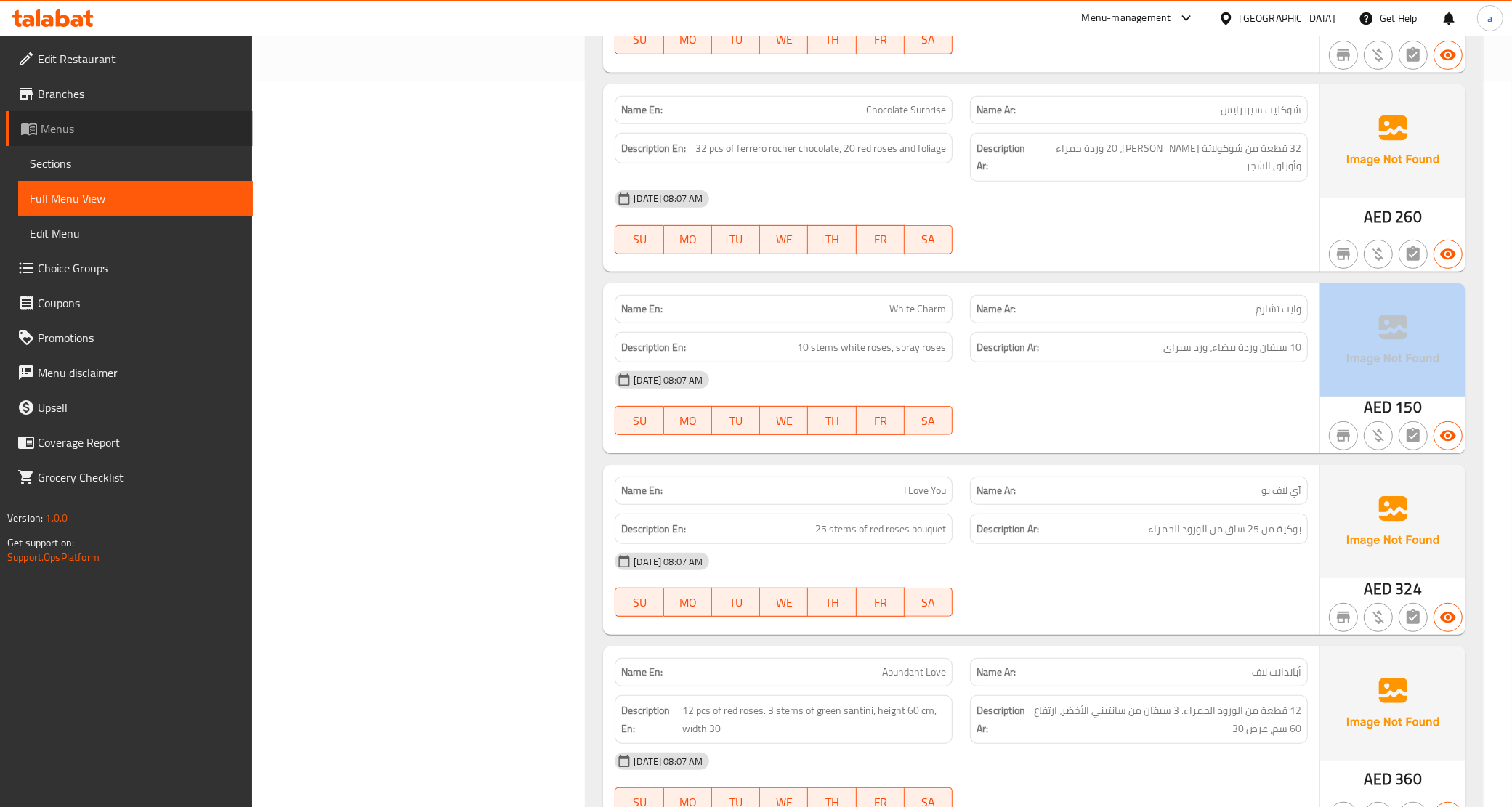
click at [96, 125] on span "Menus" at bounding box center [141, 129] width 201 height 18
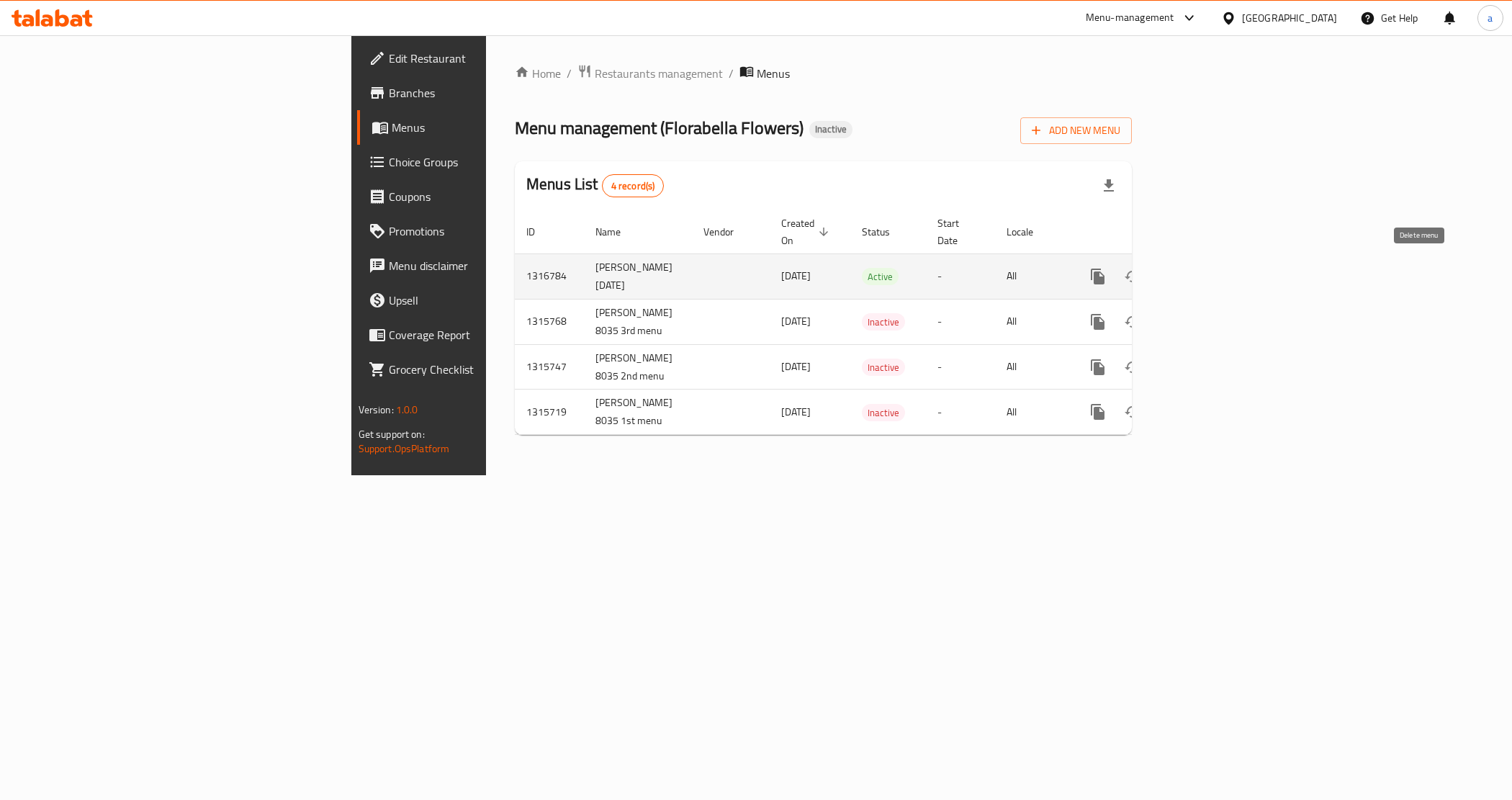
click at [1172, 272] on icon "enhanced table" at bounding box center [1166, 277] width 10 height 13
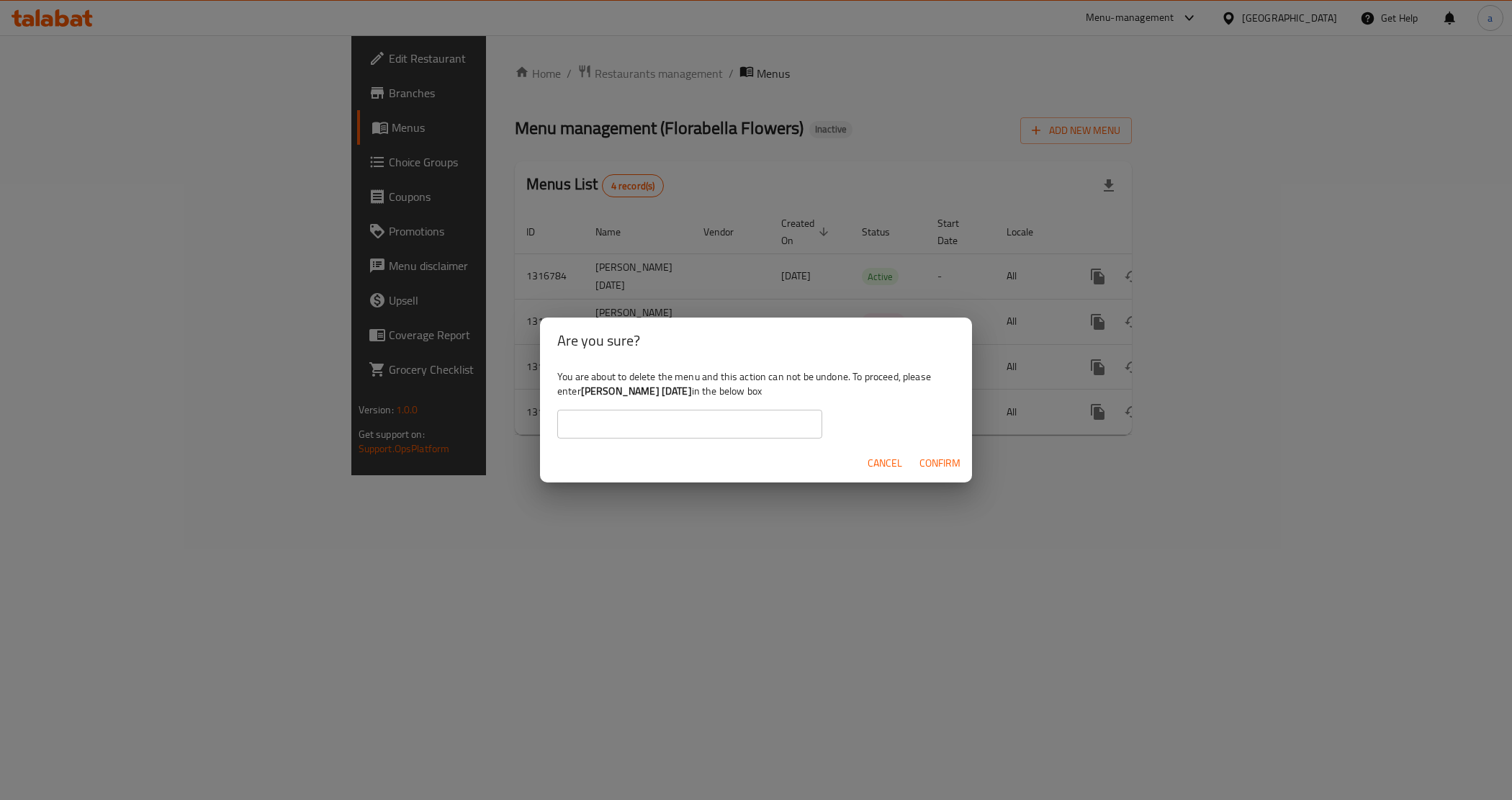
click at [746, 407] on div "You are about to delete the menu and this action can not be undone. To proceed,…" at bounding box center [755, 403] width 432 height 81
click at [745, 422] on input "text" at bounding box center [689, 424] width 265 height 29
paste input "[PERSON_NAME] [DATE]"
type input "[PERSON_NAME] [DATE]"
click at [943, 461] on span "Confirm" at bounding box center [940, 463] width 41 height 18
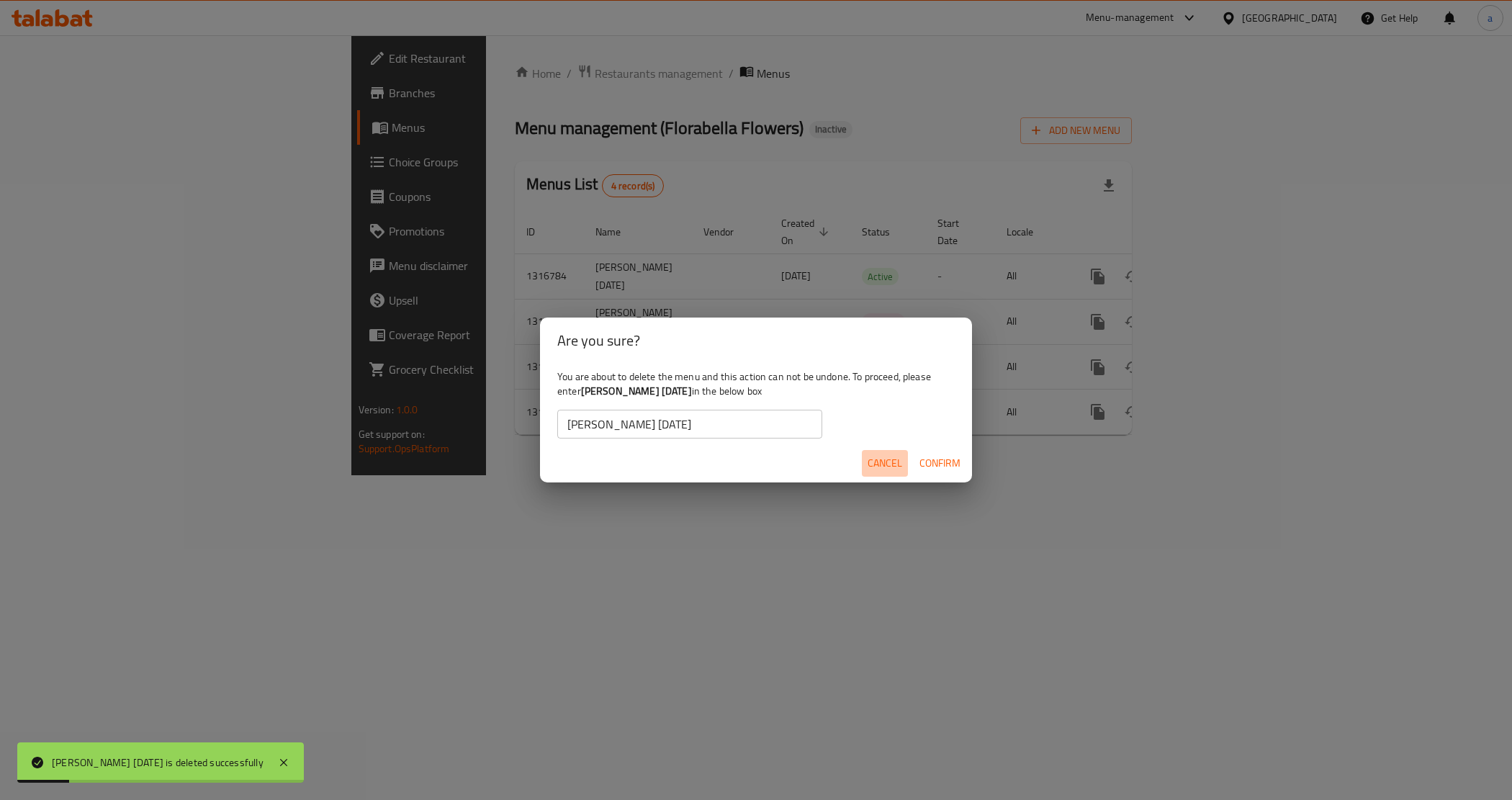
click at [891, 463] on span "Cancel" at bounding box center [884, 463] width 34 height 18
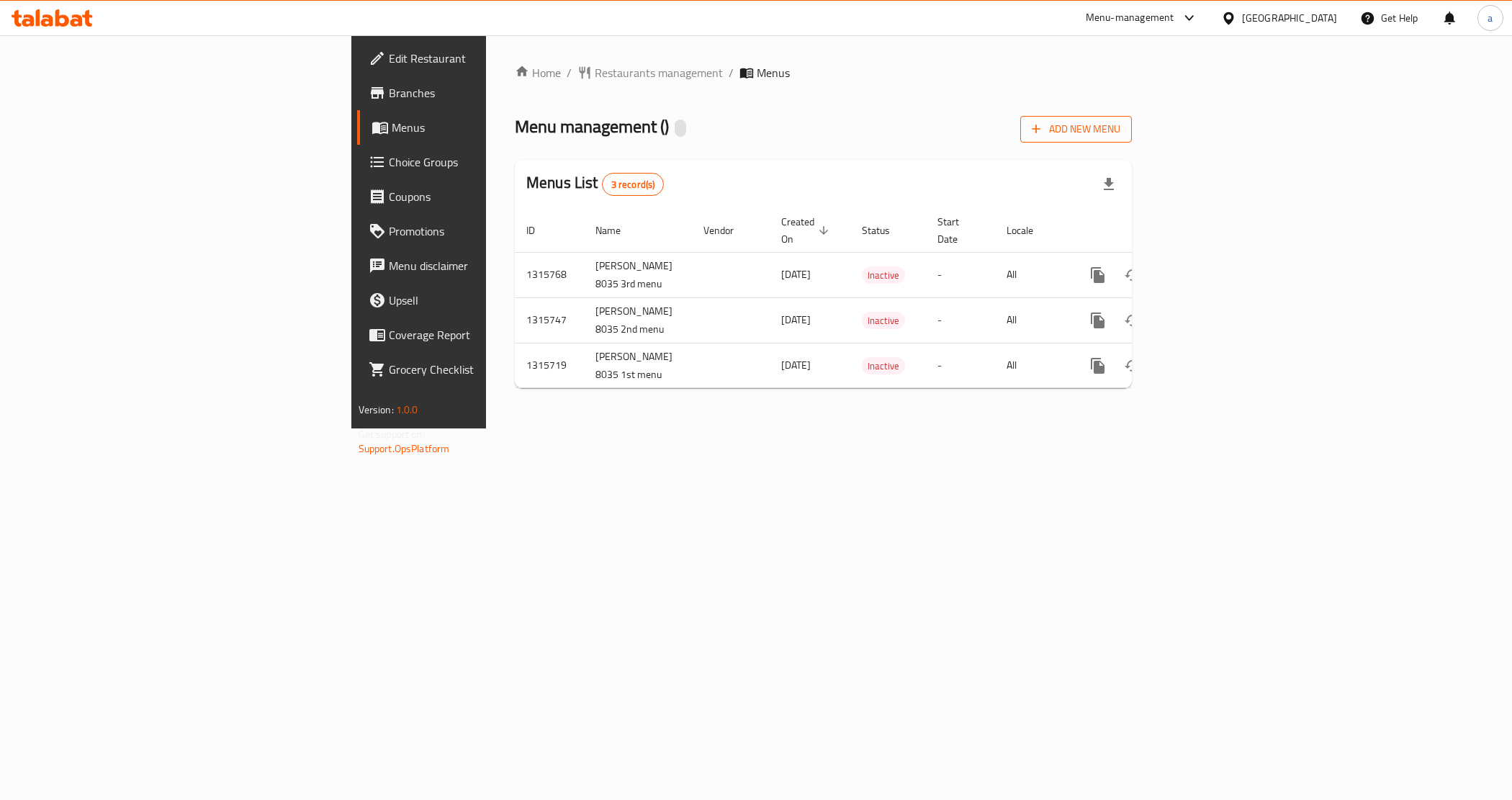
click at [1120, 128] on span "Add New Menu" at bounding box center [1076, 129] width 88 height 18
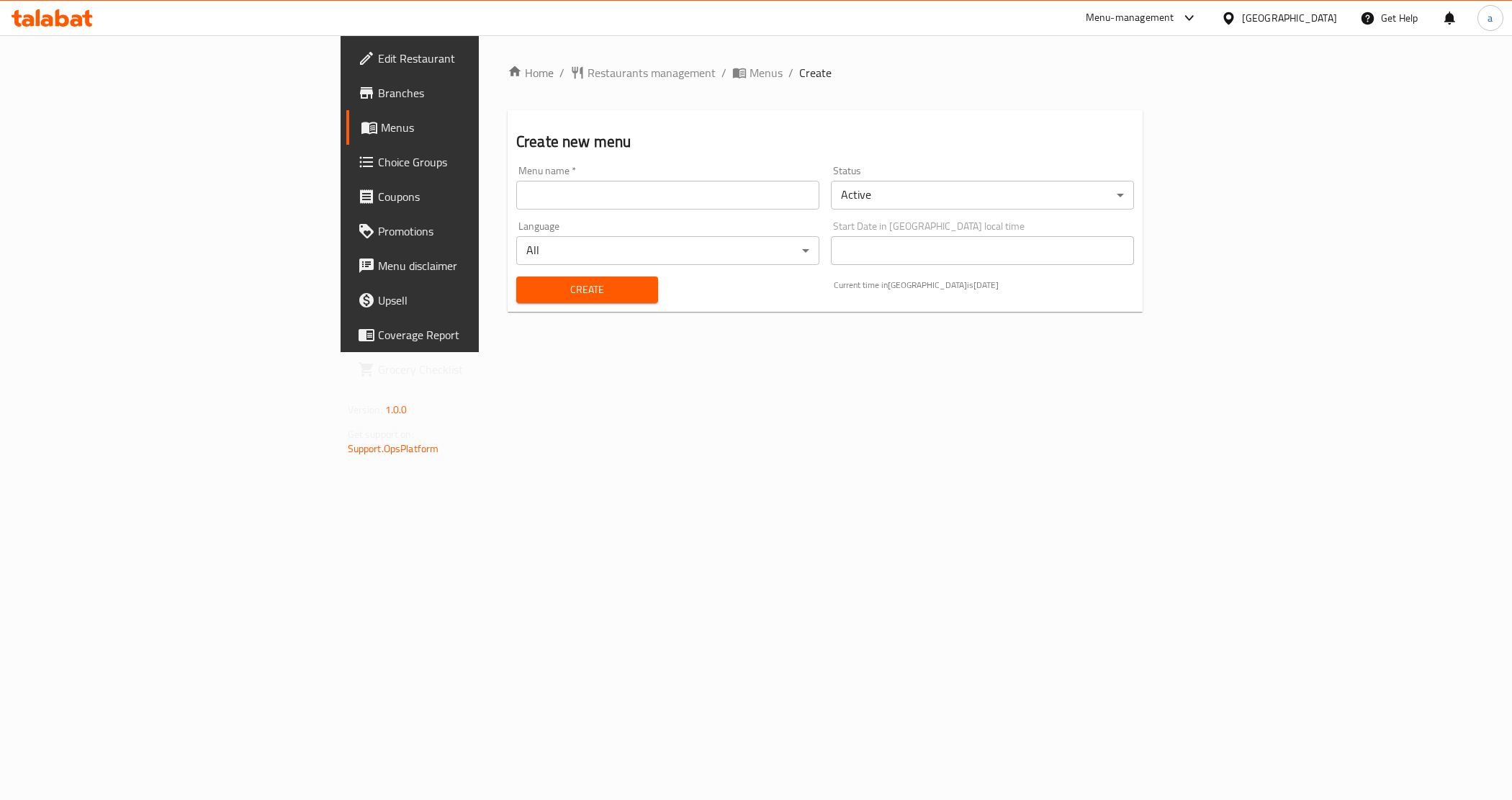
click at [516, 198] on input "text" at bounding box center [668, 195] width 303 height 29
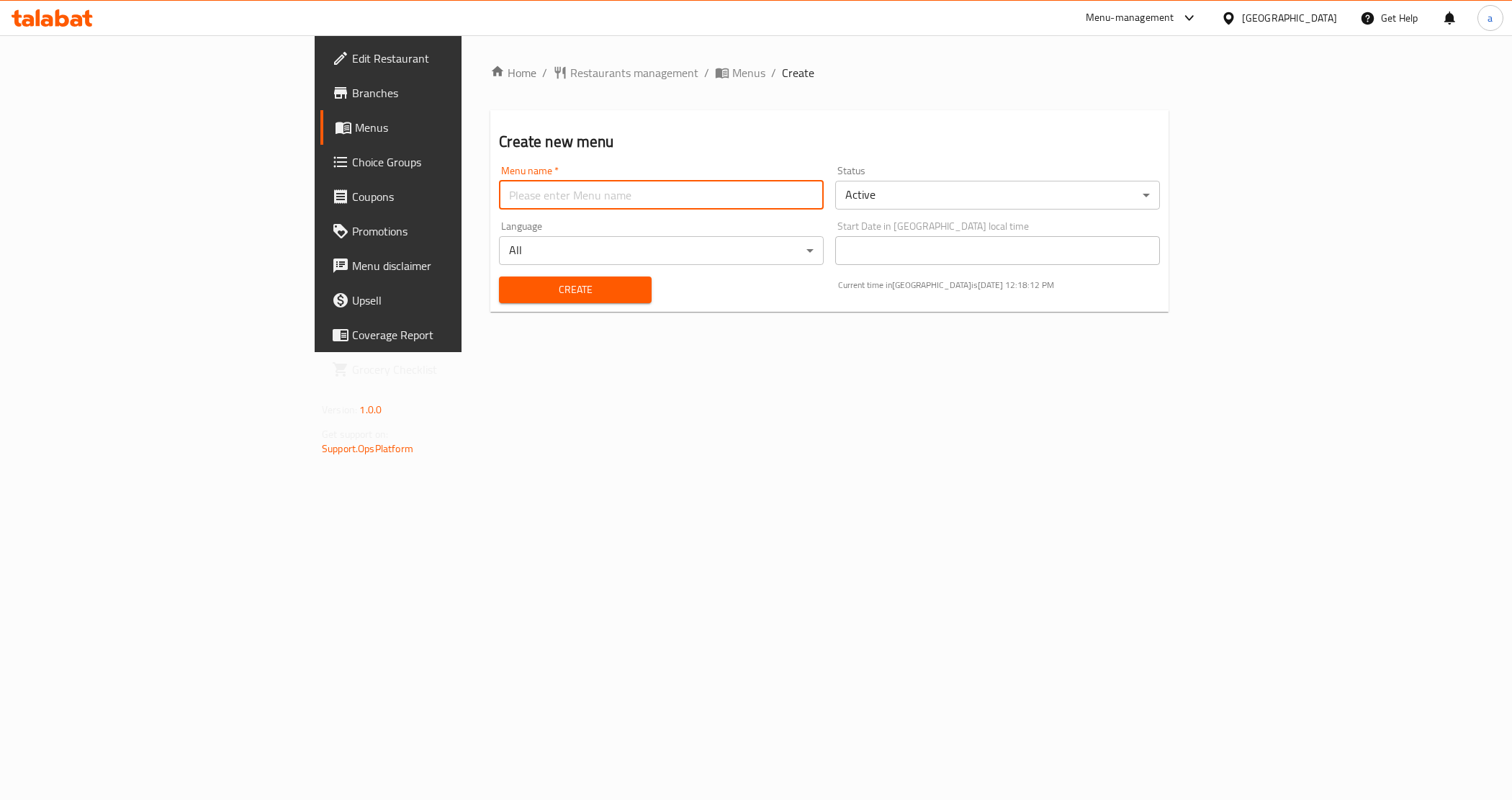
paste input "[PERSON_NAME] [DATE]"
type input "[PERSON_NAME] [DATE]"
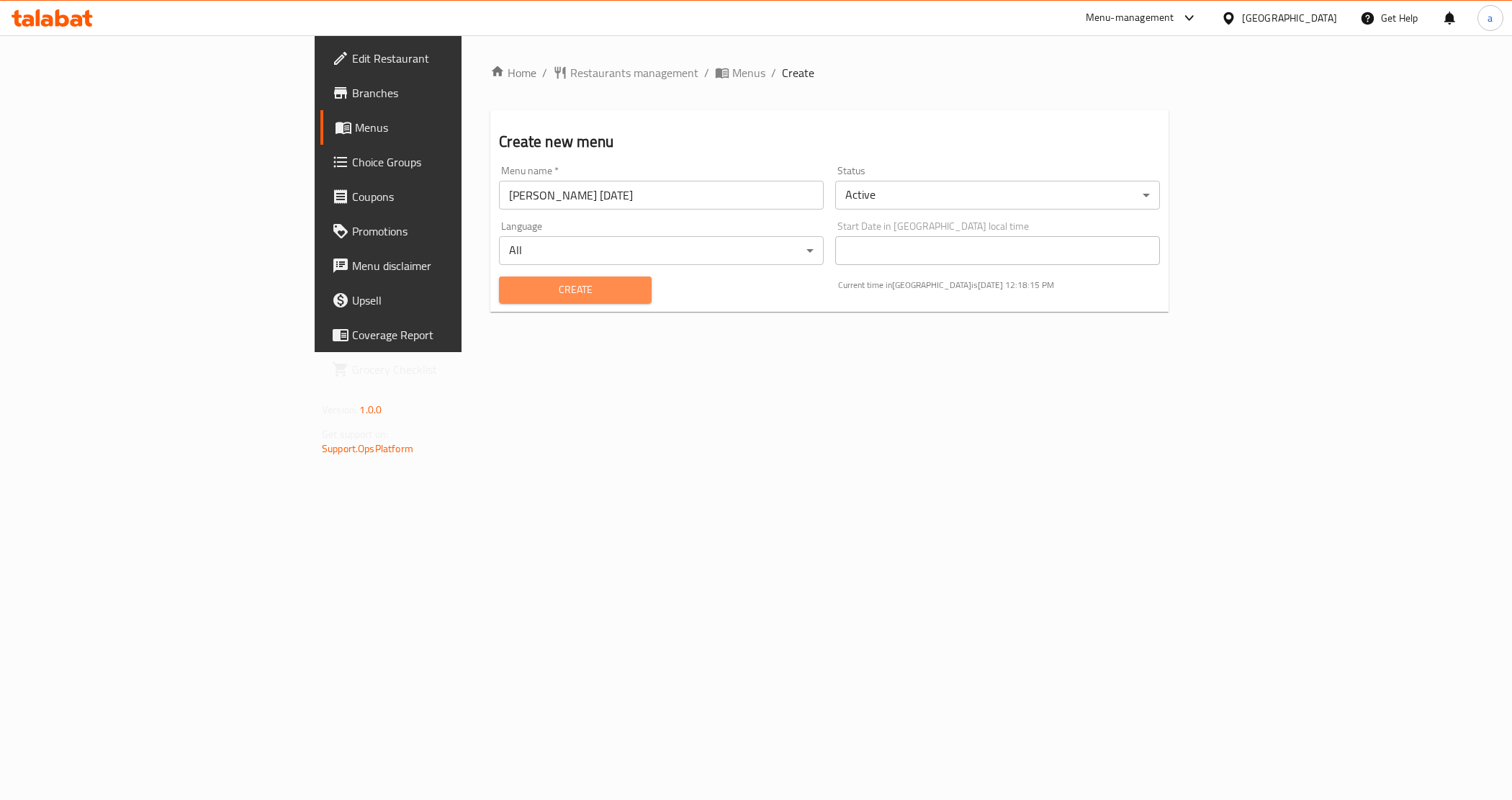
click at [523, 293] on span "Create" at bounding box center [575, 289] width 129 height 18
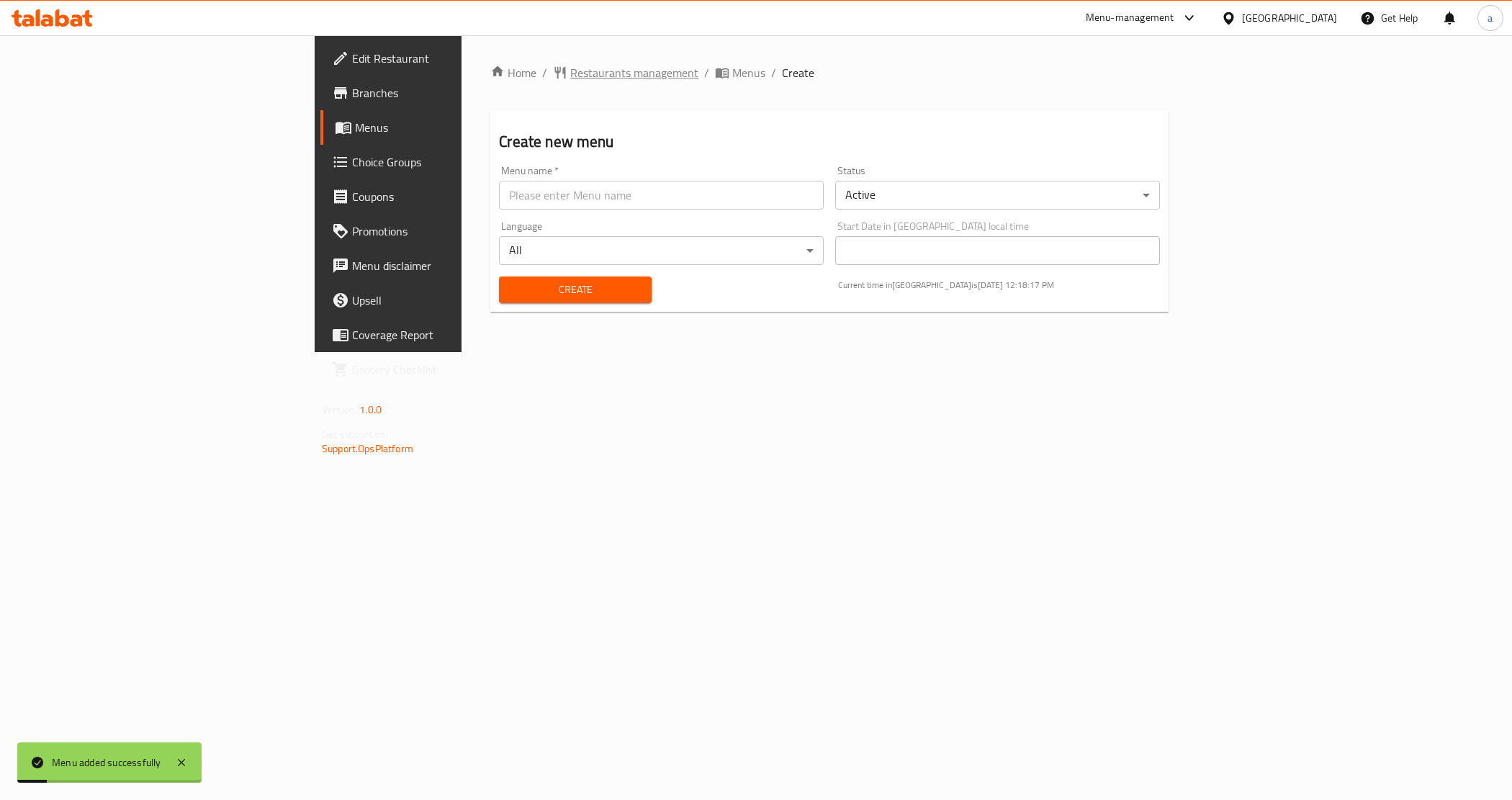
click at [570, 69] on span "Restaurants management" at bounding box center [634, 73] width 128 height 18
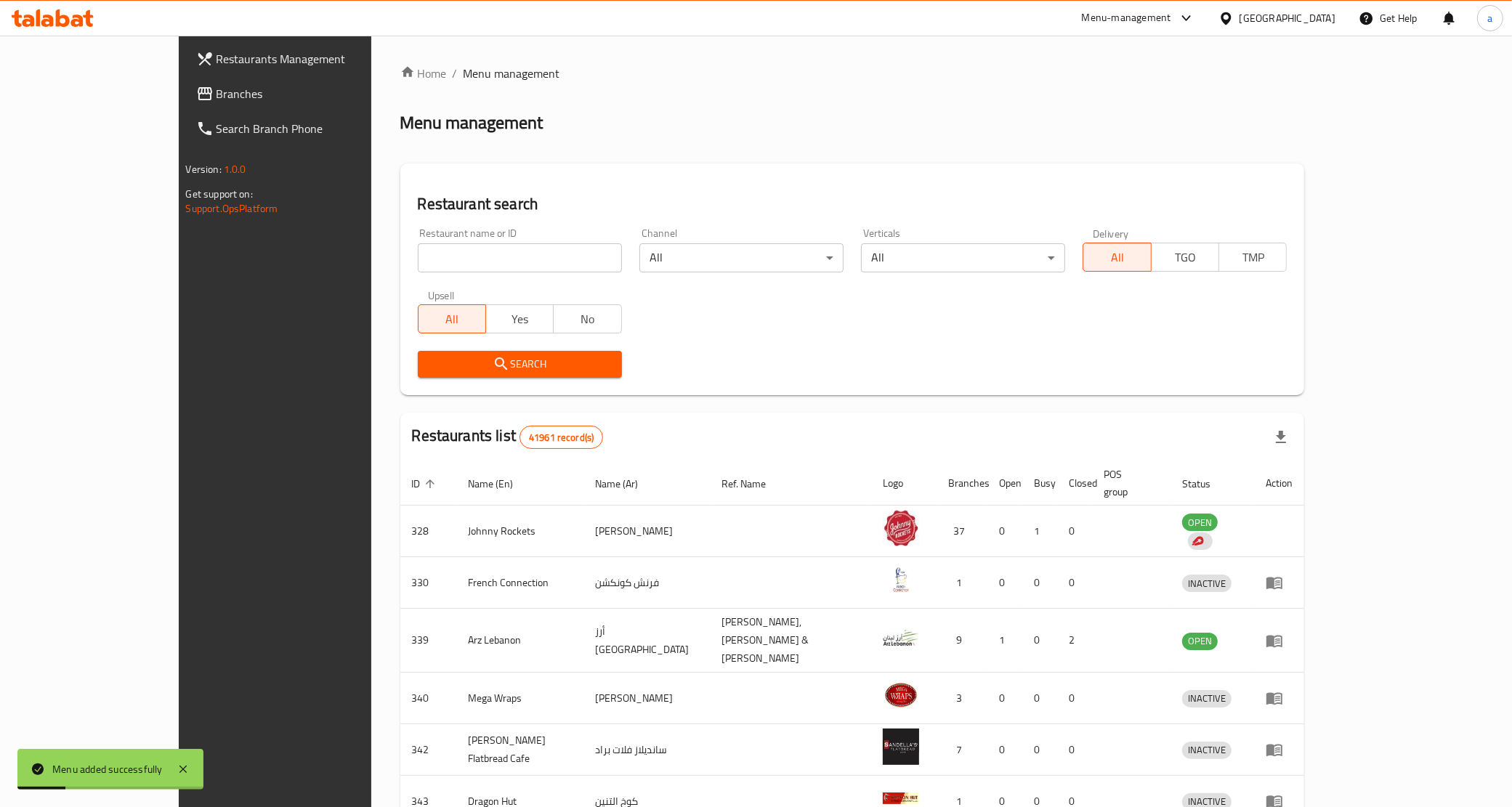
click at [474, 265] on input "search" at bounding box center [519, 258] width 204 height 29
type input "17430"
click at [466, 357] on span "Search" at bounding box center [520, 364] width 181 height 18
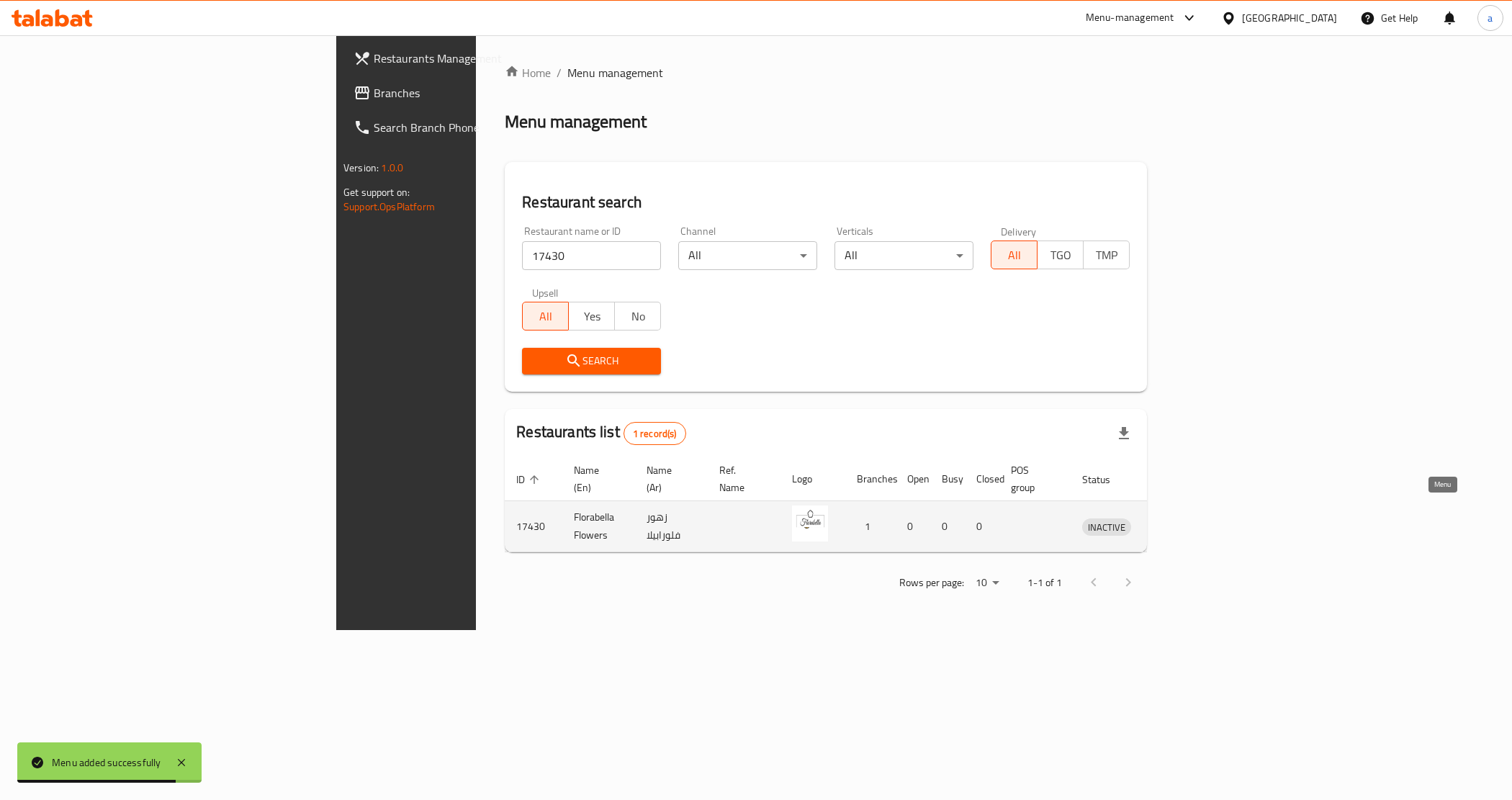
click at [1176, 521] on icon "enhanced table" at bounding box center [1169, 527] width 16 height 12
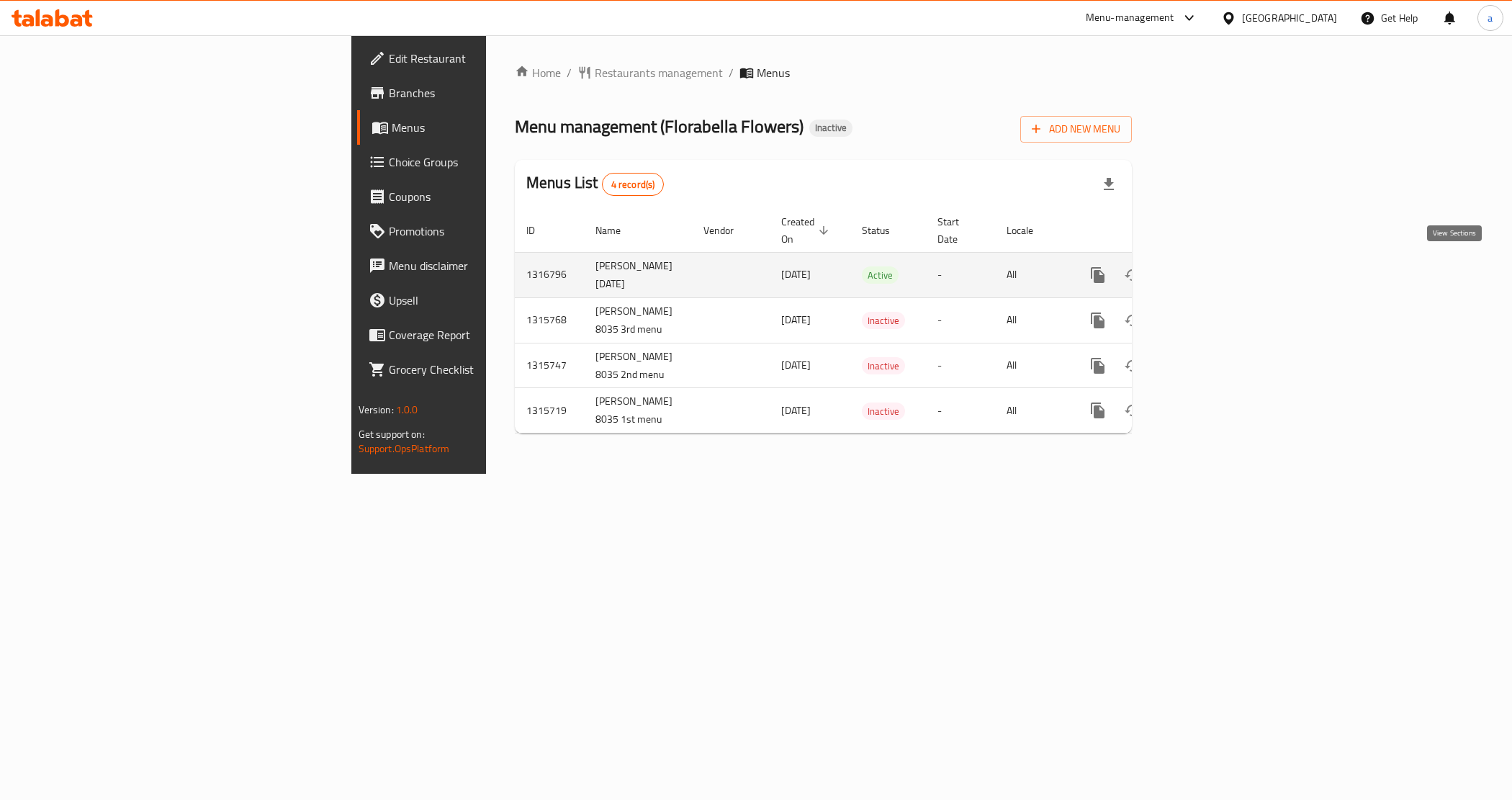
click at [1210, 269] on icon "enhanced table" at bounding box center [1202, 275] width 18 height 18
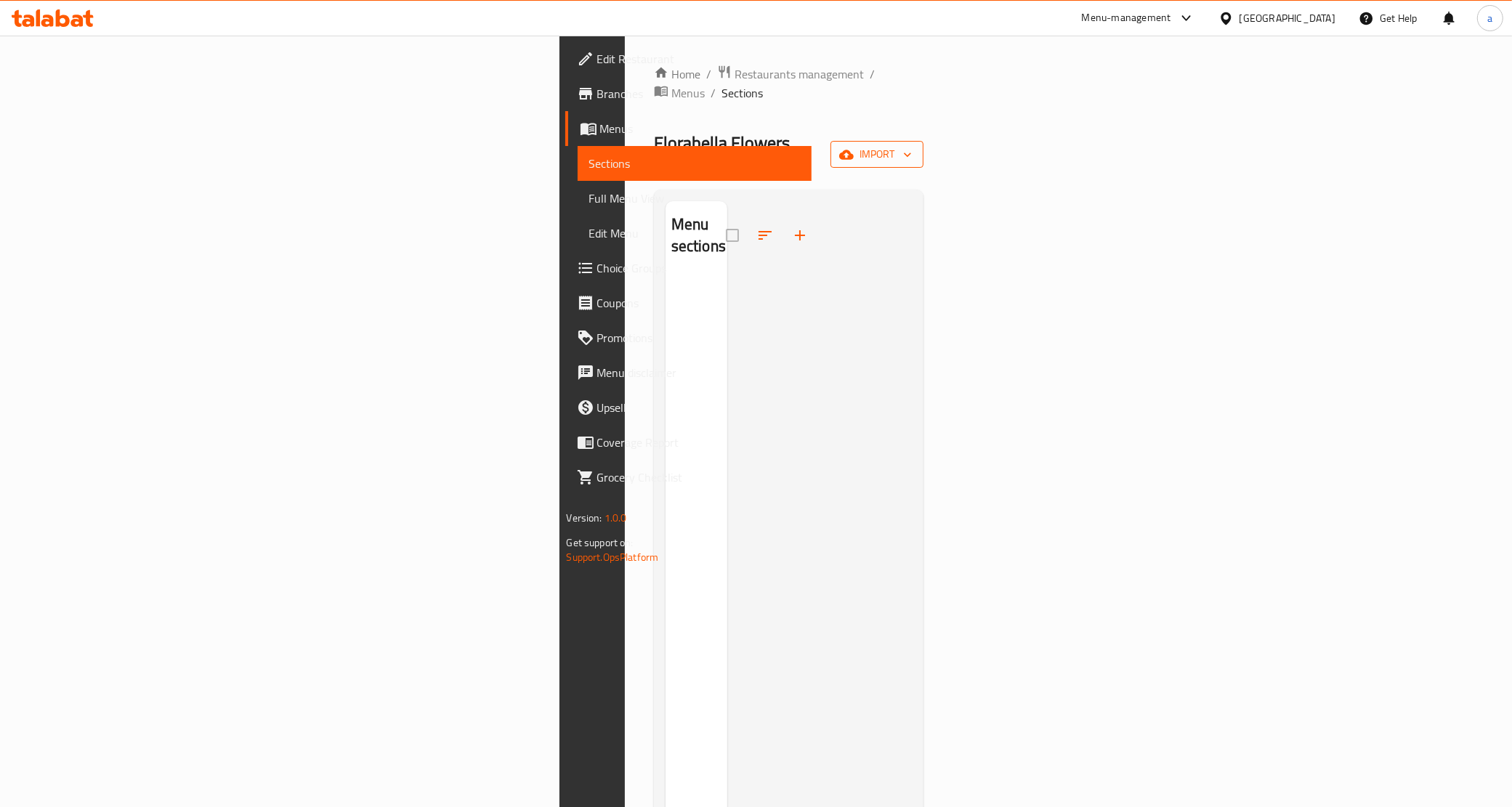
click at [923, 141] on button "import" at bounding box center [876, 154] width 93 height 27
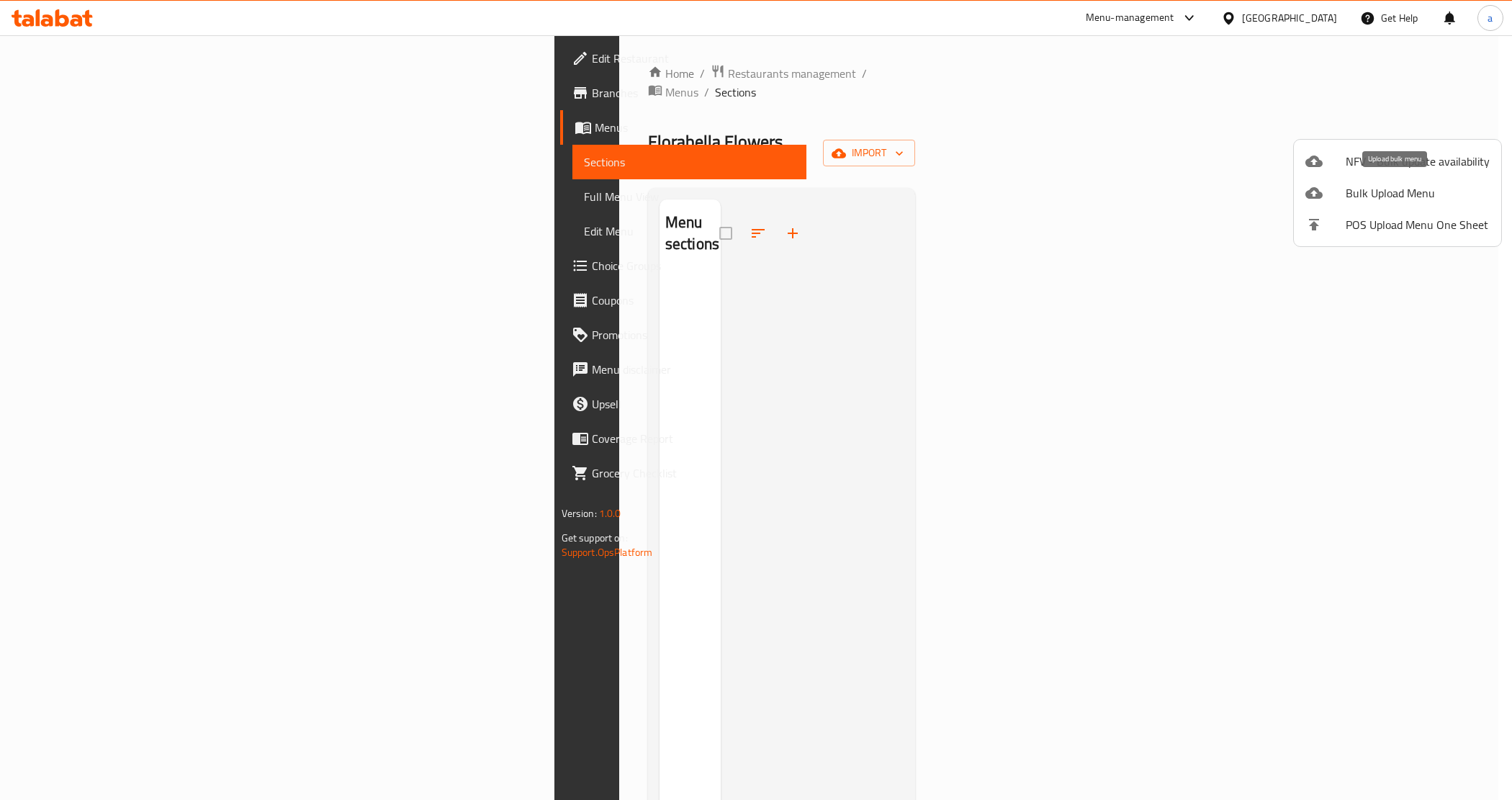
click at [1377, 195] on span "Bulk Upload Menu" at bounding box center [1417, 193] width 144 height 18
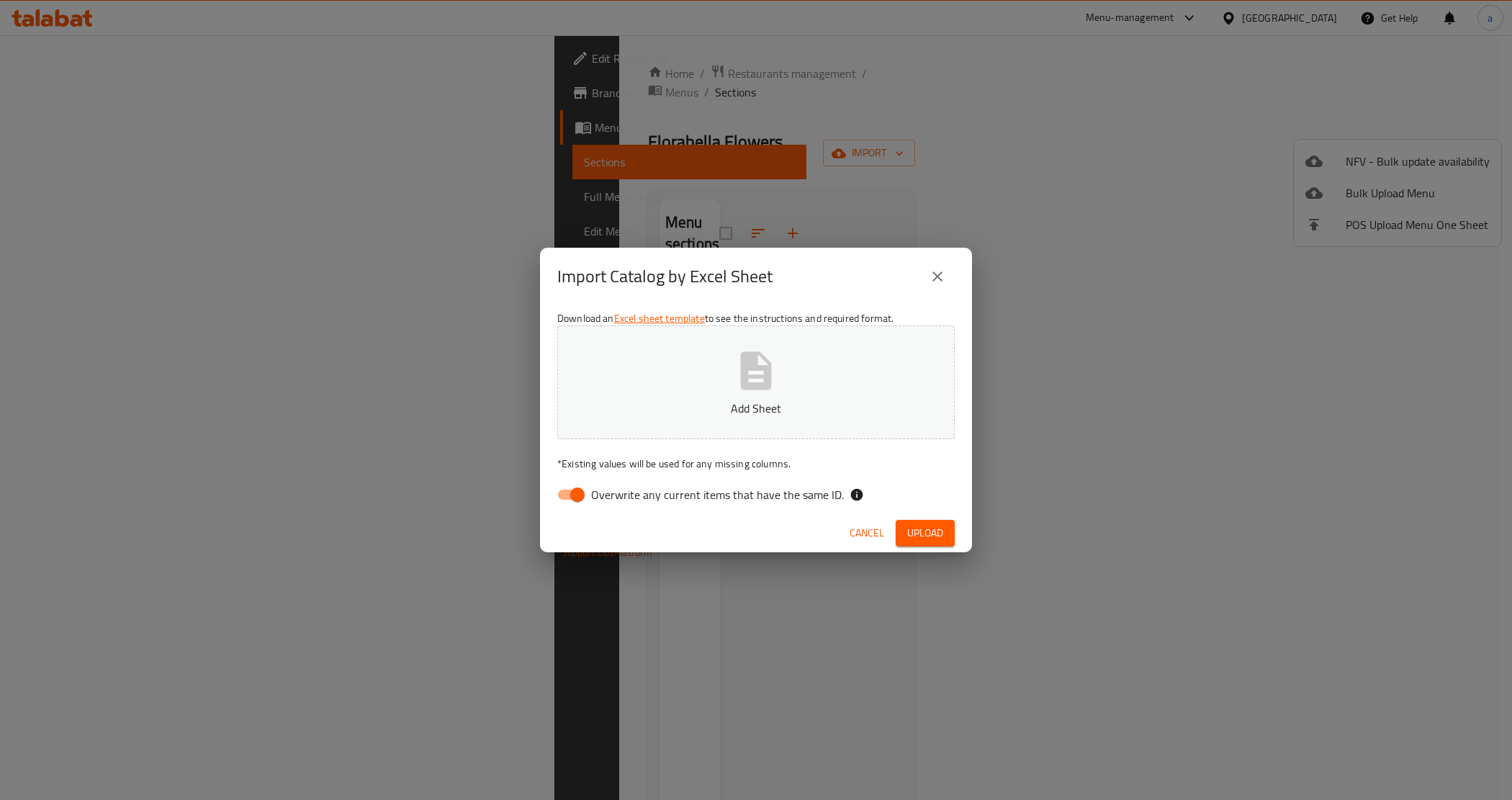
click at [738, 412] on p "Add Sheet" at bounding box center [756, 408] width 353 height 18
click at [590, 494] on input "Overwrite any current items that have the same ID." at bounding box center [577, 495] width 82 height 27
checkbox input "false"
click at [722, 410] on p "Add Sheet" at bounding box center [756, 408] width 353 height 18
click at [944, 541] on button "Upload" at bounding box center [925, 532] width 59 height 26
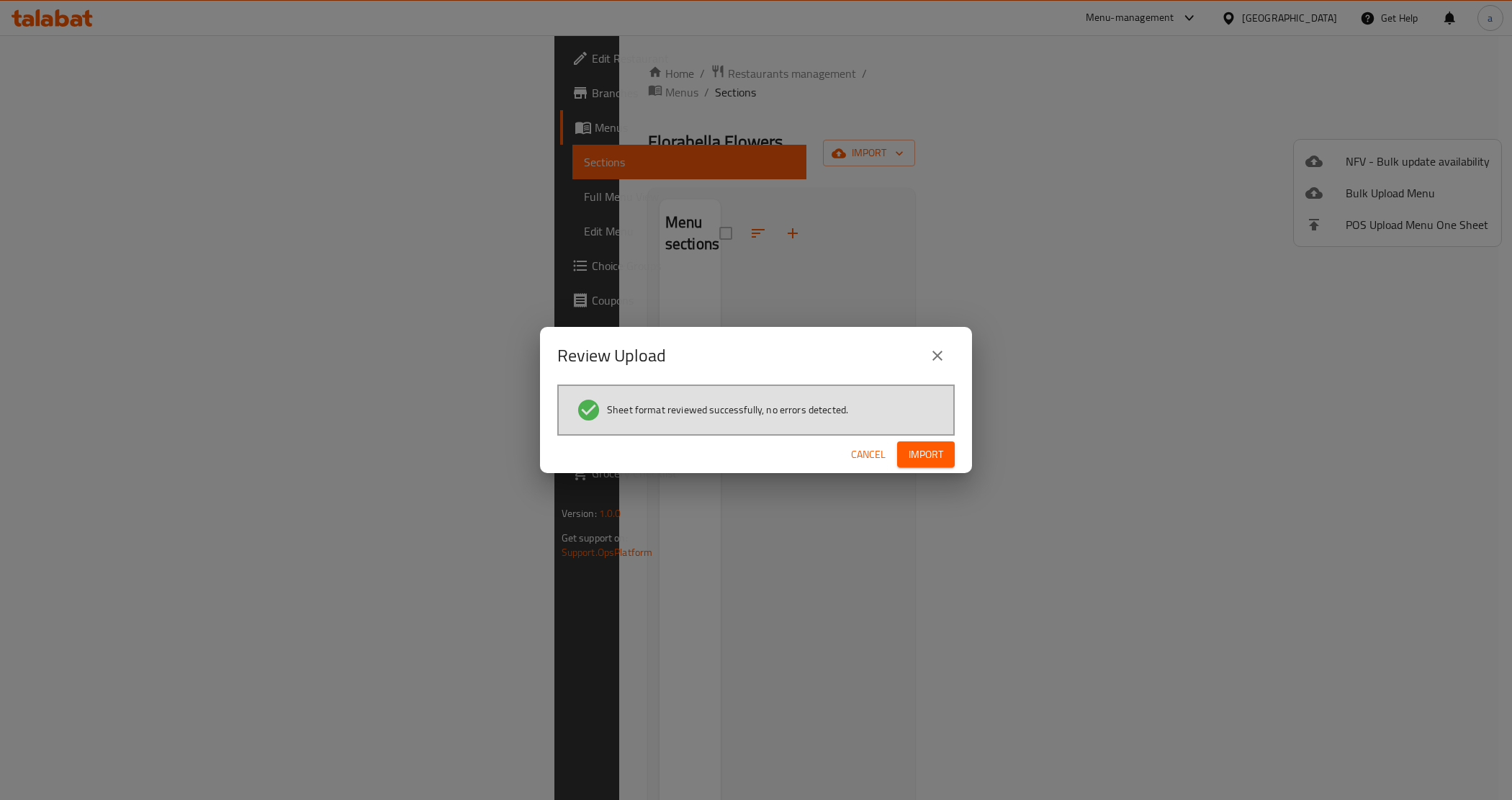
click at [916, 448] on span "Import" at bounding box center [925, 455] width 34 height 18
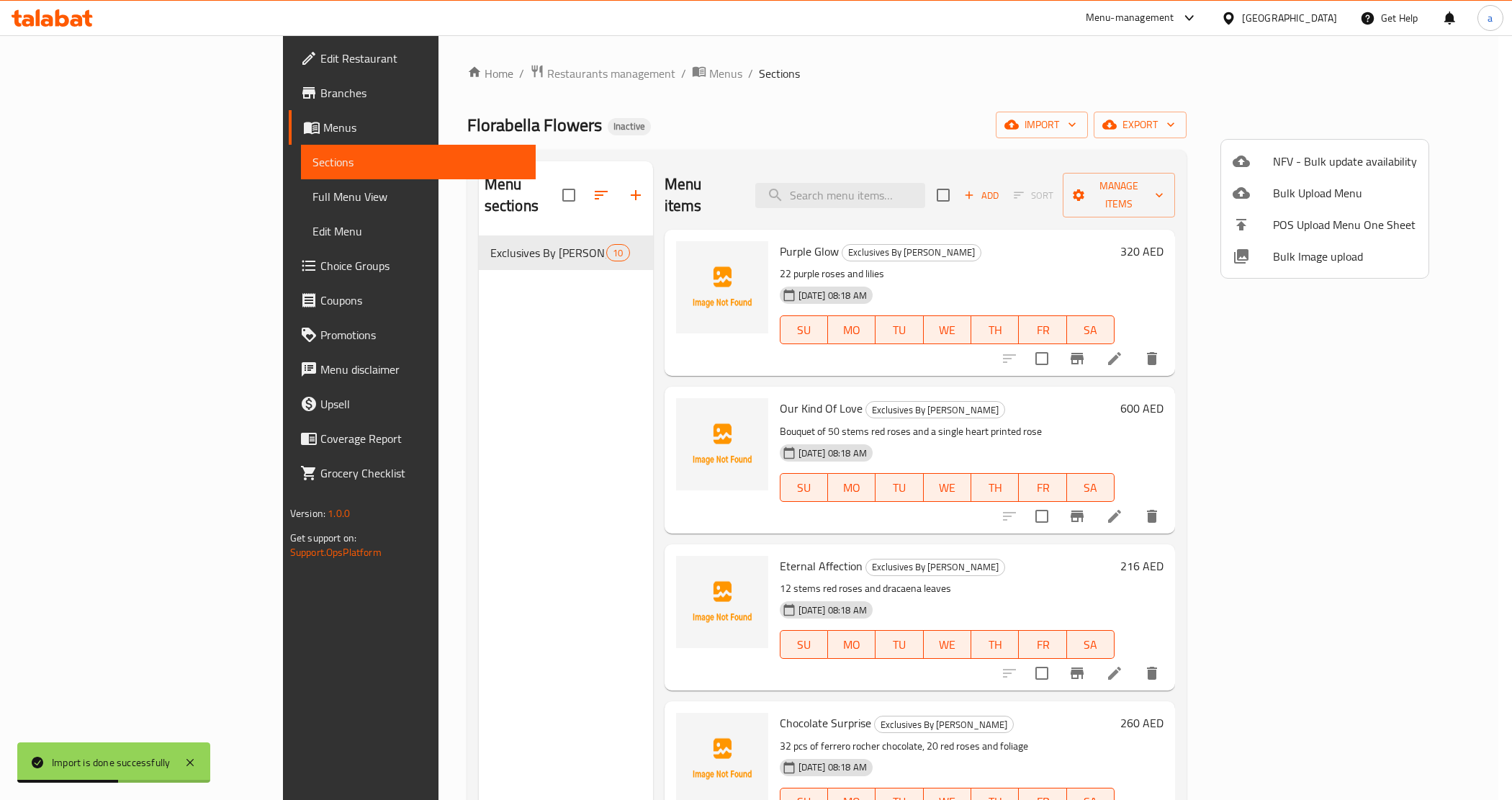
click at [1197, 72] on div at bounding box center [756, 400] width 1512 height 800
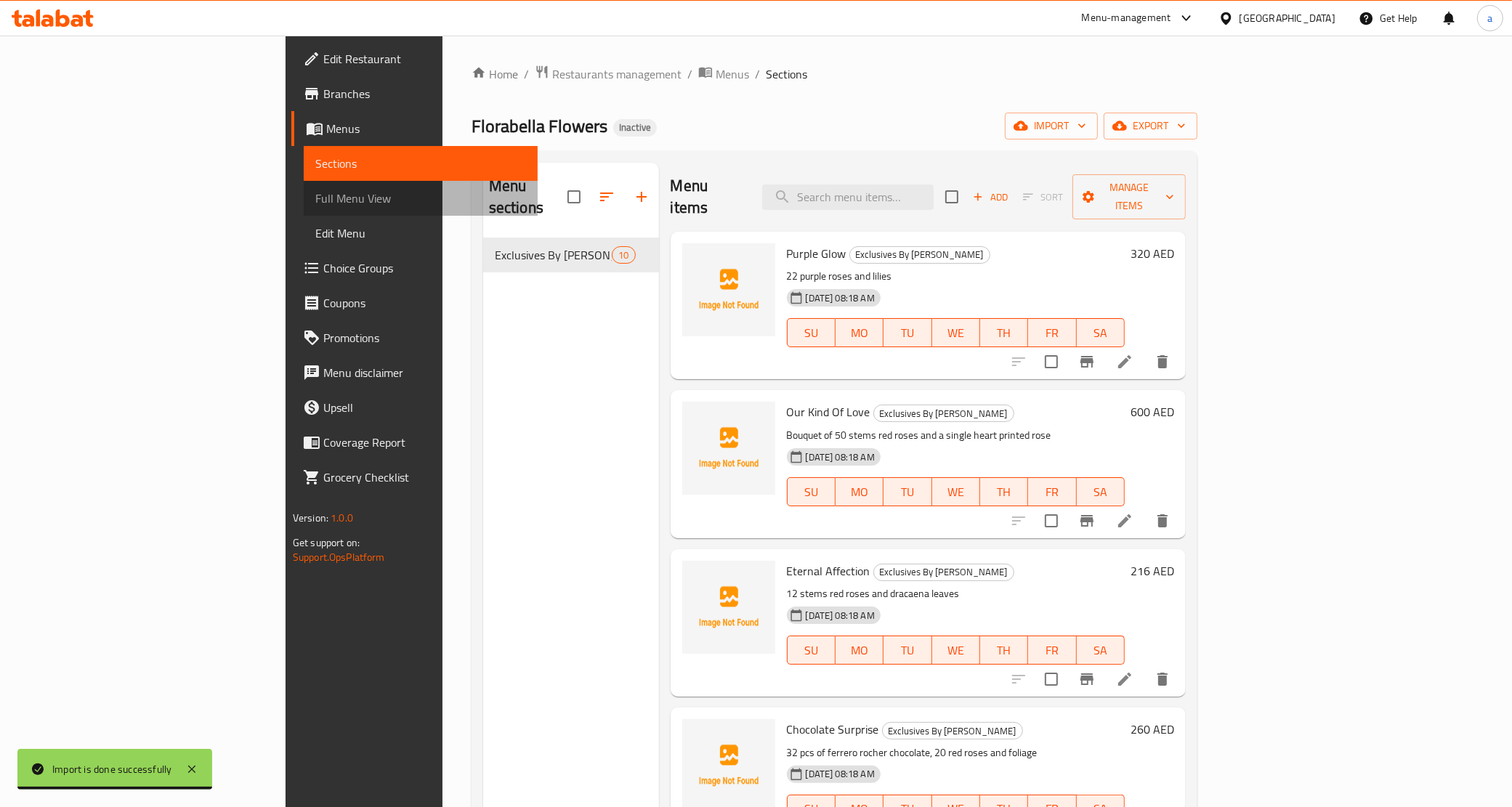
click at [316, 202] on span "Full Menu View" at bounding box center [421, 198] width 211 height 18
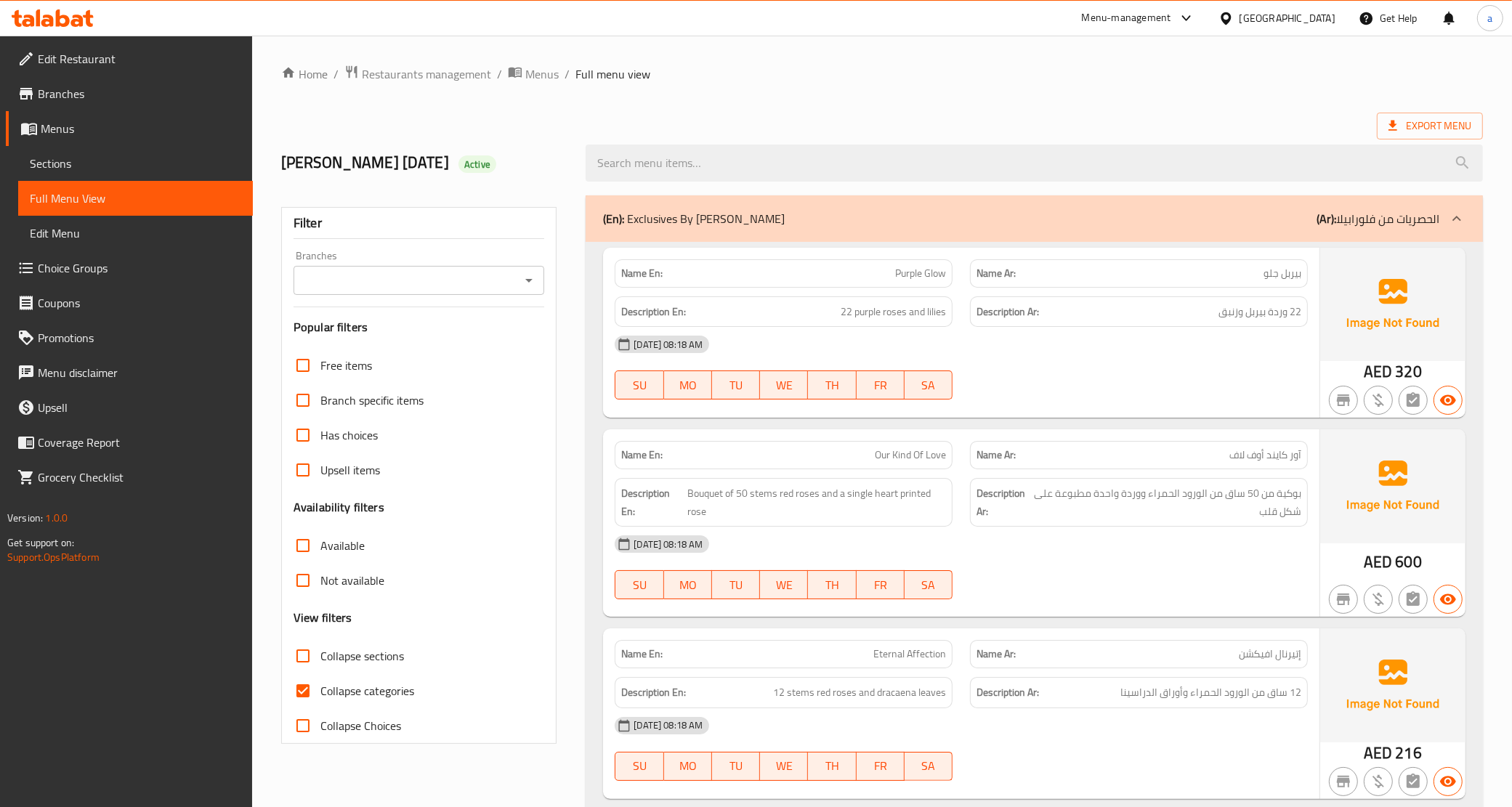
click at [367, 699] on span "Collapse categories" at bounding box center [367, 691] width 94 height 18
click at [320, 708] on input "Collapse categories" at bounding box center [303, 690] width 35 height 35
checkbox input "false"
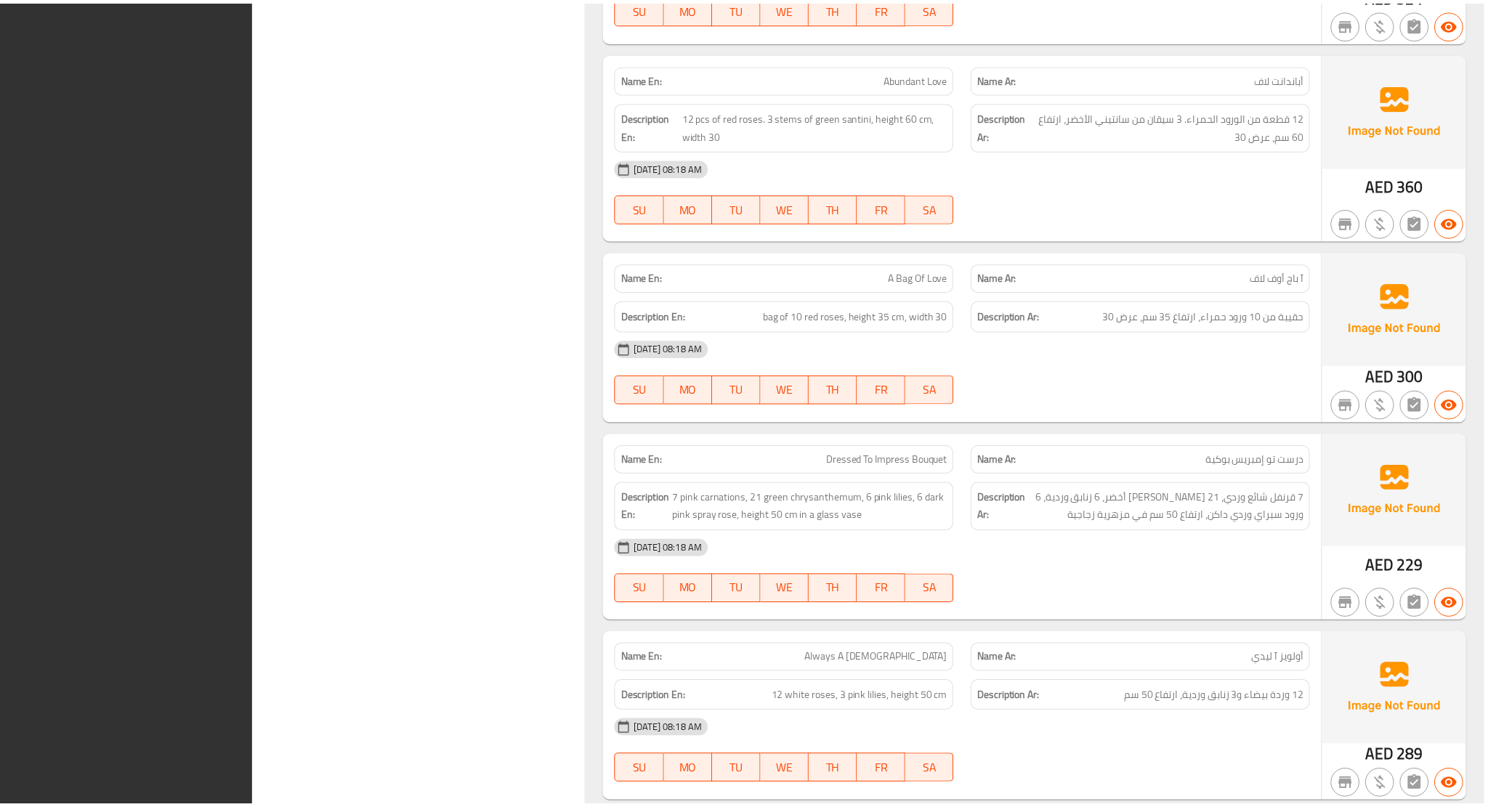
scroll to position [1399, 0]
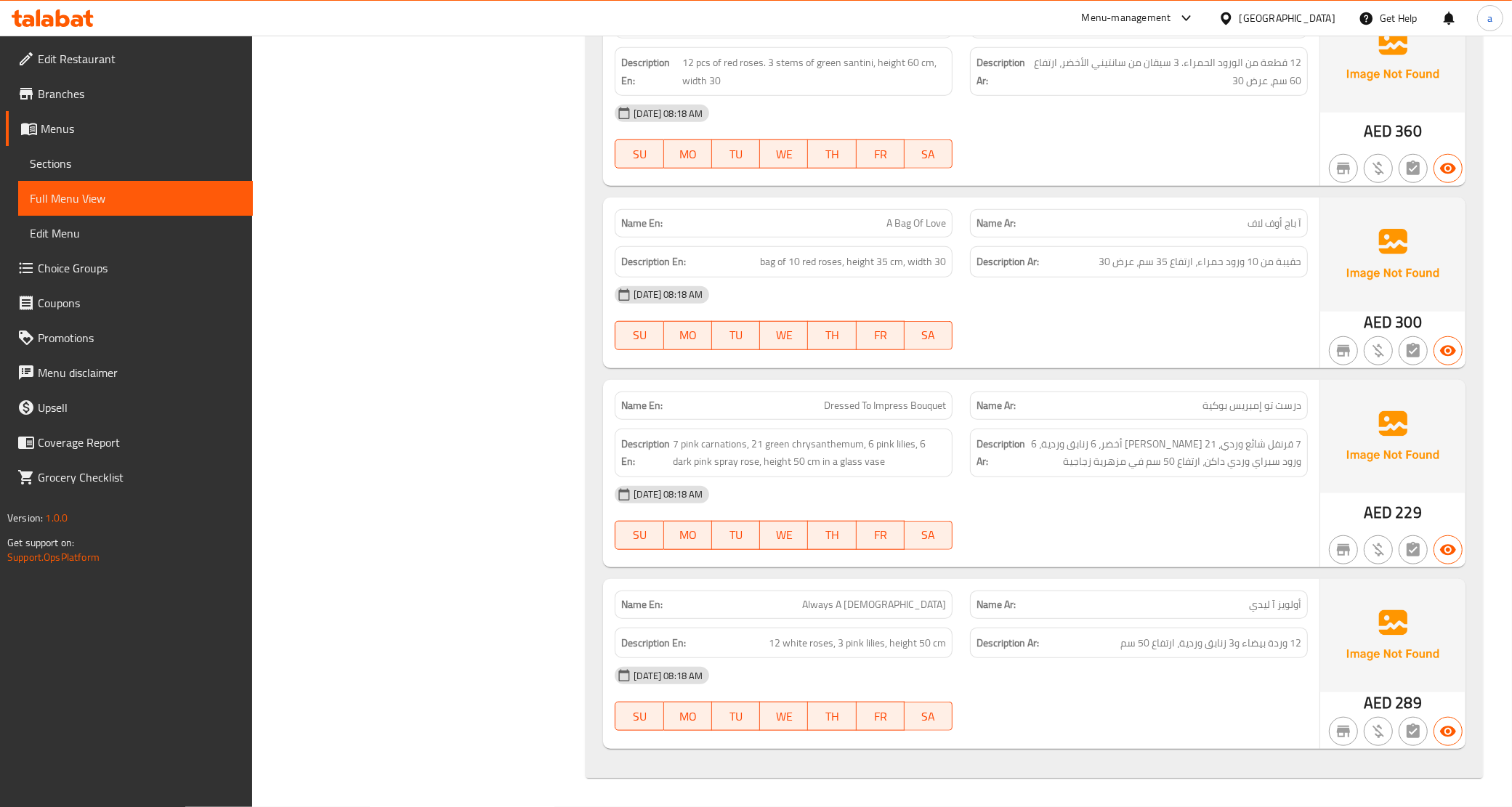
click at [91, 96] on span "Branches" at bounding box center [139, 94] width 203 height 18
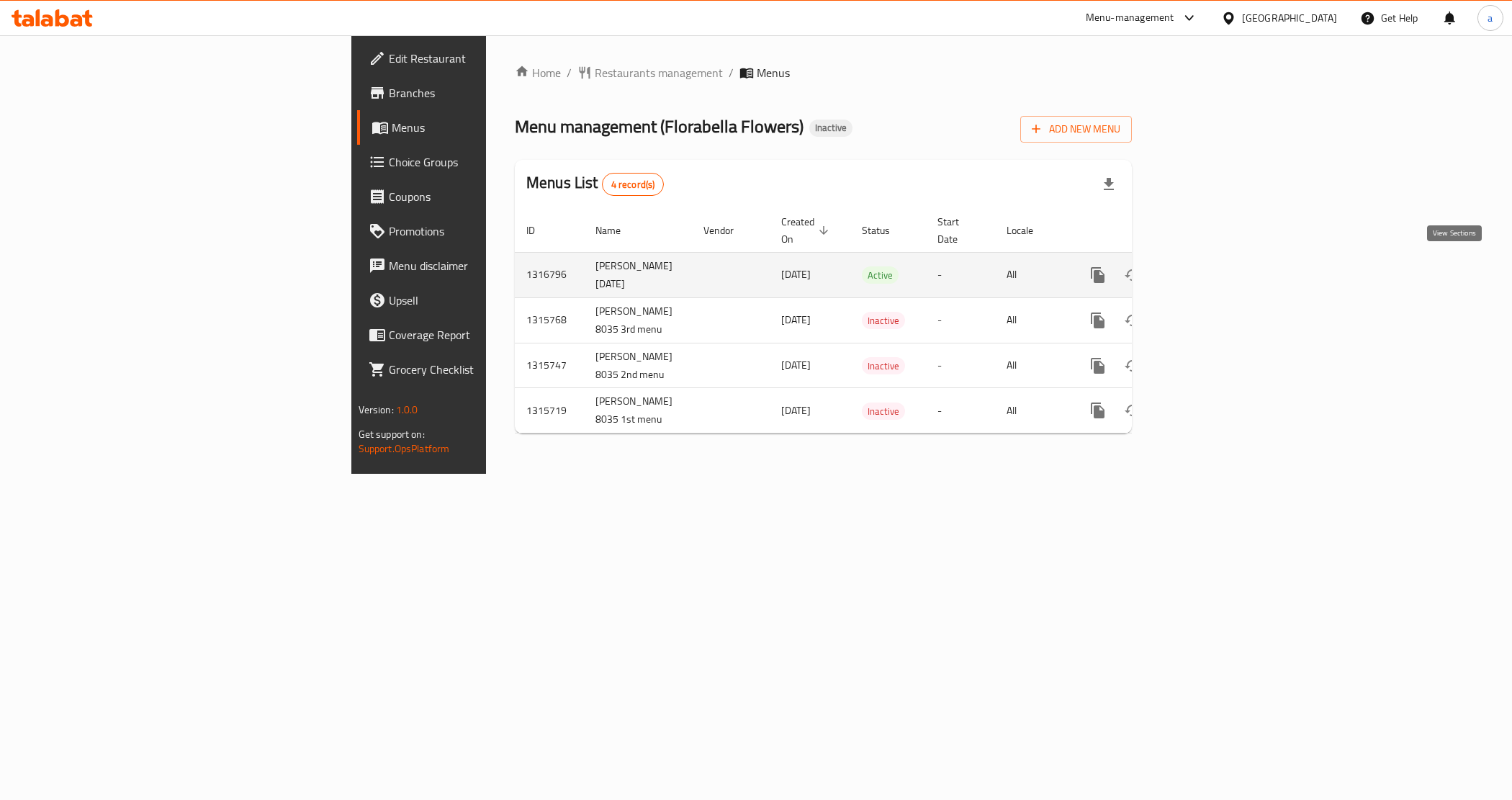
click at [1210, 270] on icon "enhanced table" at bounding box center [1202, 275] width 18 height 18
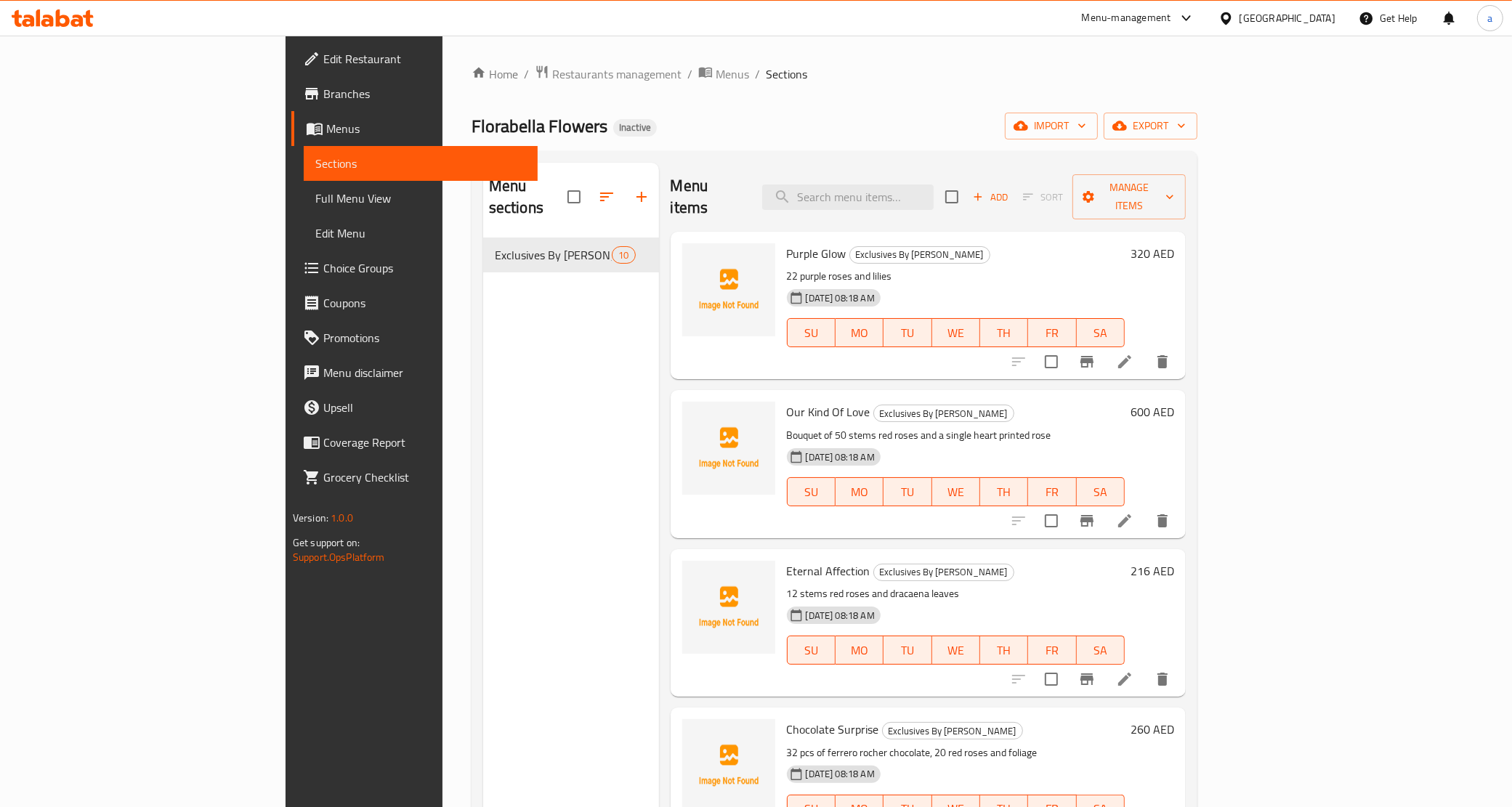
click at [303, 211] on link "Full Menu View" at bounding box center [421, 198] width 235 height 35
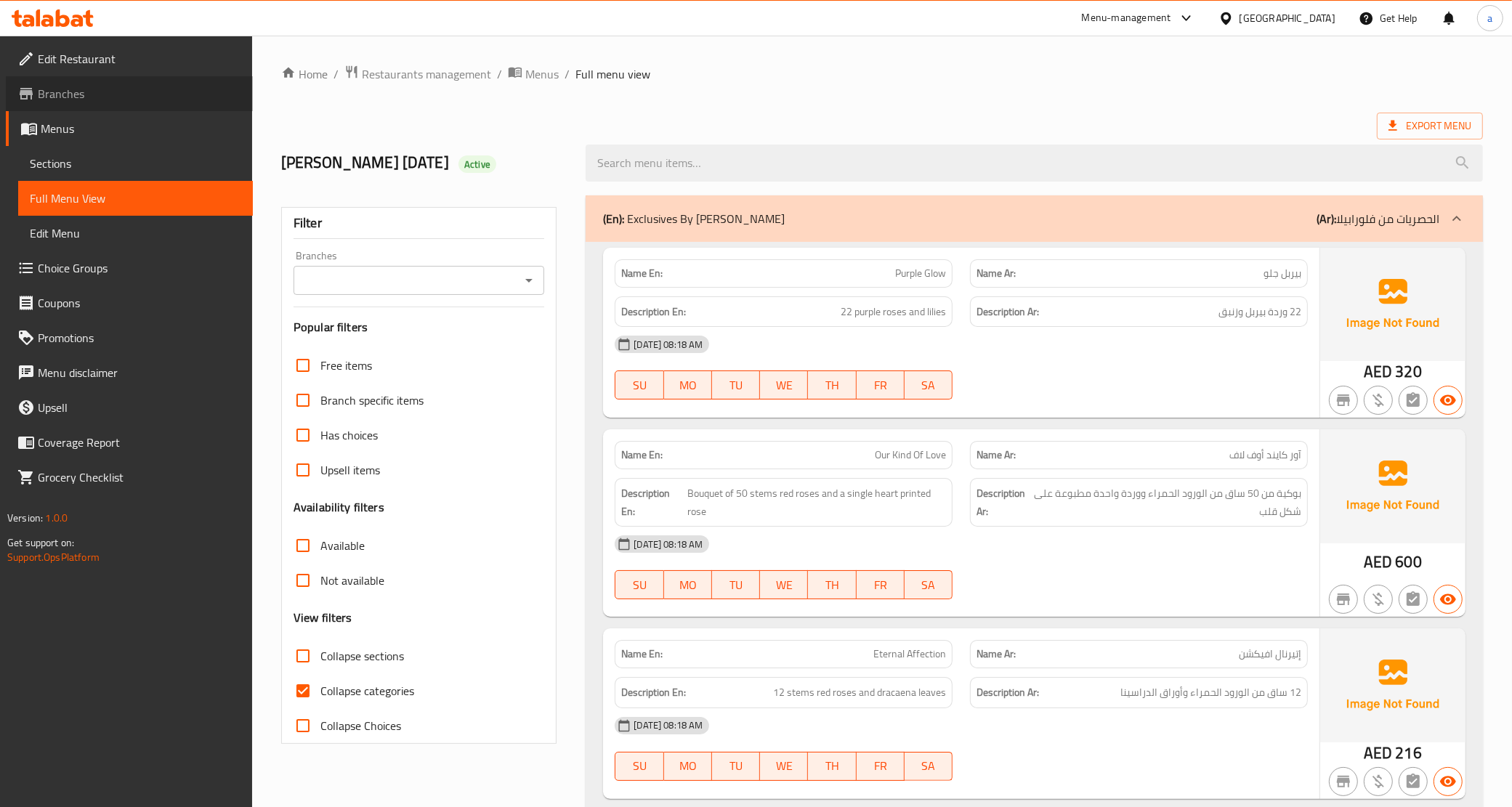
click at [100, 85] on span "Branches" at bounding box center [139, 94] width 203 height 18
